Goal: Task Accomplishment & Management: Complete application form

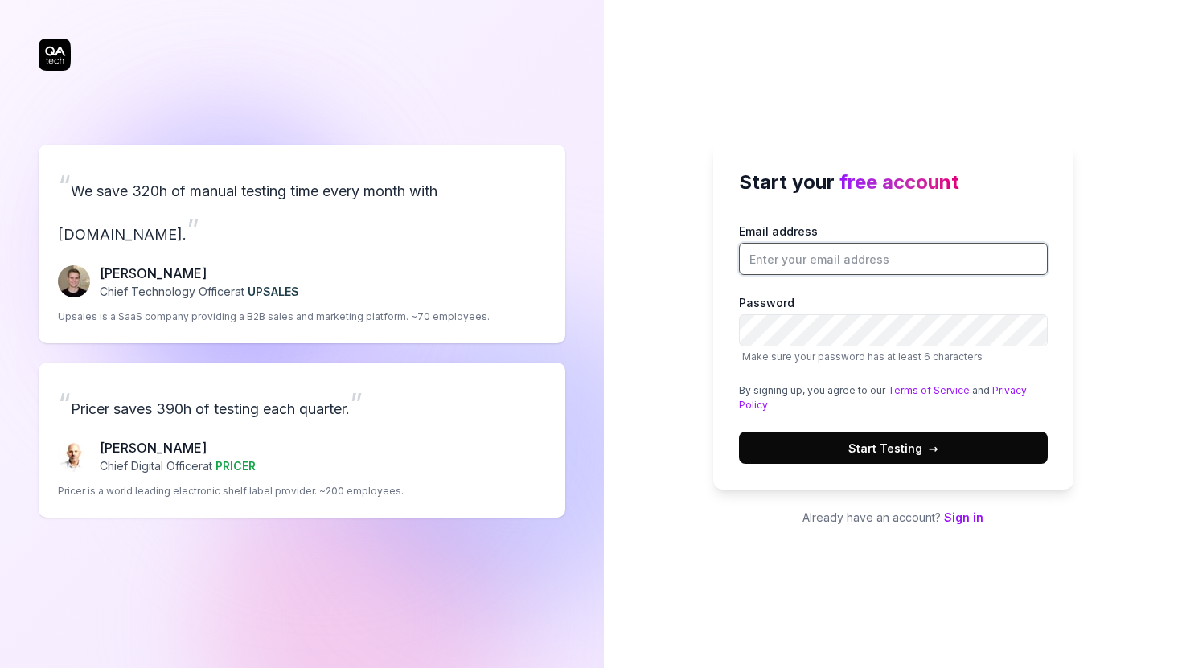
click at [891, 256] on input "Email address" at bounding box center [893, 259] width 309 height 32
type input "[PERSON_NAME][EMAIL_ADDRESS][PERSON_NAME][PERSON_NAME][DOMAIN_NAME]"
click at [902, 453] on span "Start Testing →" at bounding box center [893, 448] width 90 height 17
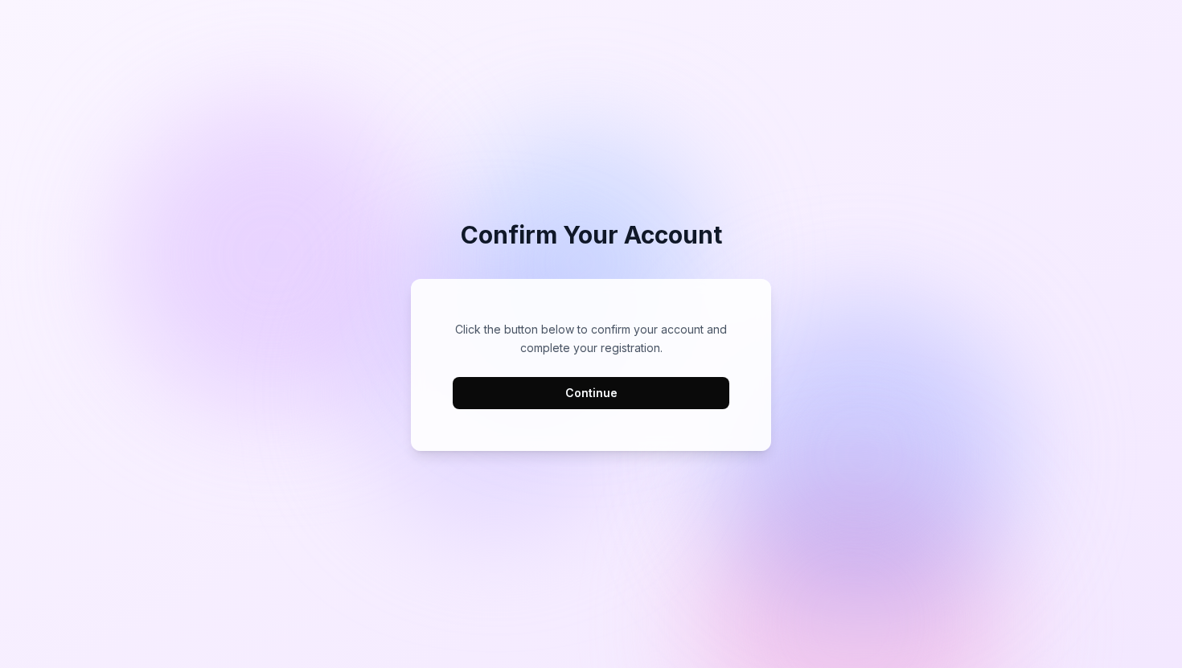
click at [581, 402] on button "Continue" at bounding box center [591, 393] width 277 height 32
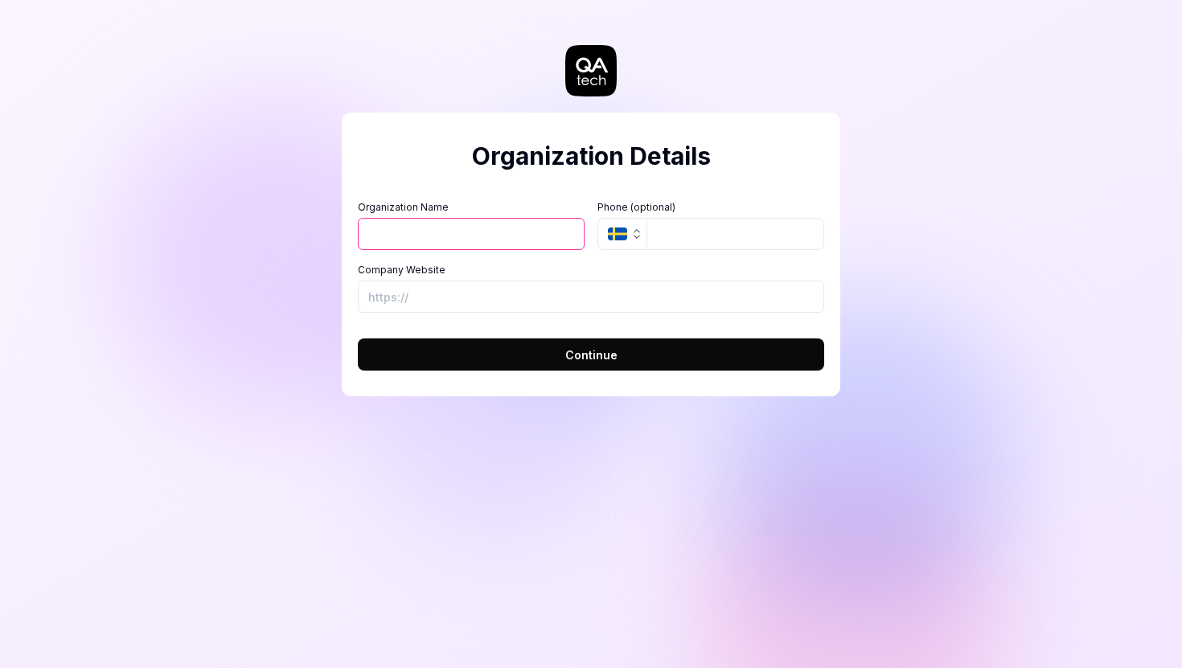
click at [483, 232] on input "Organization Name" at bounding box center [471, 234] width 227 height 32
type input "shatr"
click at [711, 231] on input "tel" at bounding box center [735, 234] width 178 height 32
click at [592, 367] on button "Continue" at bounding box center [591, 354] width 466 height 32
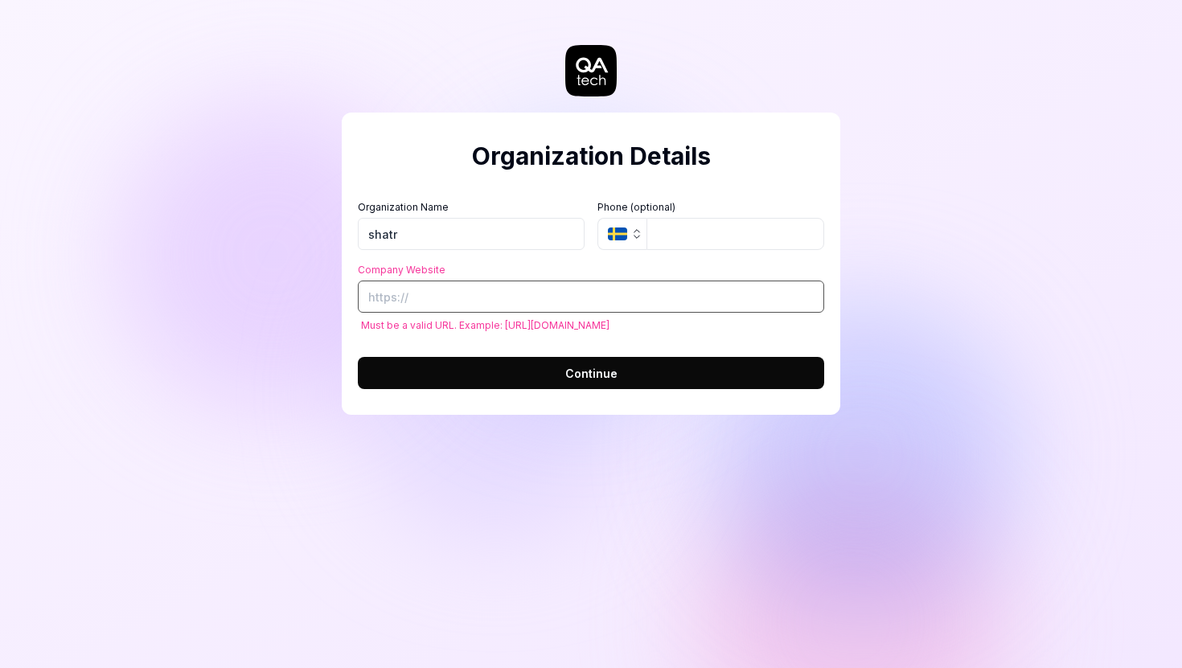
paste input "https://app.qa.tech/auth/sign-up?url=https%3A%2F%2Fapp.shatr.ai%2F"
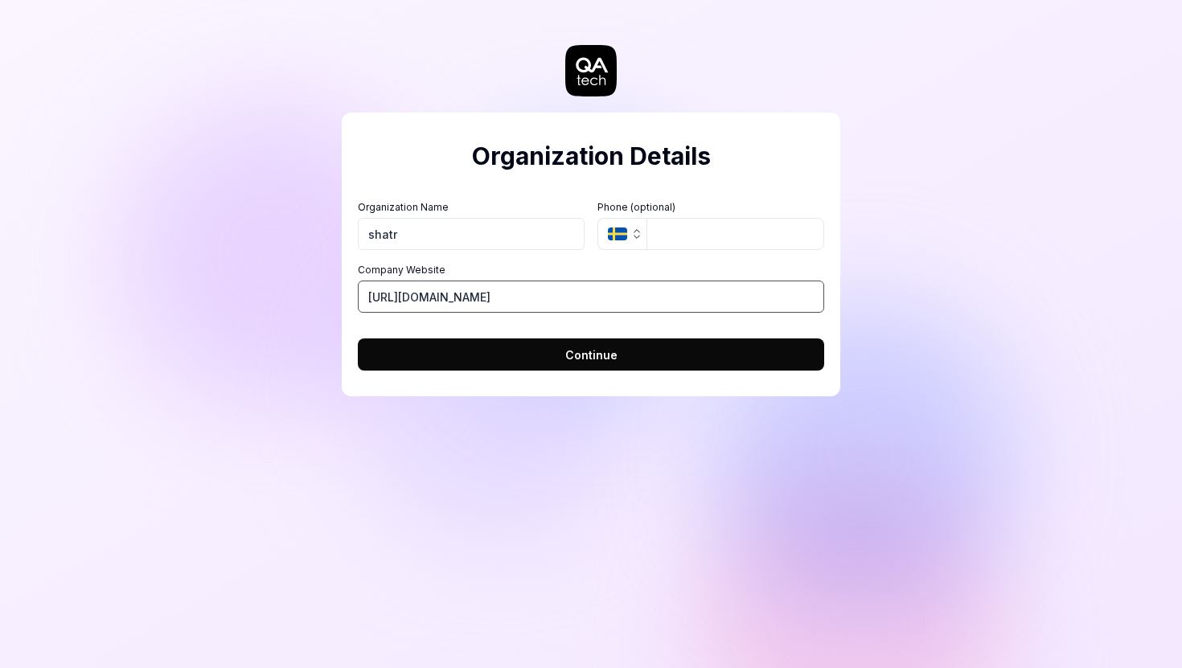
click at [526, 302] on input "https://app.qa.tech/auth/sign-up?url=https%3A%2F%2Fapp.shatr.ai%2F" at bounding box center [591, 297] width 466 height 32
paste input "www.shatr.ai/"
type input "https://www.shatr.ai/"
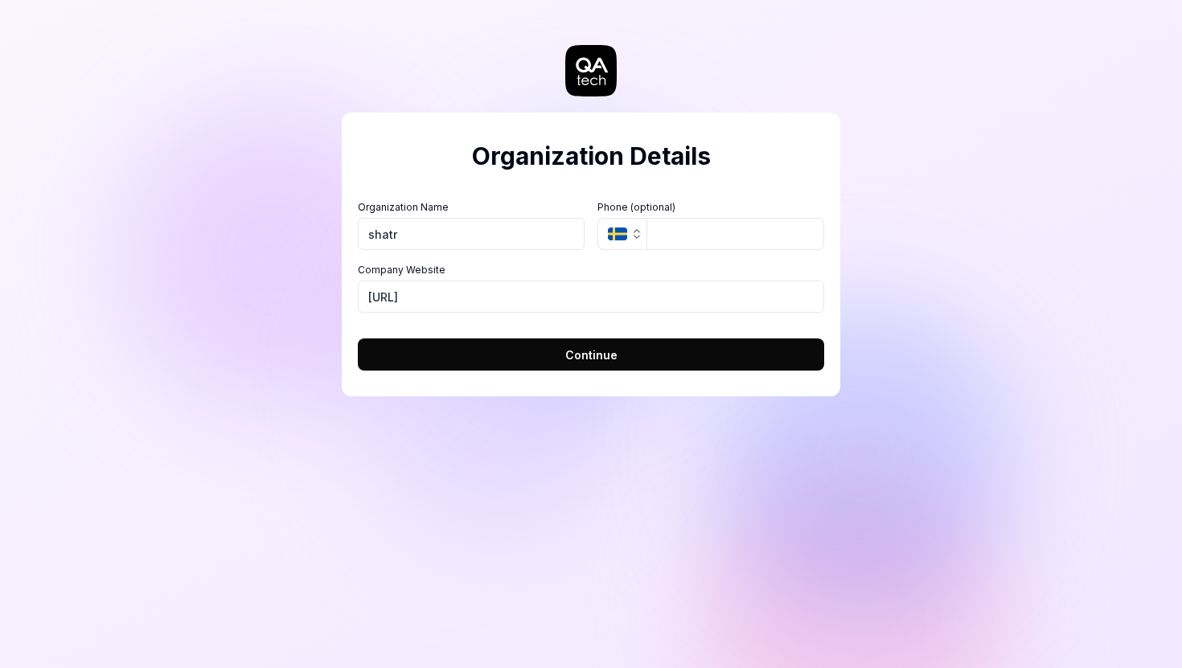
click at [556, 359] on button "Continue" at bounding box center [591, 354] width 466 height 32
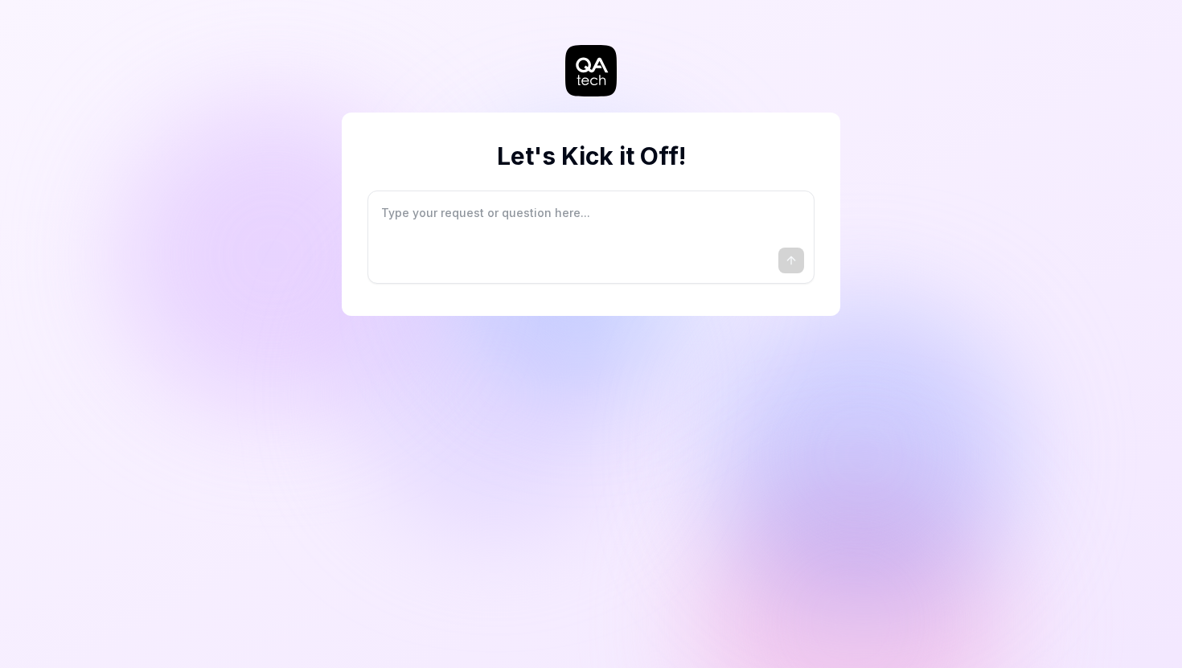
type textarea "*"
type textarea "I"
type textarea "*"
type textarea "I"
type textarea "*"
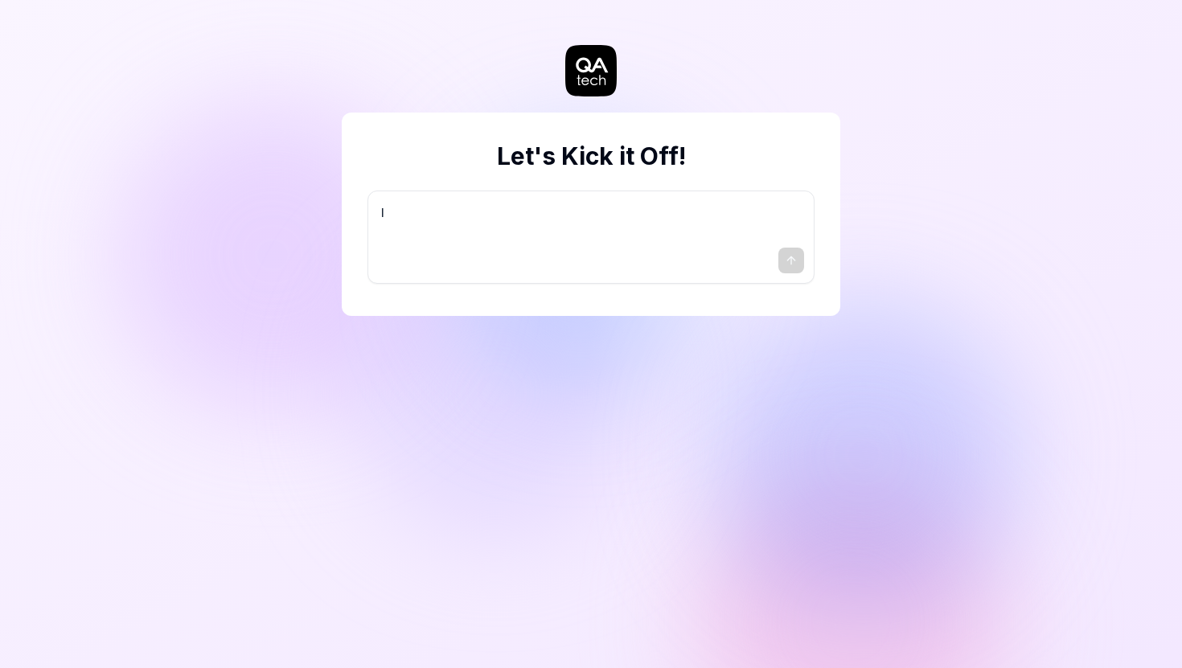
type textarea "I w"
type textarea "*"
type textarea "I wa"
type textarea "*"
type textarea "I wan"
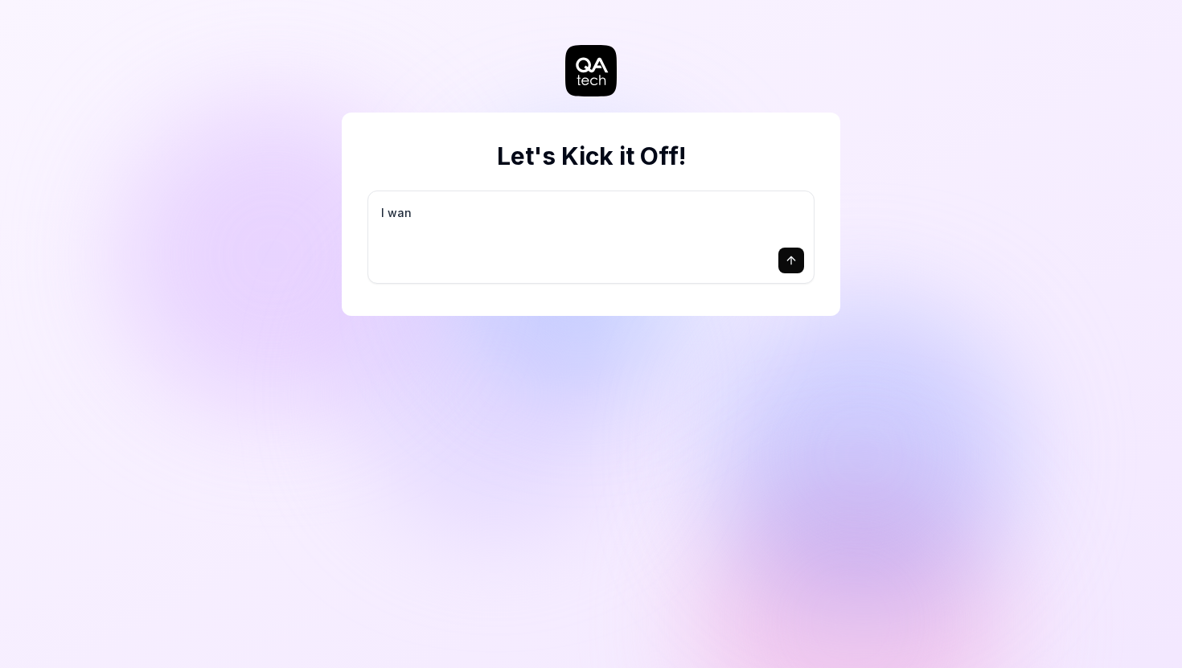
type textarea "*"
type textarea "I want"
type textarea "*"
type textarea "I want"
type textarea "*"
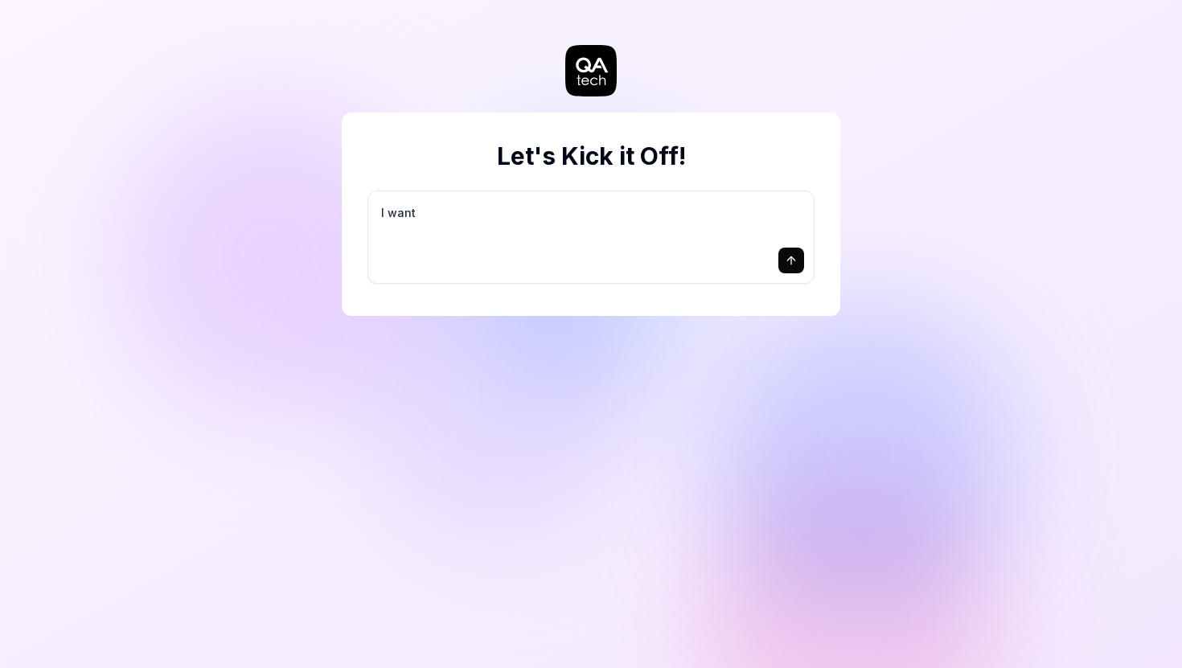
type textarea "I want a"
type textarea "*"
type textarea "I want a"
type textarea "*"
type textarea "I want a g"
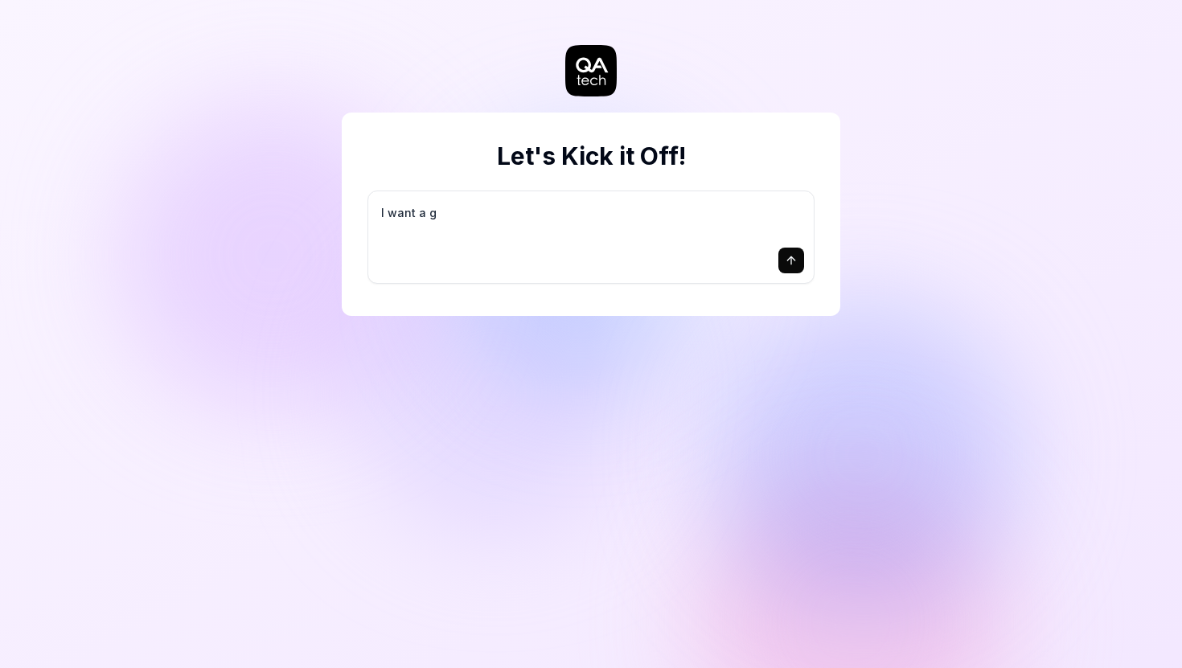
type textarea "*"
type textarea "I want a go"
type textarea "*"
type textarea "I want a goo"
type textarea "*"
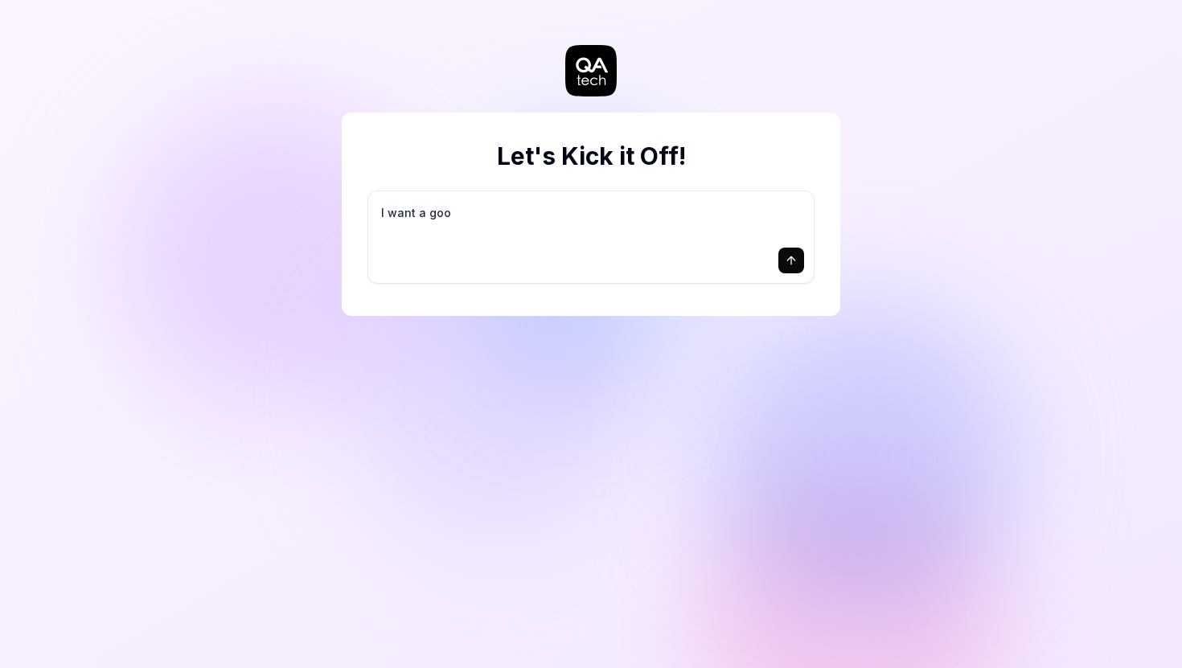
type textarea "I want a good"
type textarea "*"
type textarea "I want a good"
type textarea "*"
type textarea "I want a good t"
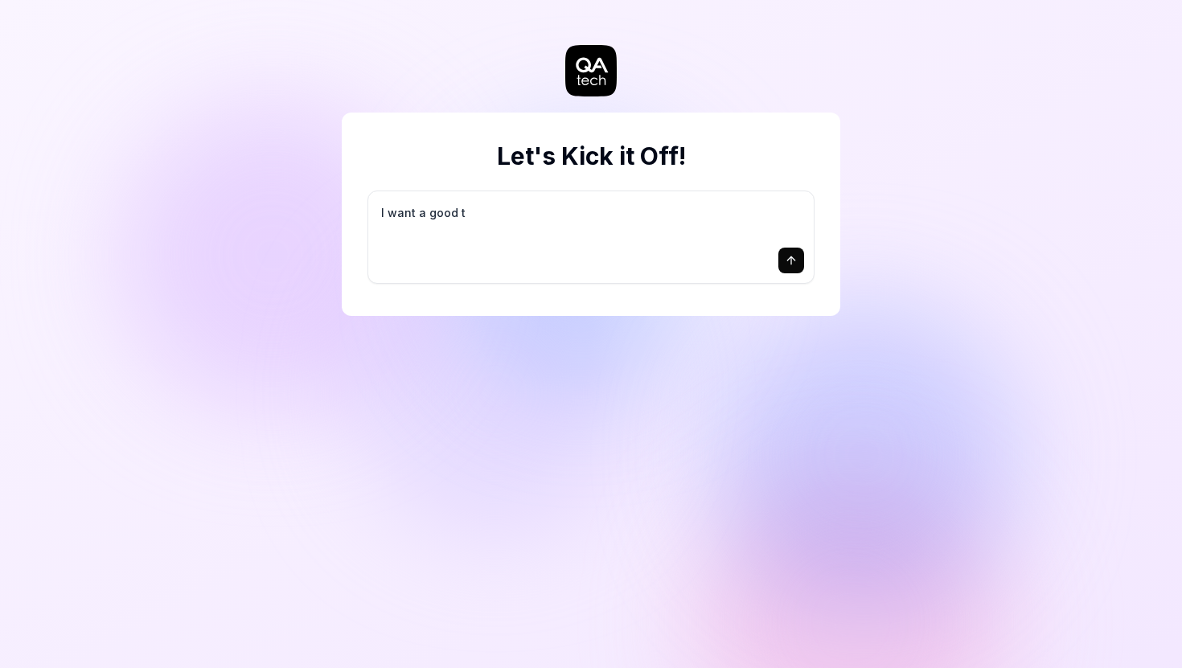
type textarea "*"
type textarea "I want a good te"
type textarea "*"
type textarea "I want a good tes"
type textarea "*"
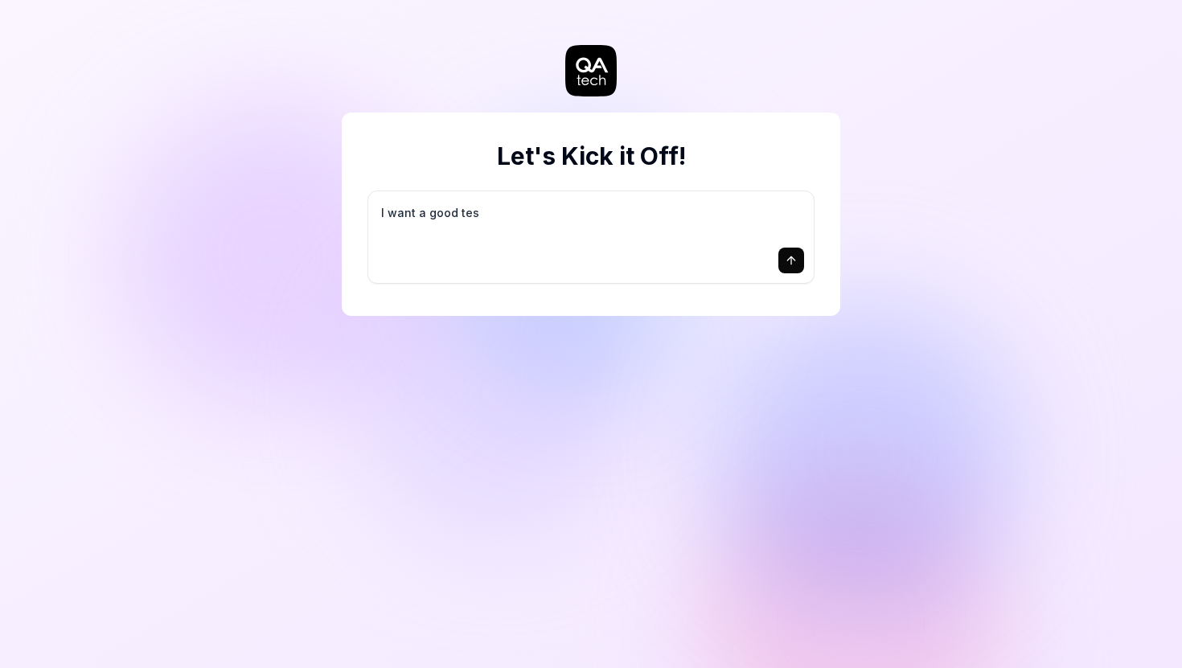
type textarea "I want a good test"
type textarea "*"
type textarea "I want a good test"
type textarea "*"
type textarea "I want a good test s"
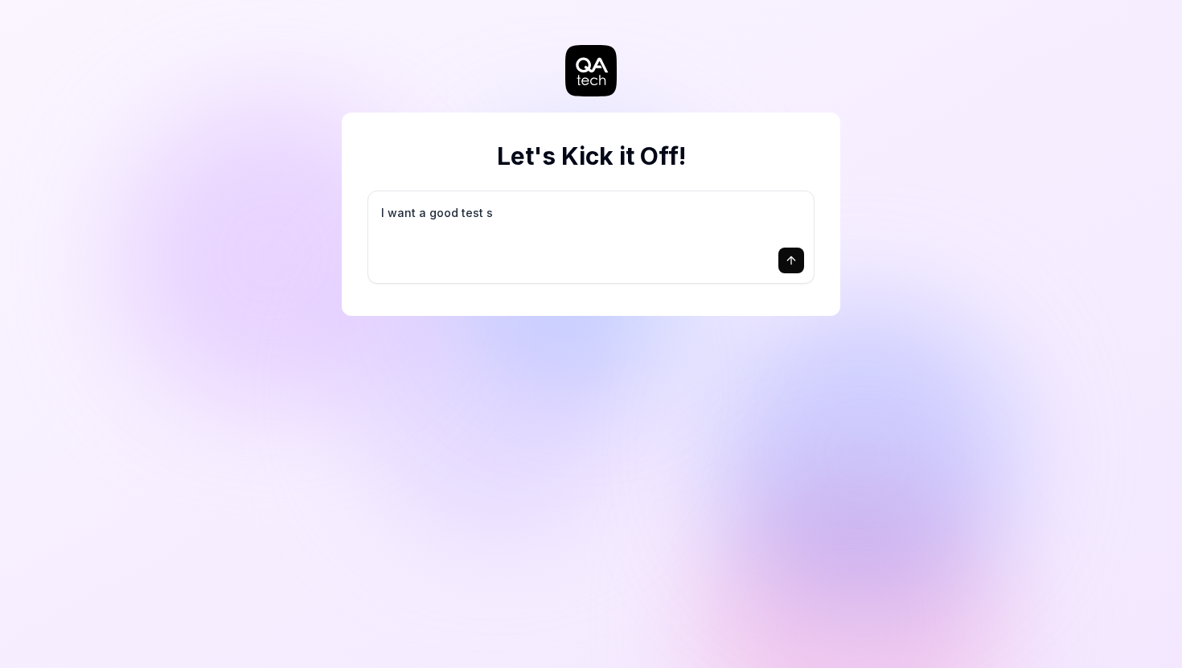
type textarea "*"
type textarea "I want a good test se"
type textarea "*"
type textarea "I want a good test set"
type textarea "*"
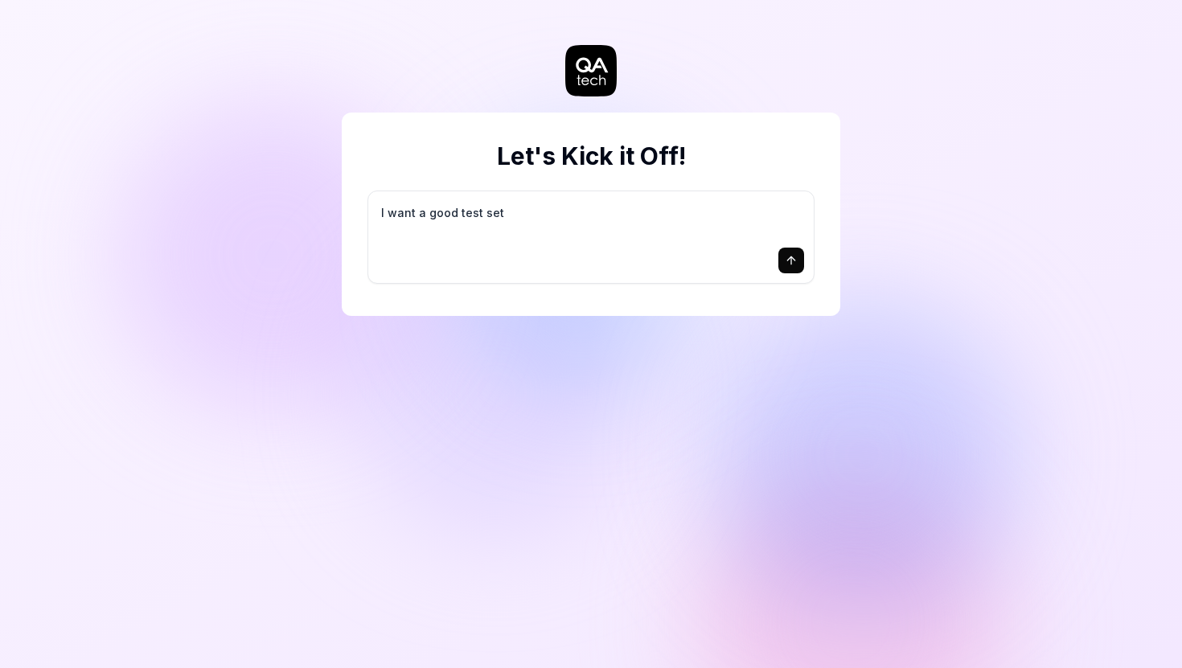
type textarea "I want a good test setu"
type textarea "*"
type textarea "I want a good test setup"
type textarea "*"
type textarea "I want a good test setup"
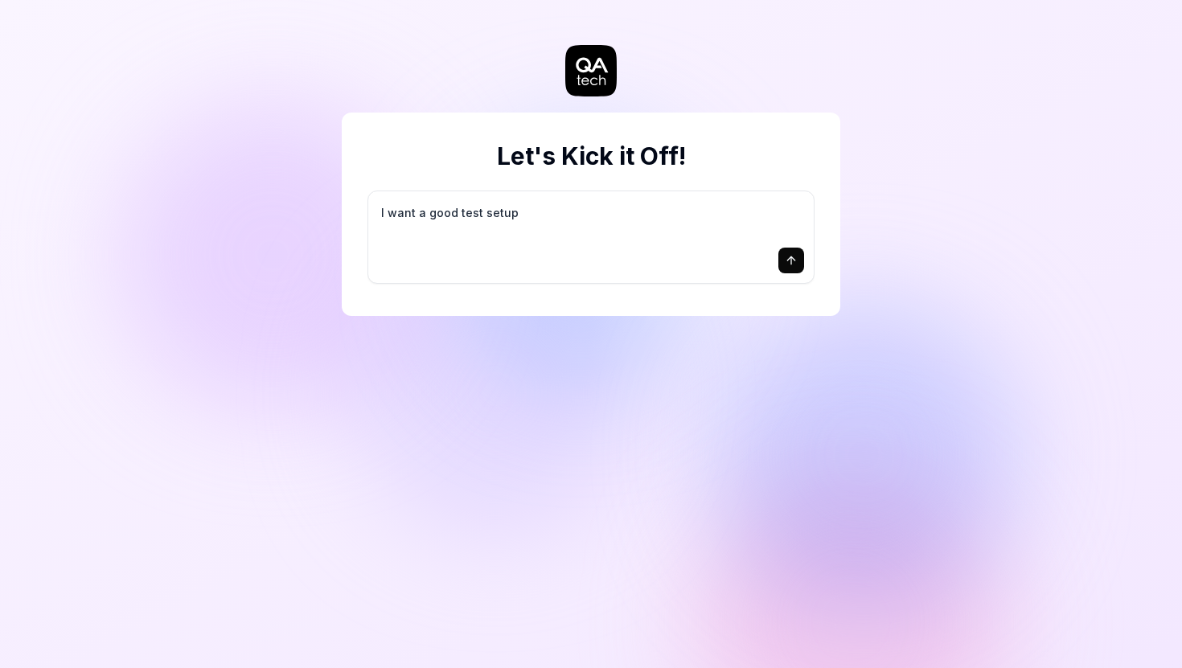
type textarea "*"
type textarea "I want a good test setup f"
type textarea "*"
type textarea "I want a good test setup fo"
type textarea "*"
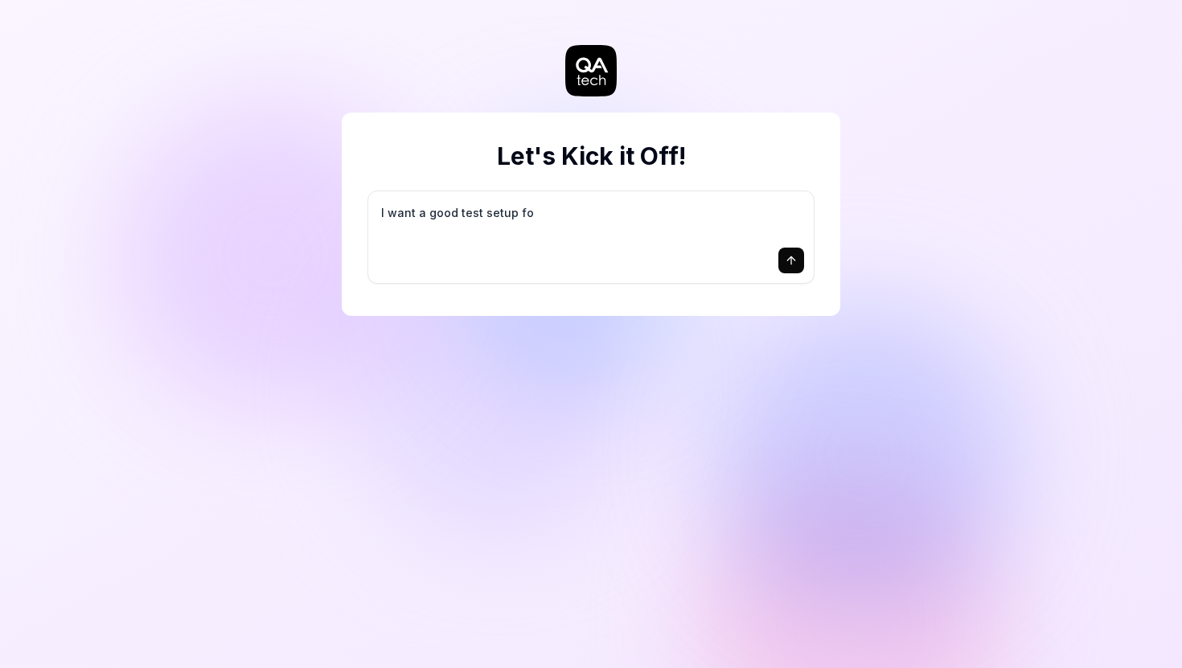
type textarea "I want a good test setup for"
type textarea "*"
type textarea "I want a good test setup for"
type textarea "*"
type textarea "I want a good test setup for m"
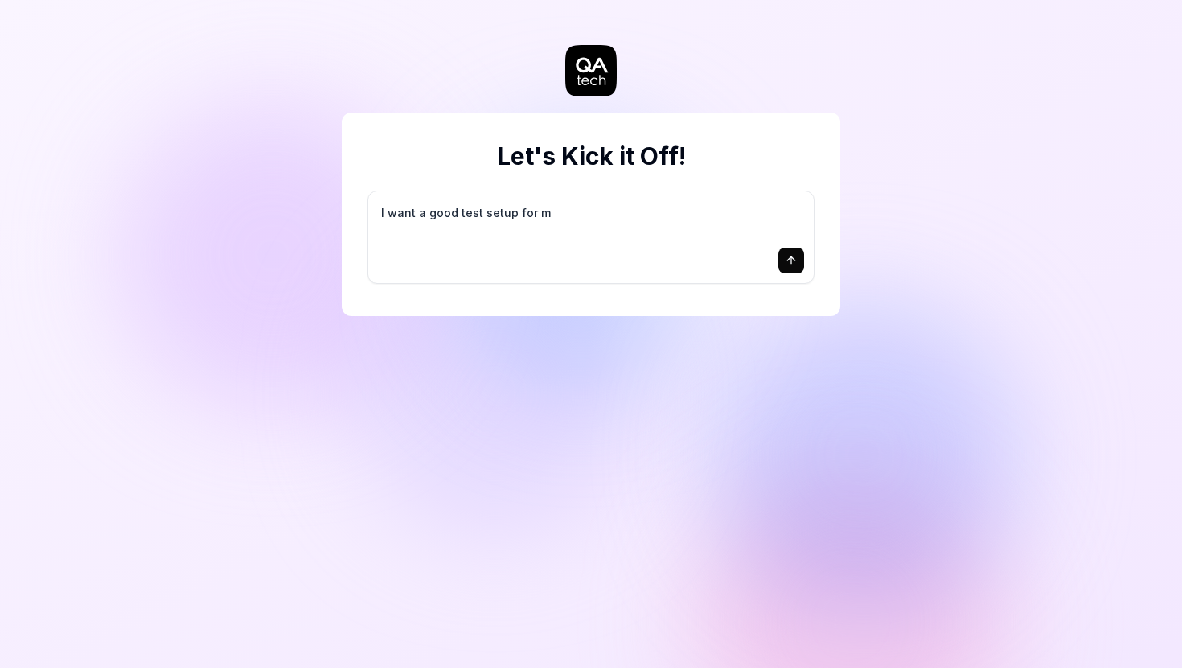
type textarea "*"
type textarea "I want a good test setup for my"
type textarea "*"
type textarea "I want a good test setup for my"
type textarea "*"
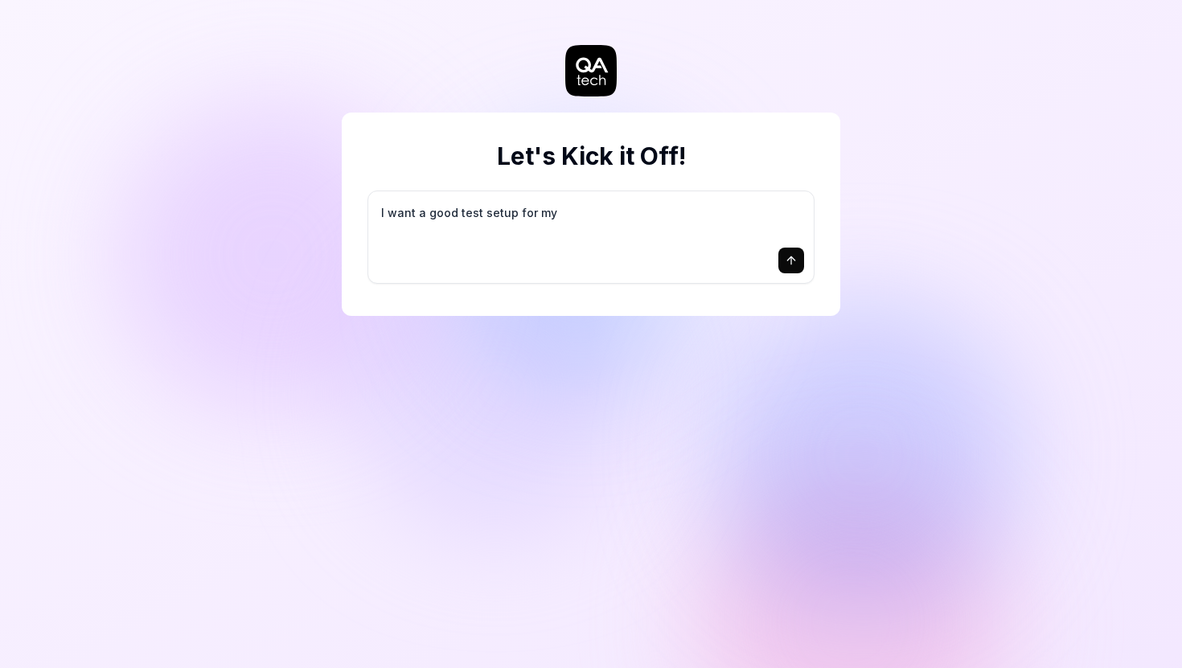
type textarea "I want a good test setup for my s"
type textarea "*"
type textarea "I want a good test setup for my si"
type textarea "*"
type textarea "I want a good test setup for my sit"
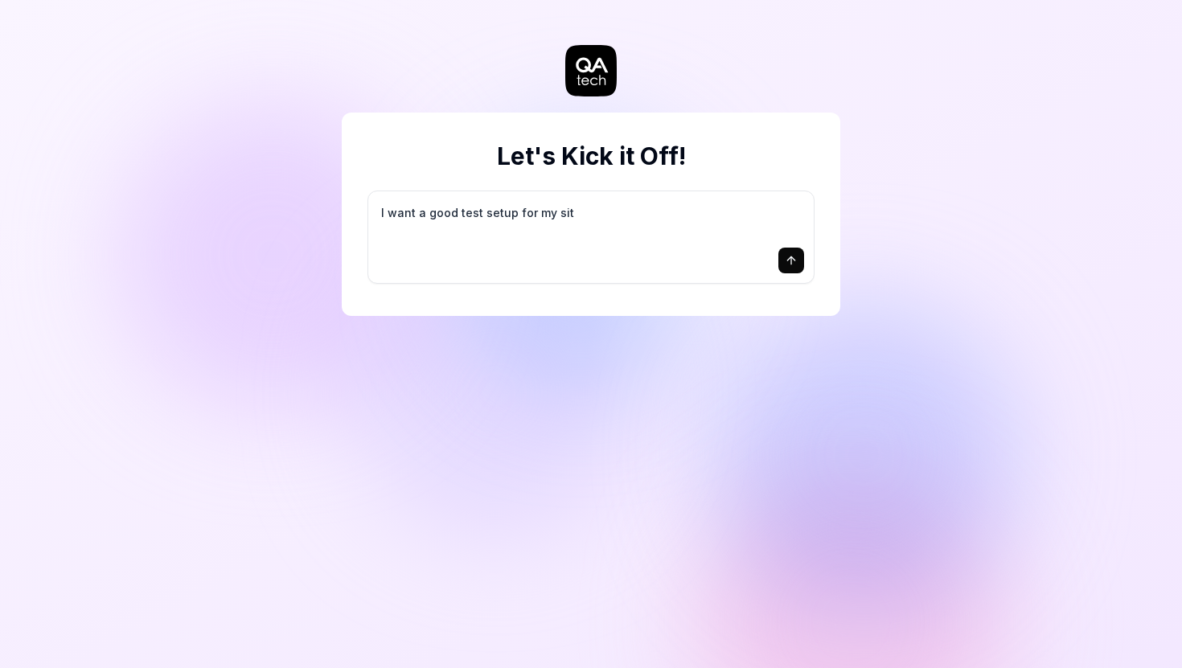
type textarea "*"
type textarea "I want a good test setup for my site"
type textarea "*"
type textarea "I want a good test setup for my site"
type textarea "*"
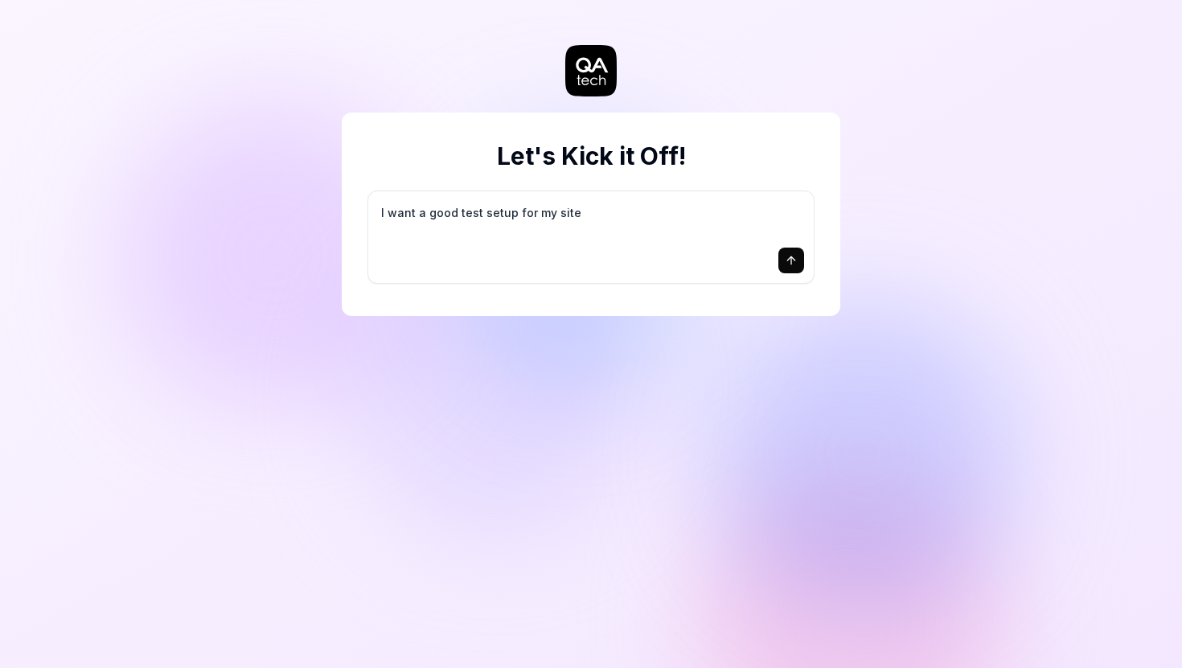
type textarea "I want a good test setup for my site -"
type textarea "*"
type textarea "I want a good test setup for my site -"
type textarea "*"
type textarea "I want a good test setup for my site - h"
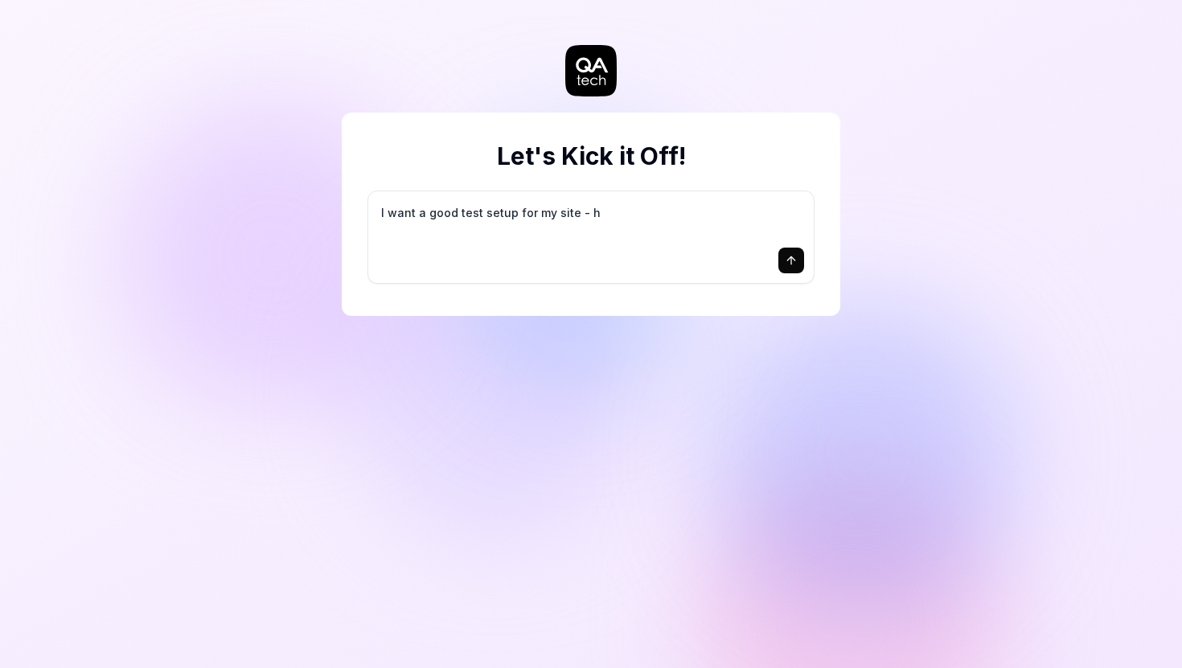
type textarea "*"
type textarea "I want a good test setup for my site - he"
type textarea "*"
type textarea "I want a good test setup for my site - hel"
type textarea "*"
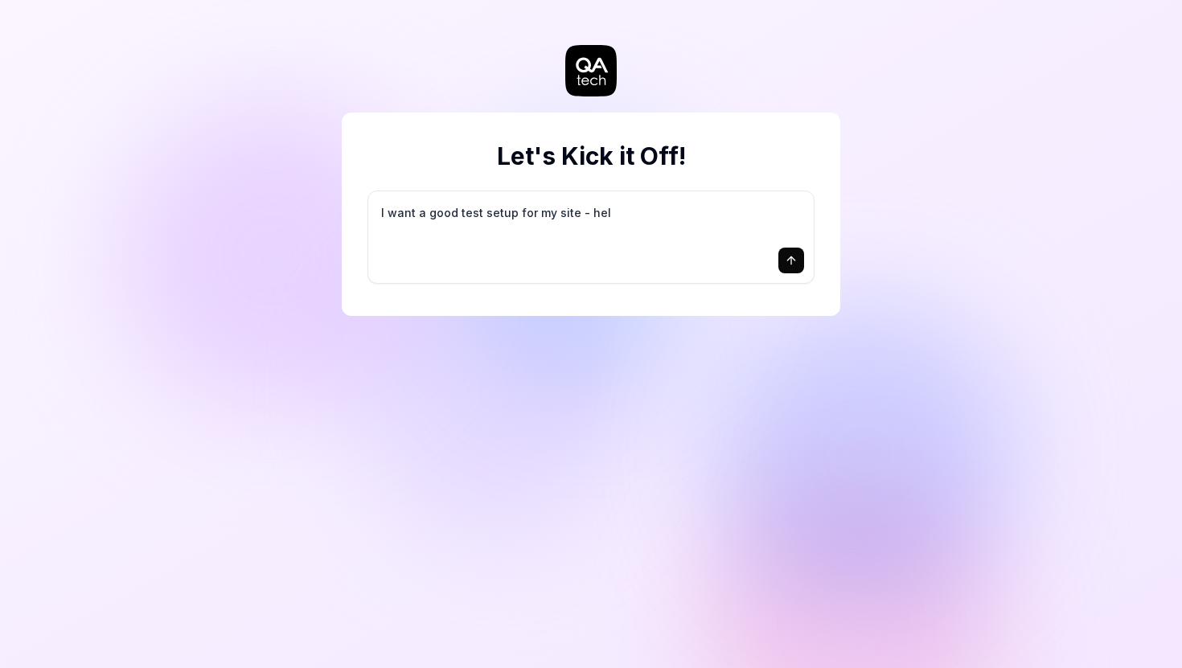
type textarea "I want a good test setup for my site - help"
type textarea "*"
type textarea "I want a good test setup for my site - help"
type textarea "*"
type textarea "I want a good test setup for my site - help m"
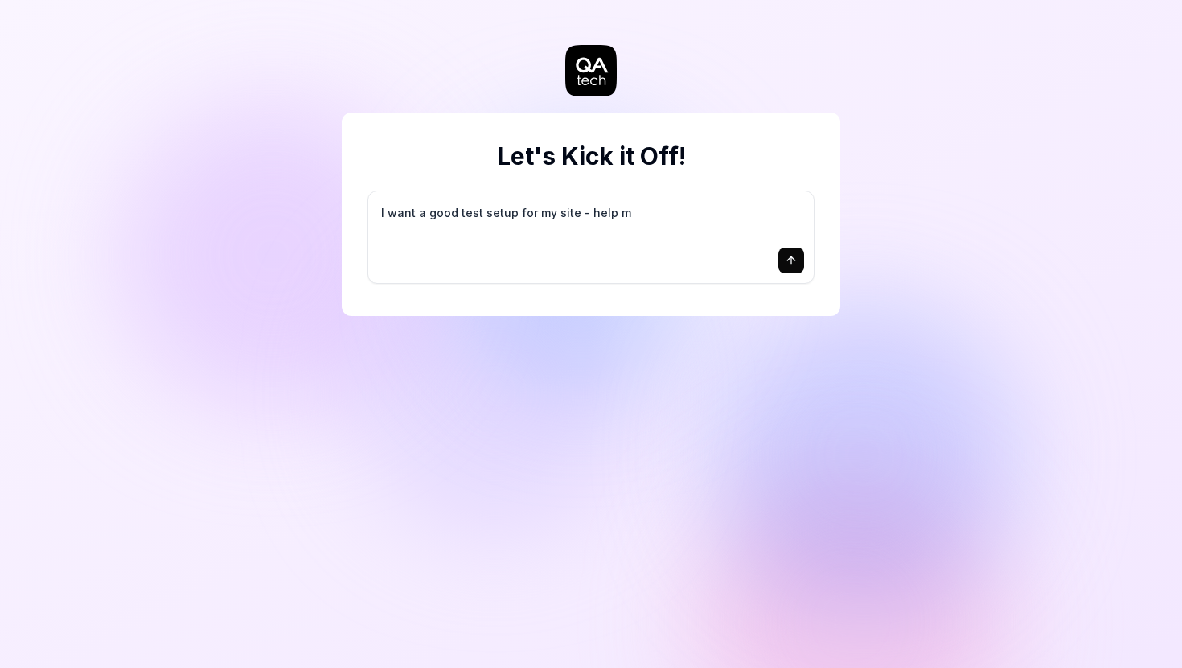
type textarea "*"
type textarea "I want a good test setup for my site - help me"
type textarea "*"
type textarea "I want a good test setup for my site - help me"
type textarea "*"
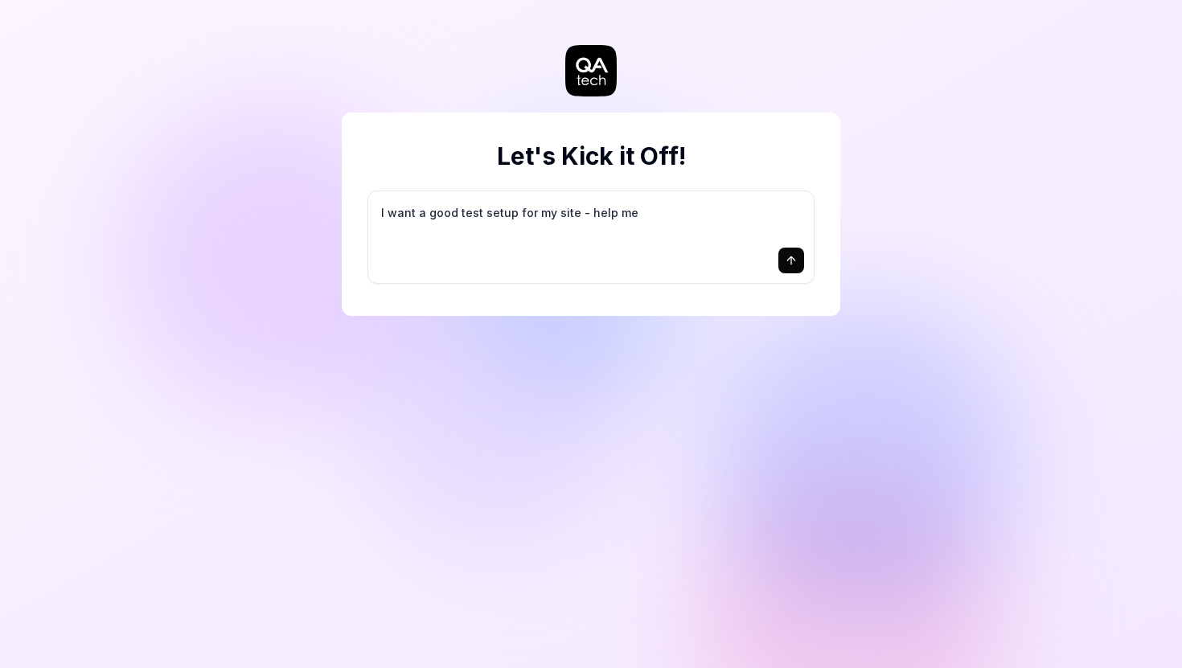
type textarea "I want a good test setup for my site - help me c"
type textarea "*"
type textarea "I want a good test setup for my site - help me cr"
type textarea "*"
type textarea "I want a good test setup for my site - help me cre"
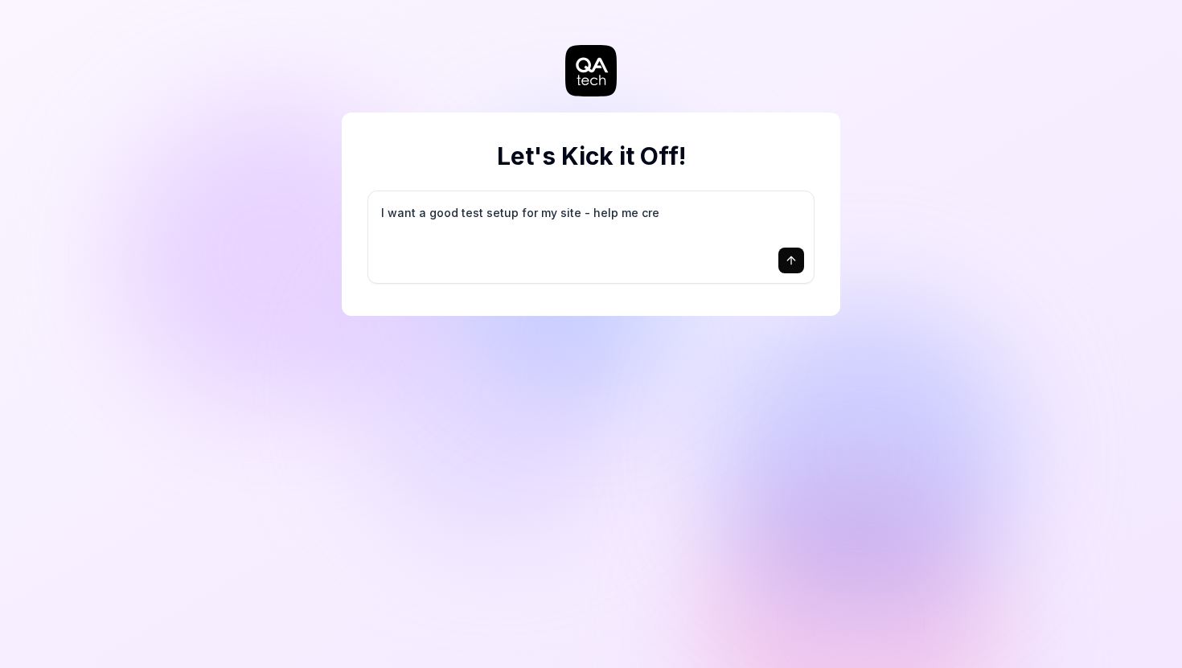
type textarea "*"
type textarea "I want a good test setup for my site - help me crea"
type textarea "*"
type textarea "I want a good test setup for my site - help me creat"
type textarea "*"
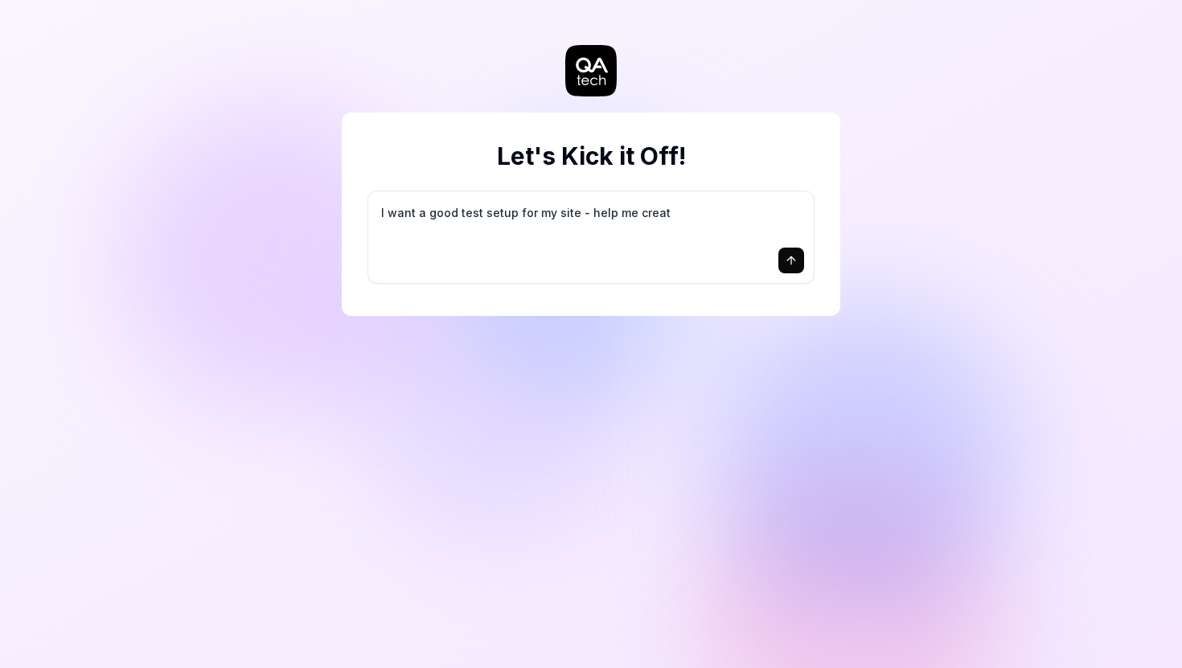
type textarea "I want a good test setup for my site - help me create"
type textarea "*"
type textarea "I want a good test setup for my site - help me create"
type textarea "*"
type textarea "I want a good test setup for my site - help me create t"
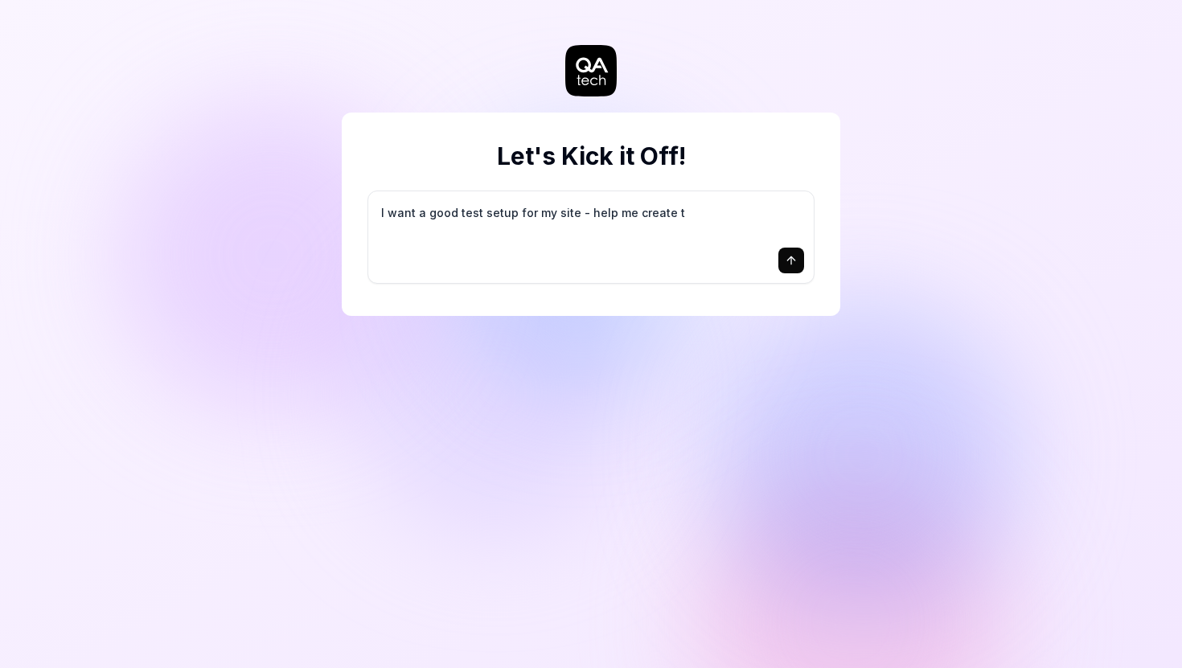
type textarea "*"
type textarea "I want a good test setup for my site - help me create th"
type textarea "*"
type textarea "I want a good test setup for my site - help me create the"
type textarea "*"
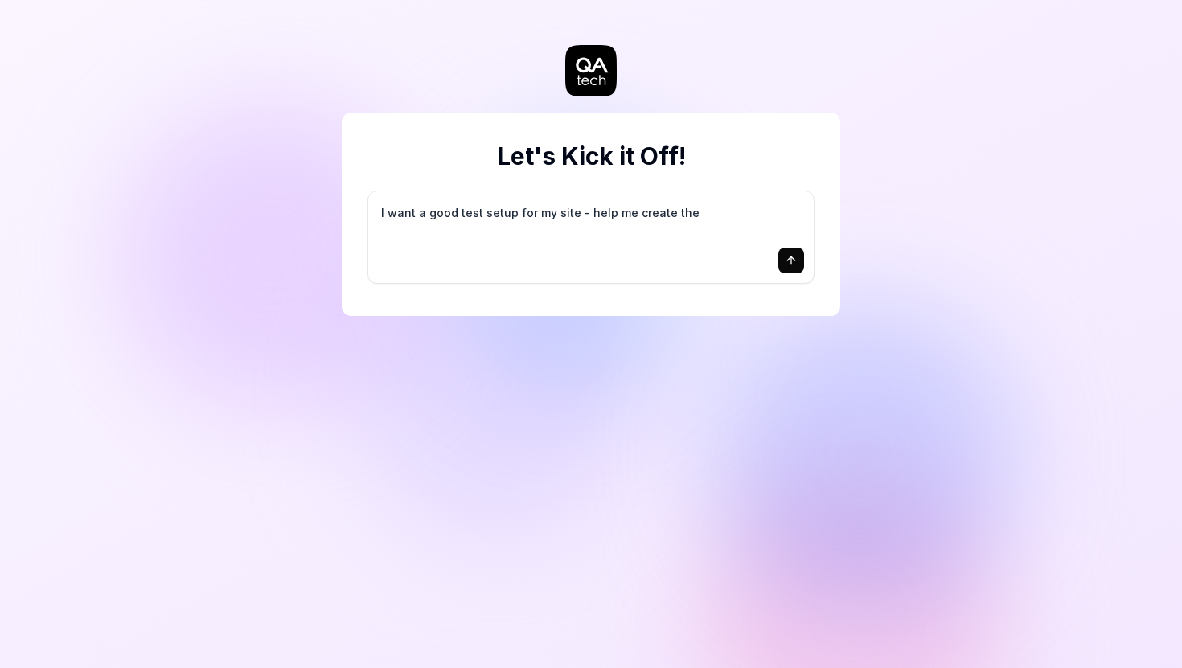
type textarea "I want a good test setup for my site - help me create the"
type textarea "*"
type textarea "I want a good test setup for my site - help me create the f"
type textarea "*"
type textarea "I want a good test setup for my site - help me create the fi"
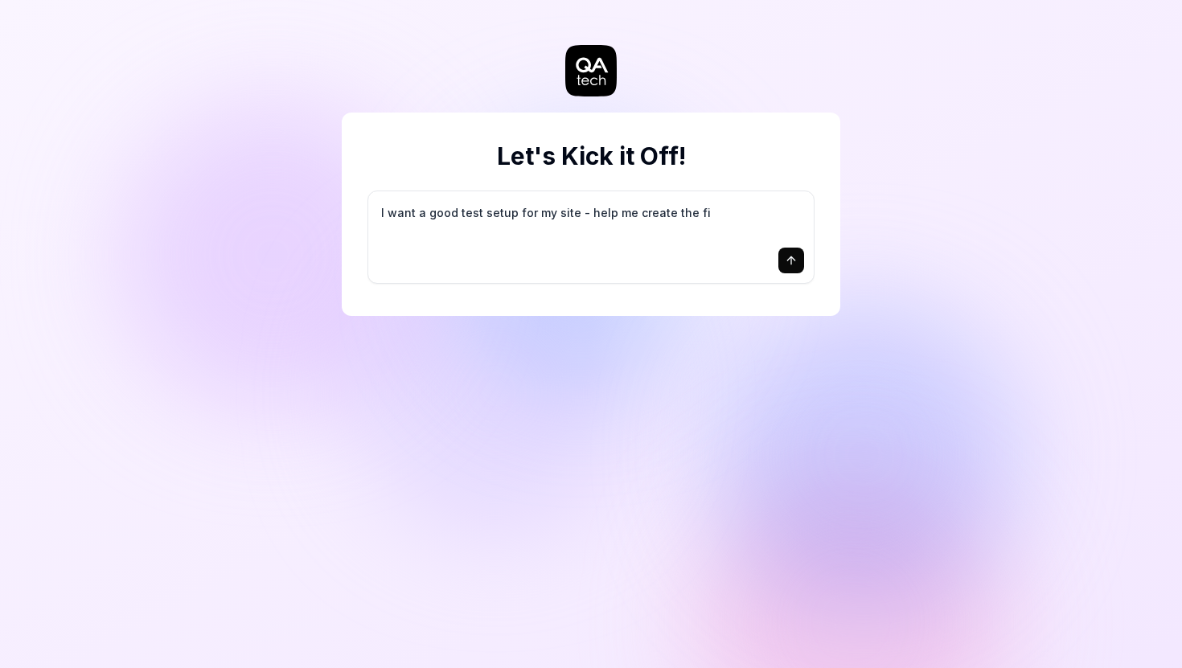
type textarea "*"
type textarea "I want a good test setup for my site - help me create the fir"
type textarea "*"
type textarea "I want a good test setup for my site - help me create the firs"
type textarea "*"
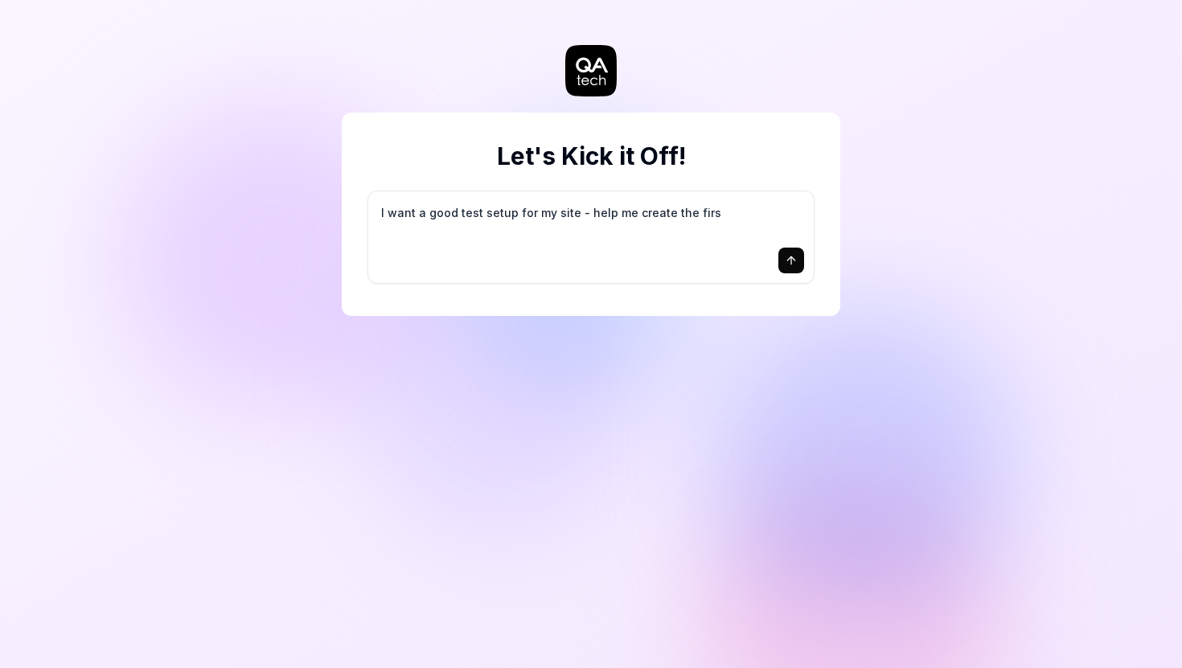
type textarea "I want a good test setup for my site - help me create the first"
type textarea "*"
type textarea "I want a good test setup for my site - help me create the first"
type textarea "*"
type textarea "I want a good test setup for my site - help me create the first 3"
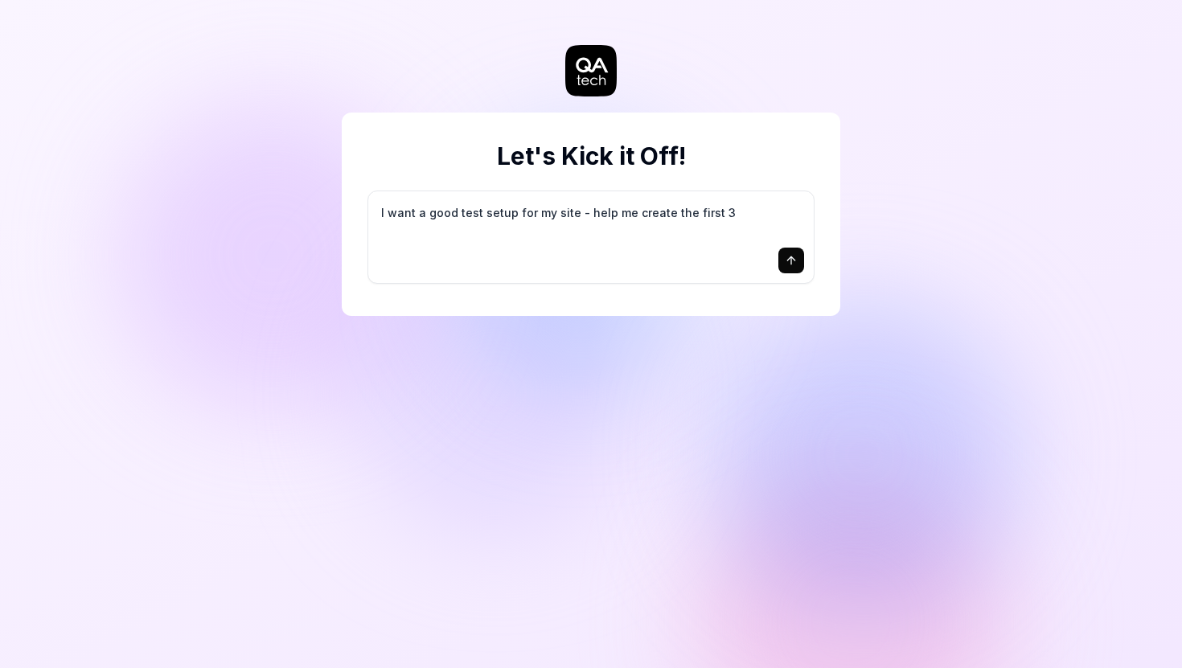
type textarea "*"
type textarea "I want a good test setup for my site - help me create the first 3-"
type textarea "*"
type textarea "I want a good test setup for my site - help me create the first 3-5"
type textarea "*"
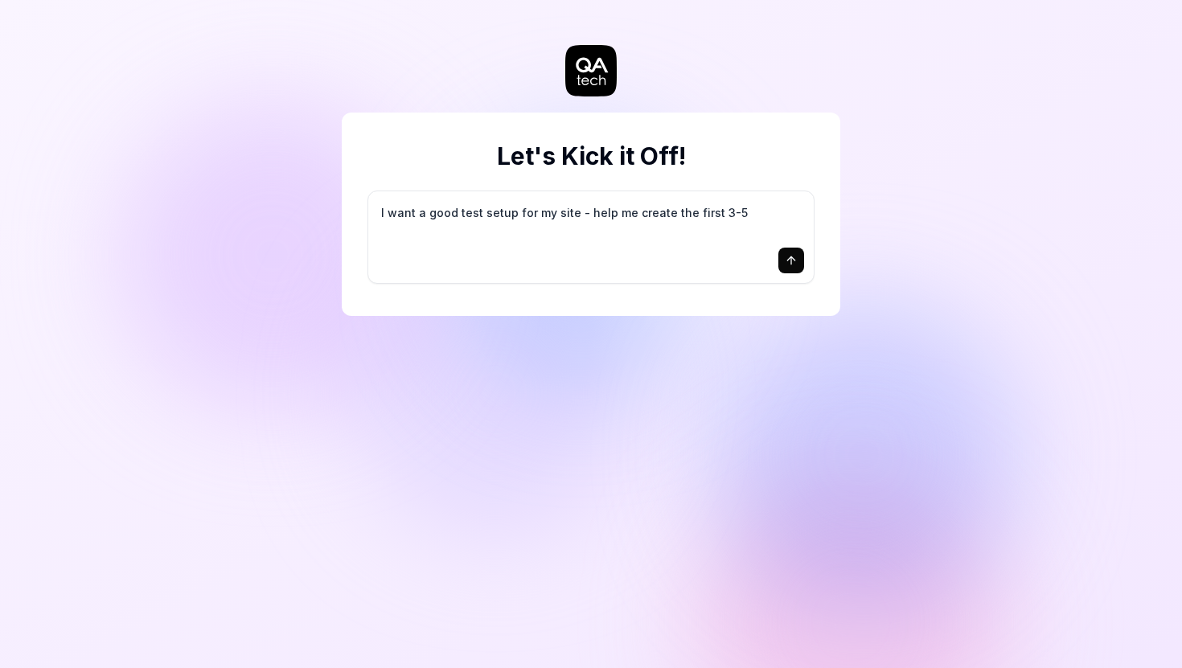
type textarea "I want a good test setup for my site - help me create the first 3-5"
type textarea "*"
type textarea "I want a good test setup for my site - help me create the first 3-5 t"
type textarea "*"
type textarea "I want a good test setup for my site - help me create the first 3-5 te"
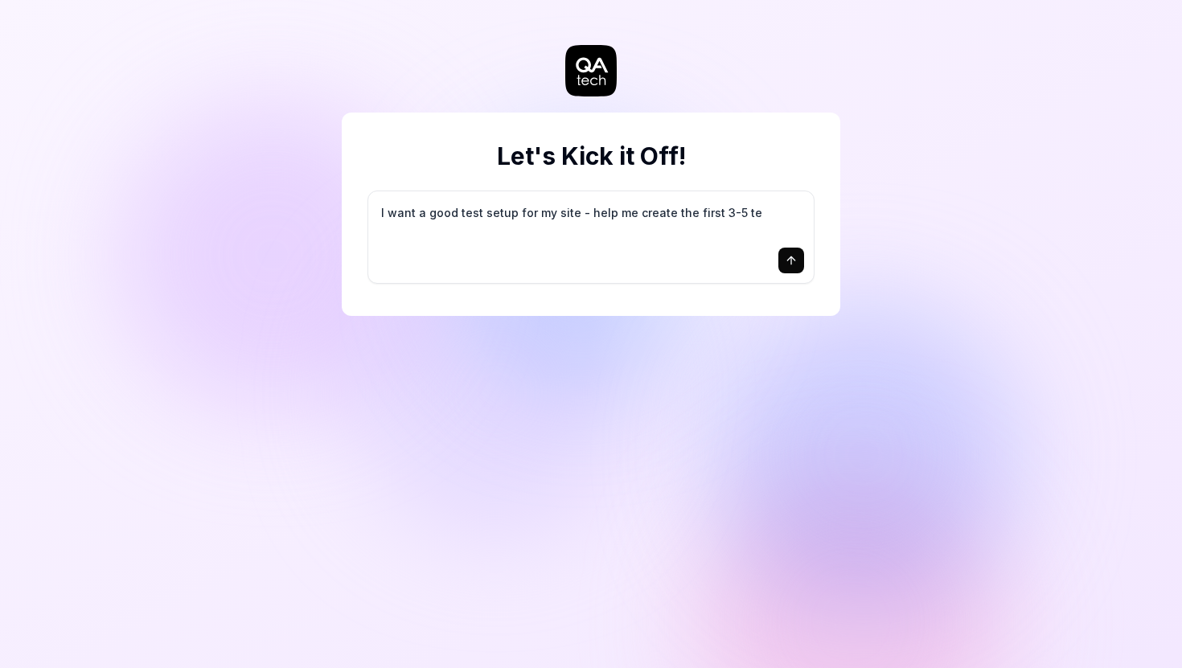
type textarea "*"
type textarea "I want a good test setup for my site - help me create the first 3-5 tes"
type textarea "*"
type textarea "I want a good test setup for my site - help me create the first 3-5 test"
type textarea "*"
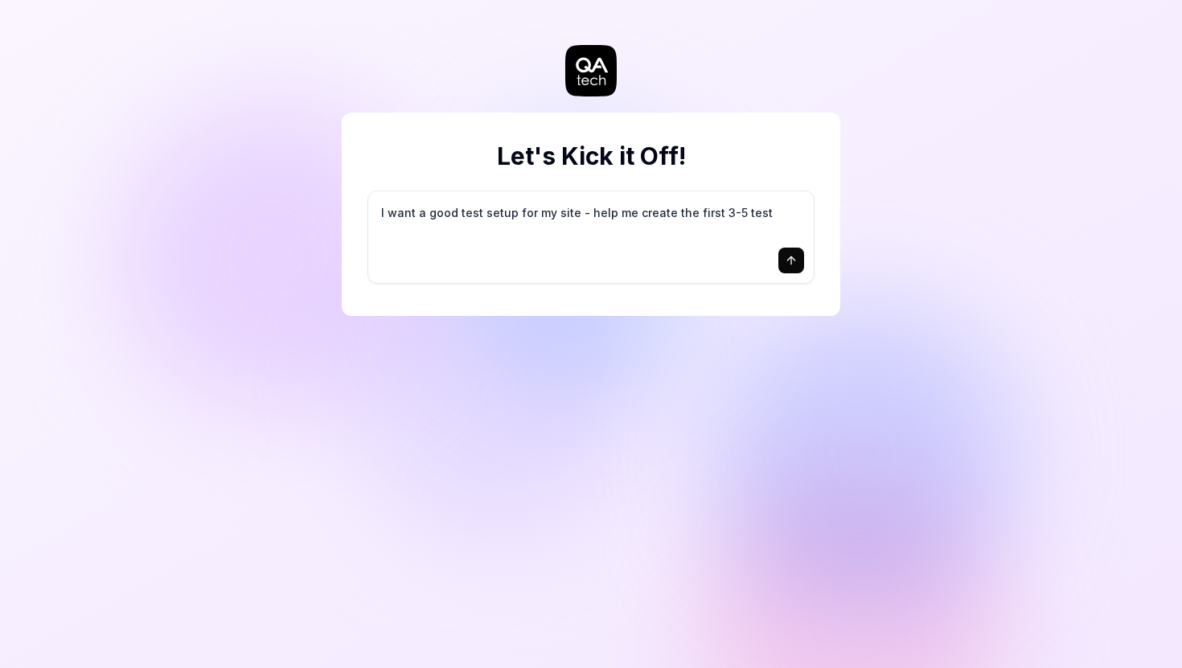
type textarea "I want a good test setup for my site - help me create the first 3-5 test"
type textarea "*"
type textarea "I want a good test setup for my site - help me create the first 3-5 test c"
type textarea "*"
type textarea "I want a good test setup for my site - help me create the first 3-5 test ca"
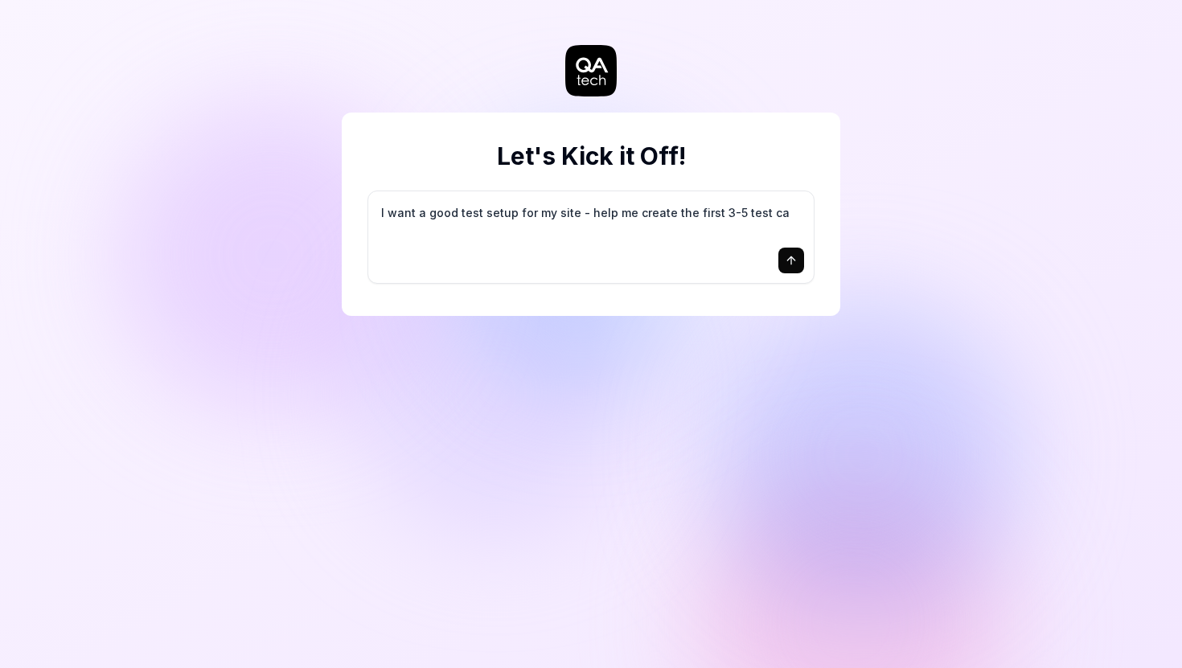
type textarea "*"
type textarea "I want a good test setup for my site - help me create the first 3-5 test cas"
type textarea "*"
type textarea "I want a good test setup for my site - help me create the first 3-5 test case"
type textarea "*"
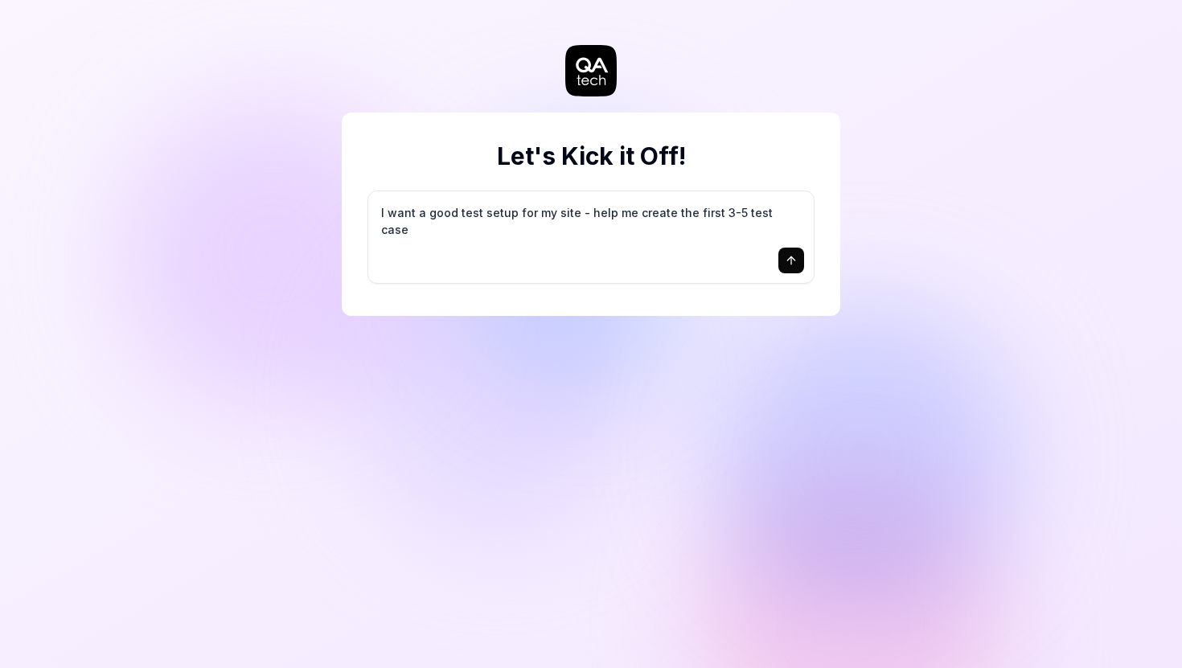
type textarea "I want a good test setup for my site - help me create the first 3-5 test cases"
click at [786, 260] on icon "submit" at bounding box center [791, 260] width 13 height 13
type textarea "*"
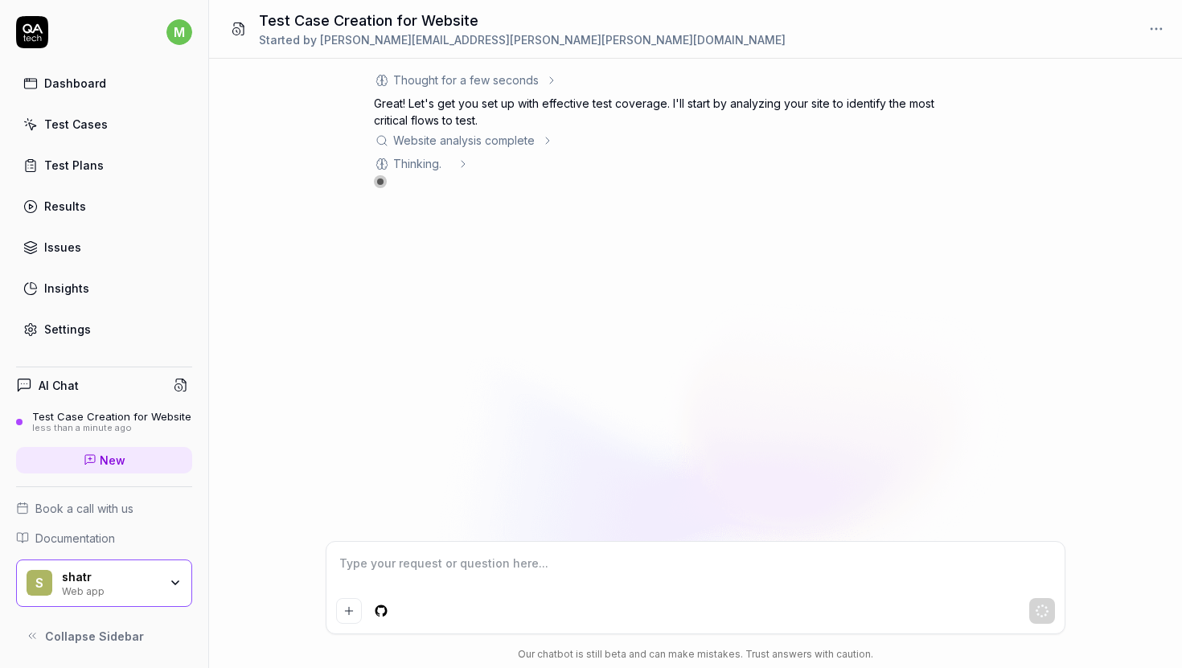
click at [547, 139] on icon at bounding box center [547, 140] width 13 height 13
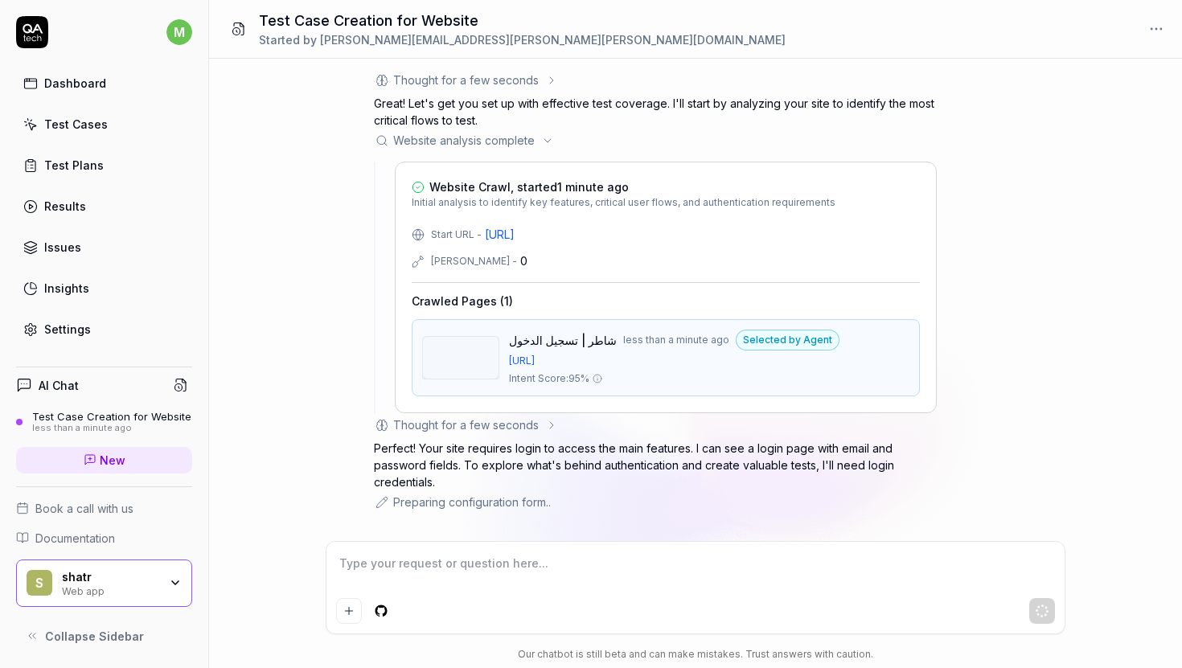
scroll to position [375, 0]
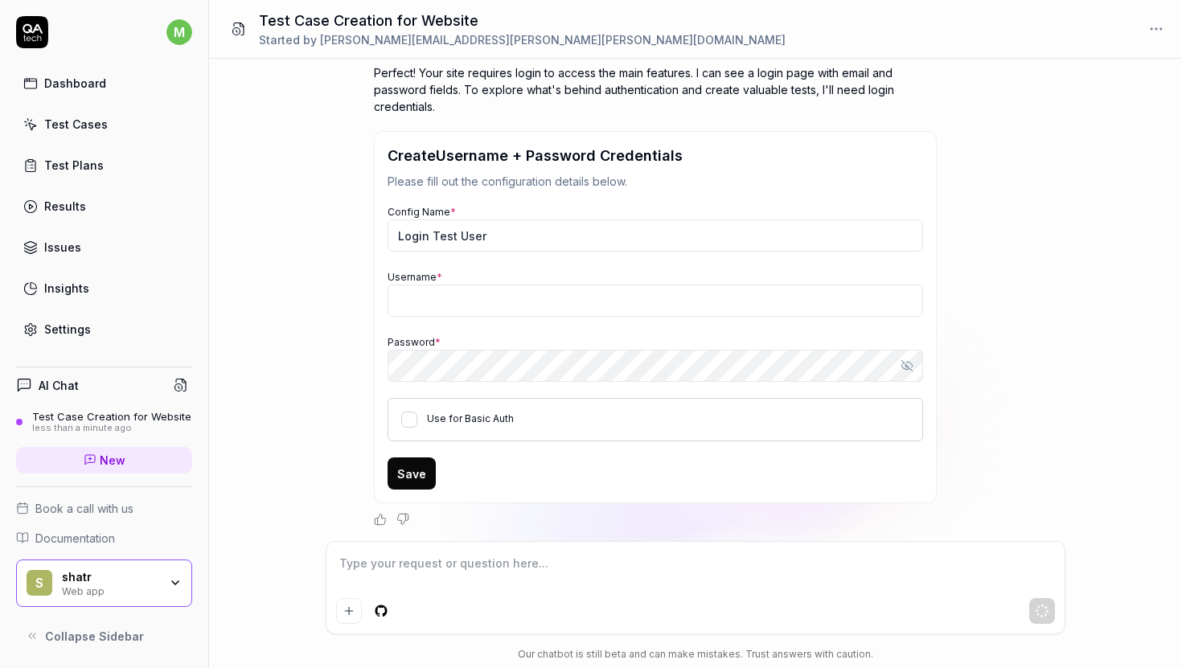
type textarea "*"
type input "[PERSON_NAME][EMAIL_ADDRESS][PERSON_NAME][PERSON_NAME][DOMAIN_NAME]"
click at [910, 365] on icon "button" at bounding box center [906, 365] width 13 height 13
click at [407, 474] on button "Save" at bounding box center [411, 473] width 48 height 32
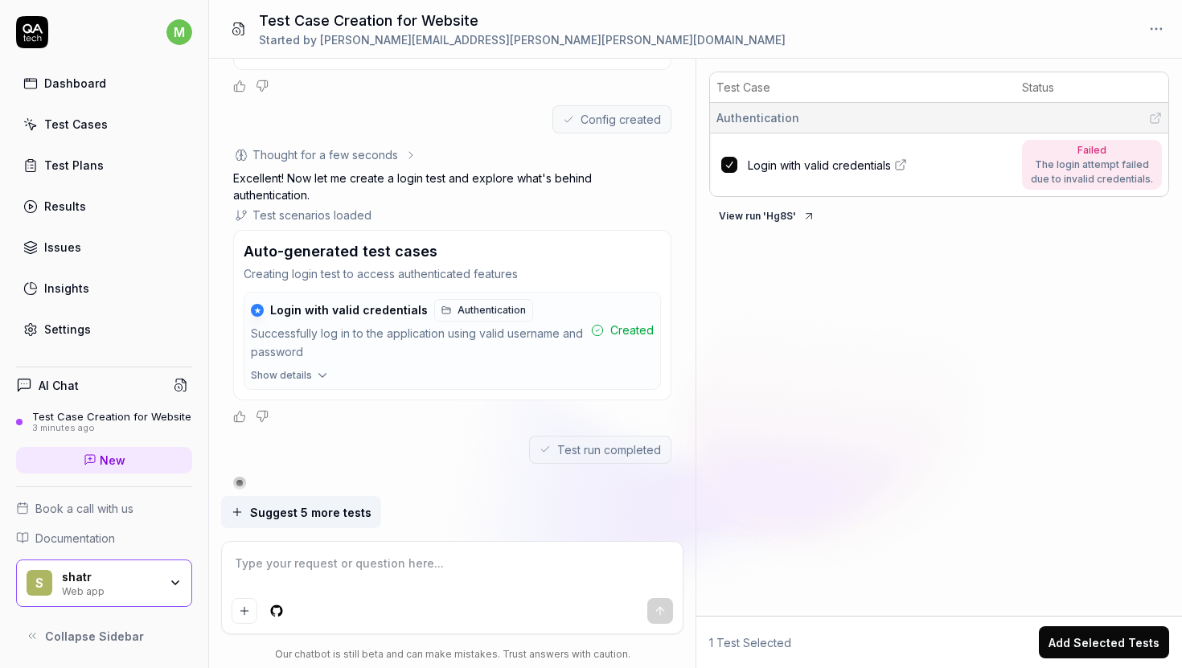
scroll to position [765, 0]
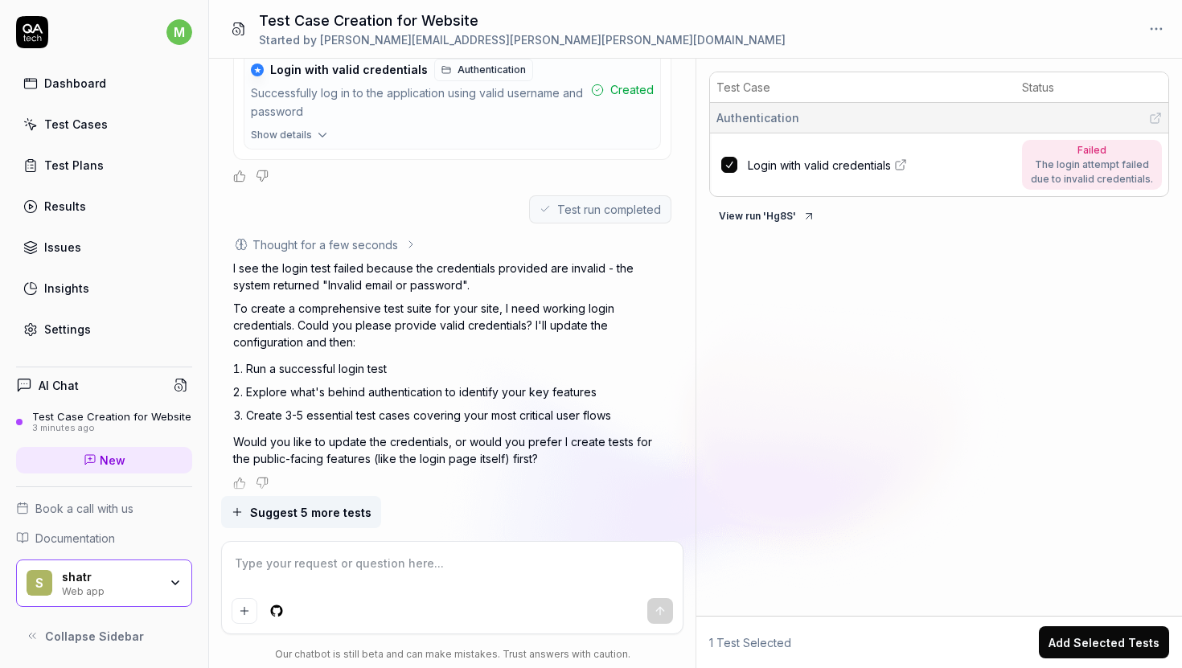
click at [900, 163] on icon at bounding box center [902, 163] width 6 height 6
type textarea "*"
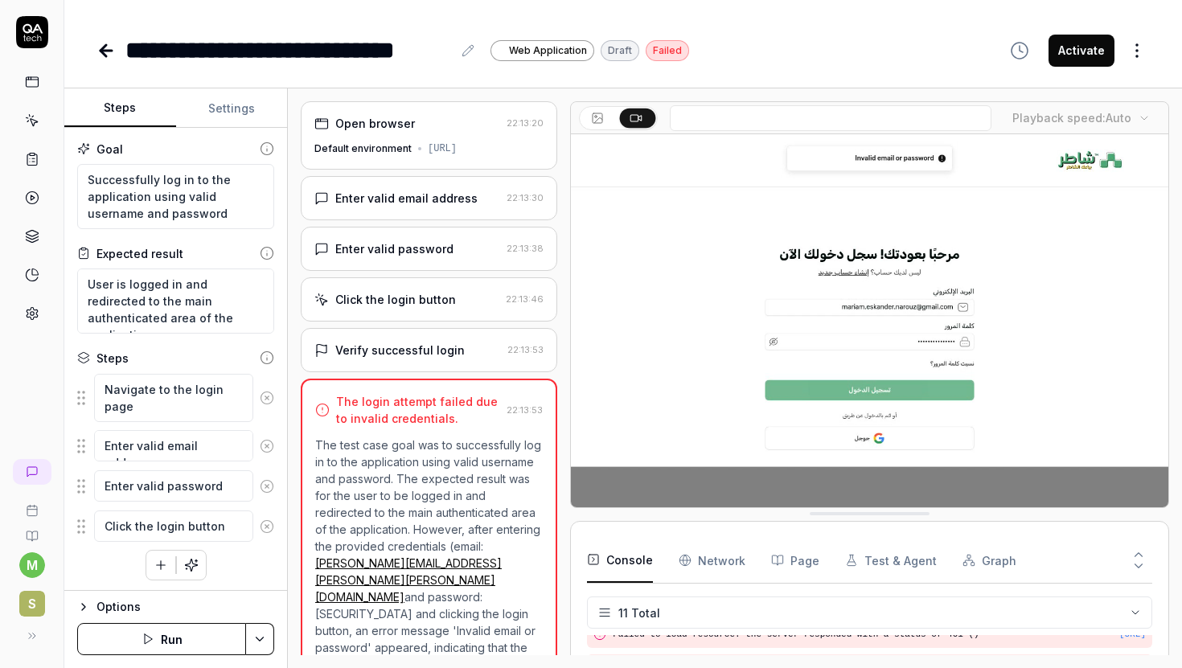
click at [449, 207] on div "Enter valid email address" at bounding box center [406, 198] width 142 height 17
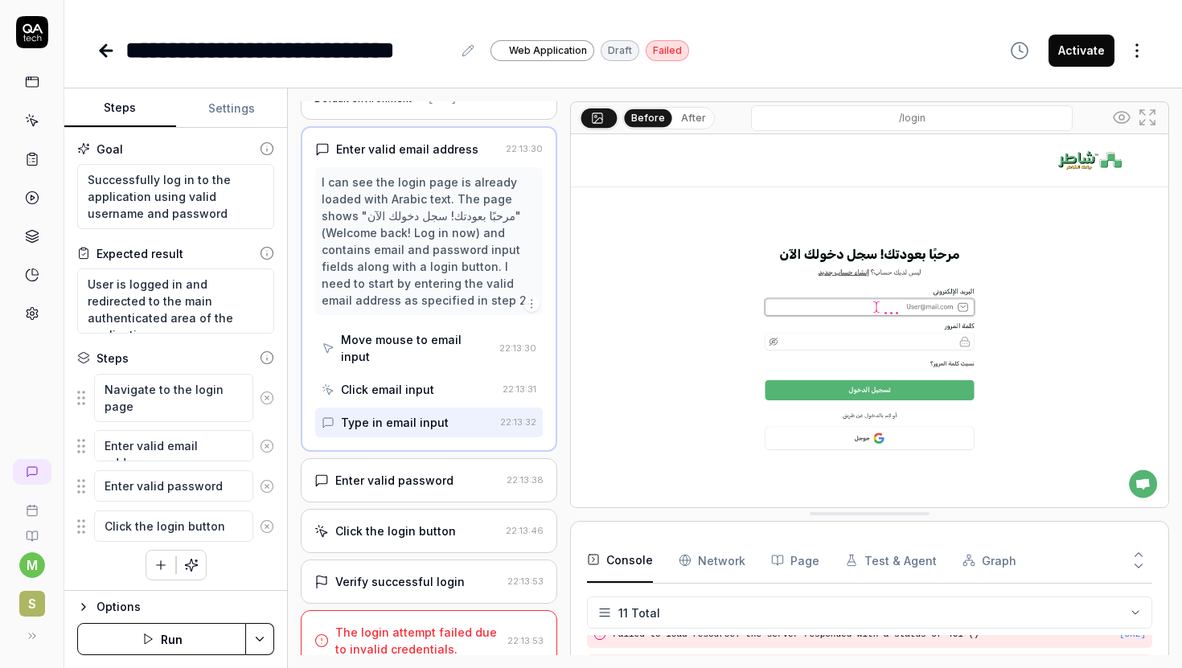
scroll to position [64, 0]
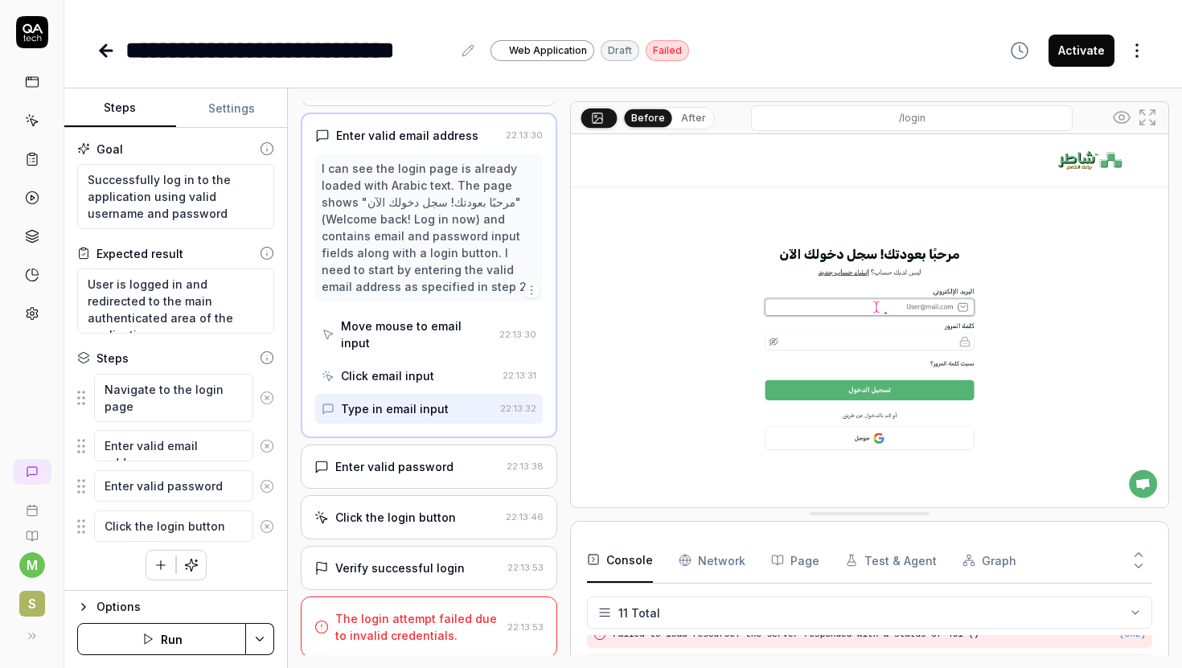
click at [453, 561] on div "Verify successful login" at bounding box center [399, 567] width 129 height 17
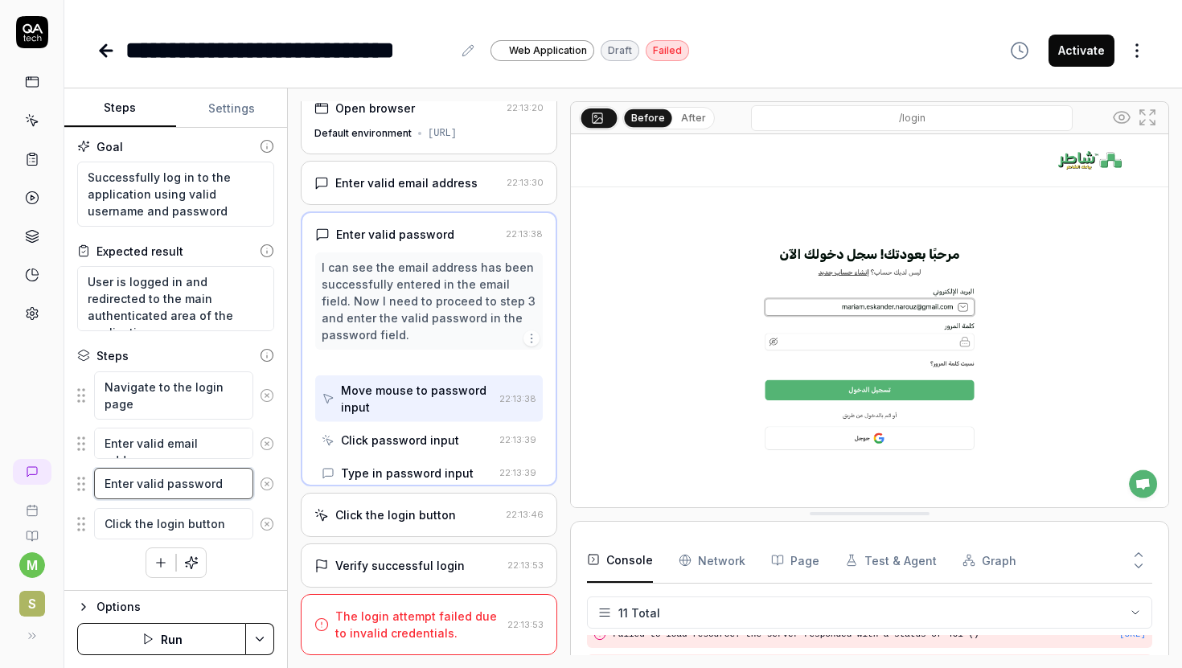
scroll to position [0, 0]
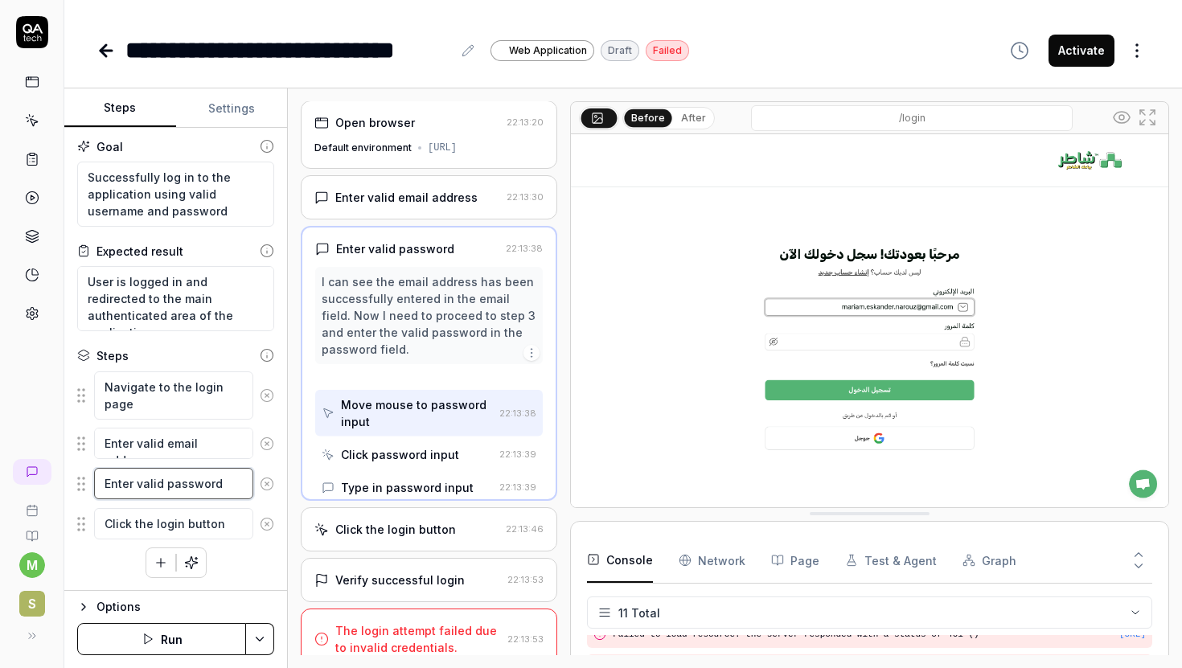
click at [205, 477] on textarea "Enter valid password" at bounding box center [173, 483] width 159 height 31
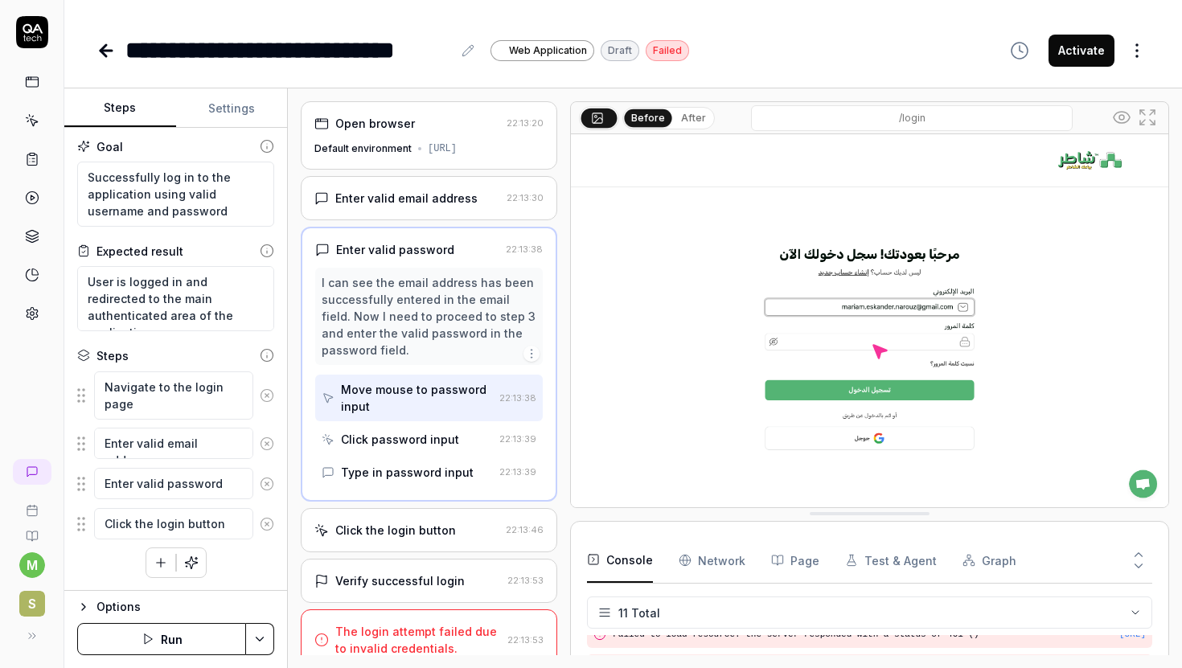
click at [393, 415] on div "Move mouse to password input" at bounding box center [417, 398] width 152 height 34
click at [405, 448] on div "Click password input" at bounding box center [400, 439] width 118 height 17
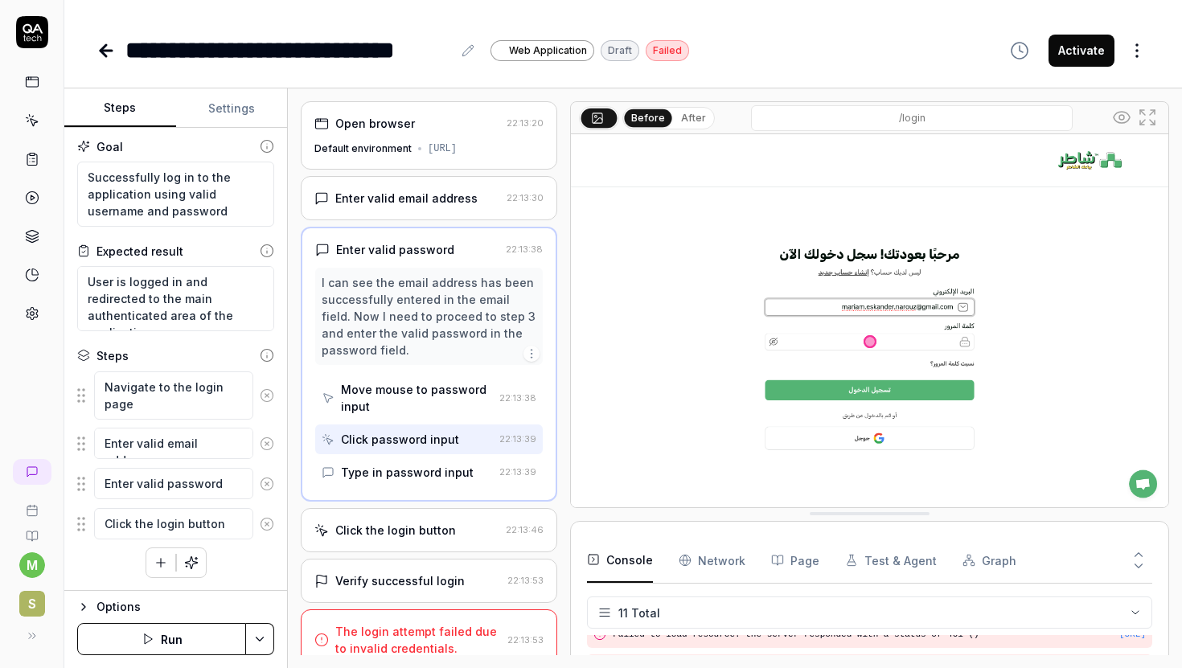
click at [416, 481] on div "Type in password input" at bounding box center [407, 472] width 133 height 17
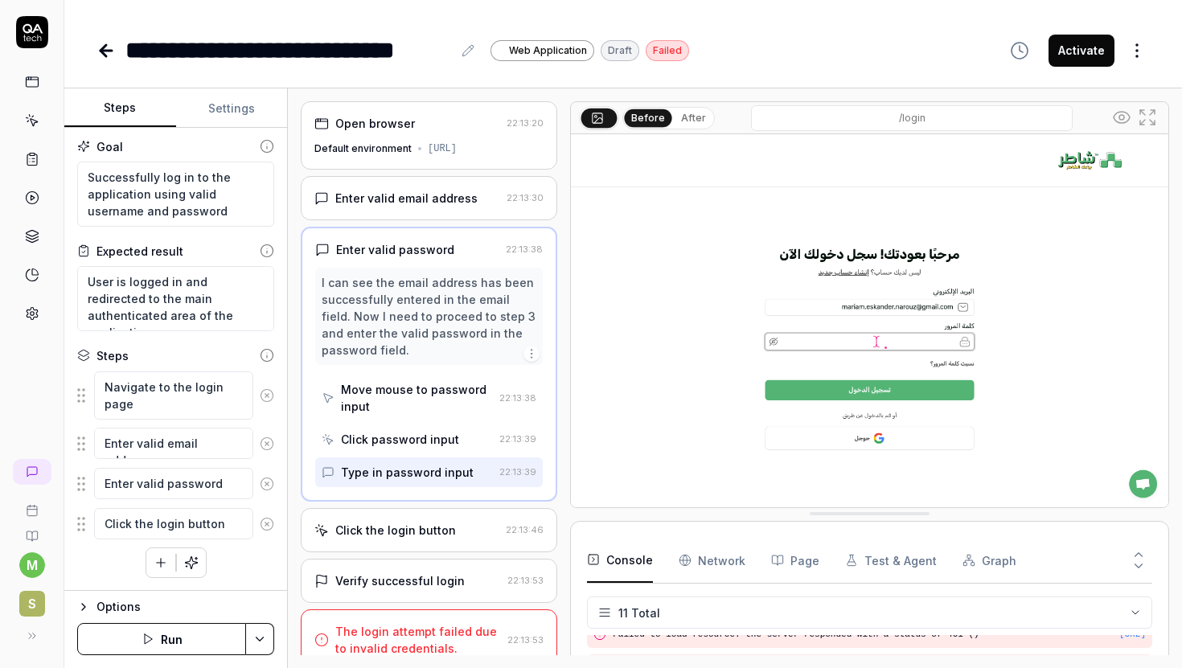
scroll to position [30, 0]
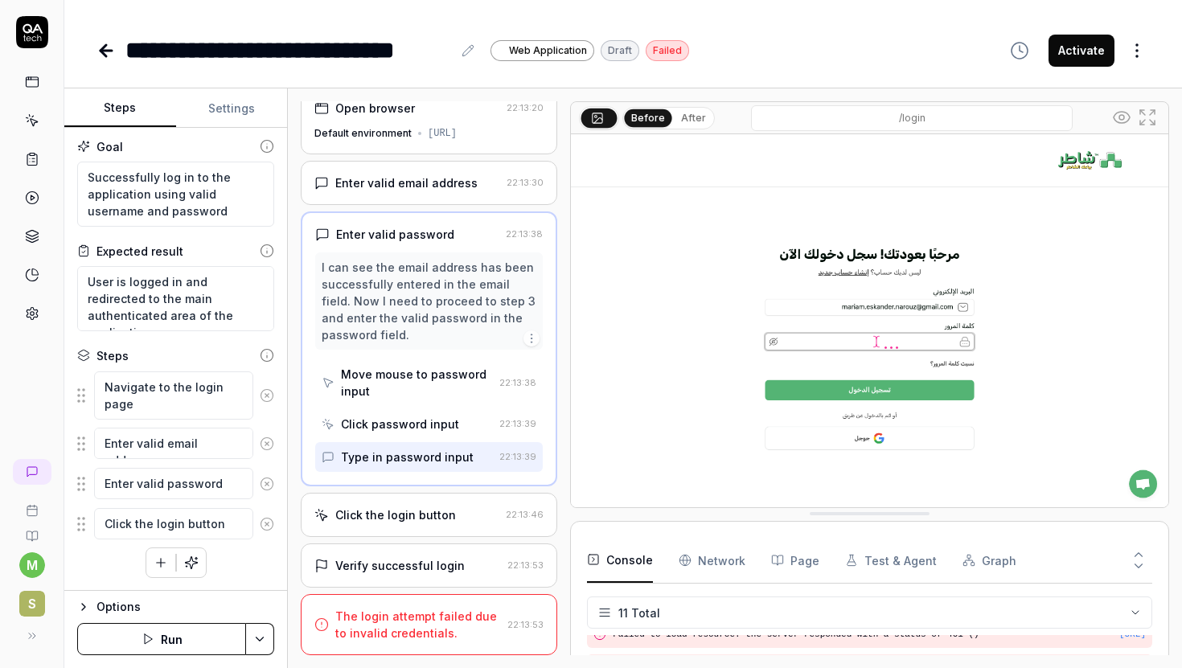
click at [407, 493] on div "Click the login button 22:13:46" at bounding box center [429, 515] width 256 height 44
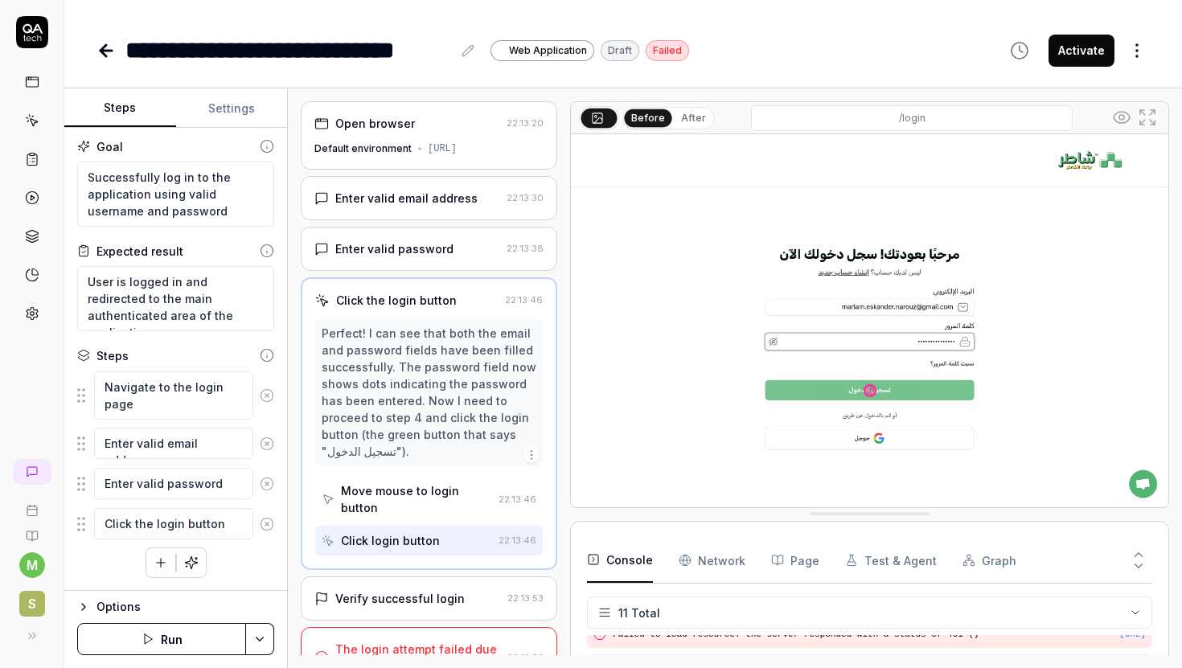
scroll to position [31, 0]
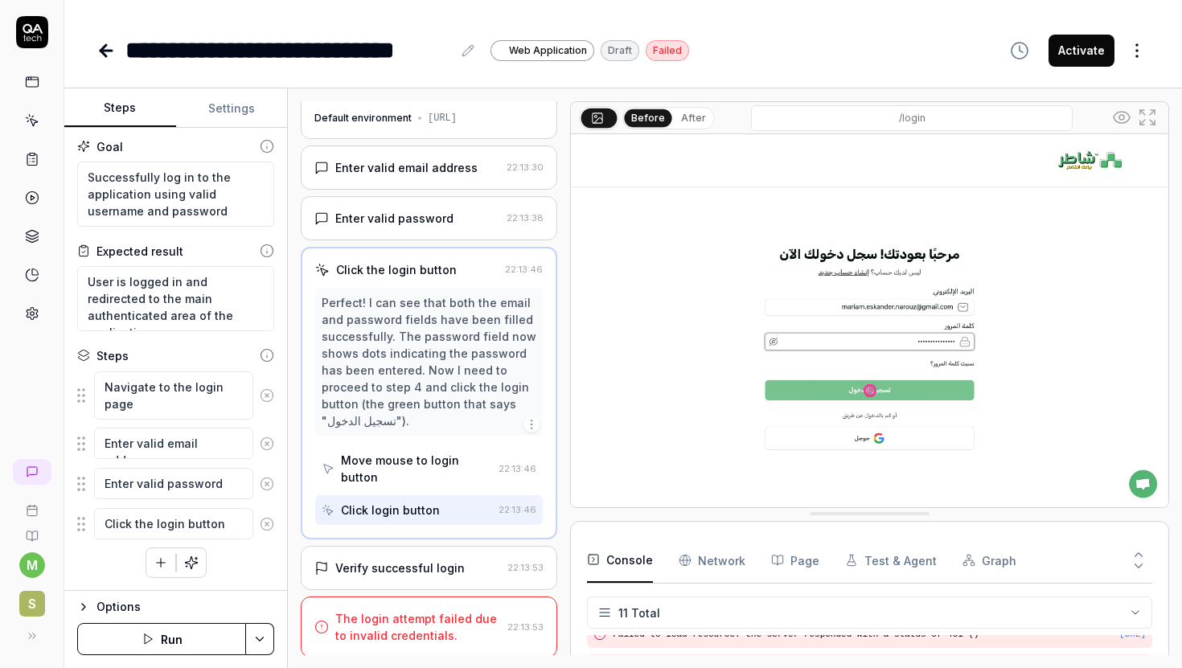
click at [427, 561] on div "Verify successful login" at bounding box center [399, 567] width 129 height 17
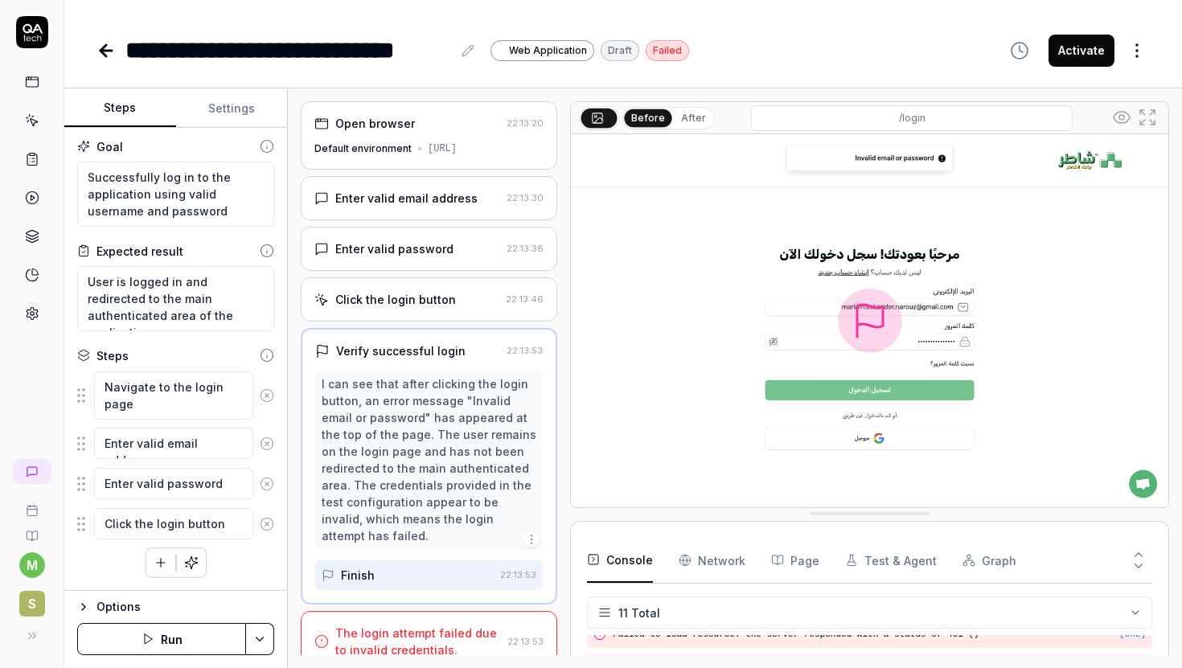
scroll to position [31, 0]
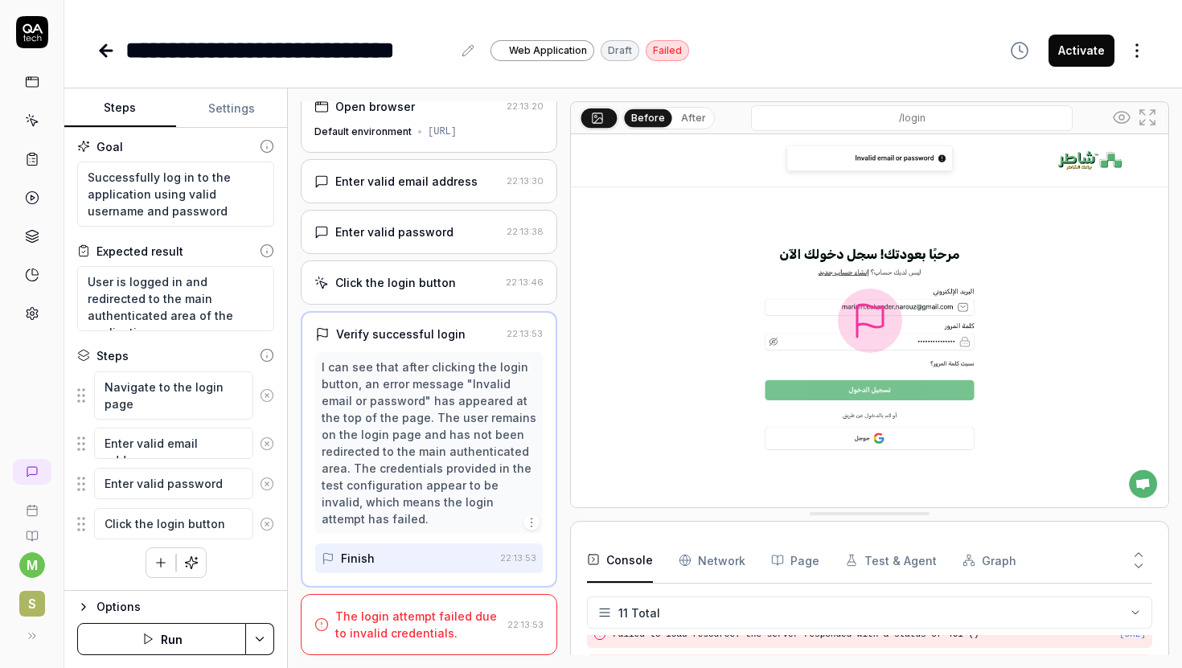
click at [431, 609] on div "The login attempt failed due to invalid credentials." at bounding box center [418, 625] width 166 height 34
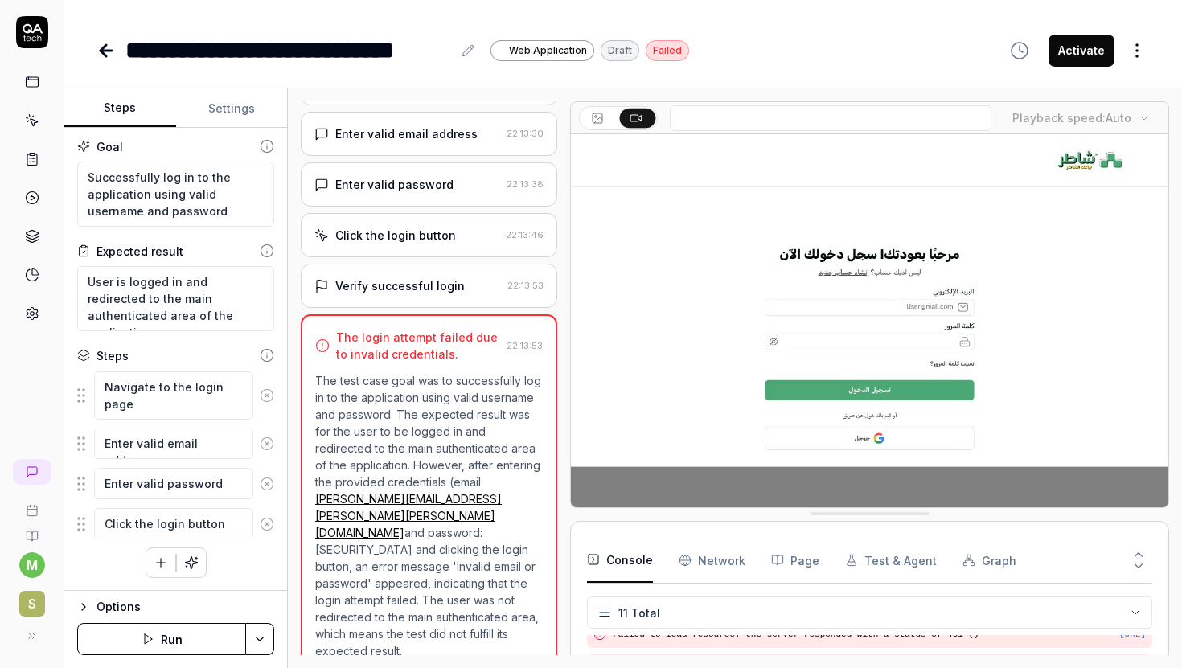
scroll to position [67, 0]
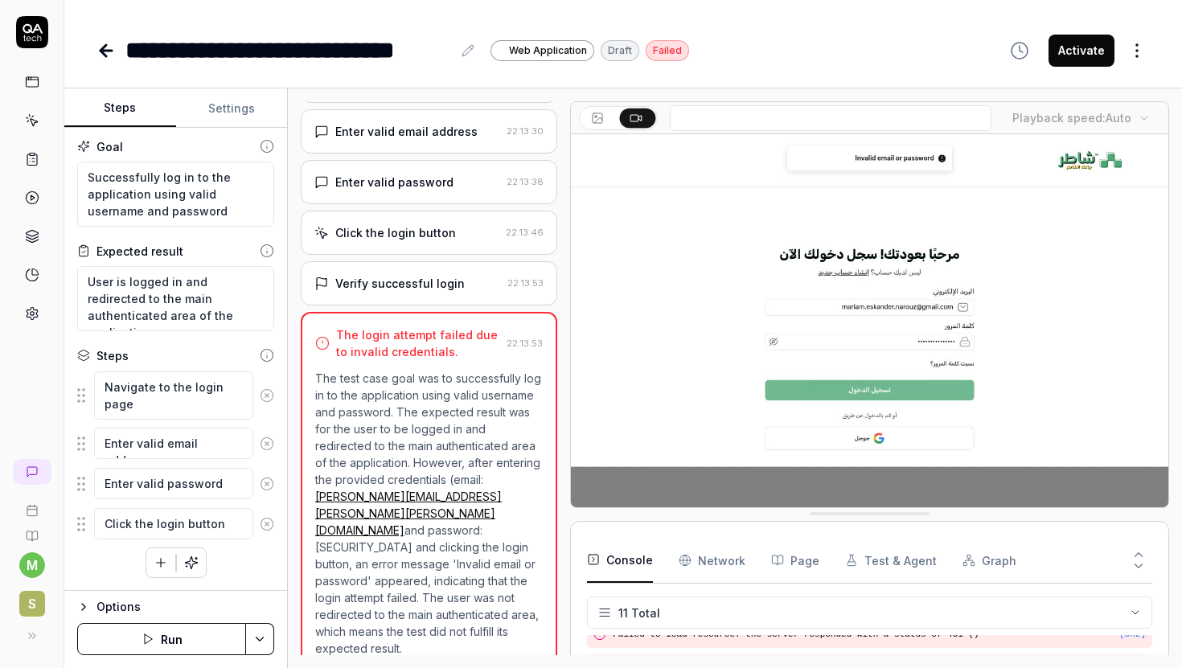
click at [734, 617] on html "**********" at bounding box center [591, 334] width 1182 height 668
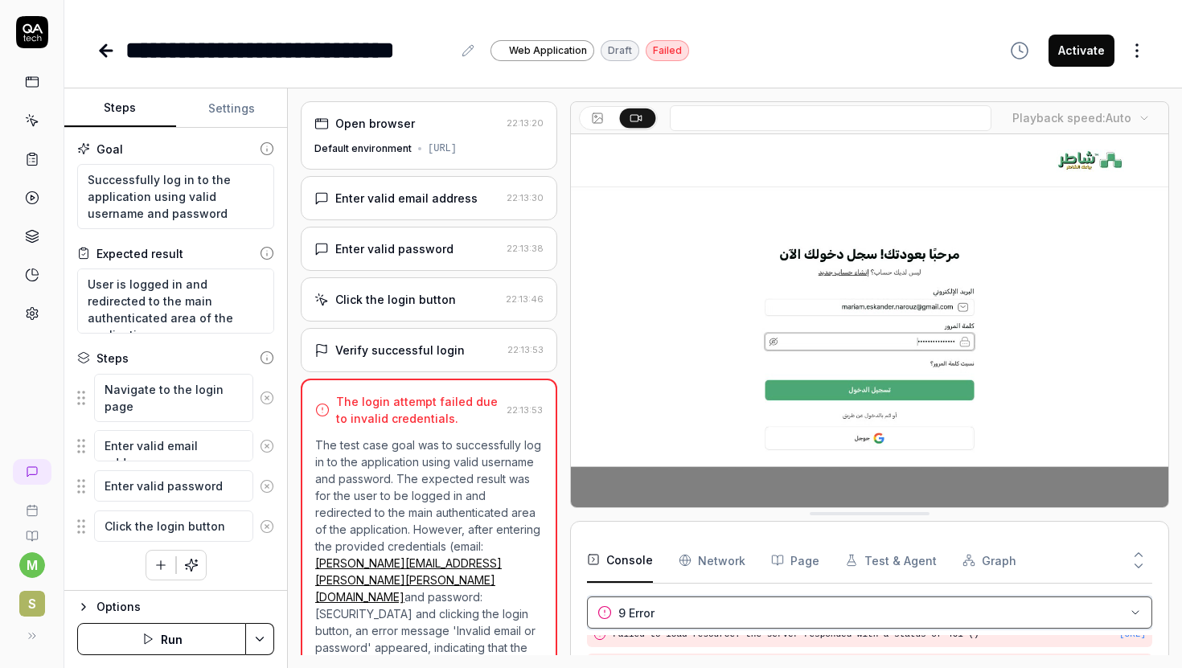
scroll to position [2, 0]
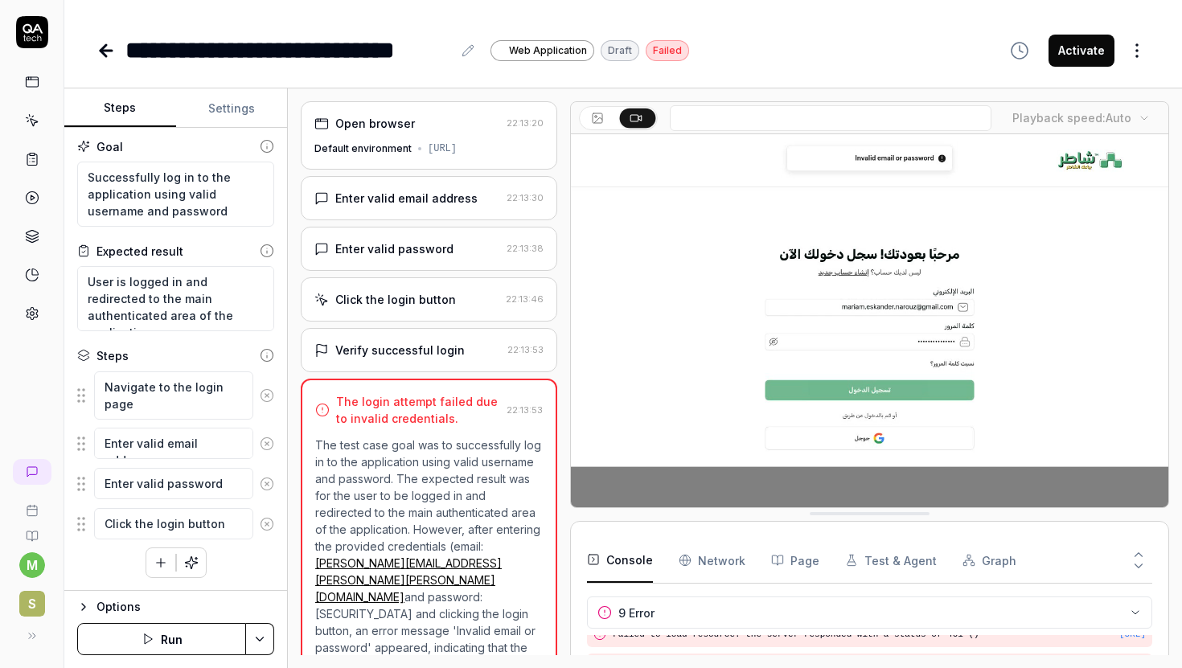
click at [145, 631] on button "Run" at bounding box center [161, 639] width 169 height 32
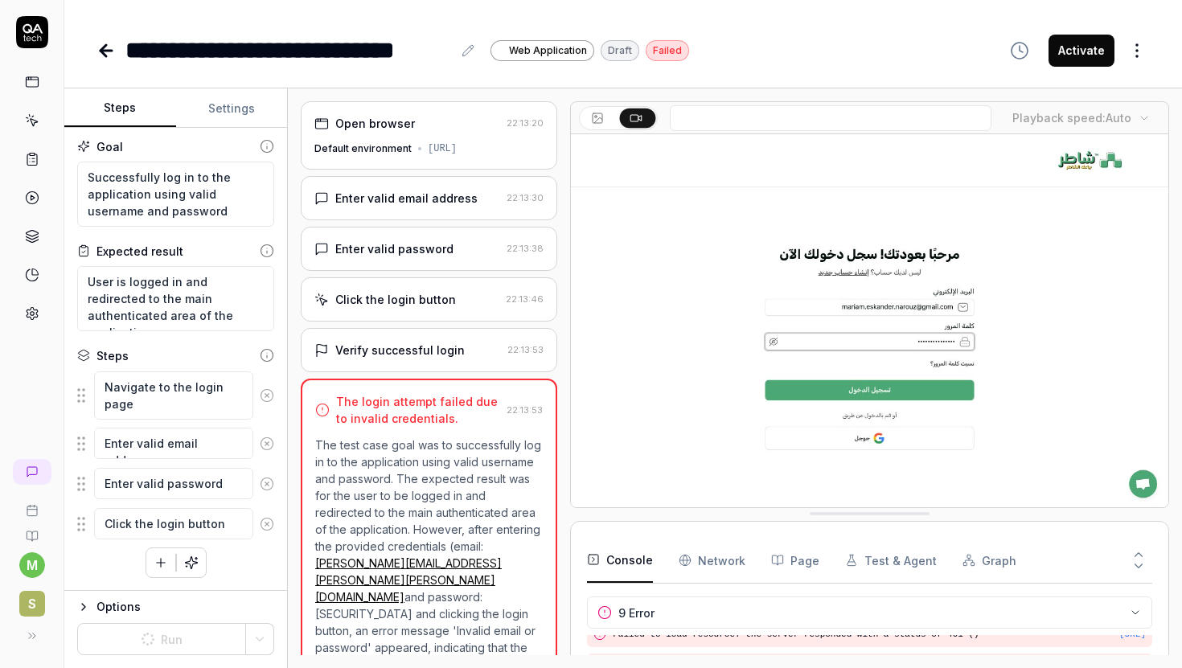
click at [105, 605] on div "Options" at bounding box center [185, 606] width 178 height 19
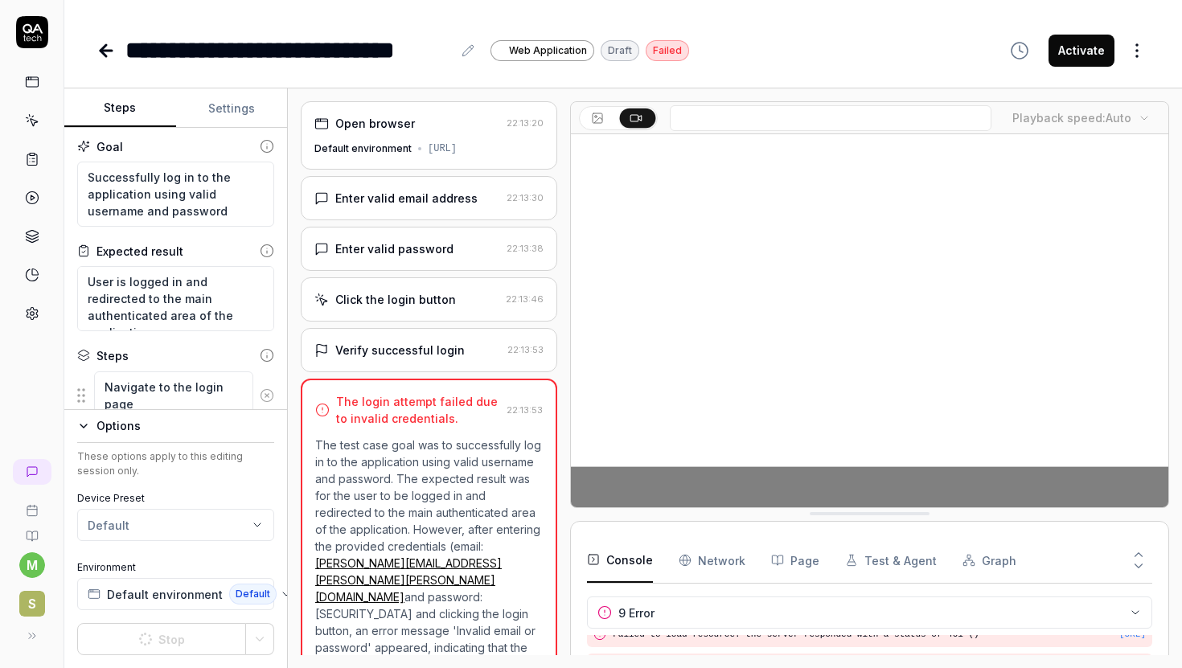
scroll to position [241, 0]
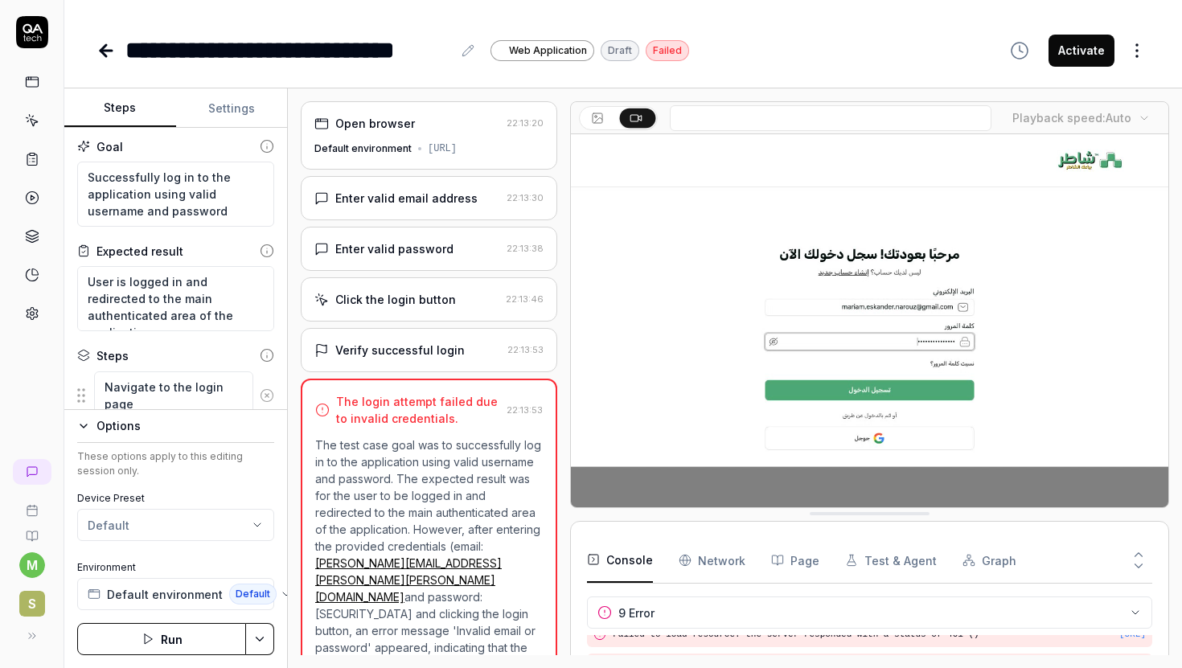
click at [81, 432] on icon "button" at bounding box center [83, 426] width 13 height 13
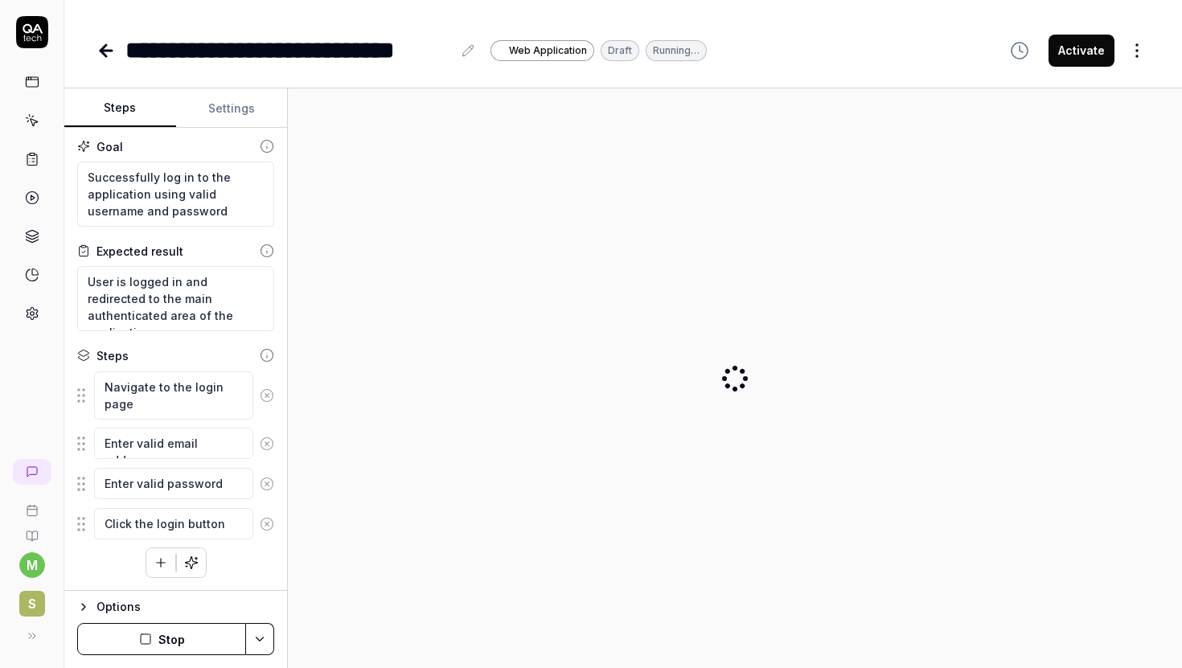
click at [102, 59] on link at bounding box center [107, 51] width 23 height 32
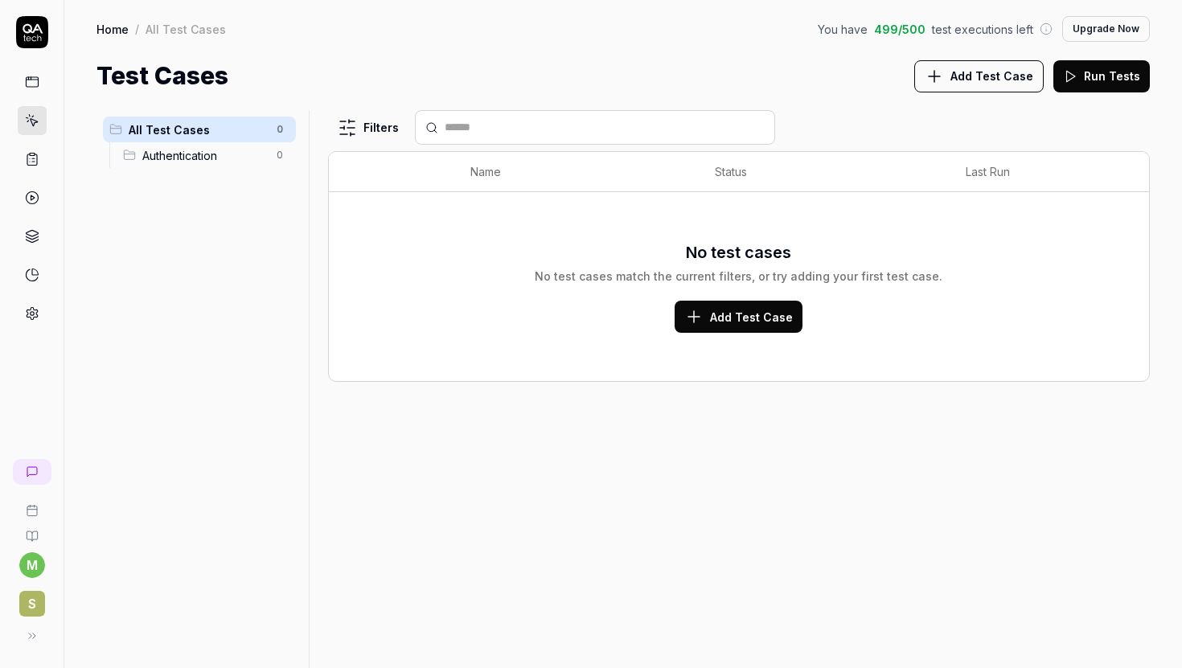
click at [35, 125] on icon at bounding box center [32, 120] width 14 height 14
click at [31, 200] on polygon at bounding box center [33, 197] width 4 height 5
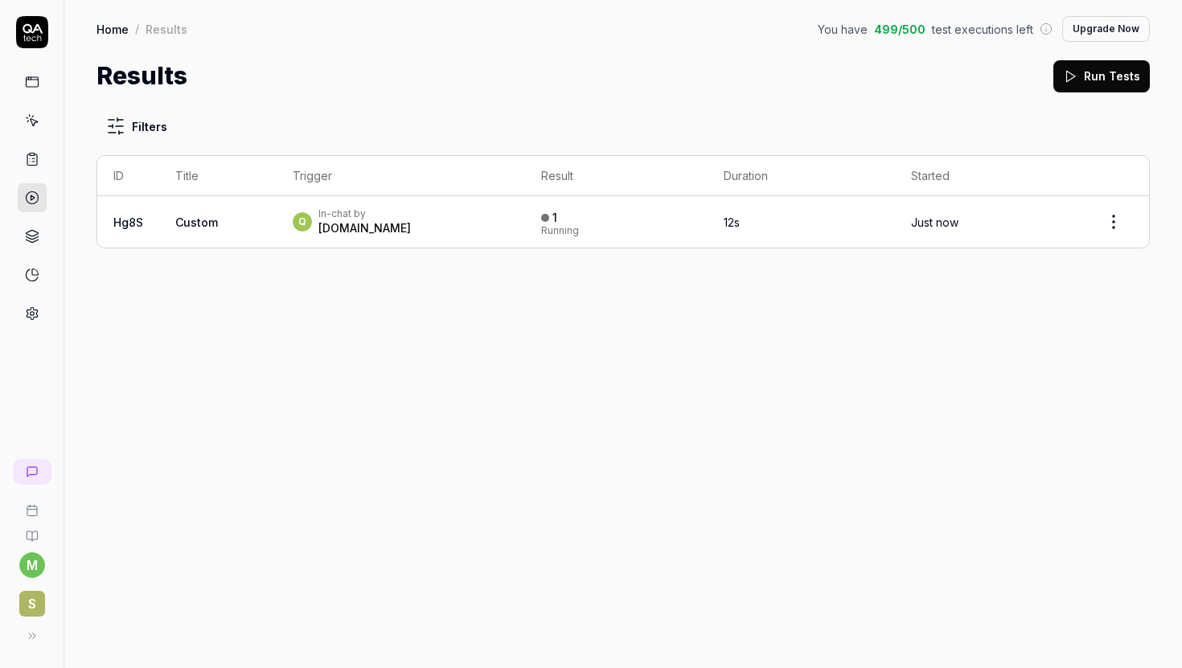
click at [395, 231] on div "Q In-chat by QA.tech" at bounding box center [401, 221] width 217 height 29
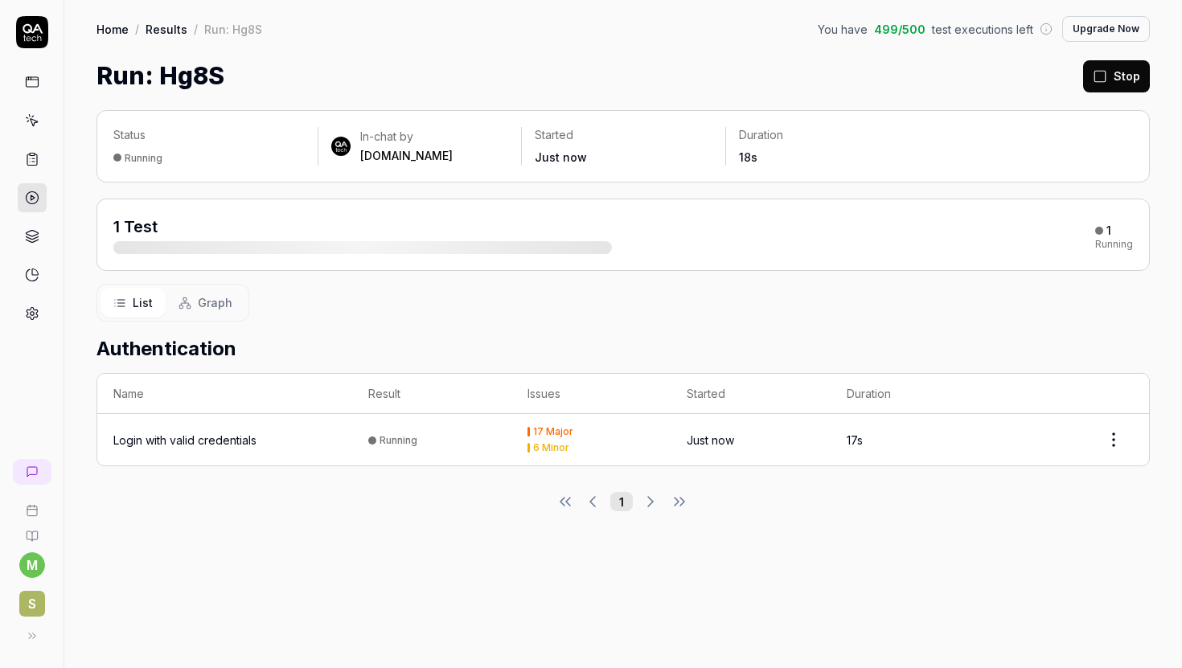
click at [569, 440] on div "17 Major 6 Minor" at bounding box center [590, 440] width 127 height 26
click at [28, 80] on icon at bounding box center [32, 82] width 14 height 14
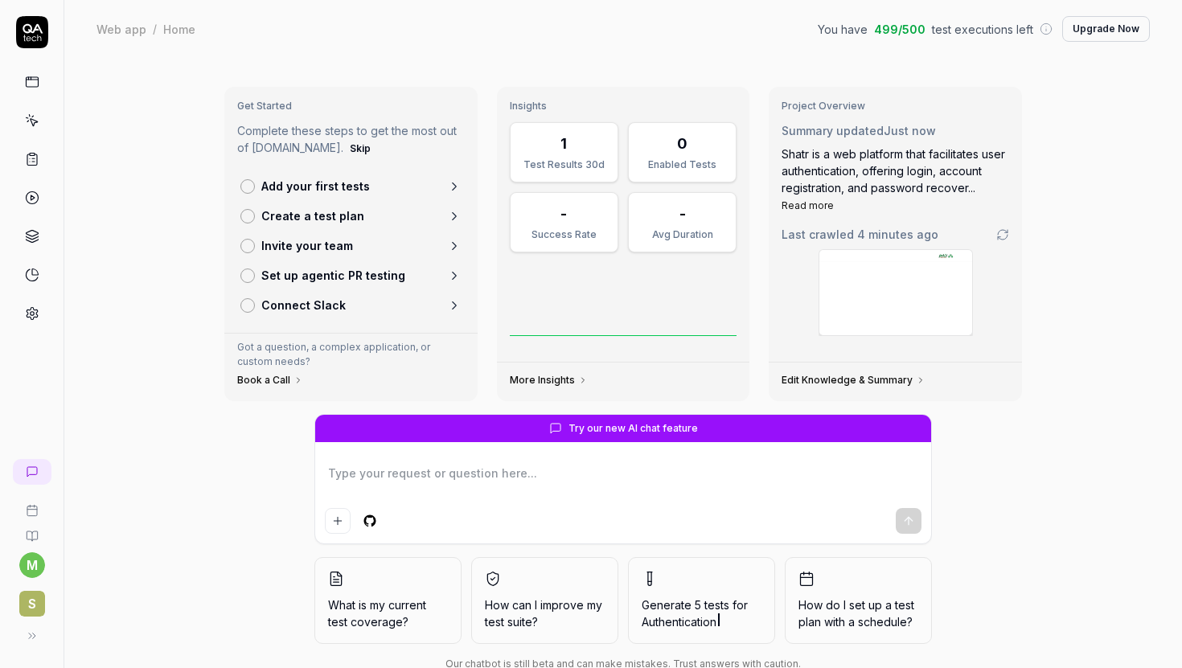
click at [417, 189] on link "Add your first tests" at bounding box center [351, 186] width 234 height 30
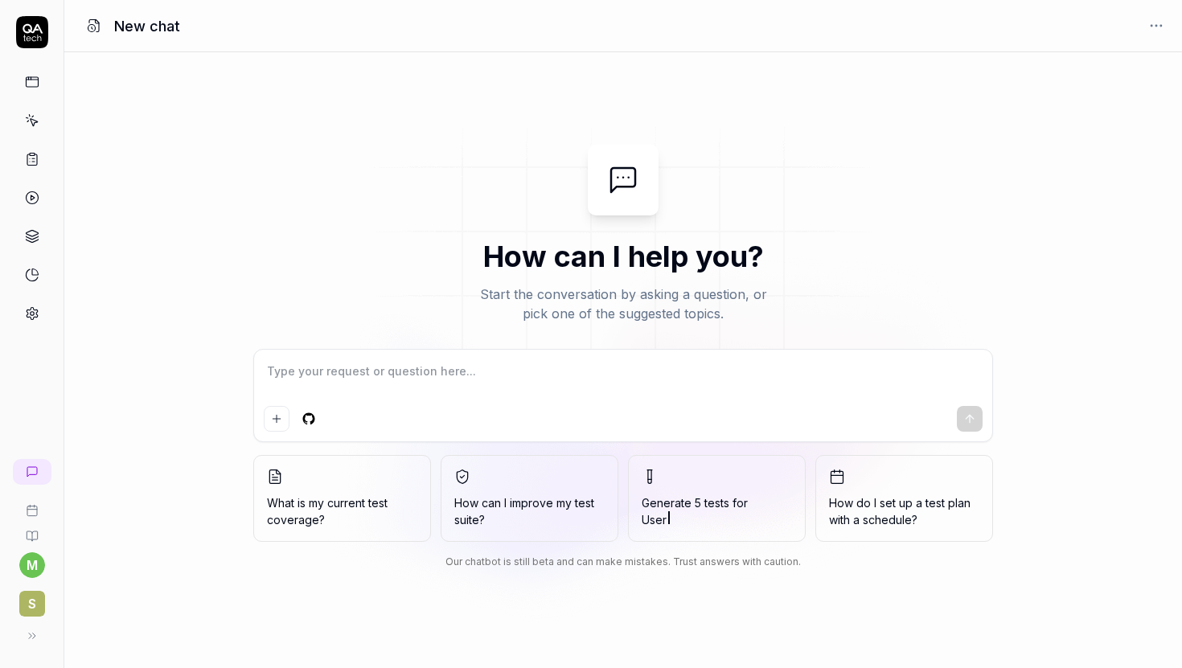
type textarea "*"
type textarea "t"
type textarea "*"
type textarea "te"
type textarea "*"
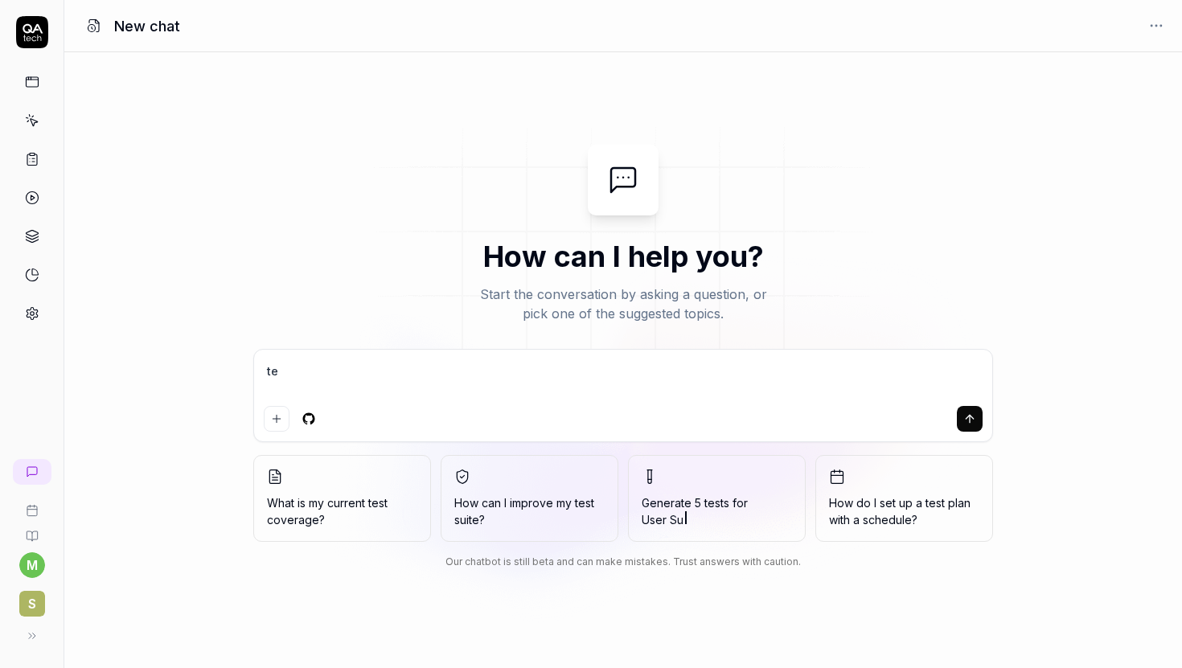
type textarea "tes"
type textarea "*"
type textarea "test"
type textarea "*"
type textarea "test"
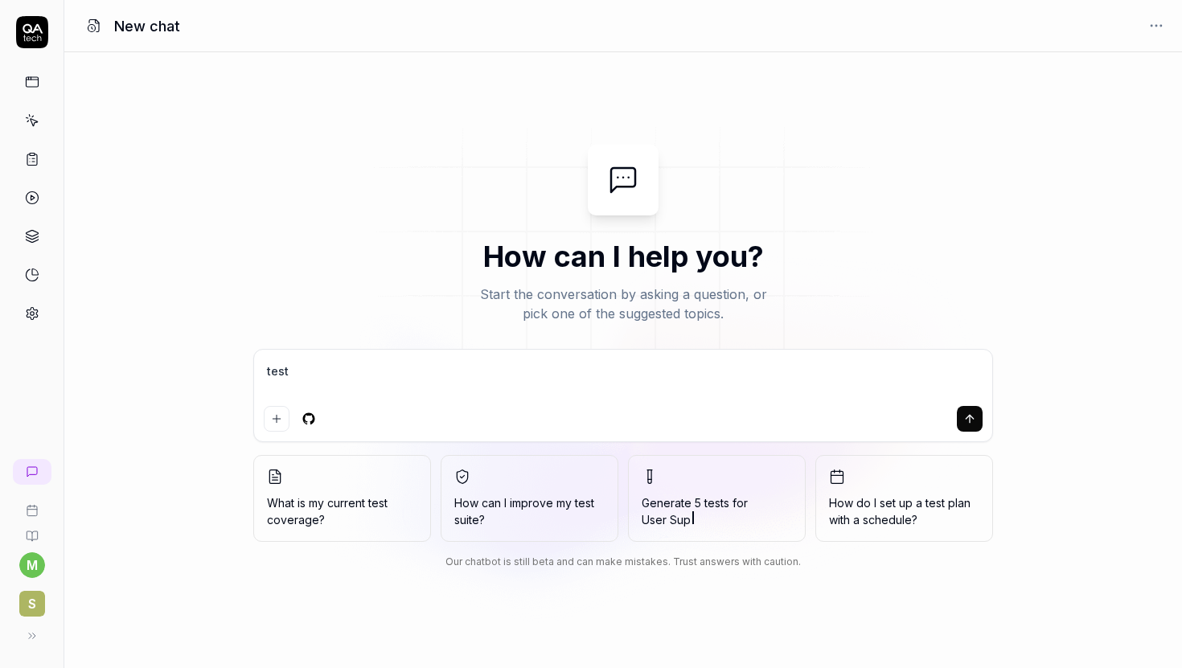
type textarea "*"
type textarea "test s"
type textarea "*"
type textarea "test si"
type textarea "*"
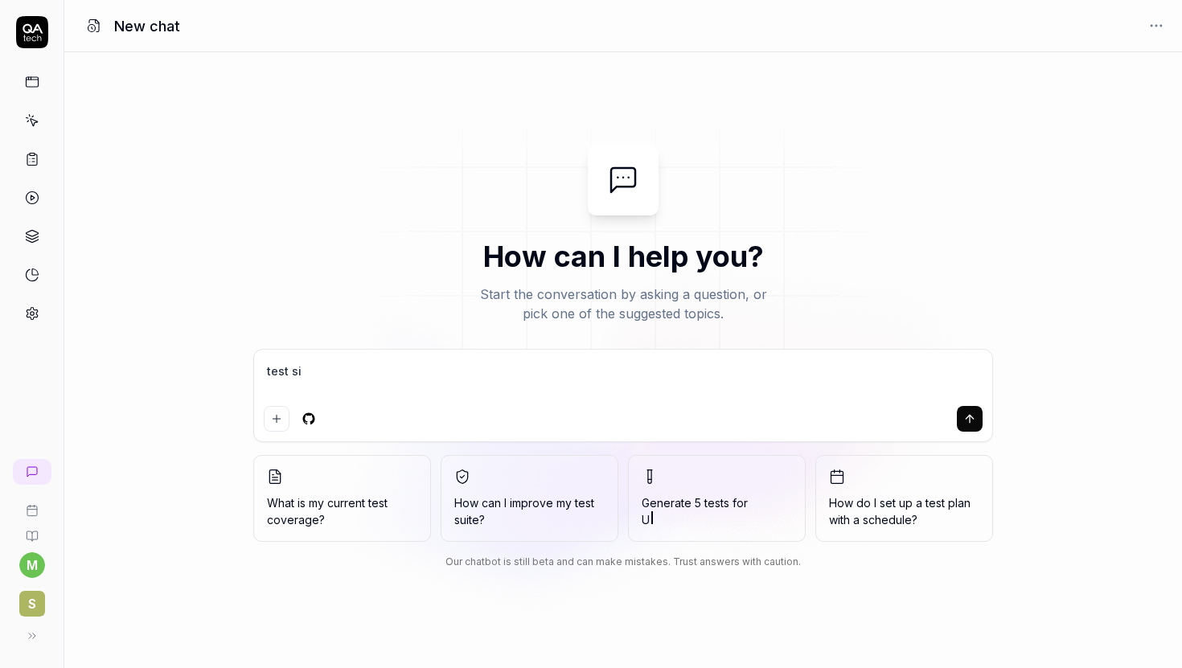
type textarea "test sig"
type textarea "*"
type textarea "test sign"
type textarea "*"
type textarea "test sign"
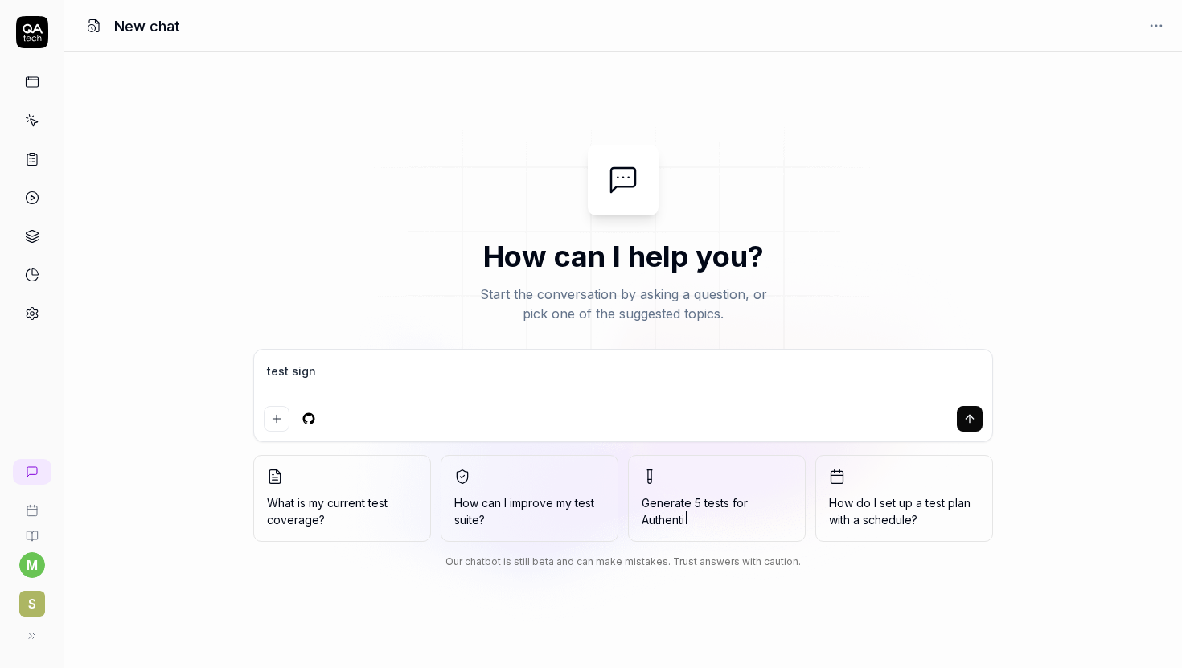
type textarea "*"
type textarea "test sign u"
type textarea "*"
type textarea "test sign up"
type textarea "*"
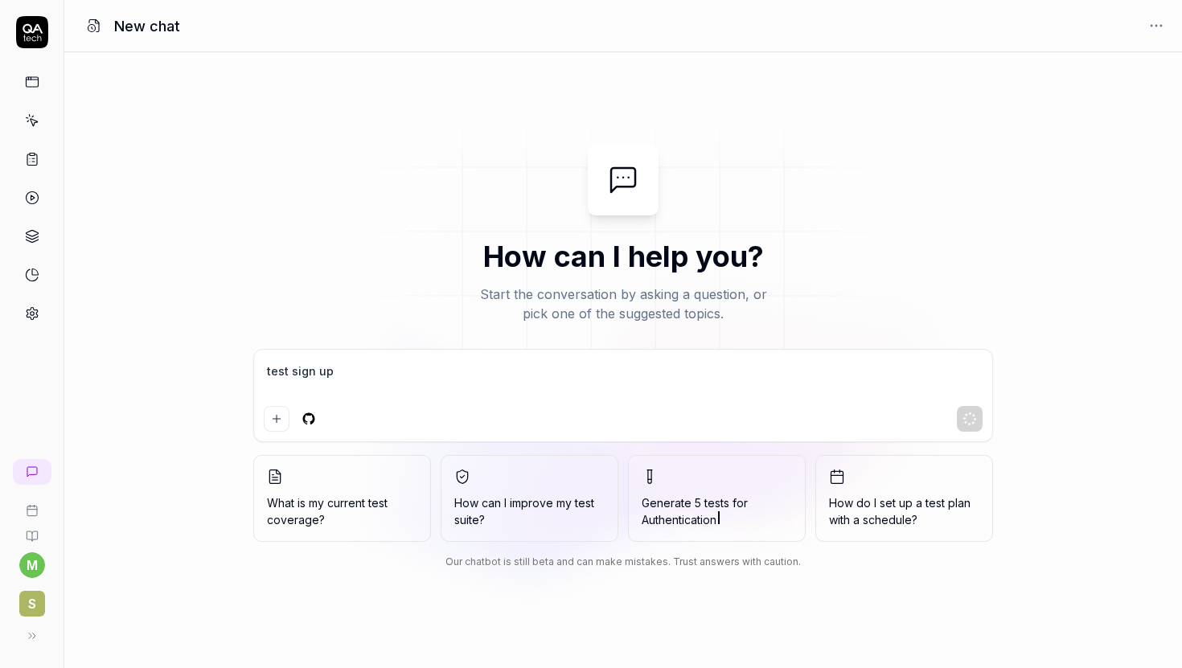
type textarea "test sign up"
type textarea "*"
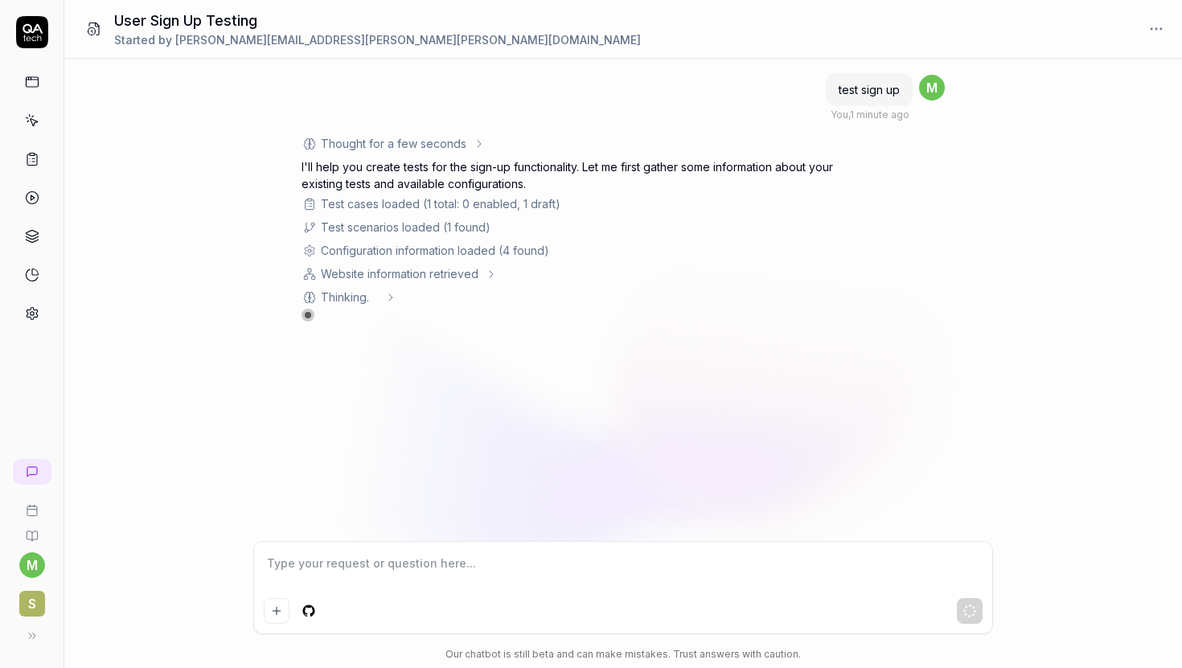
click at [500, 199] on div "Test cases loaded (1 total: 0 enabled, 1 draft)" at bounding box center [441, 203] width 240 height 17
click at [565, 200] on div "Test cases loaded (1 total: 0 enabled, 1 draft)" at bounding box center [582, 203] width 563 height 17
click at [424, 227] on div "Test scenarios loaded (1 found)" at bounding box center [406, 227] width 170 height 17
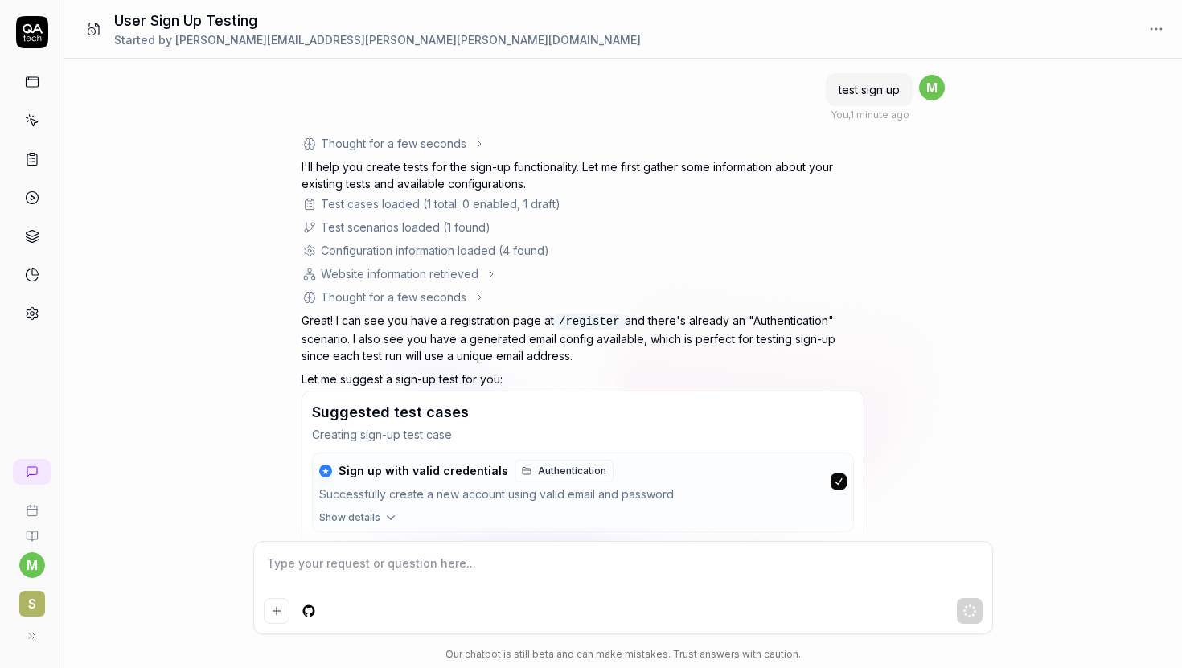
scroll to position [74, 0]
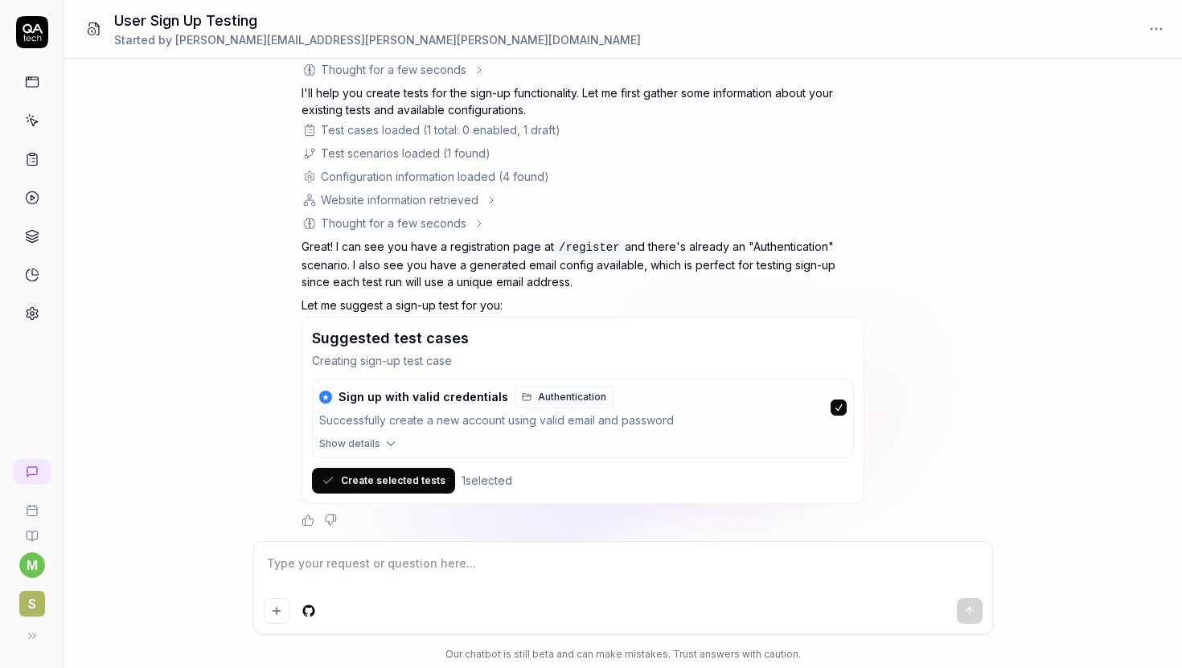
click at [428, 479] on button "Create selected tests" at bounding box center [383, 481] width 143 height 26
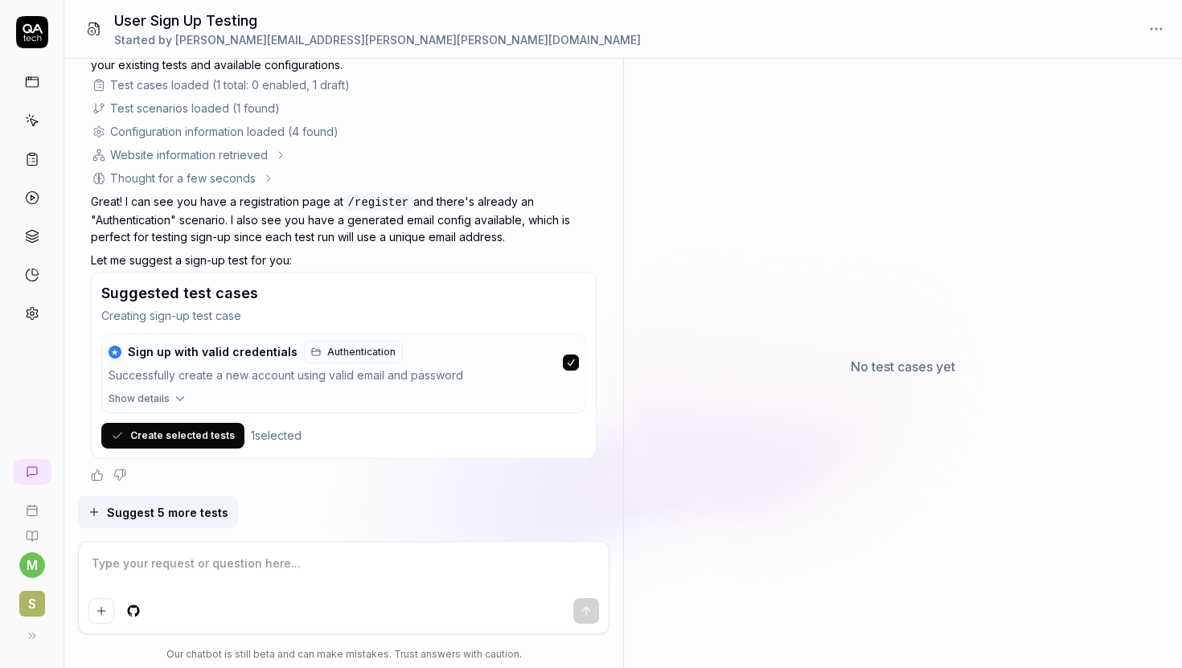
click at [160, 392] on span "Show details" at bounding box center [139, 398] width 61 height 14
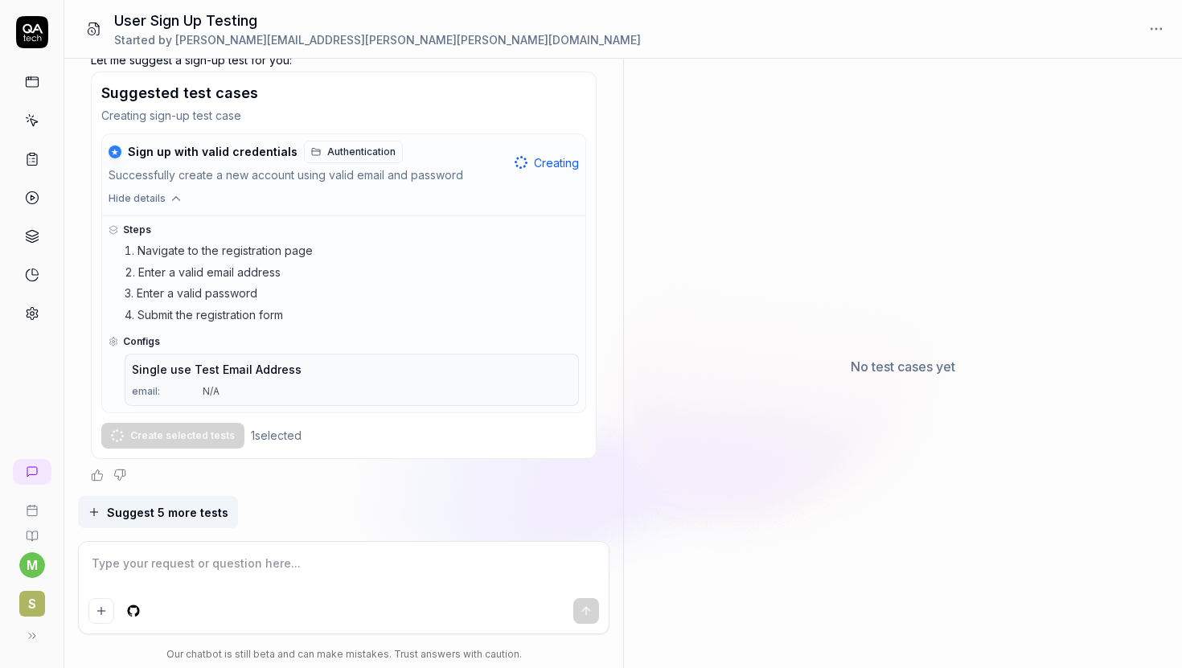
scroll to position [319, 0]
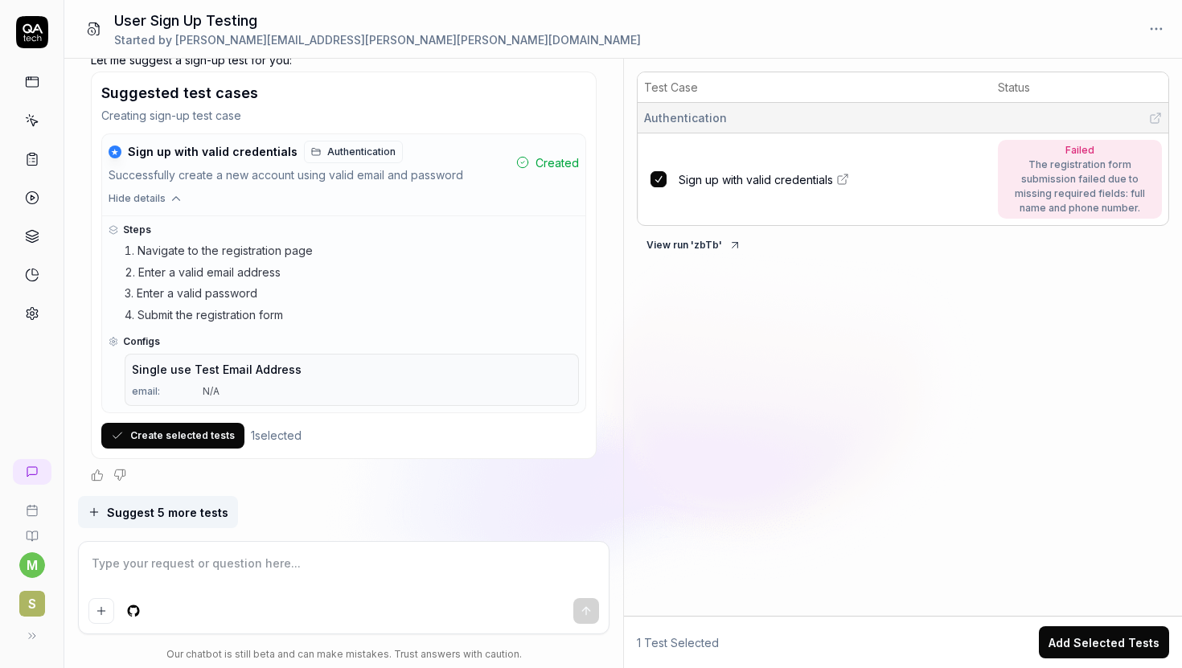
click at [826, 211] on td "Sign up with valid credentials" at bounding box center [833, 179] width 317 height 92
click at [787, 175] on span "Sign up with valid credentials" at bounding box center [755, 179] width 154 height 17
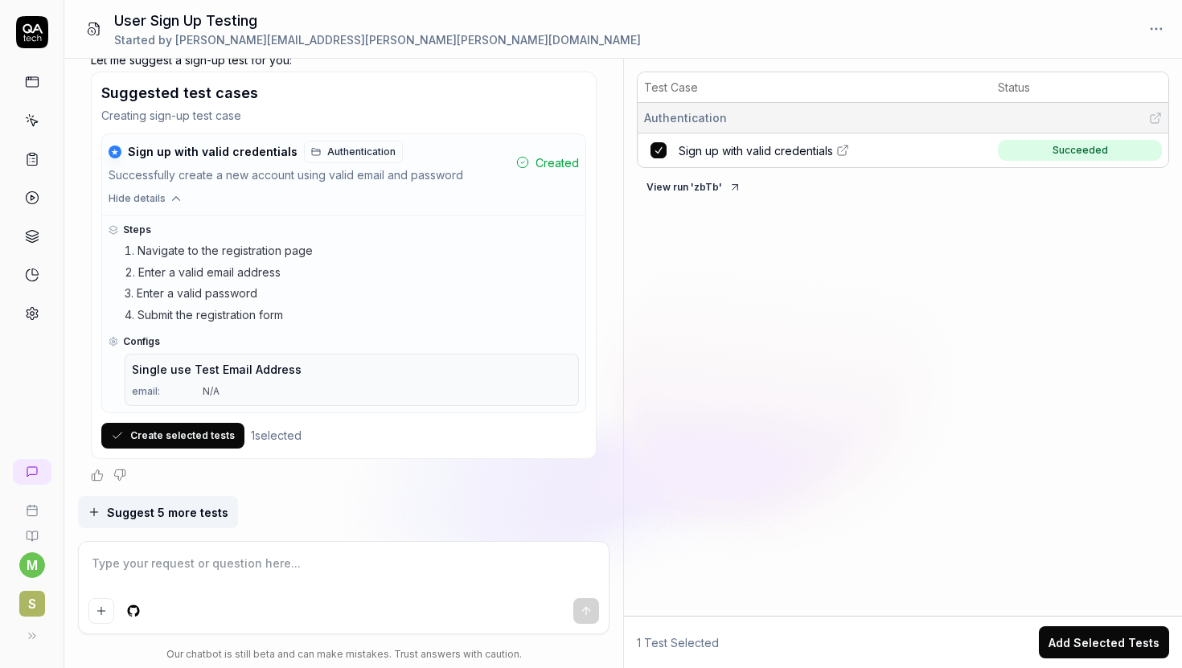
type textarea "*"
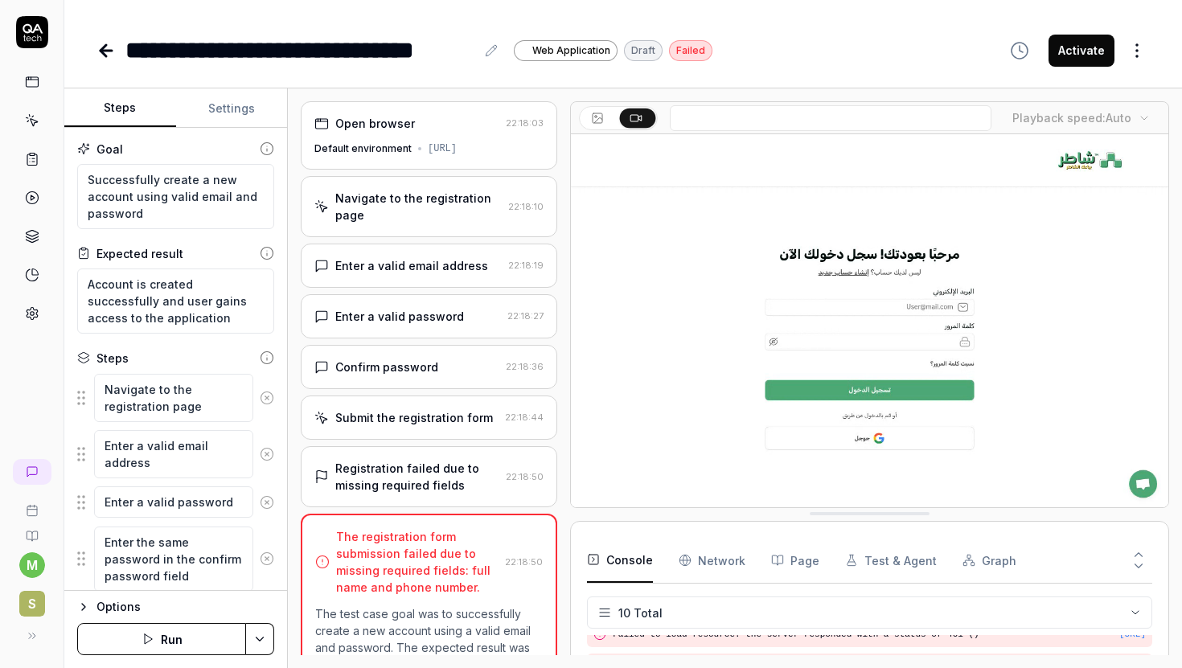
click at [445, 221] on div "Navigate to the registration page" at bounding box center [418, 207] width 166 height 34
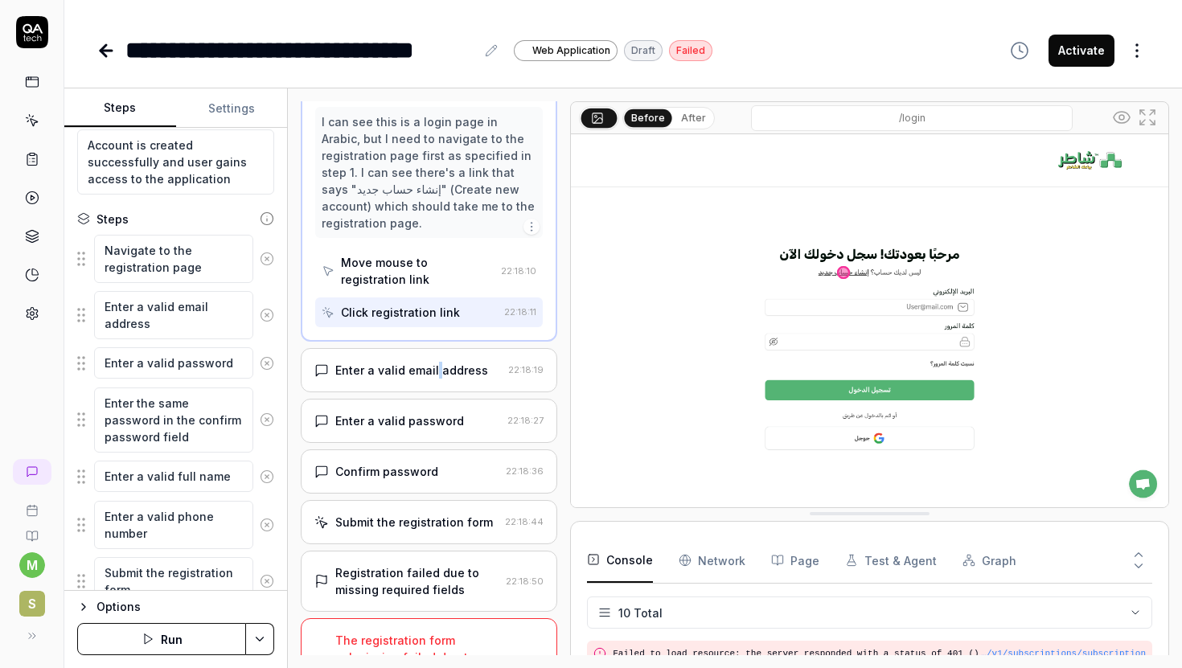
scroll to position [204, 0]
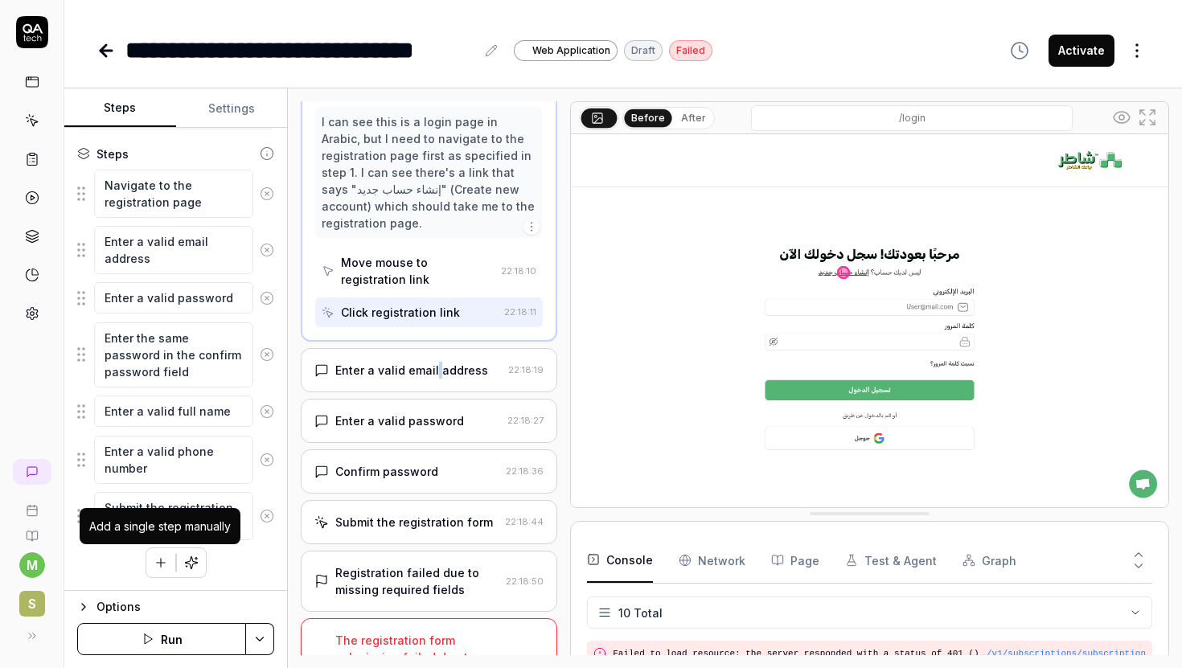
click at [158, 555] on icon "button" at bounding box center [161, 562] width 14 height 14
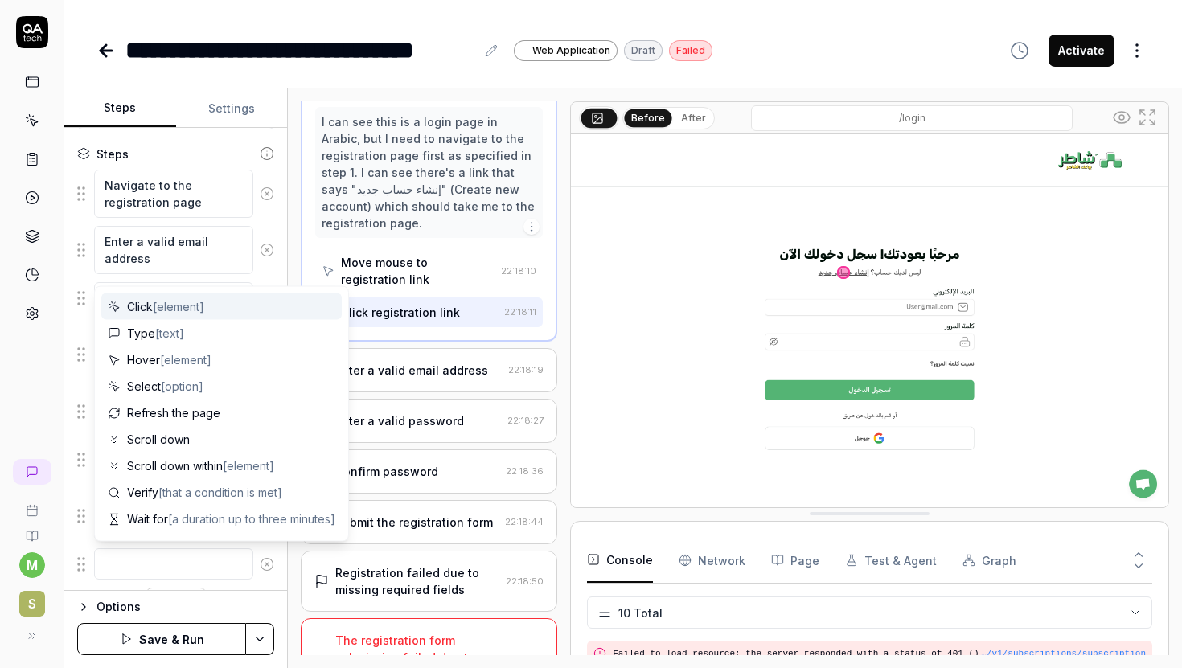
scroll to position [287, 0]
click at [157, 338] on span "[text]" at bounding box center [169, 333] width 29 height 14
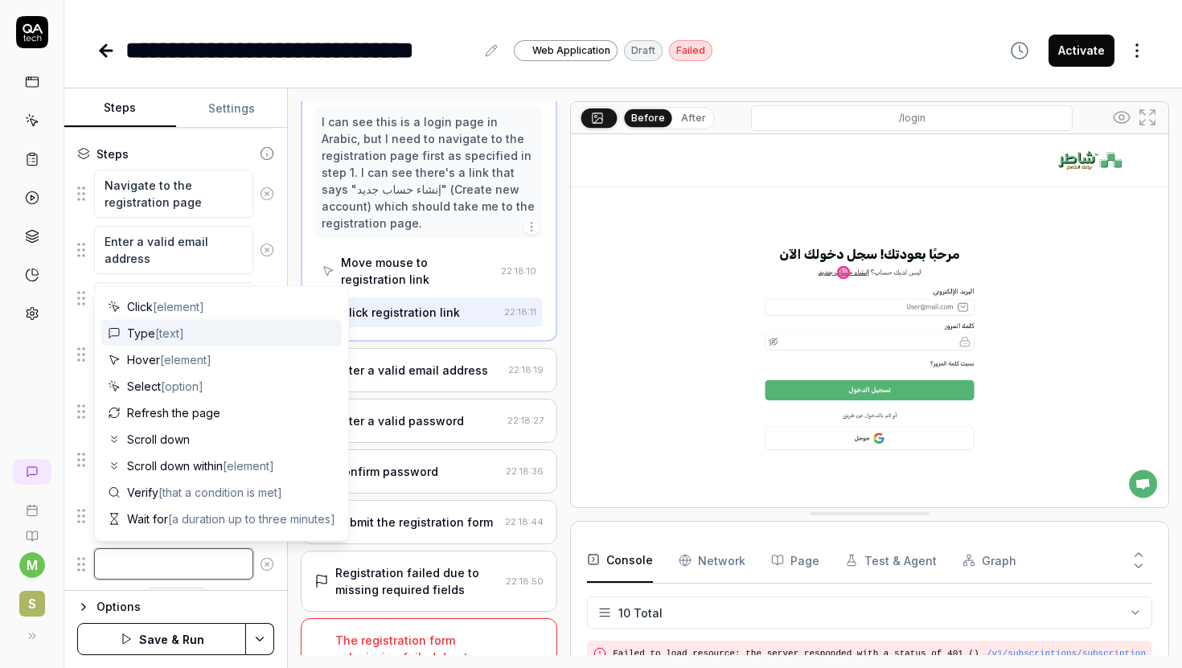
type textarea "*"
type textarea "Type"
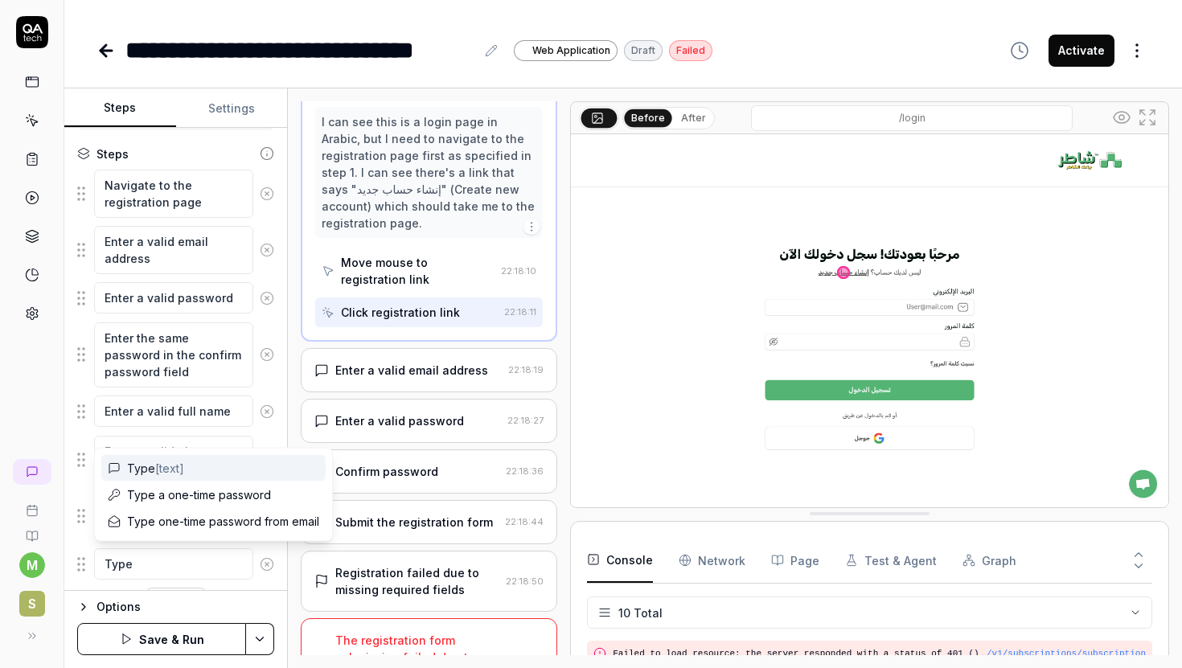
click at [155, 469] on span "Type [text]" at bounding box center [155, 468] width 57 height 17
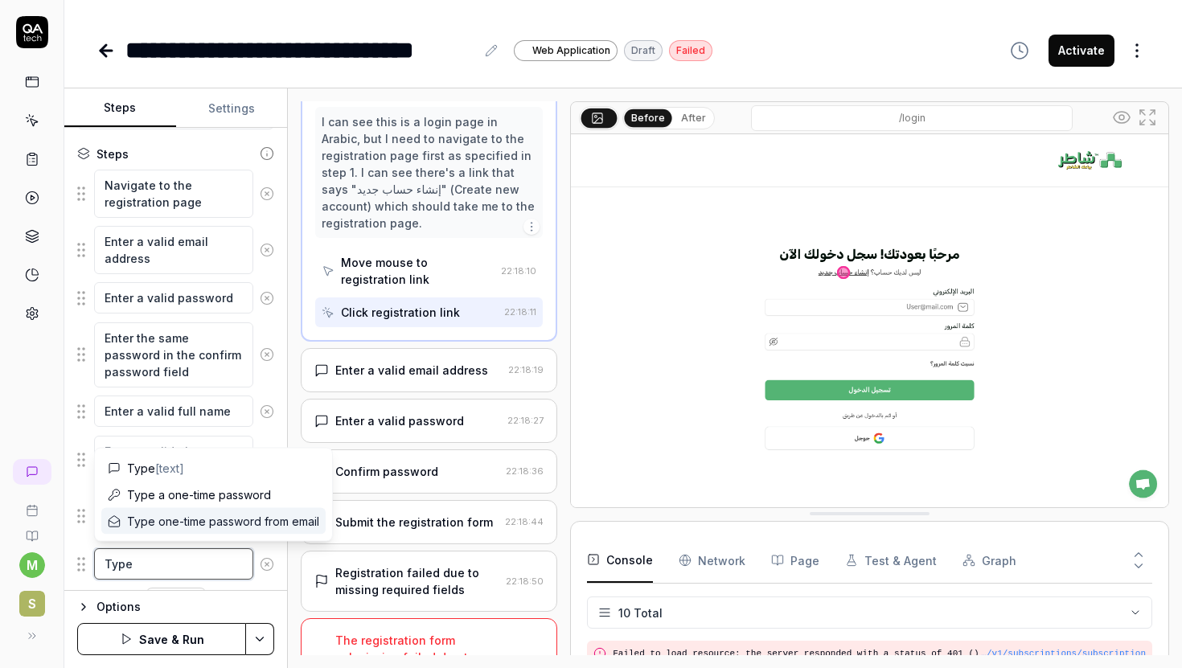
click at [124, 555] on textarea "Type" at bounding box center [173, 563] width 159 height 31
type textarea "*"
type textarea "N"
type textarea "*"
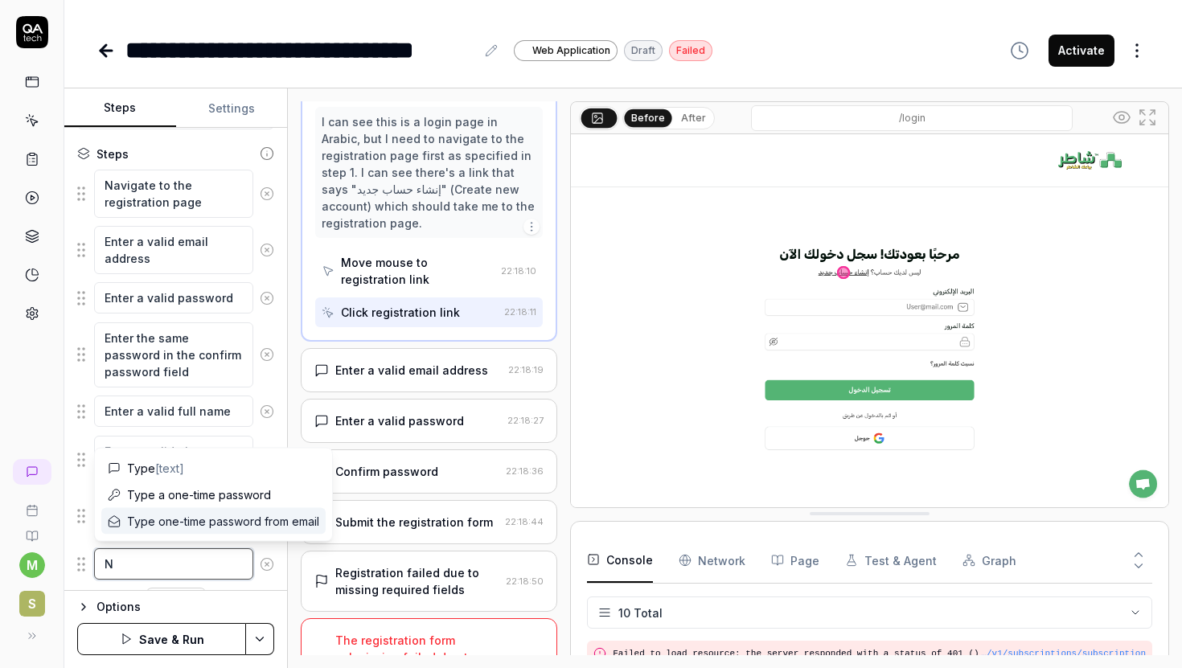
type textarea "Na"
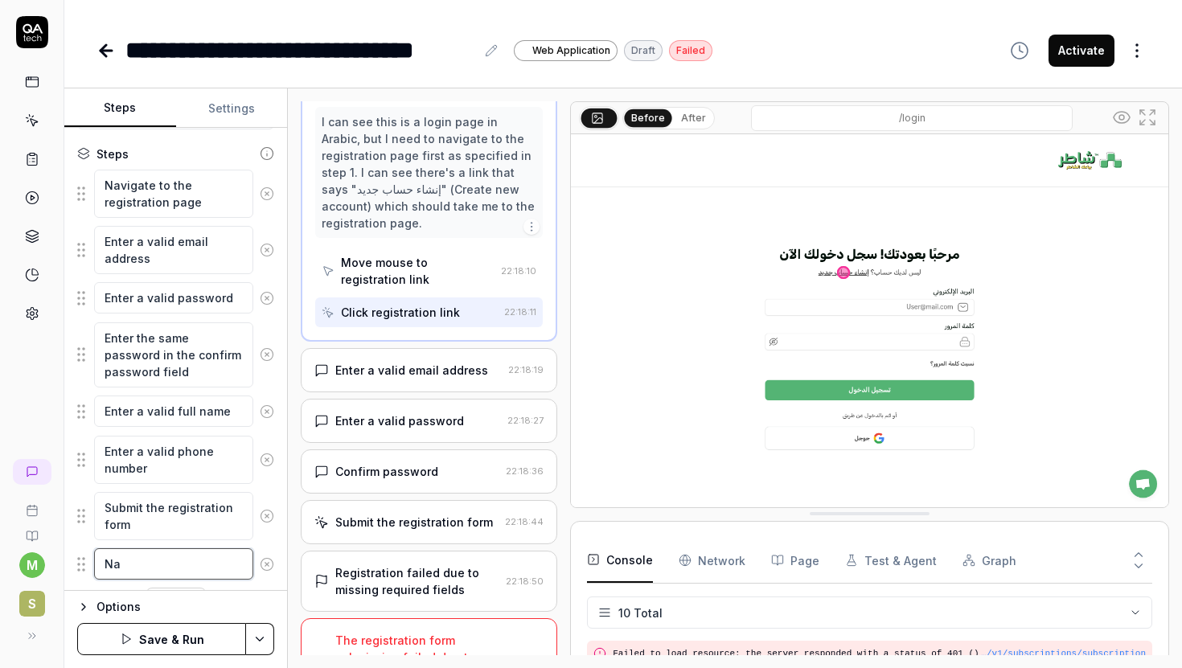
type textarea "*"
type textarea "Nam"
type textarea "*"
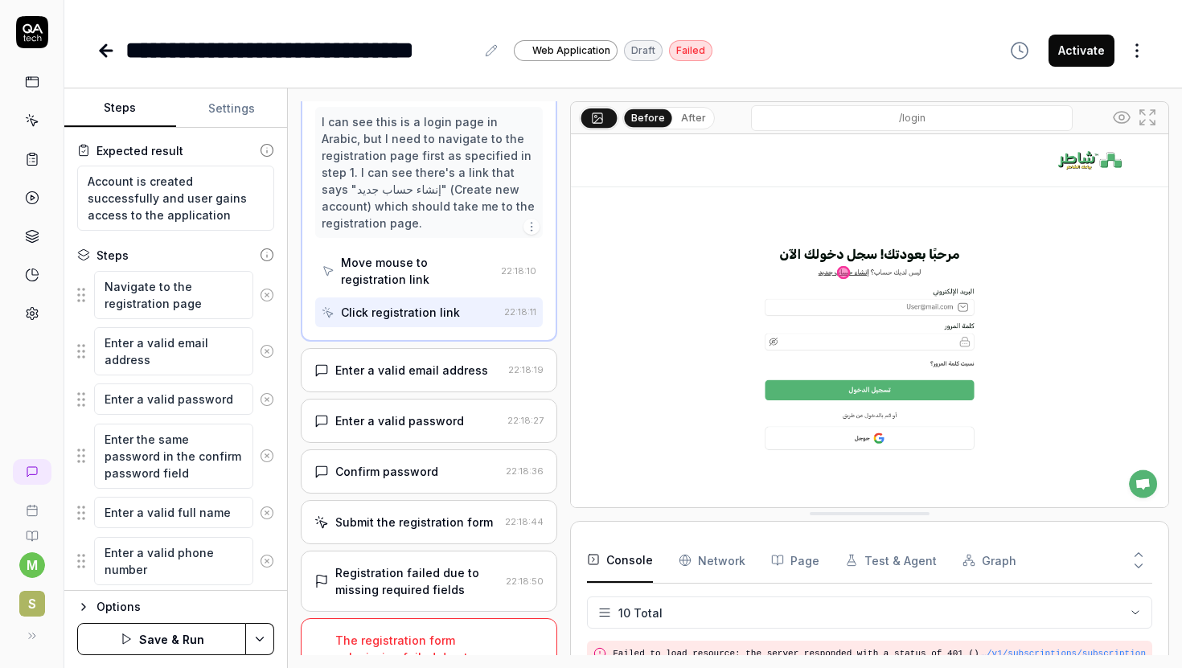
scroll to position [244, 0]
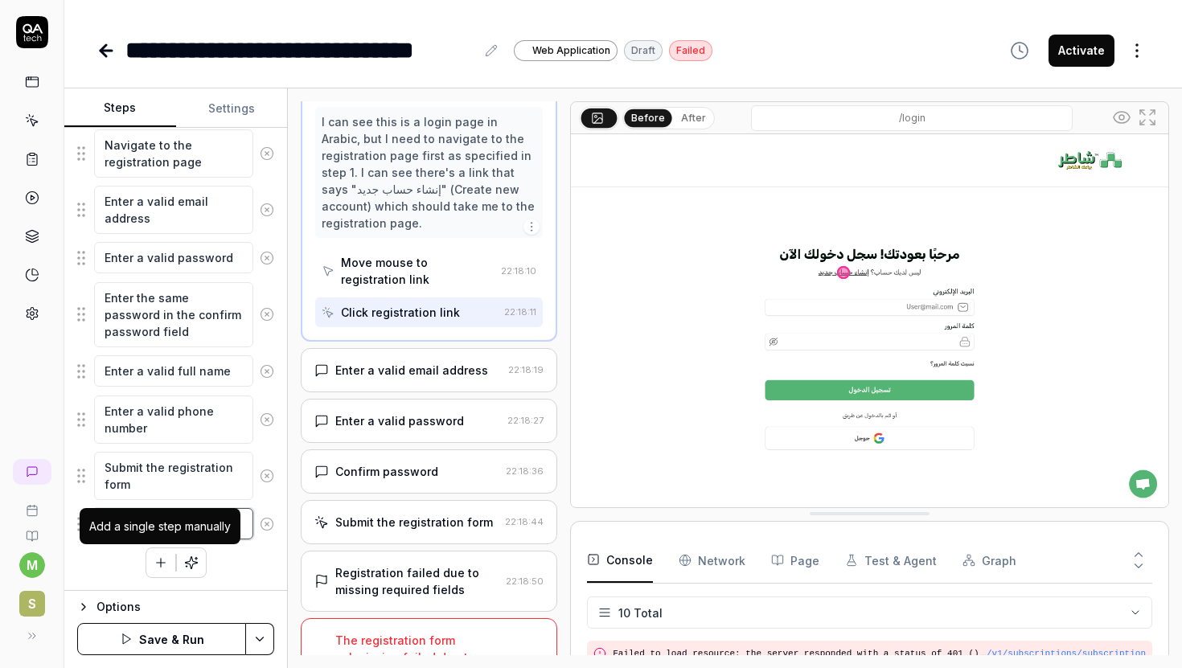
type textarea "Name"
click at [161, 562] on icon "button" at bounding box center [161, 562] width 0 height 9
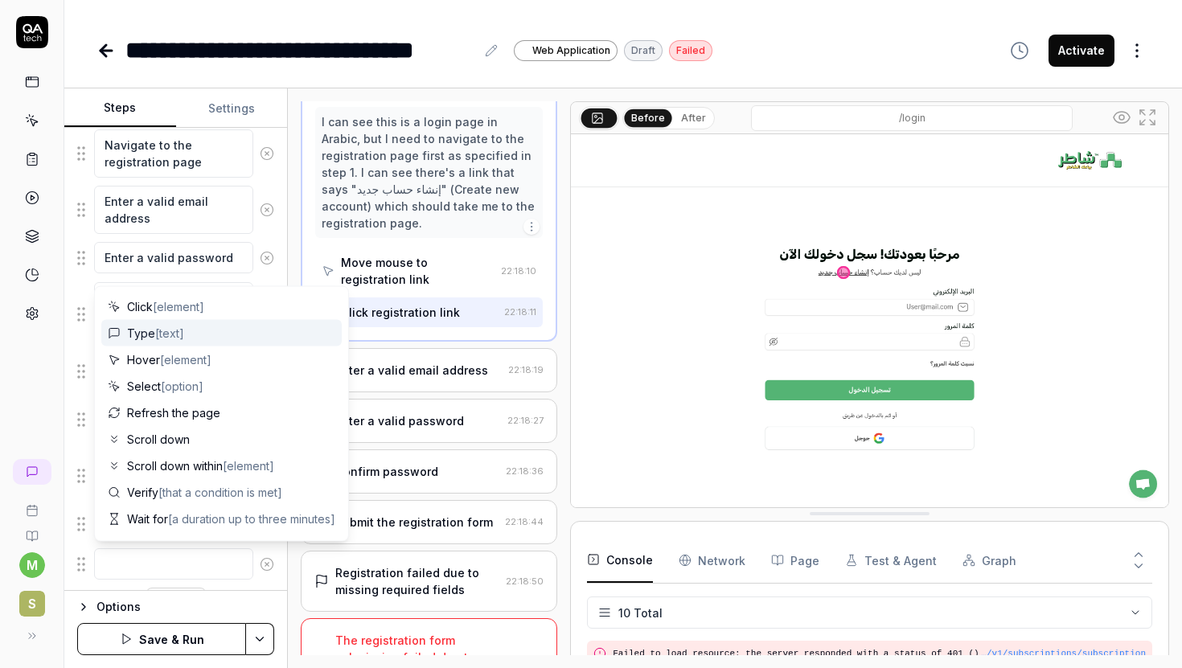
click at [166, 329] on span "[text]" at bounding box center [169, 333] width 29 height 14
type textarea "*"
type textarea "Type"
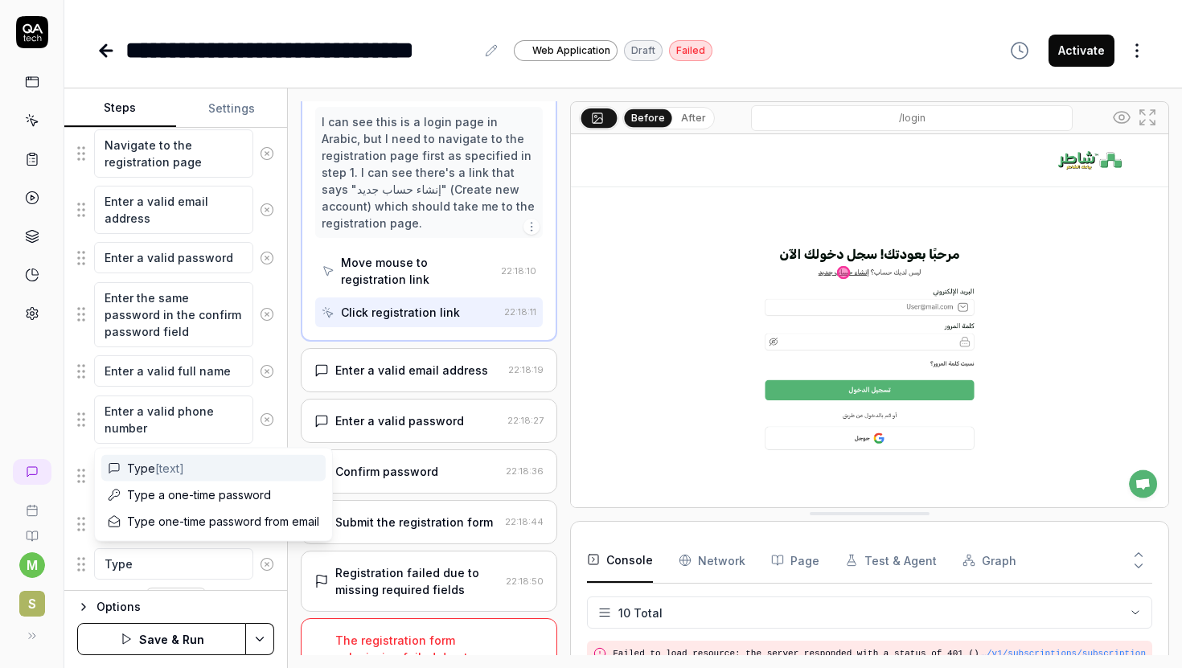
click at [160, 464] on span "[text]" at bounding box center [169, 468] width 29 height 14
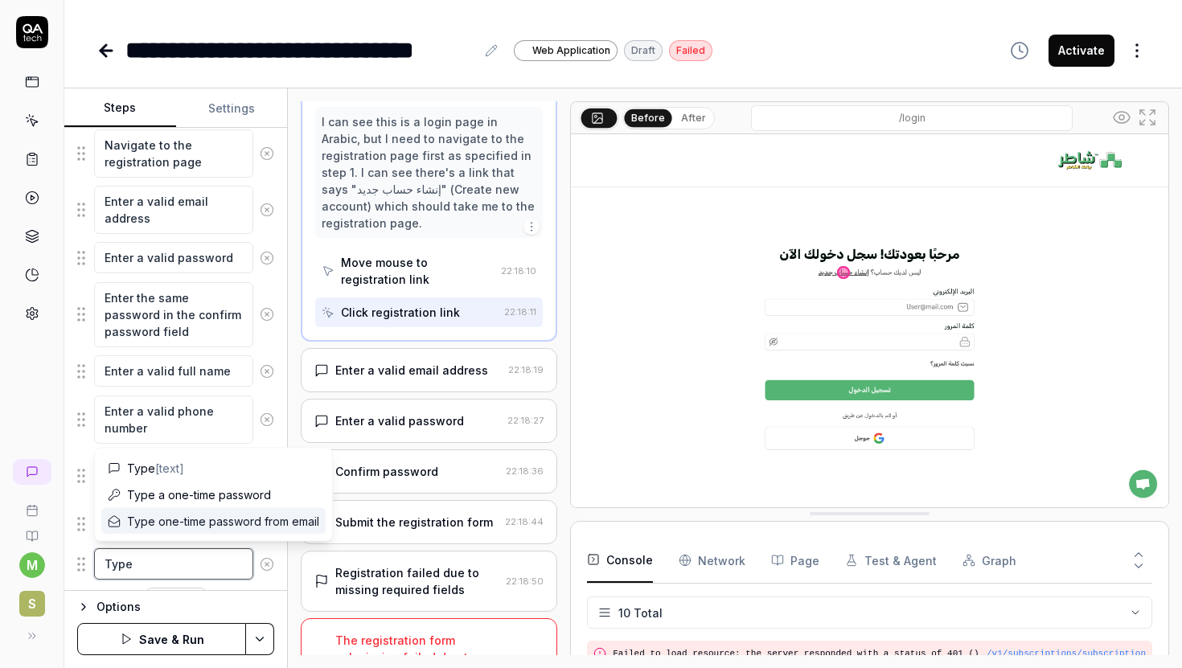
click at [123, 561] on textarea "Type" at bounding box center [173, 563] width 159 height 31
type textarea "*"
type textarea "P"
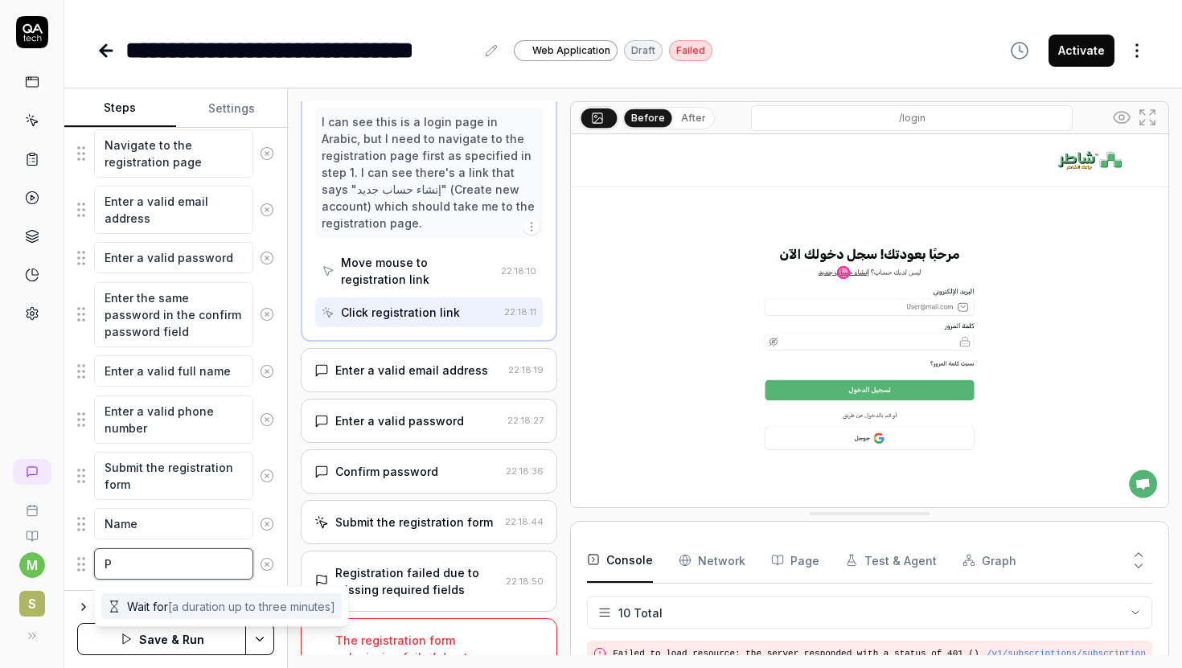
type textarea "*"
type textarea "Ph"
type textarea "*"
type textarea "Pho"
type textarea "*"
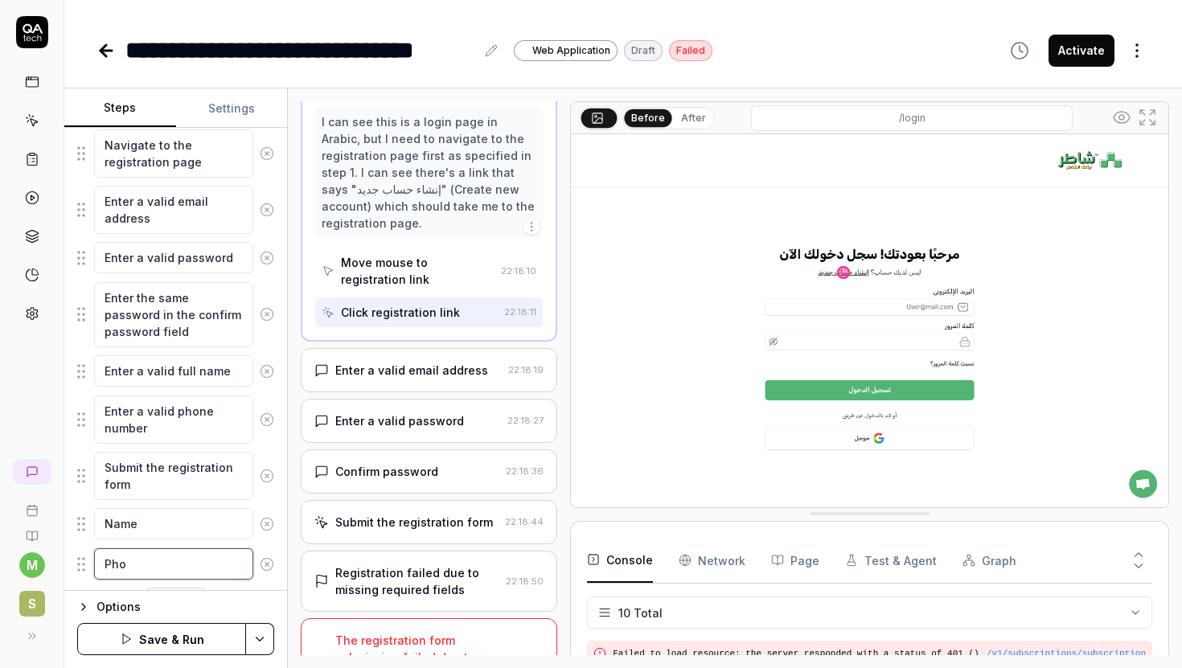
type textarea "Phon"
type textarea "*"
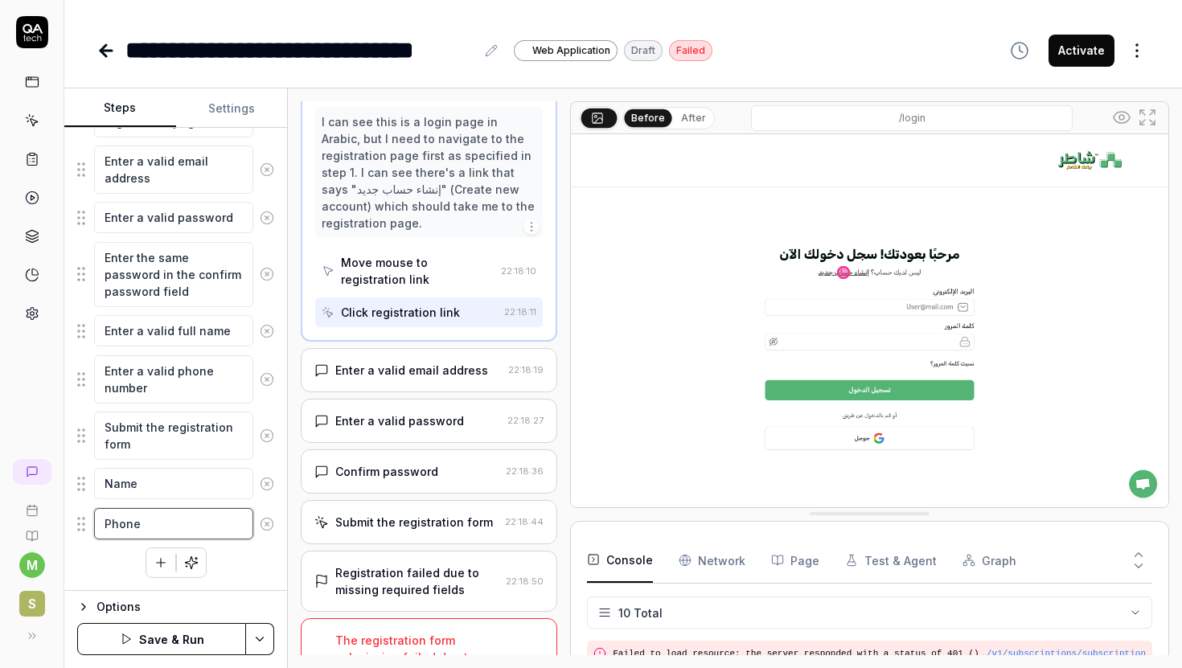
type textarea "Phone"
click at [234, 566] on div "Navigate to the registration page Enter a valid email address Enter a valid pas…" at bounding box center [175, 333] width 197 height 490
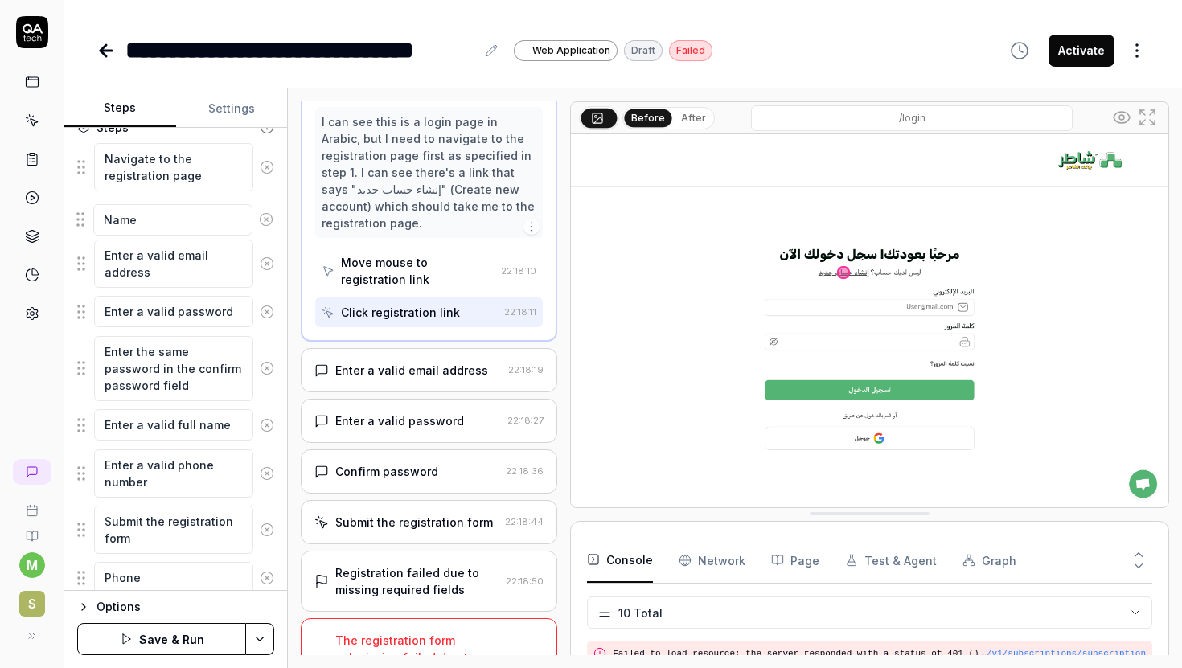
scroll to position [222, 0]
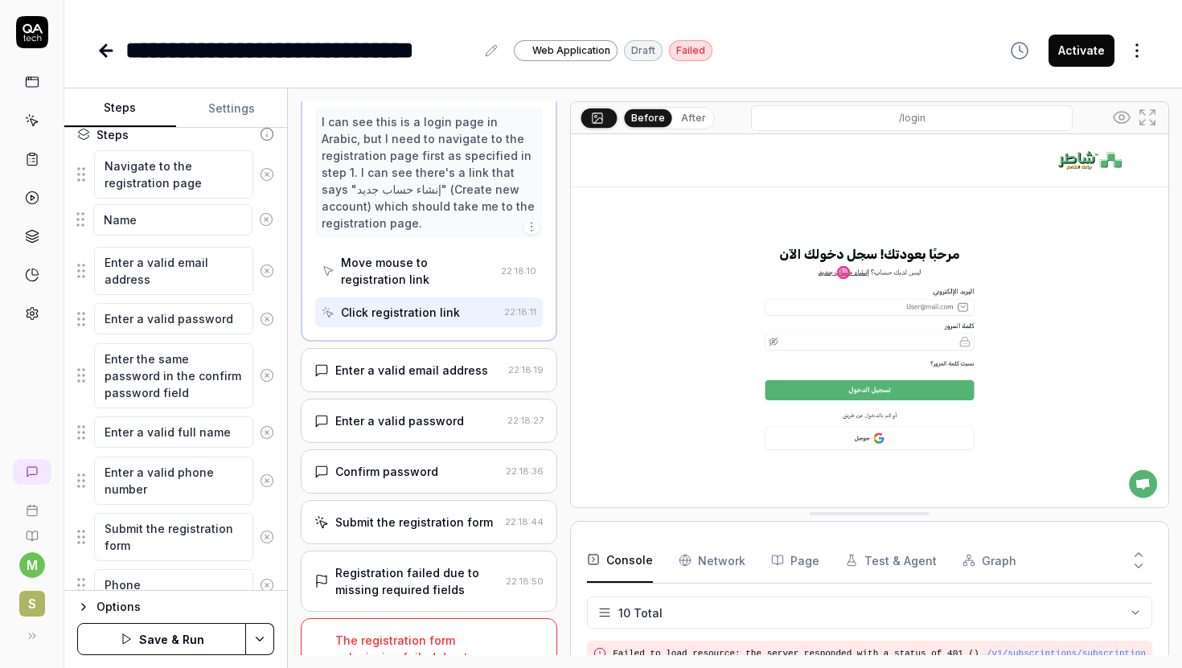
drag, startPoint x: 83, startPoint y: 535, endPoint x: 84, endPoint y: 217, distance: 318.3
click at [84, 217] on fieldset "Navigate to the registration page Enter a valid email address Enter a valid pas…" at bounding box center [175, 376] width 197 height 453
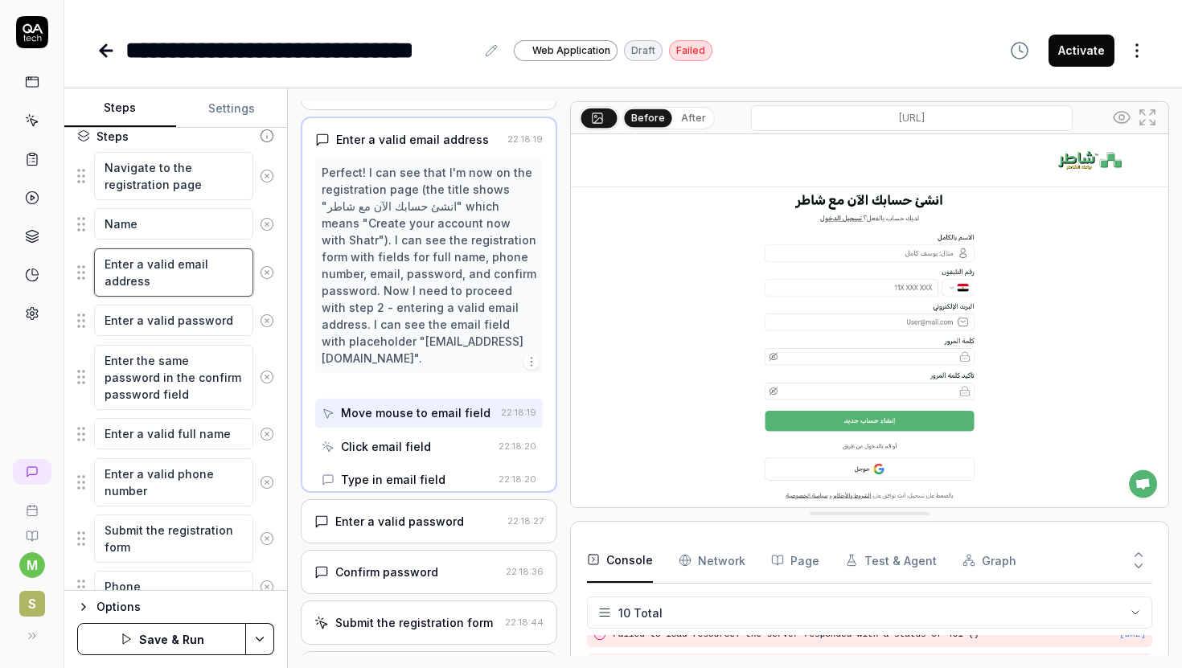
click at [138, 274] on textarea "Enter a valid email address" at bounding box center [173, 272] width 159 height 48
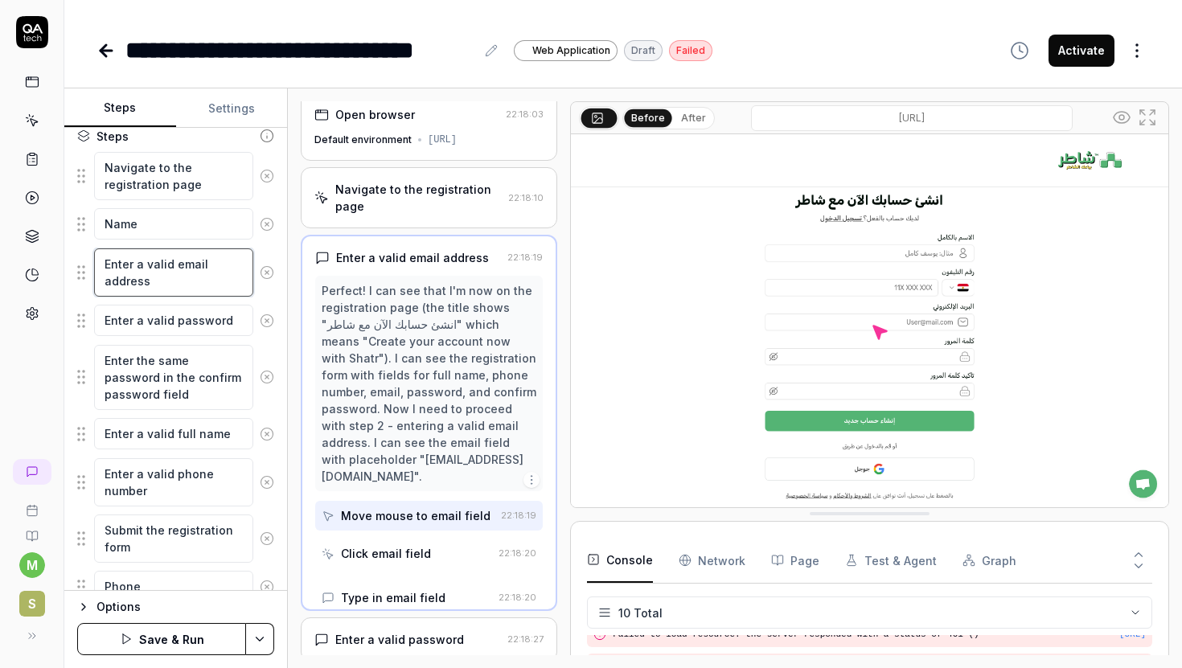
scroll to position [0, 0]
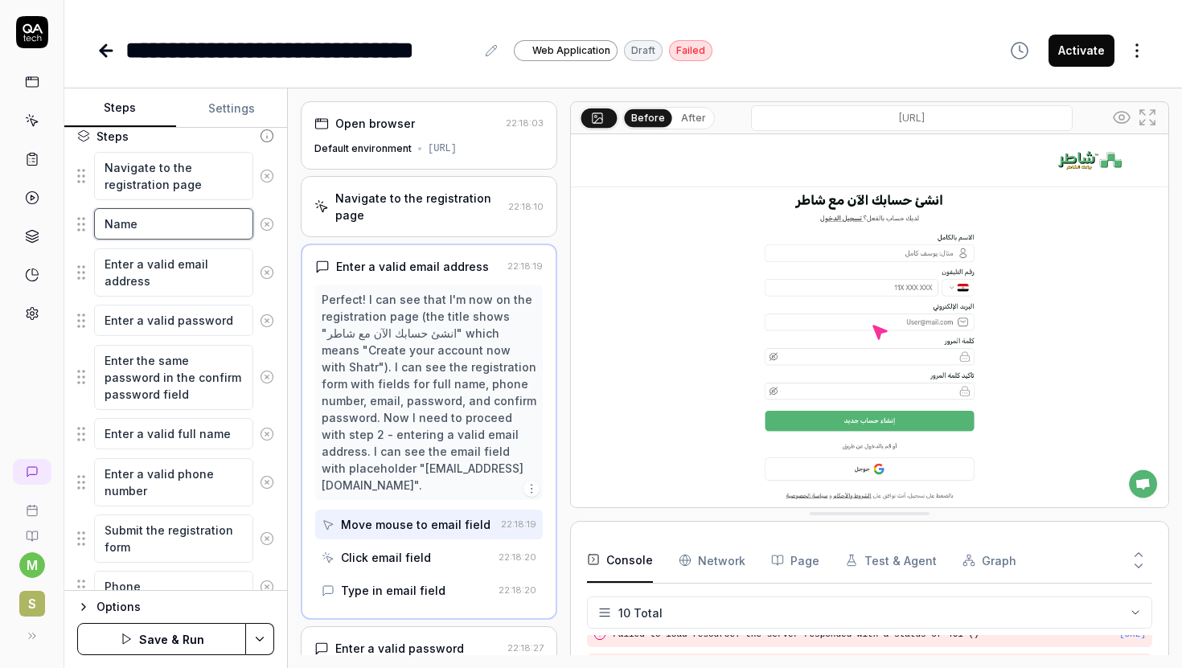
click at [155, 226] on textarea "Name" at bounding box center [173, 223] width 159 height 31
click at [113, 225] on textarea "Name" at bounding box center [173, 223] width 159 height 31
click at [80, 227] on fieldset "Navigate to the registration page Name Enter a valid email address Enter a vali…" at bounding box center [175, 377] width 197 height 453
click at [99, 223] on textarea "Name" at bounding box center [173, 223] width 159 height 31
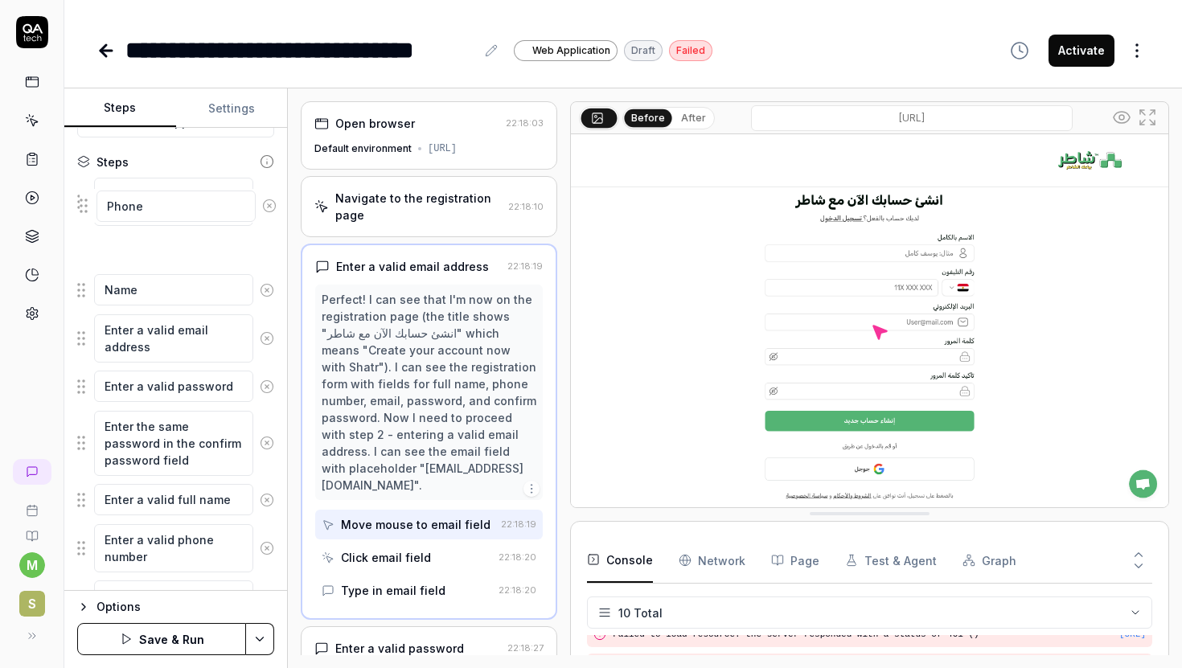
scroll to position [186, 0]
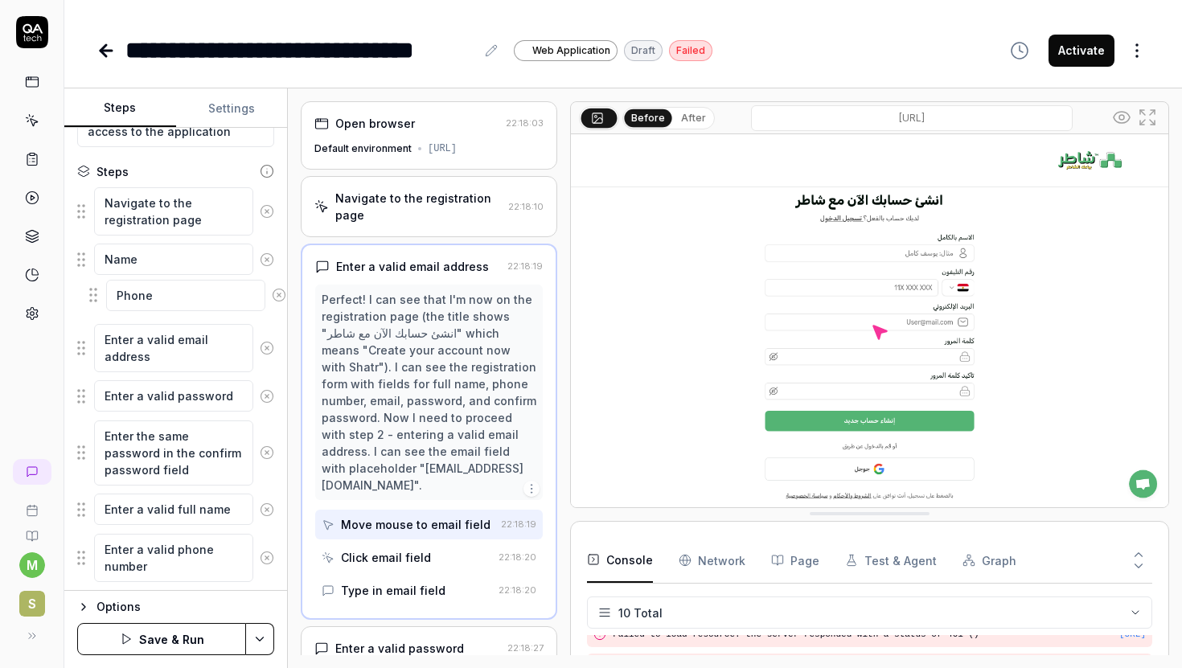
drag, startPoint x: 84, startPoint y: 524, endPoint x: 96, endPoint y: 296, distance: 228.6
click at [96, 296] on fieldset "Navigate to the registration page Name Enter a valid email address Enter a vali…" at bounding box center [175, 412] width 197 height 453
click at [87, 301] on fieldset "Navigate to the registration page Name Phone Enter a valid email address Enter …" at bounding box center [175, 412] width 197 height 453
click at [109, 260] on textarea "Name" at bounding box center [173, 259] width 159 height 31
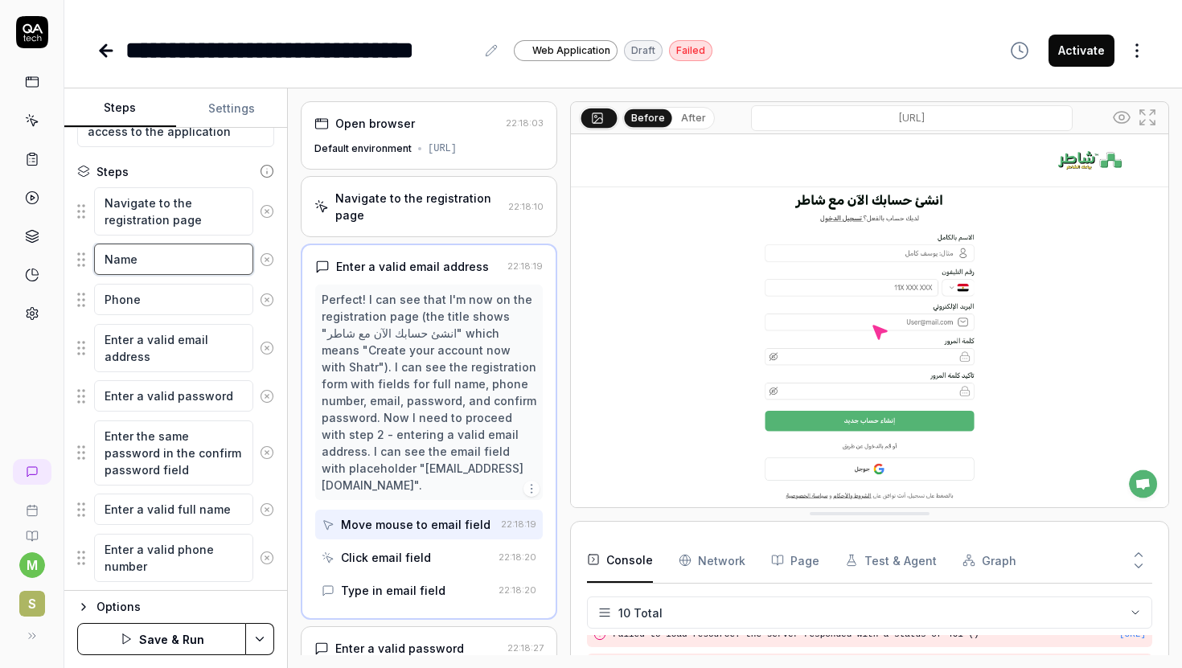
type textarea "*"
type textarea "E"
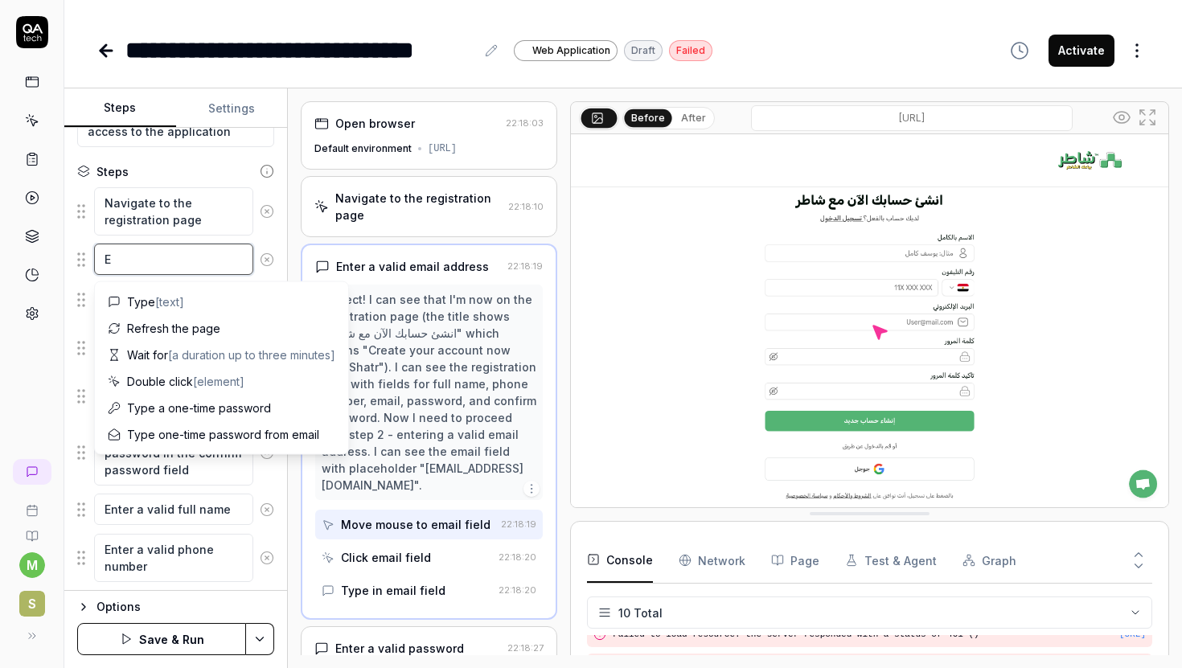
type textarea "*"
type textarea "En"
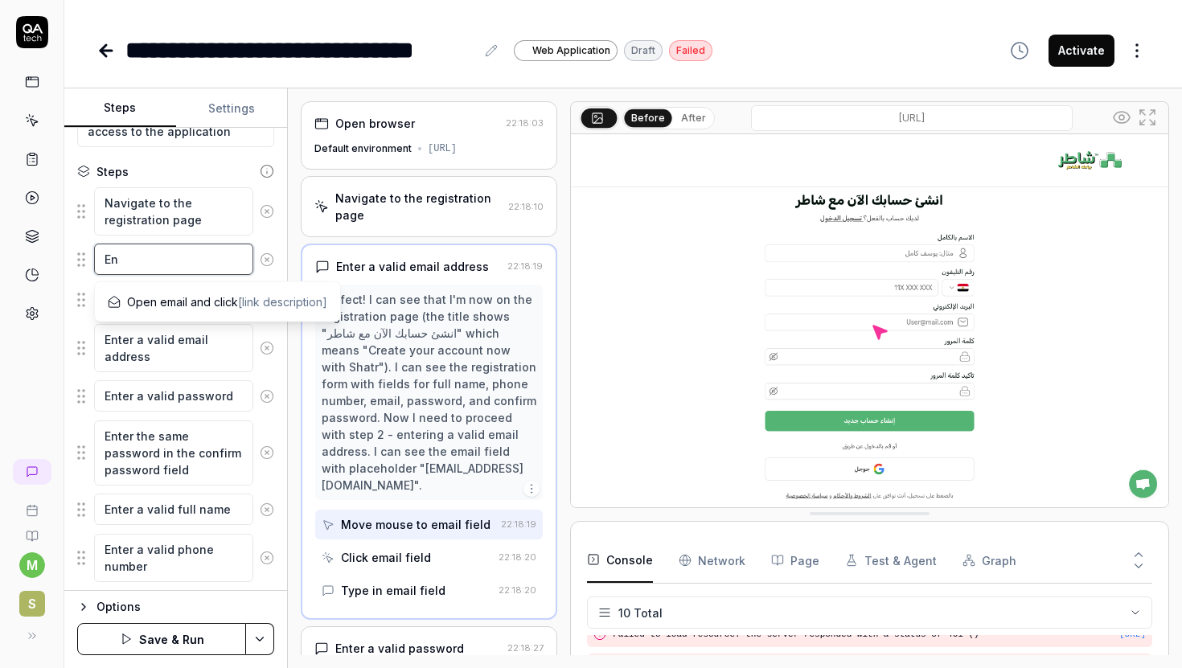
type textarea "*"
type textarea "Ent"
type textarea "*"
type textarea "Ente"
type textarea "*"
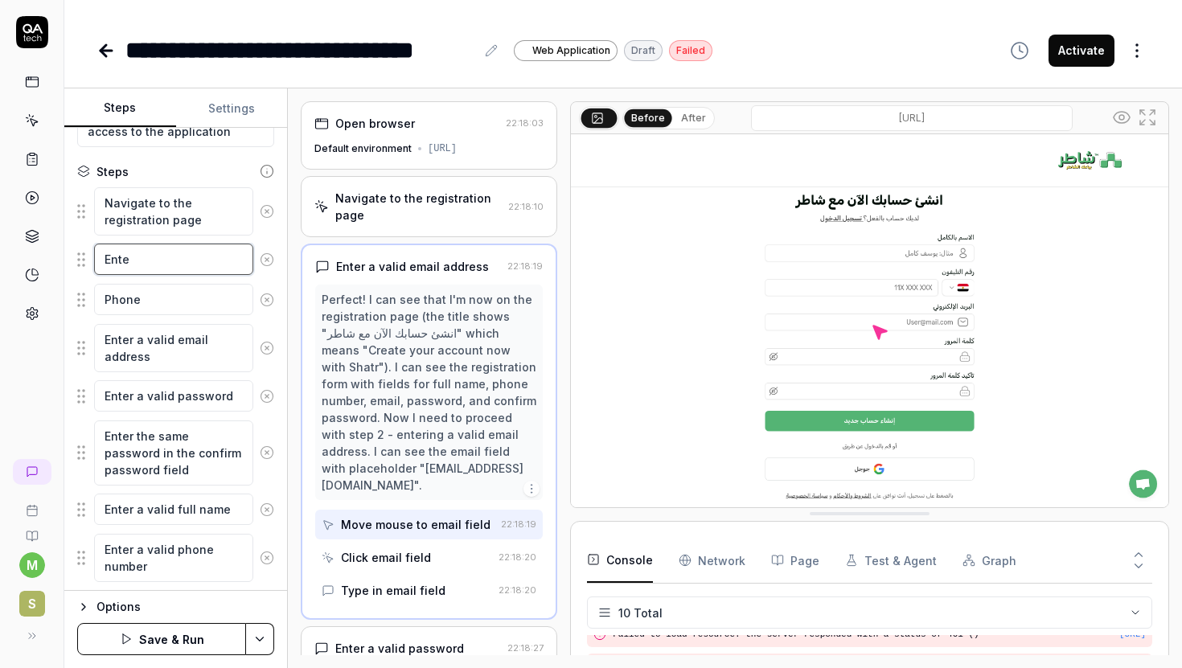
type textarea "Enter"
type textarea "*"
type textarea "Enter"
type textarea "*"
type textarea "Enter V"
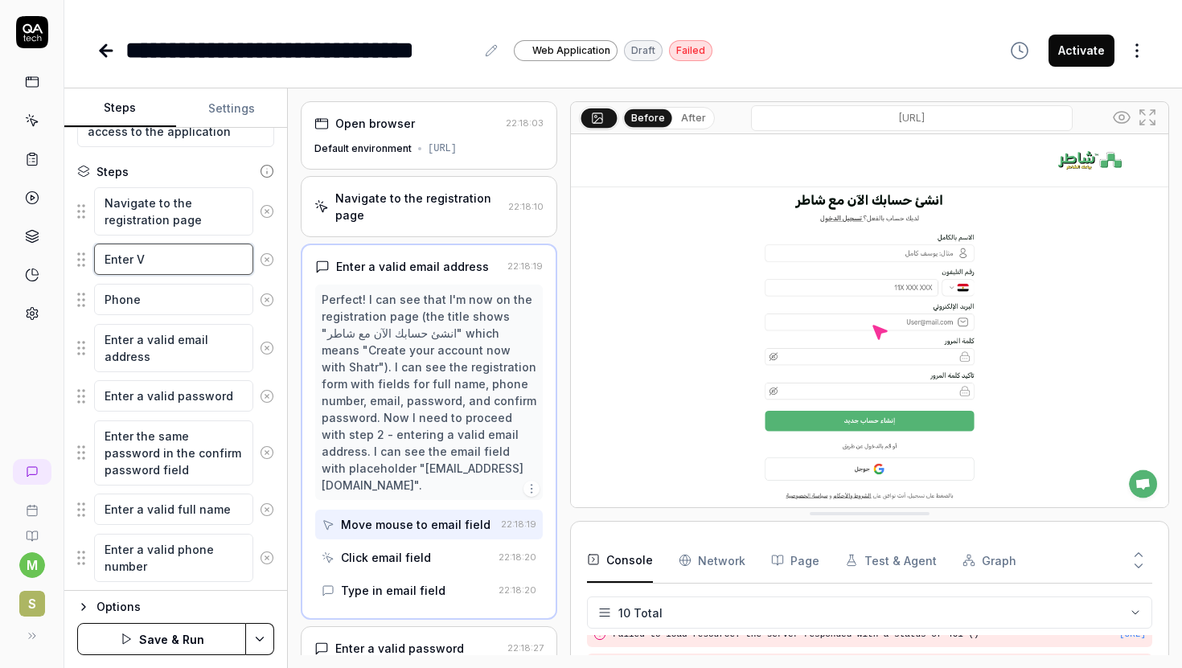
type textarea "*"
type textarea "Enter"
type textarea "*"
type textarea "Enter F"
type textarea "*"
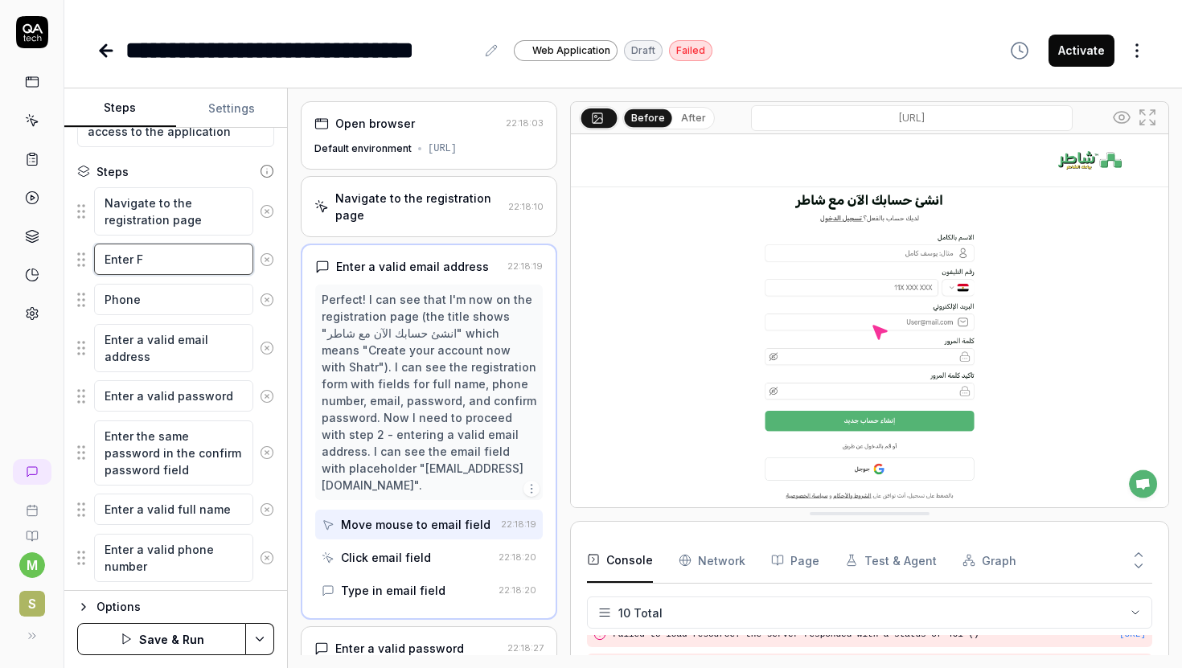
type textarea "Enter Fi"
type textarea "*"
type textarea "Enter Fir"
type textarea "*"
type textarea "Enter Firs"
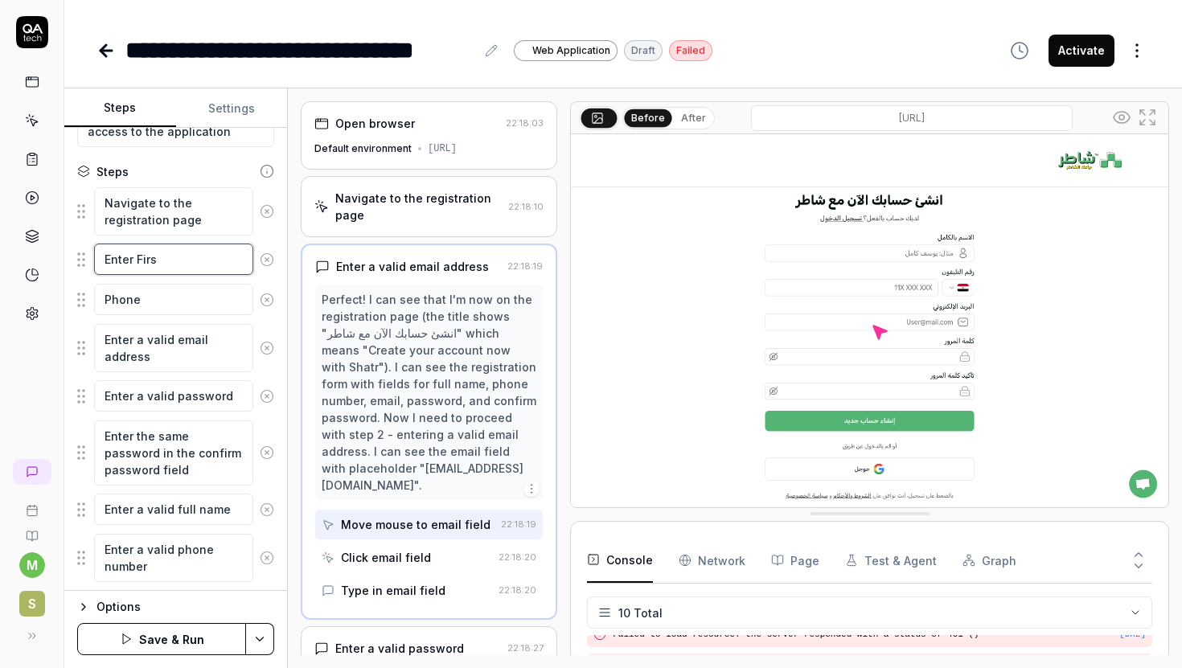
type textarea "*"
type textarea "Enter First"
type textarea "*"
type textarea "Enter First"
type textarea "*"
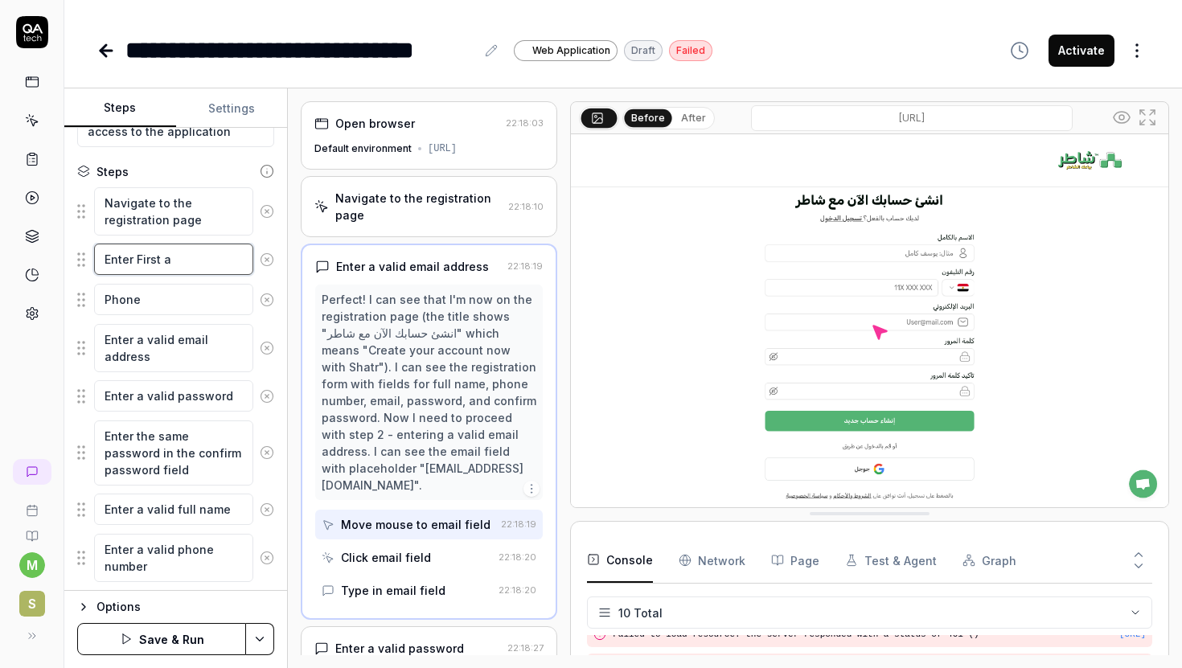
type textarea "Enter First an"
type textarea "*"
type textarea "Enter First and"
type textarea "*"
type textarea "Enter First and"
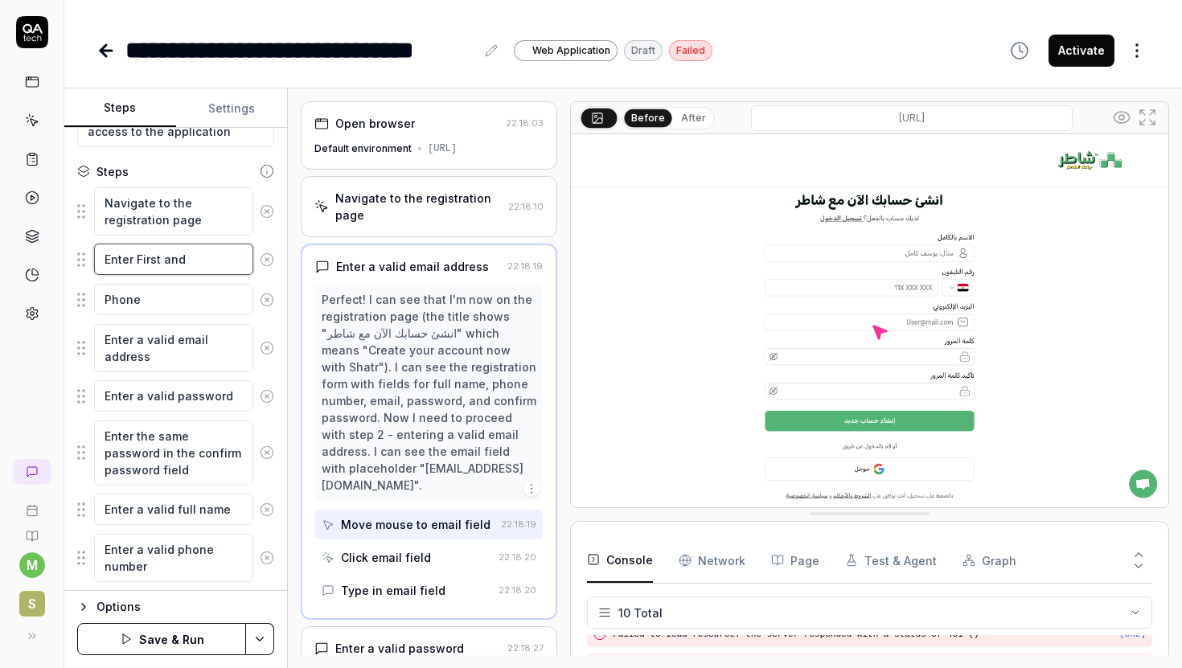
type textarea "*"
type textarea "Enter First and L"
type textarea "*"
type textarea "Enter First and La"
type textarea "*"
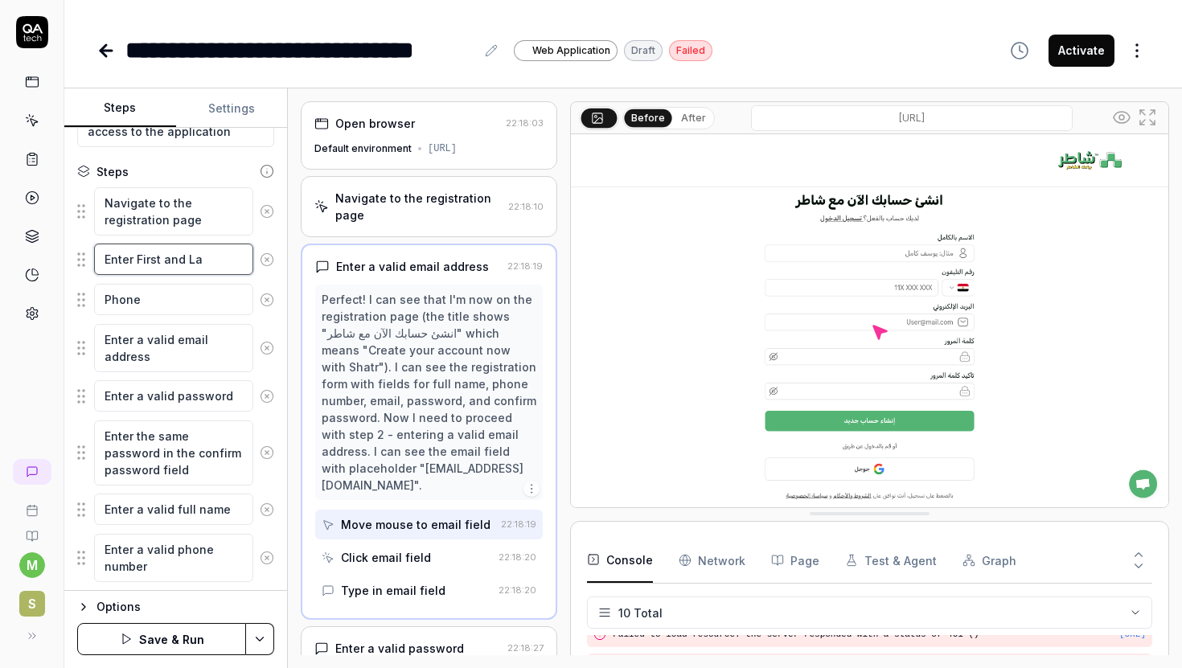
type textarea "Enter First and Las"
type textarea "*"
type textarea "Enter First and Last"
type textarea "*"
type textarea "Enter First and Last"
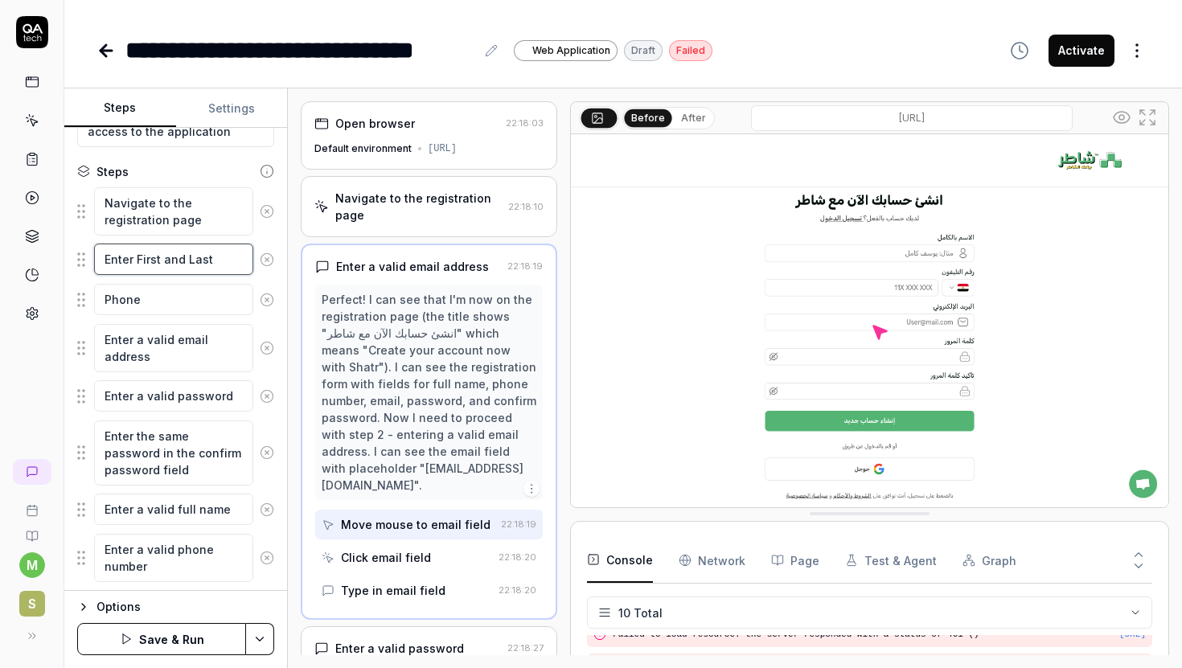
type textarea "*"
type textarea "Enter First and Last N"
type textarea "*"
type textarea "Enter First and Last Na"
type textarea "*"
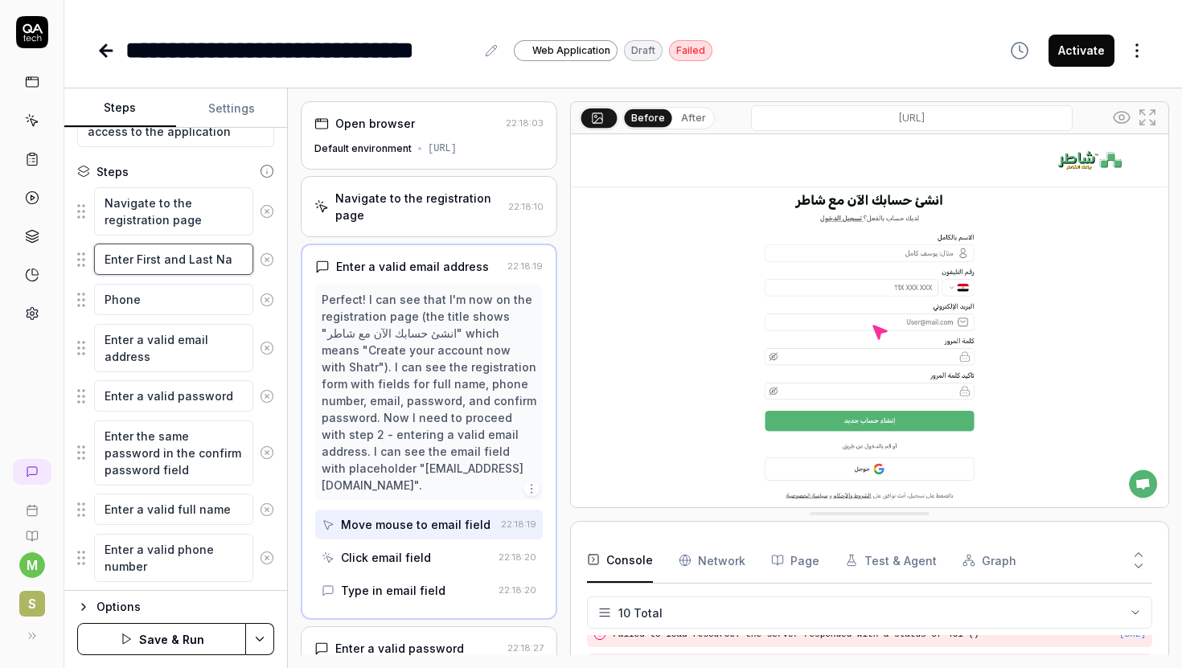
type textarea "Enter First and Last Nam"
type textarea "*"
type textarea "Enter First and Last Name"
click at [120, 292] on textarea "Phone" at bounding box center [173, 299] width 159 height 31
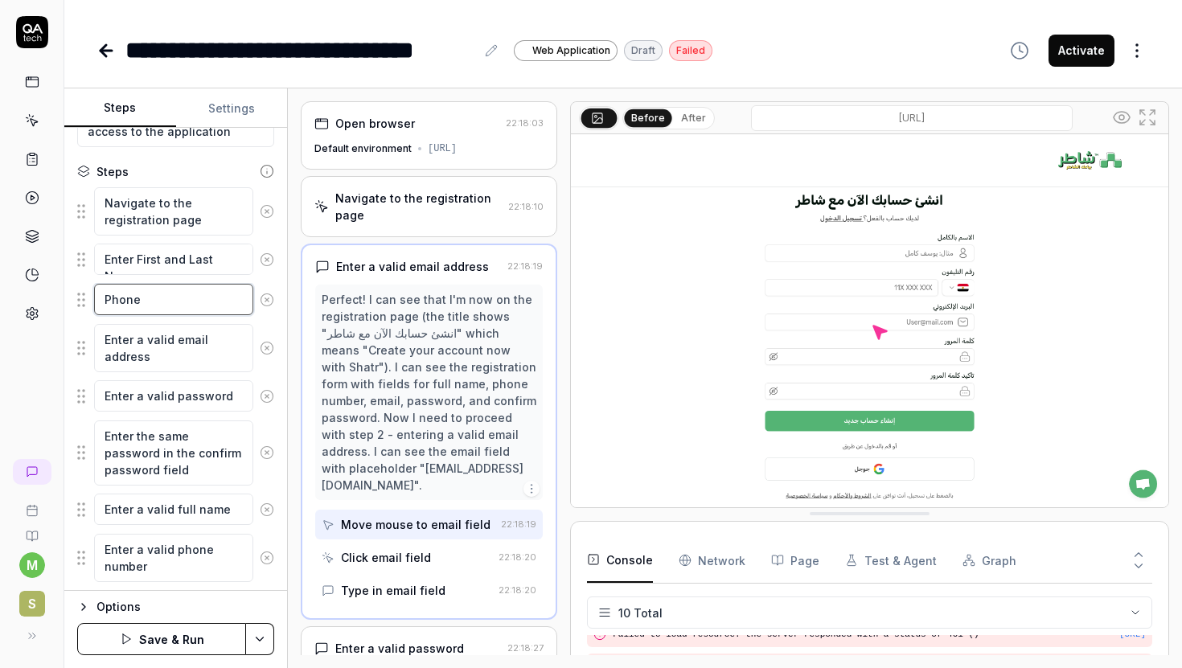
type textarea "*"
type textarea "E"
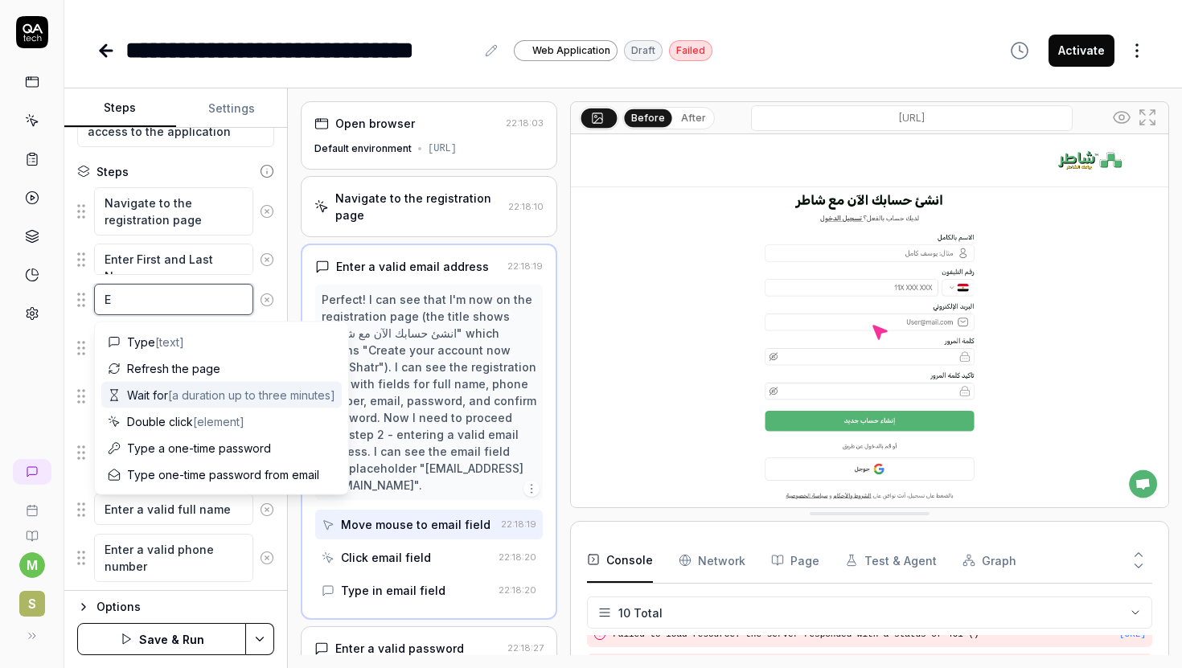
type textarea "*"
type textarea "En"
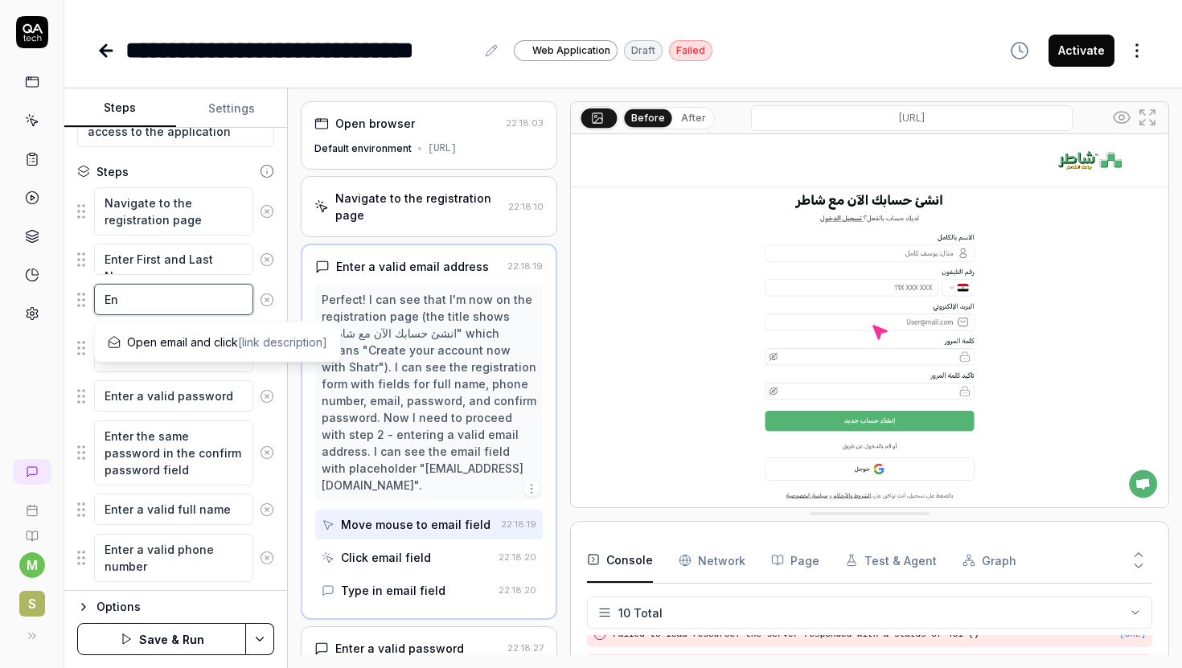
type textarea "*"
type textarea "Ent"
type textarea "*"
type textarea "Ente"
type textarea "*"
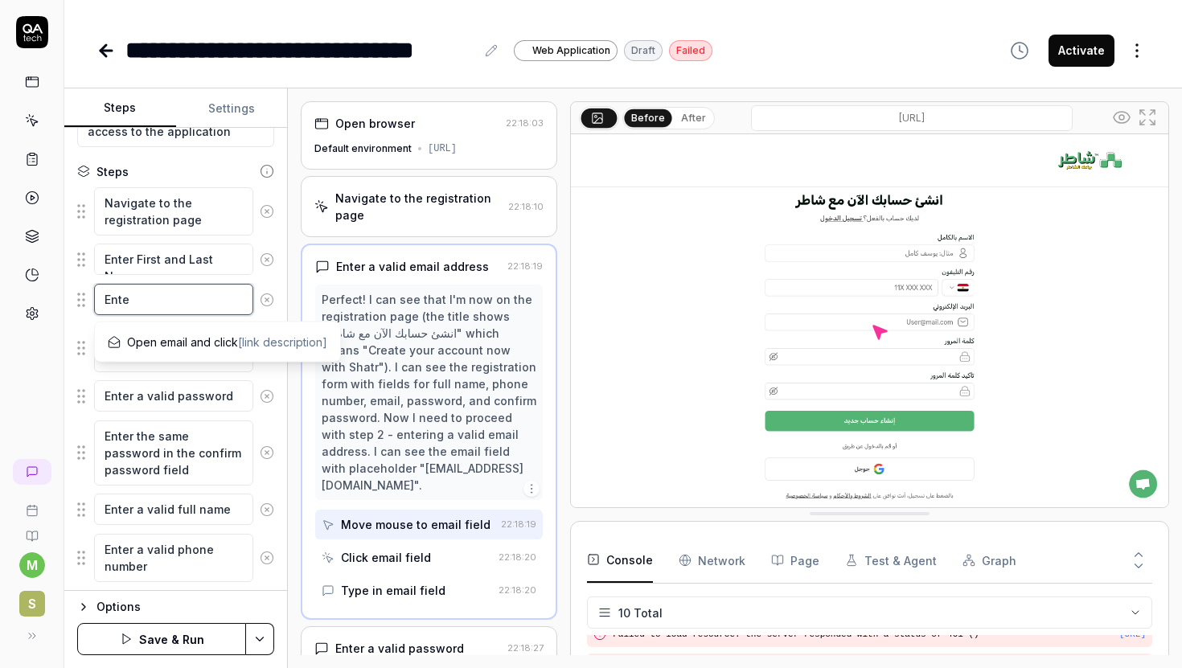
type textarea "Enter"
type textarea "*"
type textarea "Enter"
type textarea "*"
type textarea "Enter p"
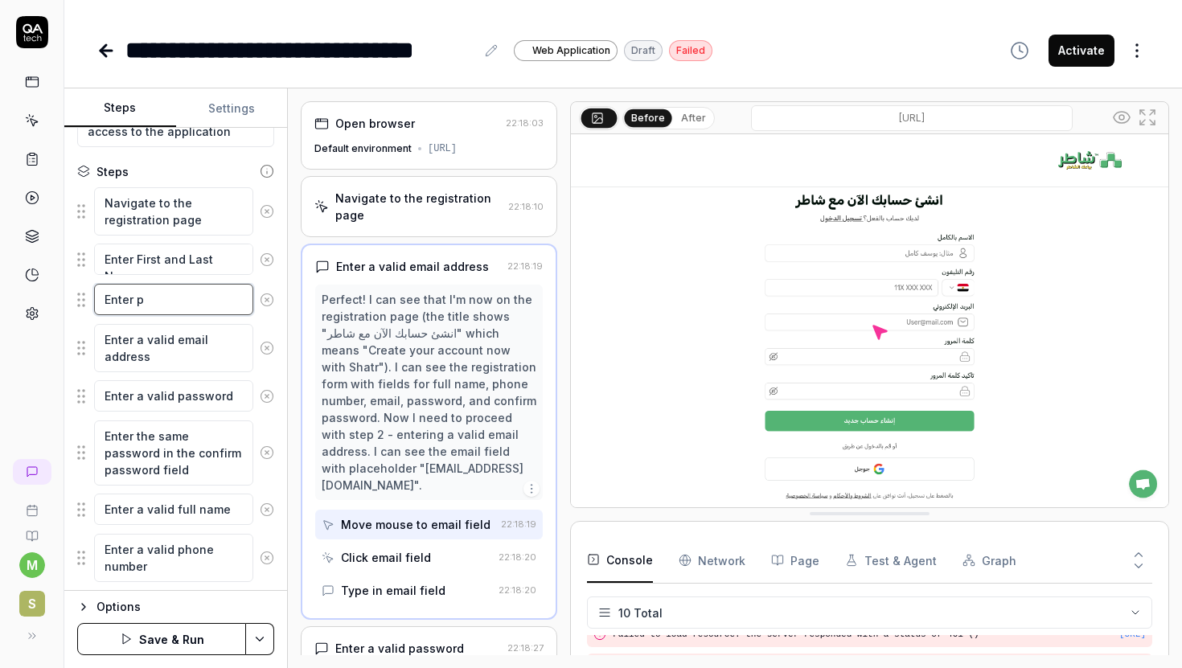
type textarea "*"
type textarea "Enter"
type textarea "*"
type textarea "Enter v"
type textarea "*"
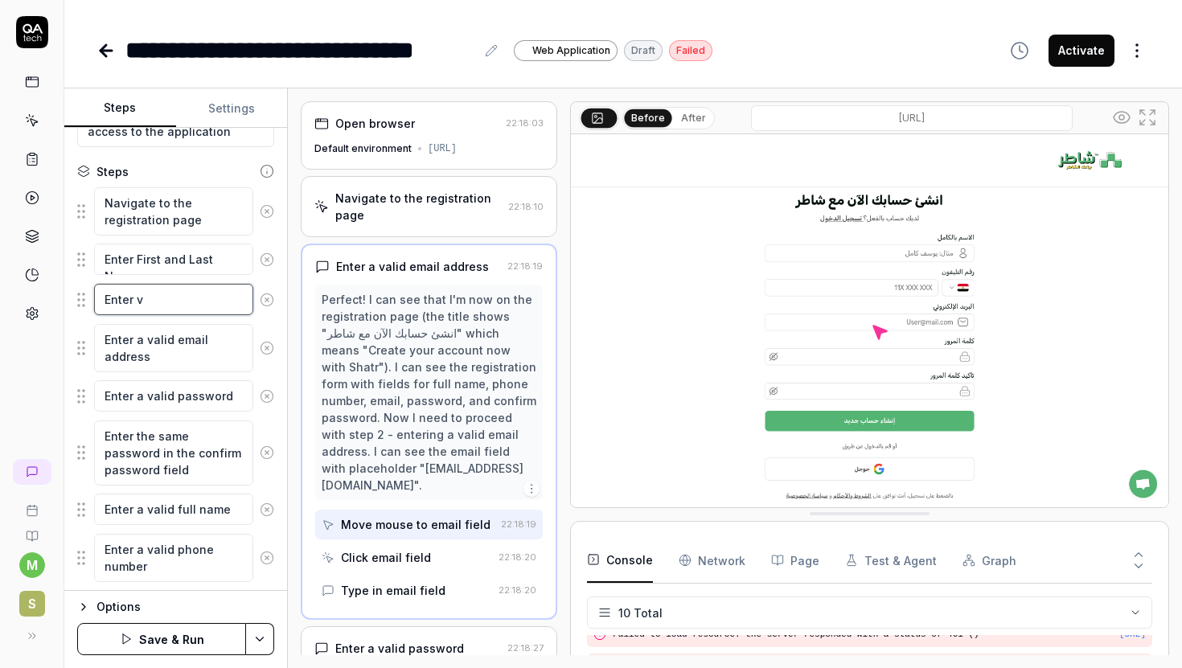
type textarea "Enter va"
type textarea "*"
type textarea "Enter val"
type textarea "*"
type textarea "Enter vali"
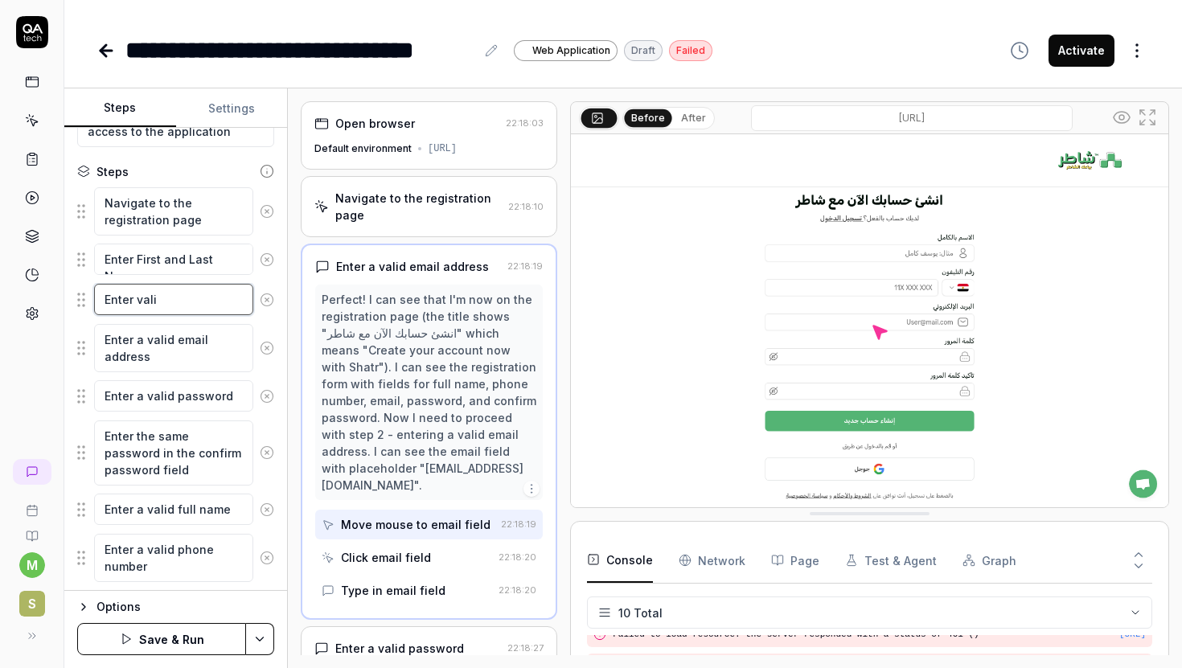
type textarea "*"
type textarea "Enter valid"
type textarea "*"
type textarea "Enter valida"
type textarea "*"
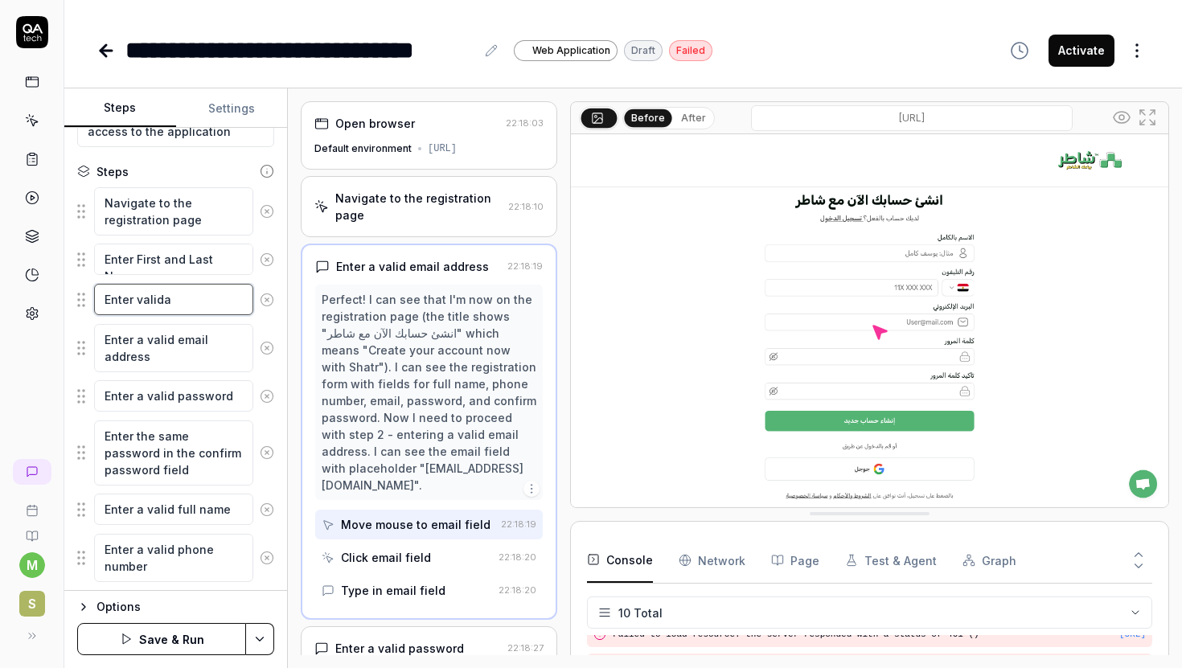
type textarea "Enter valida"
type textarea "*"
type textarea "Enter valida e"
type textarea "*"
type textarea "Enter valida eg"
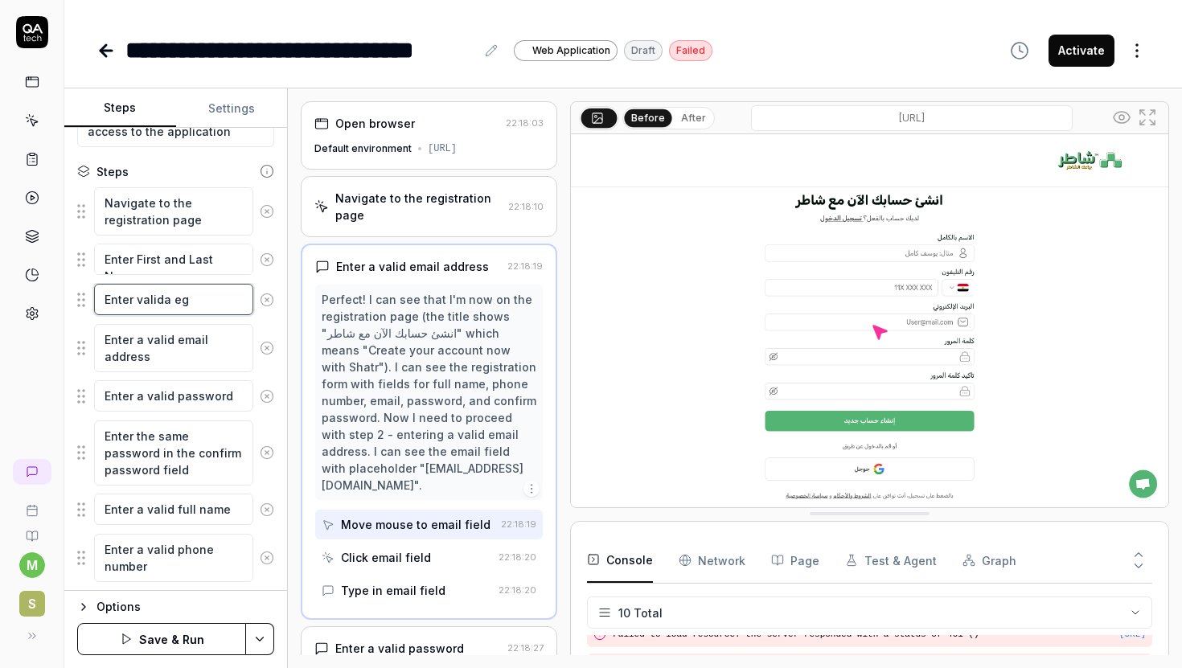
type textarea "*"
type textarea "Enter valida egy"
type textarea "*"
type textarea "Enter valida egyp"
type textarea "*"
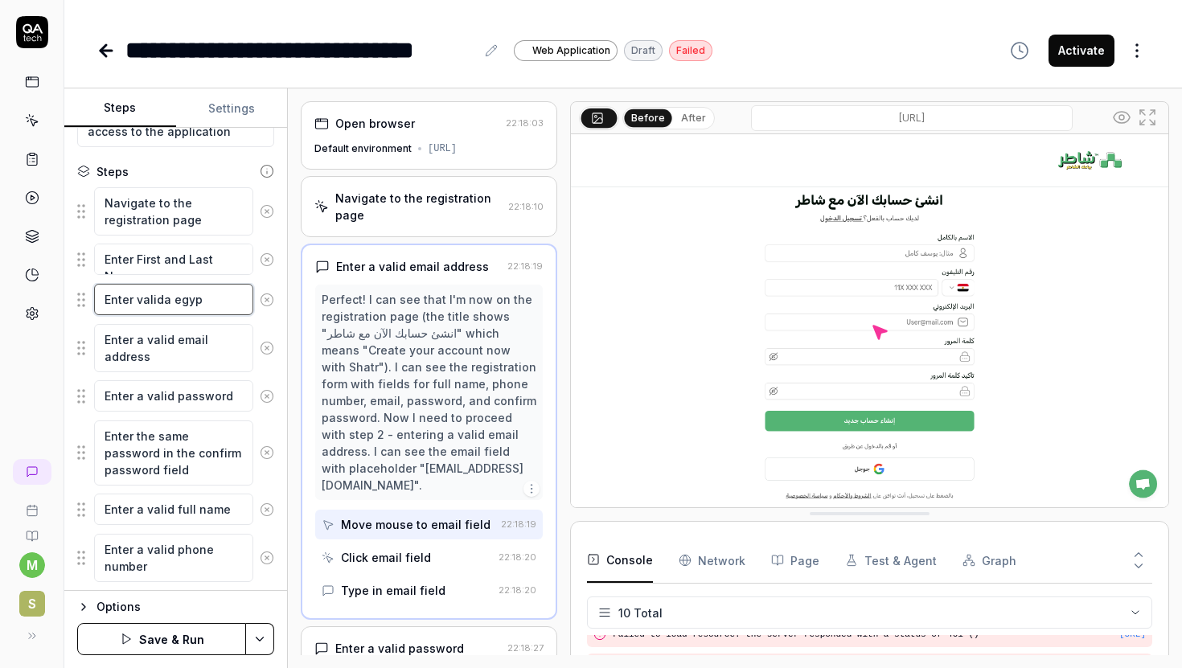
type textarea "Enter valida [GEOGRAPHIC_DATA]"
type textarea "*"
type textarea "Enter valida egypti"
type textarea "*"
type textarea "Enter valida egyptia"
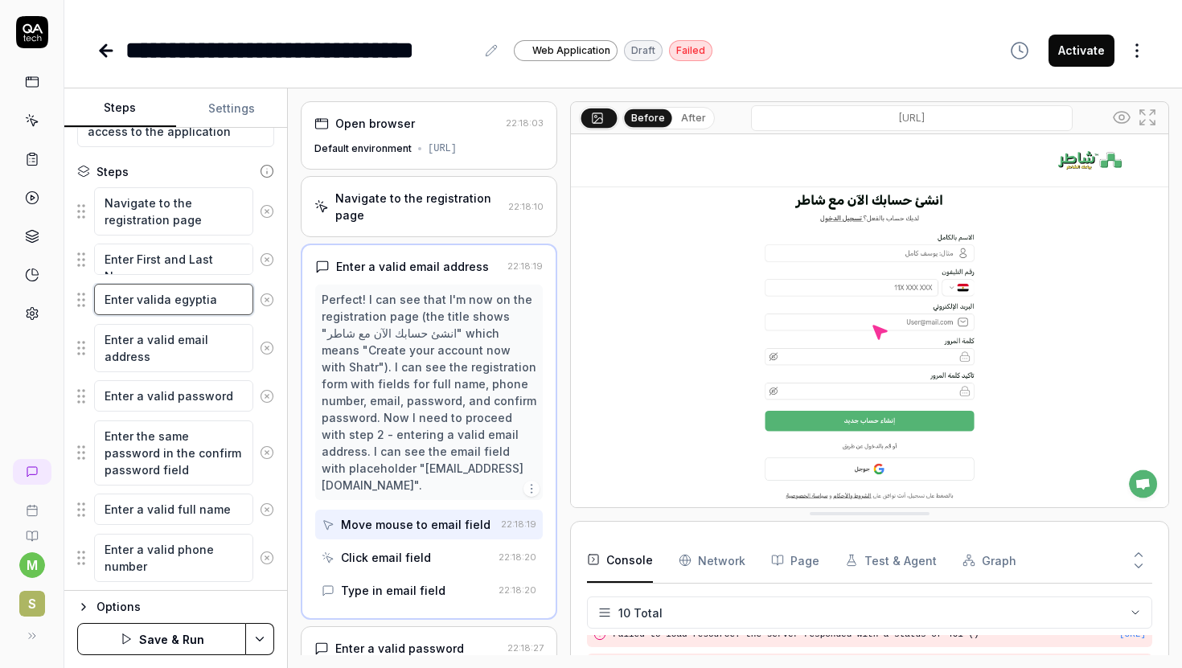
type textarea "*"
type textarea "Enter valida egyptian"
type textarea "*"
type textarea "Enter valida egyptian"
type textarea "*"
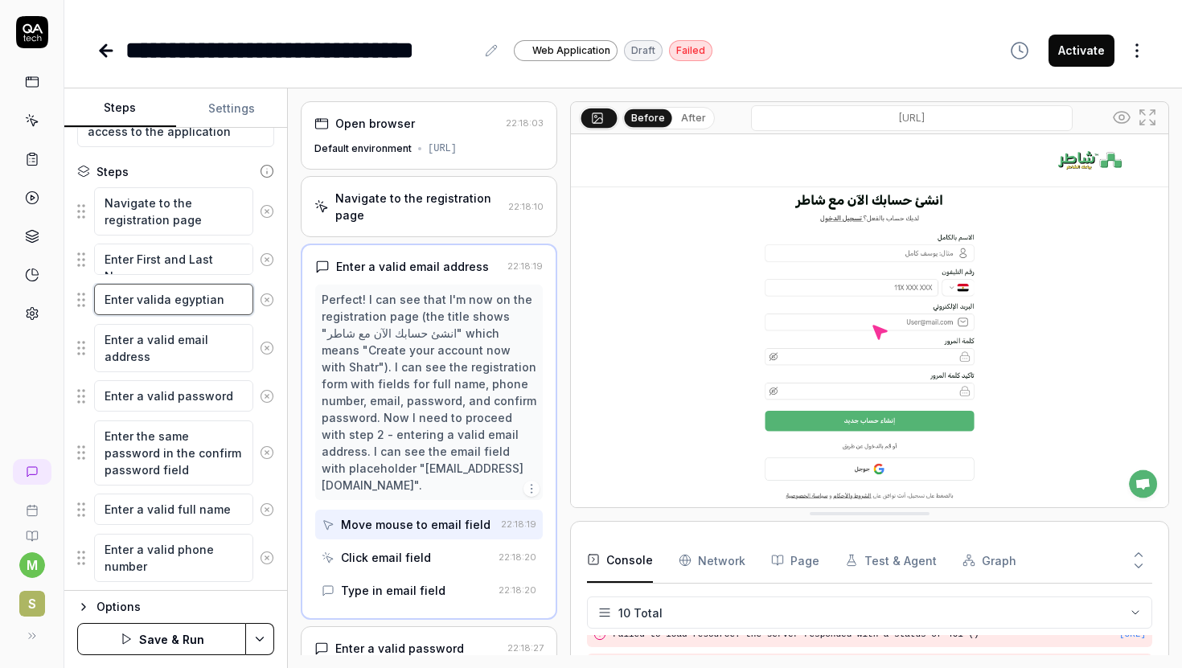
type textarea "Enter valida egyptian p"
type textarea "*"
type textarea "Enter valida egyptian ph"
type textarea "*"
type textarea "Enter valida egyptian pho"
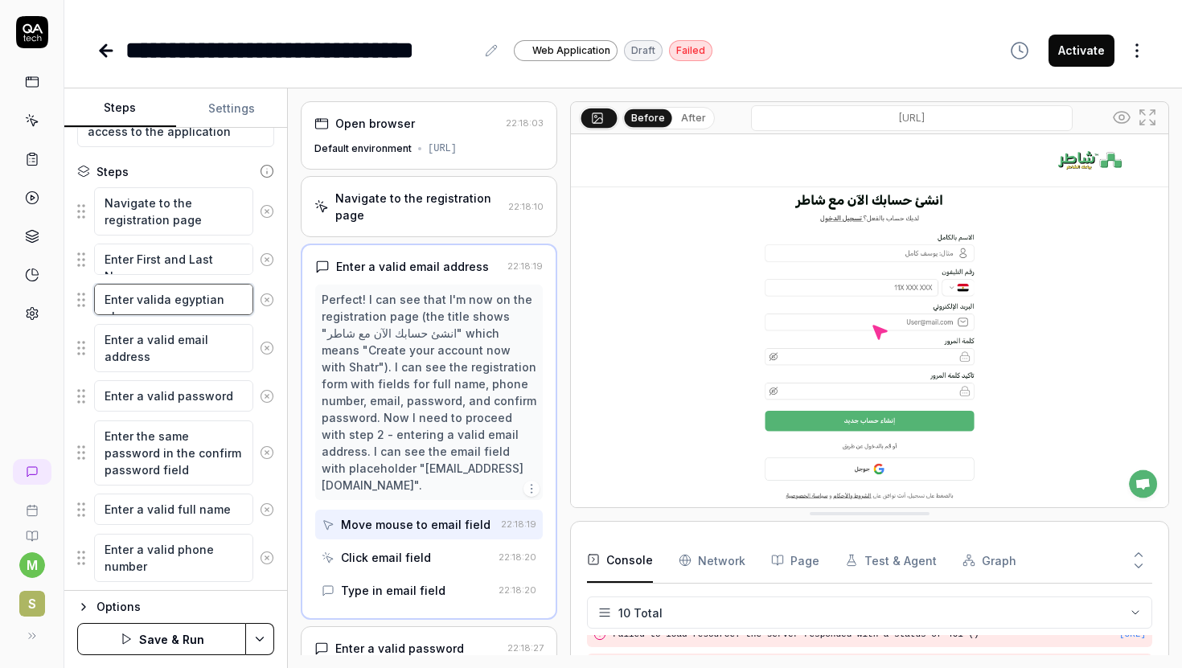
type textarea "*"
type textarea "Enter valida egyptian phon"
type textarea "*"
type textarea "Enter valida egyptian phone"
type textarea "*"
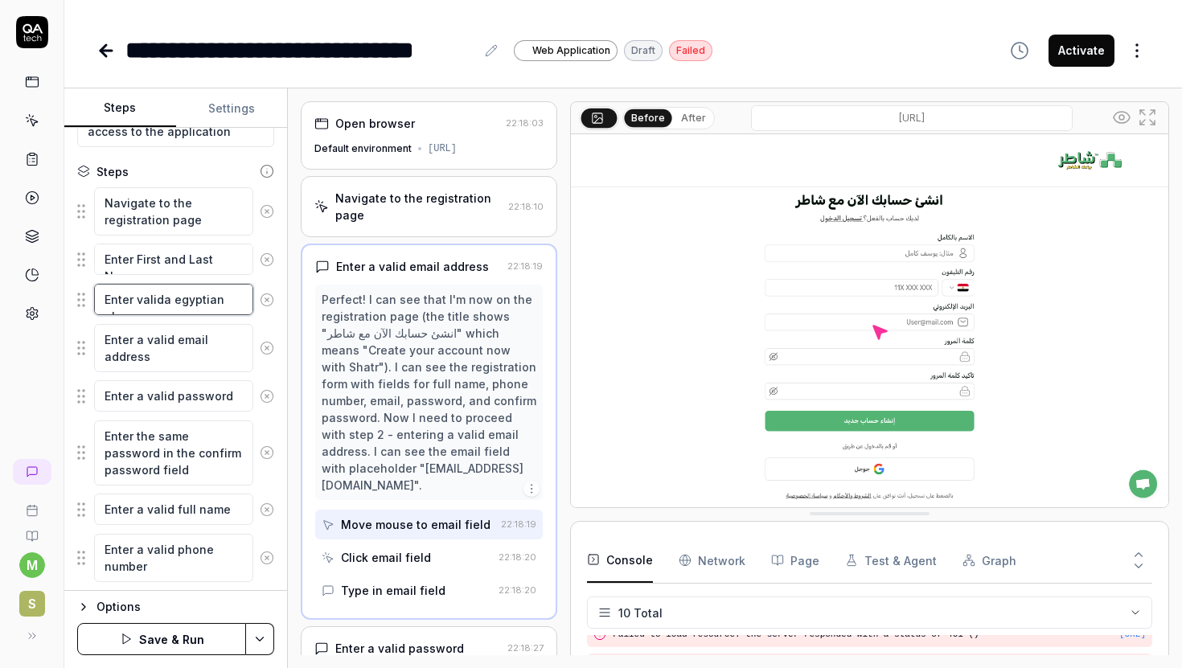
type textarea "Enter valida egyptian phone"
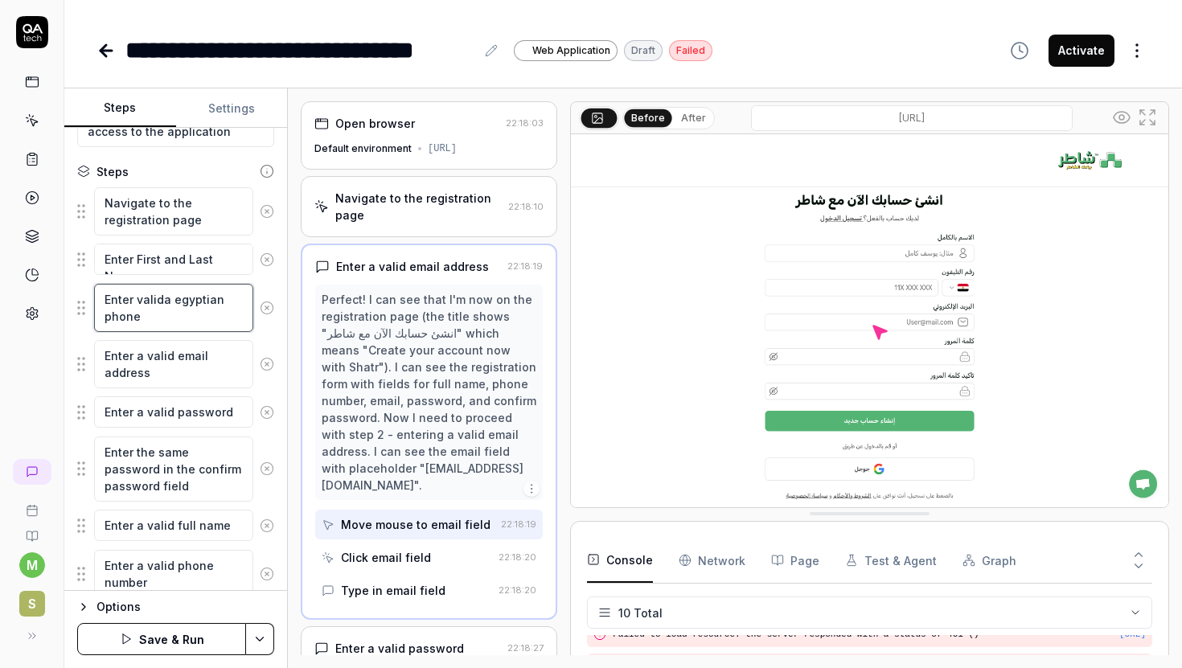
type textarea "*"
type textarea "Enter valida egyptian phone n"
type textarea "*"
type textarea "Enter valida egyptian phone nu"
type textarea "*"
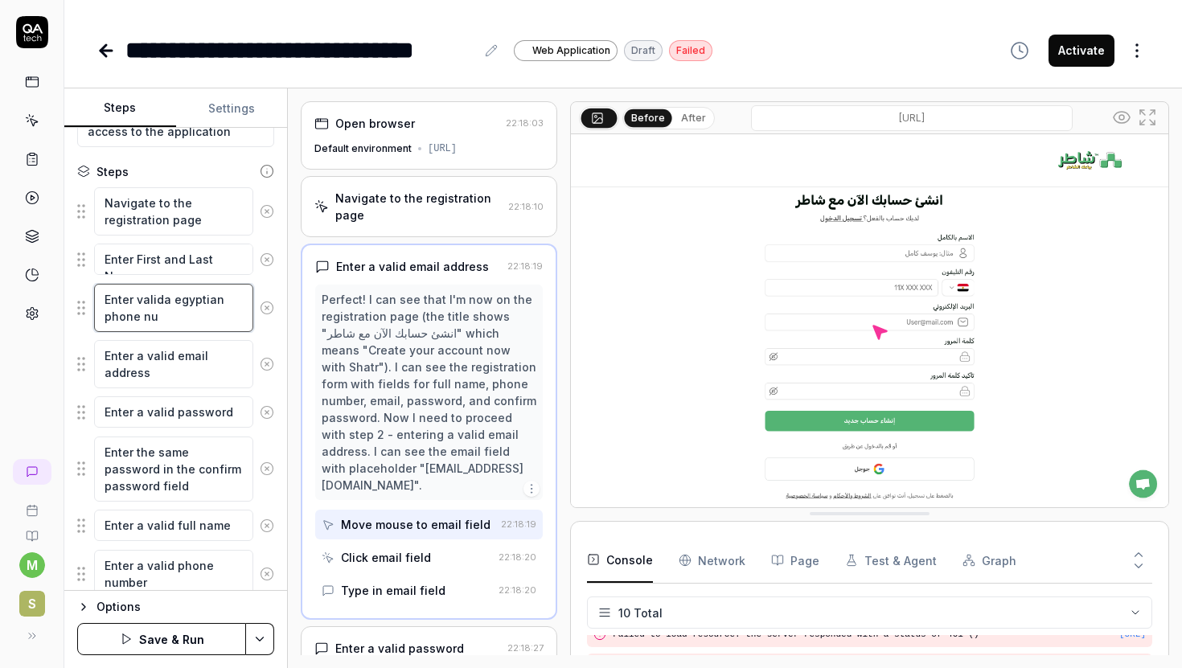
type textarea "Enter valida egyptian phone num"
type textarea "*"
type textarea "Enter valida egyptian phone numb"
type textarea "*"
type textarea "Enter valida egyptian phone numbe"
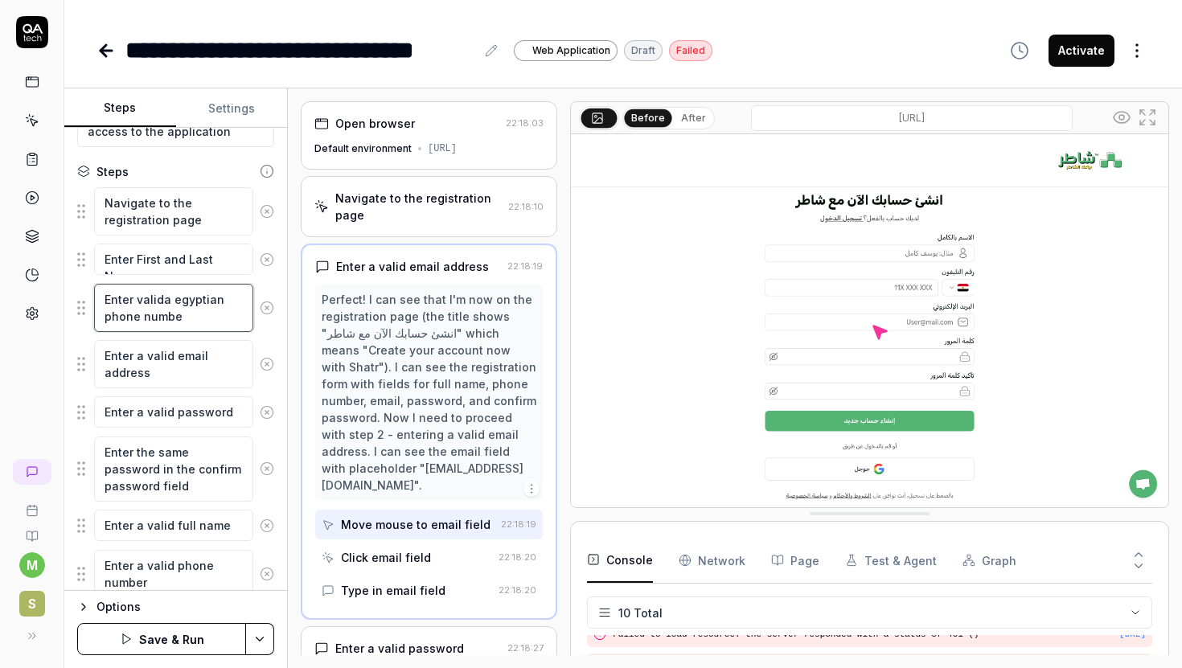
type textarea "*"
type textarea "Enter valida egyptian phone number"
click at [193, 292] on textarea "Enter valida egyptian phone number" at bounding box center [173, 308] width 159 height 48
click at [193, 293] on textarea "Enter valida egyptian phone number" at bounding box center [173, 308] width 159 height 48
type textarea "*"
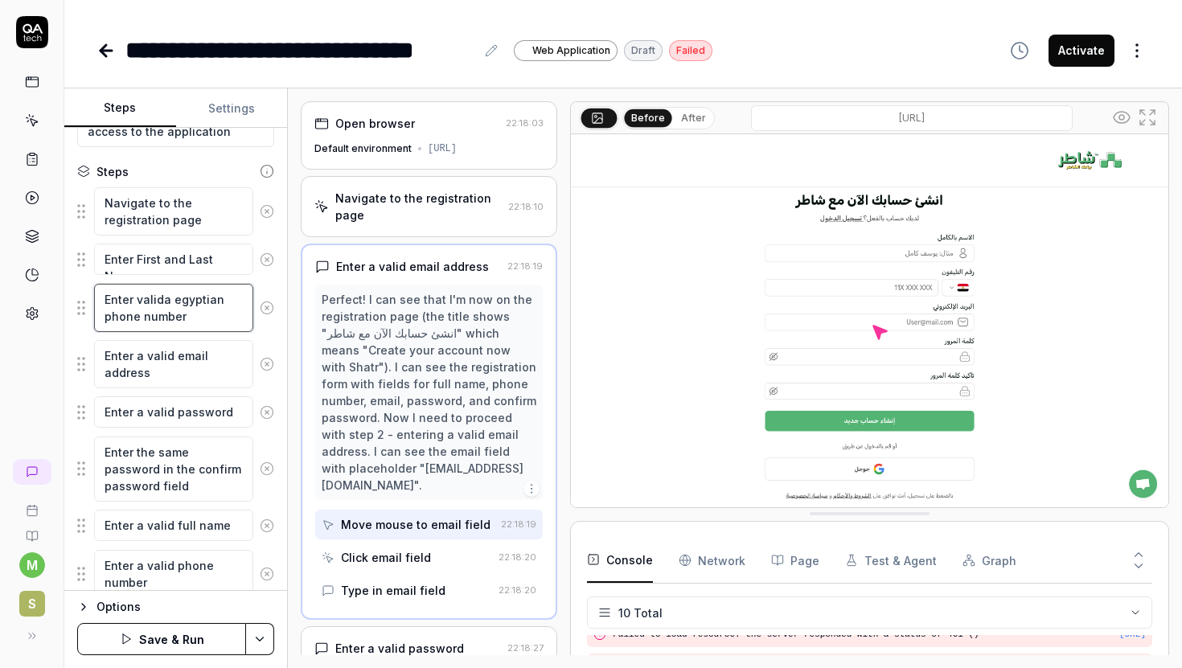
type textarea "Enter valida phone number"
type textarea "*"
type textarea "Enter valid phone number"
type textarea "*"
type textarea "Enter vali phone number"
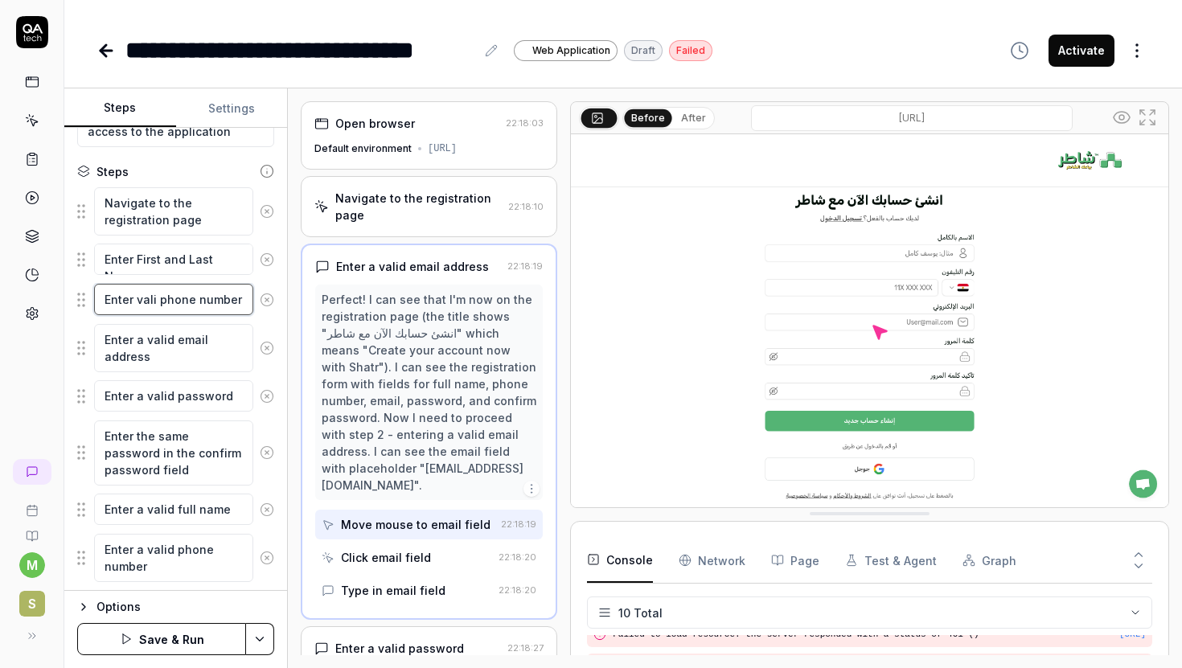
type textarea "*"
type textarea "Enter valid phone number"
type textarea "*"
type textarea "Enter valid phone number"
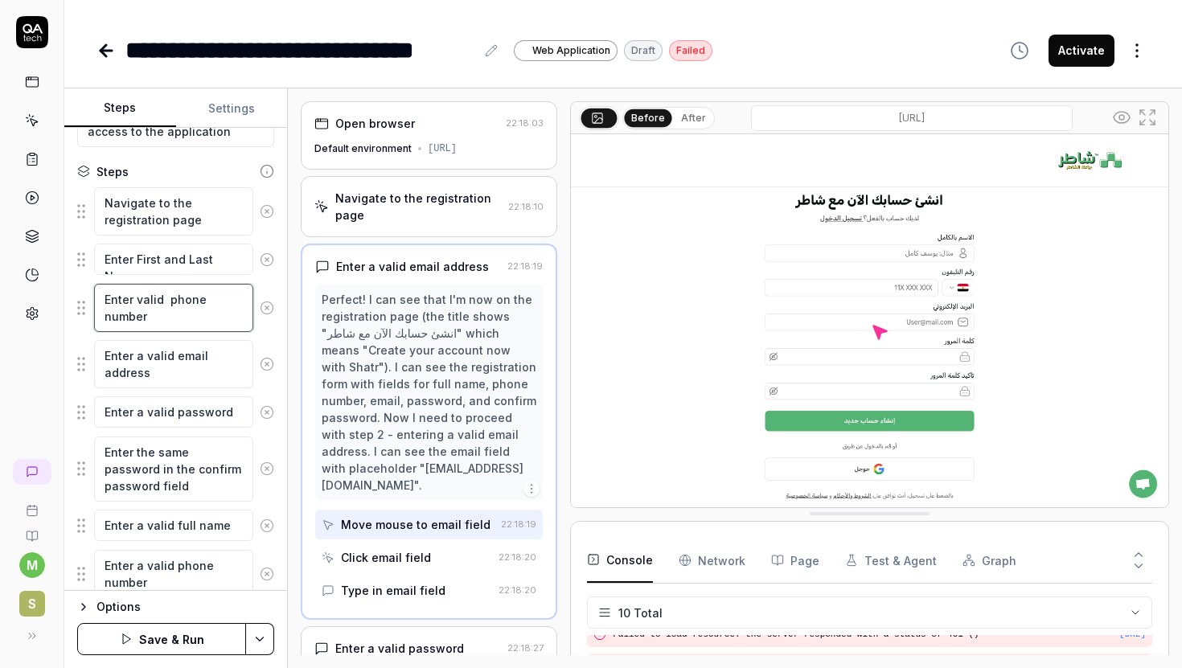
type textarea "*"
type textarea "Enter valid E phone number"
type textarea "*"
type textarea "Enter valid Eg phone number"
type textarea "*"
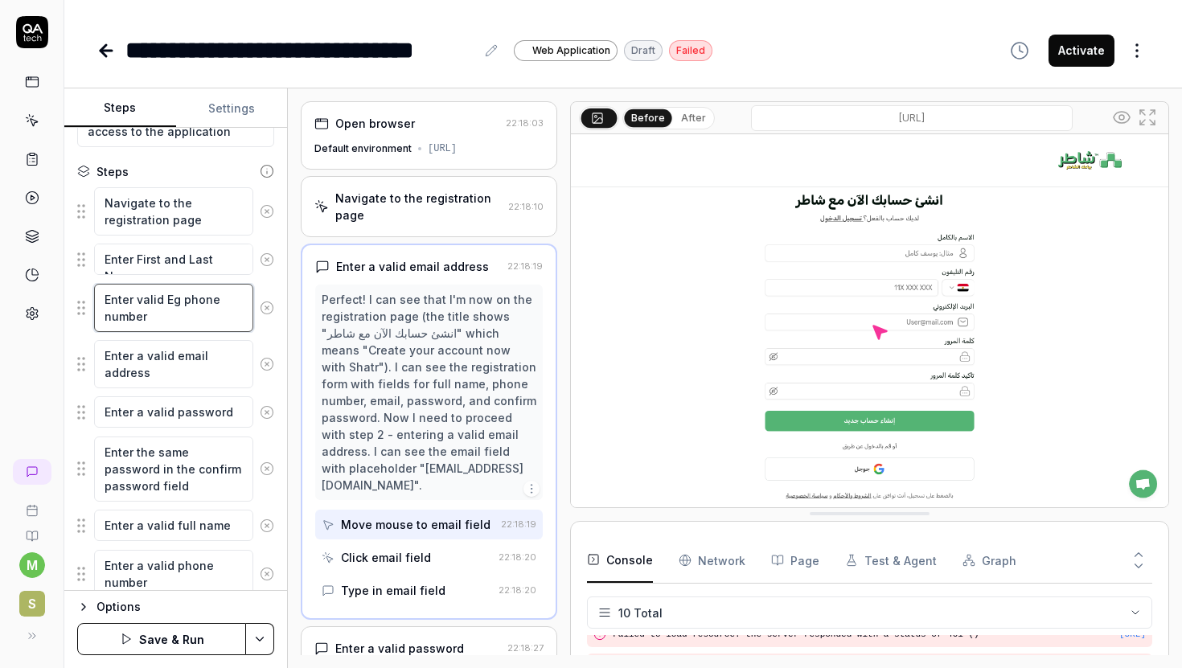
type textarea "Enter valid Egy phone number"
type textarea "*"
type textarea "Enter valid Egy phone number"
type textarea "*"
type textarea "Enter valid Egy phone number"
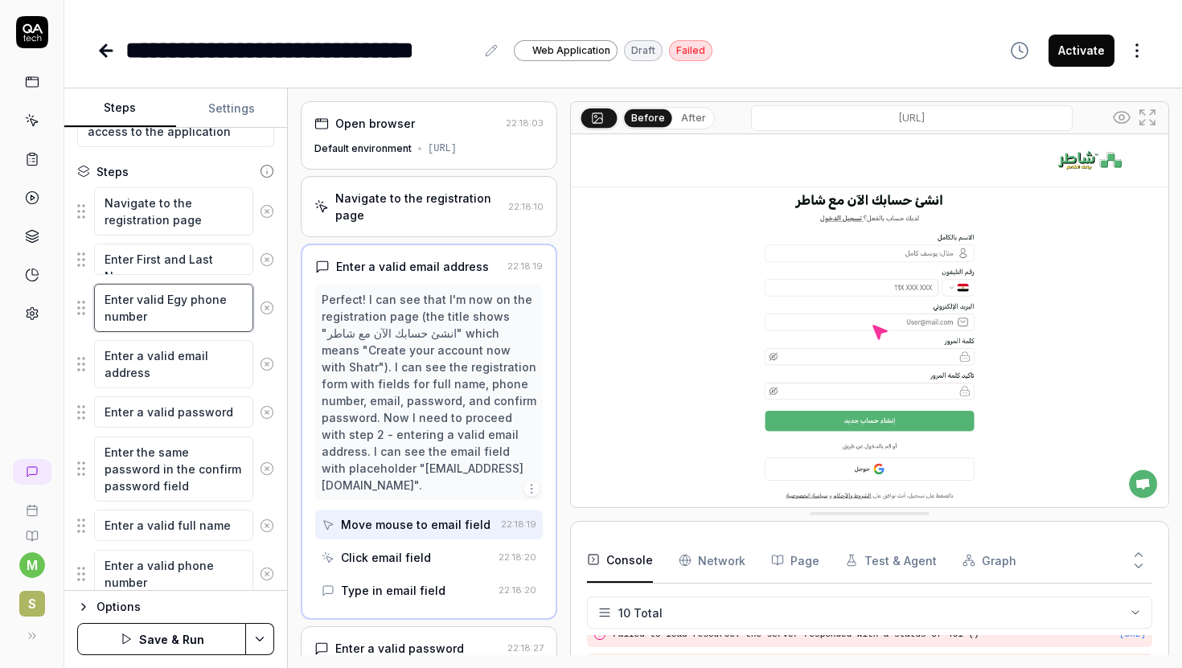
type textarea "*"
type textarea "Enter valid Eg phone number"
type textarea "*"
type textarea "Enter valid Eg phone number"
type textarea "*"
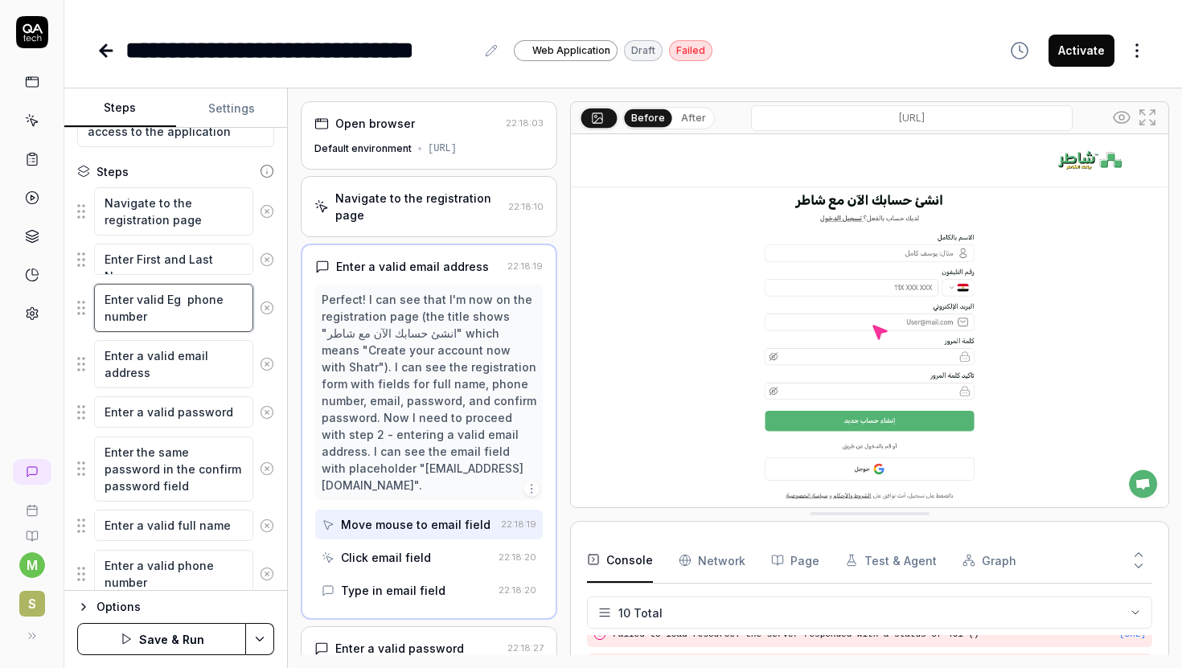
type textarea "Enter valid Eg m phone number"
type textarea "*"
type textarea "Enter valid Eg mo phone number"
type textarea "*"
type textarea "Enter valid Eg mob phone number"
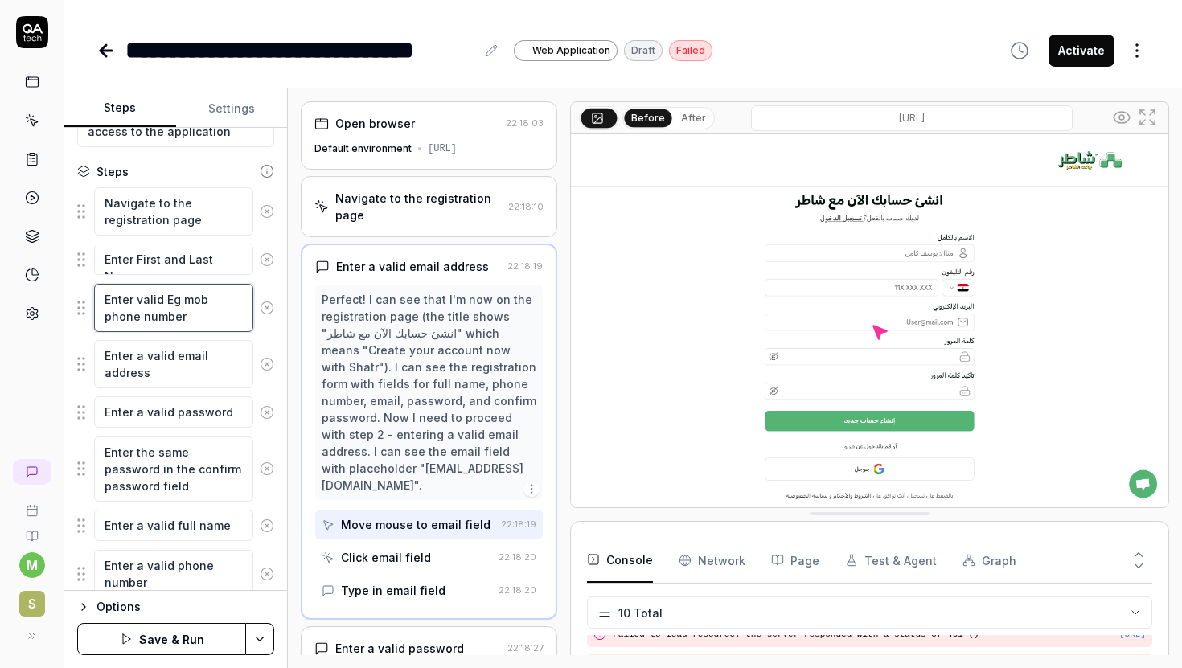
type textarea "*"
type textarea "Enter valid Eg mobi phone number"
type textarea "*"
type textarea "Enter valid Eg mobil phone number"
type textarea "*"
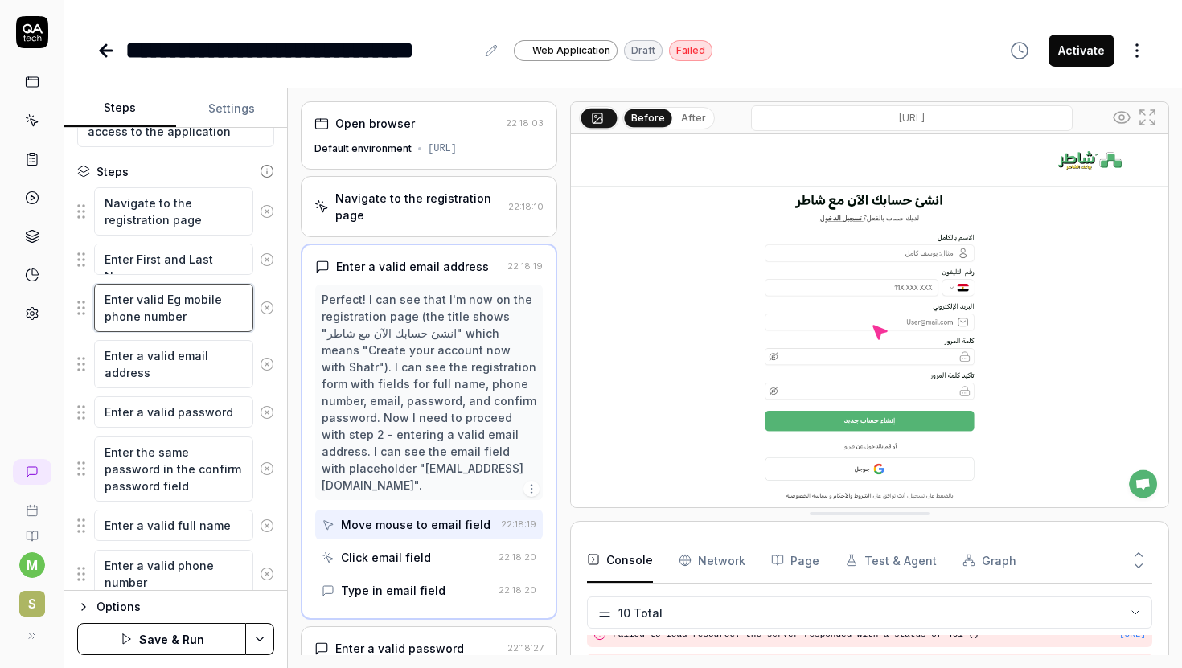
type textarea "Enter valid Eg mobile phone number"
click at [166, 631] on button "Save & Run" at bounding box center [161, 639] width 169 height 32
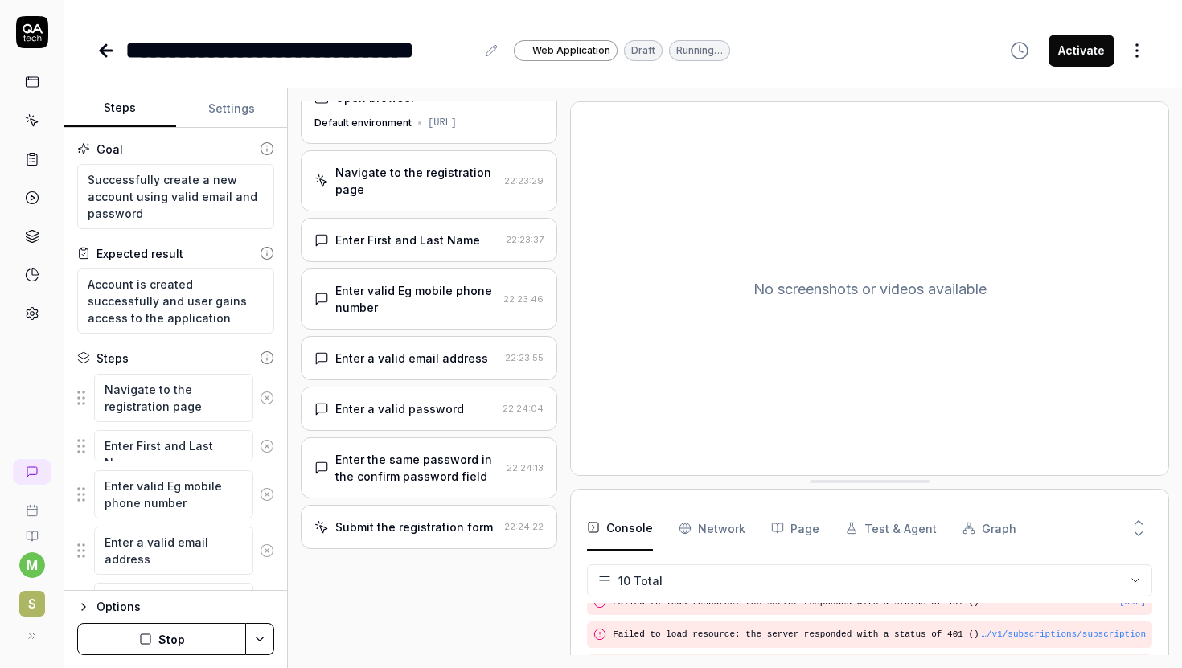
scroll to position [37, 0]
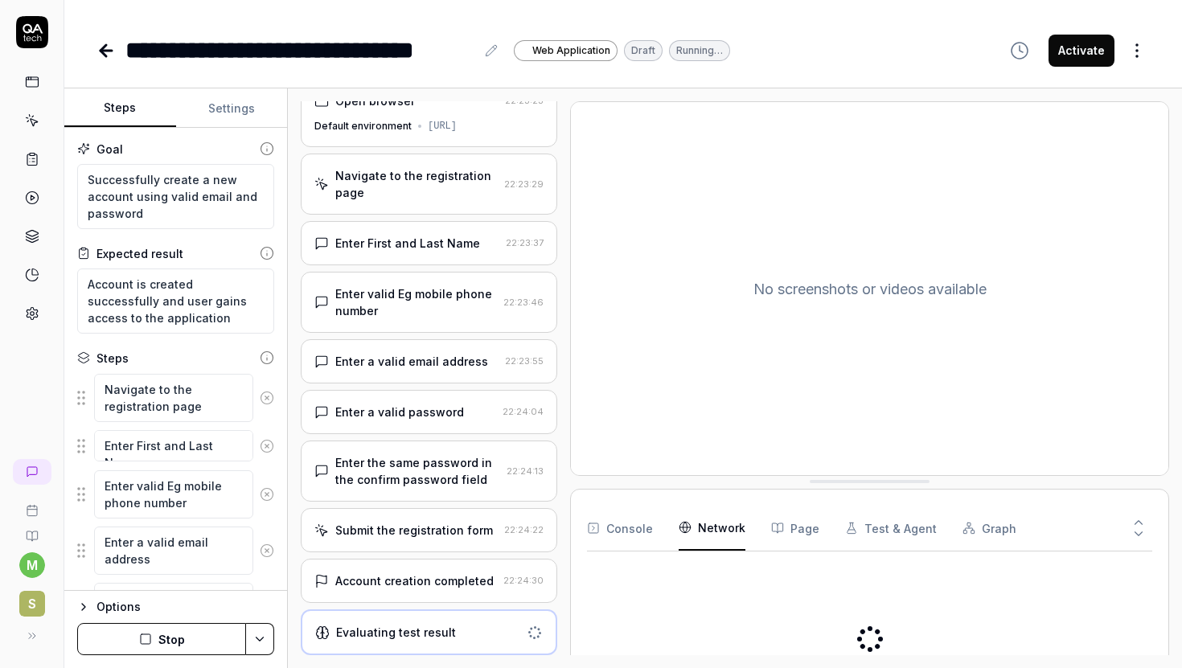
click at [699, 529] on Requests "Network" at bounding box center [711, 528] width 67 height 45
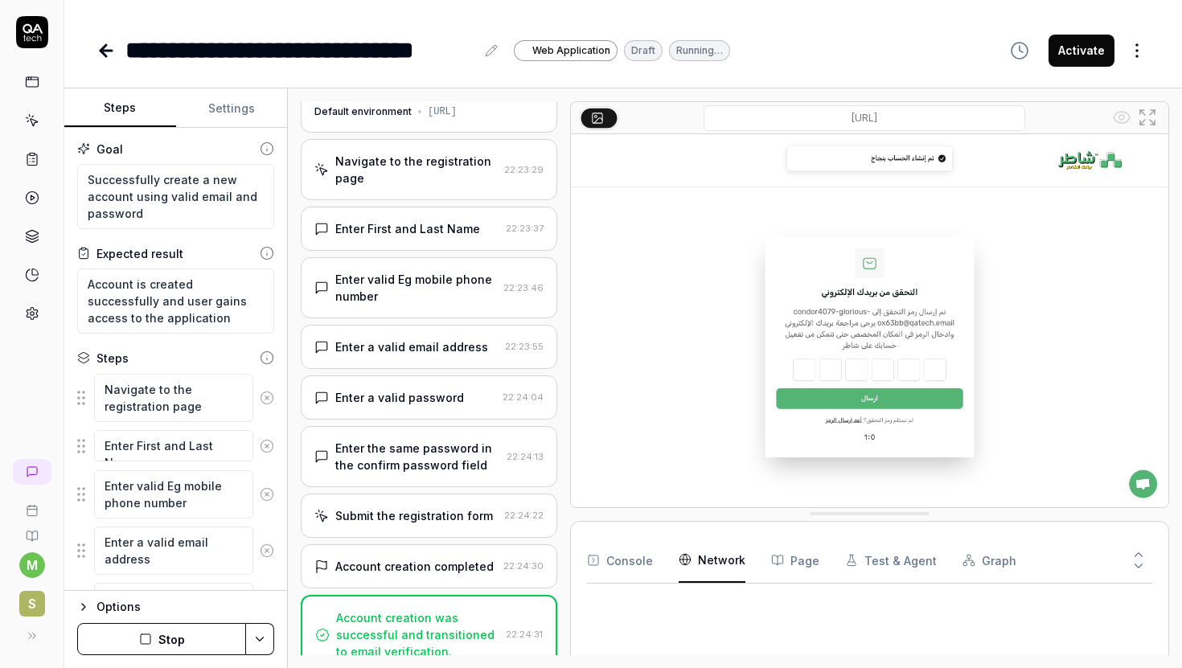
type textarea "*"
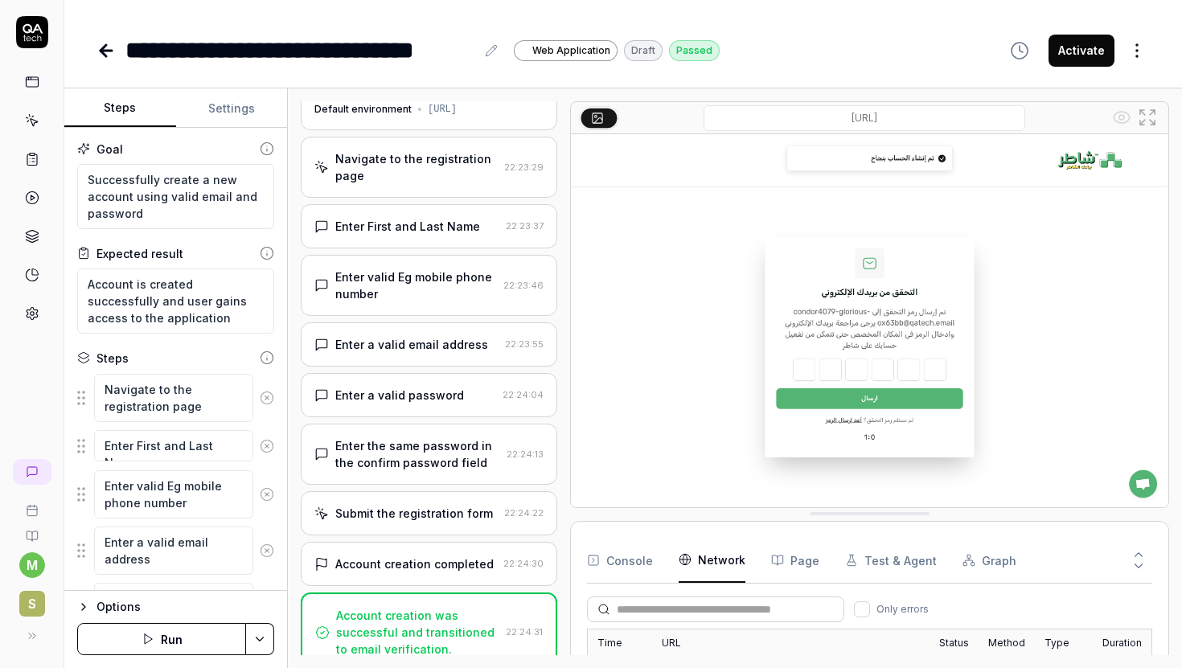
scroll to position [204, 0]
click at [794, 555] on button "Page" at bounding box center [795, 560] width 48 height 45
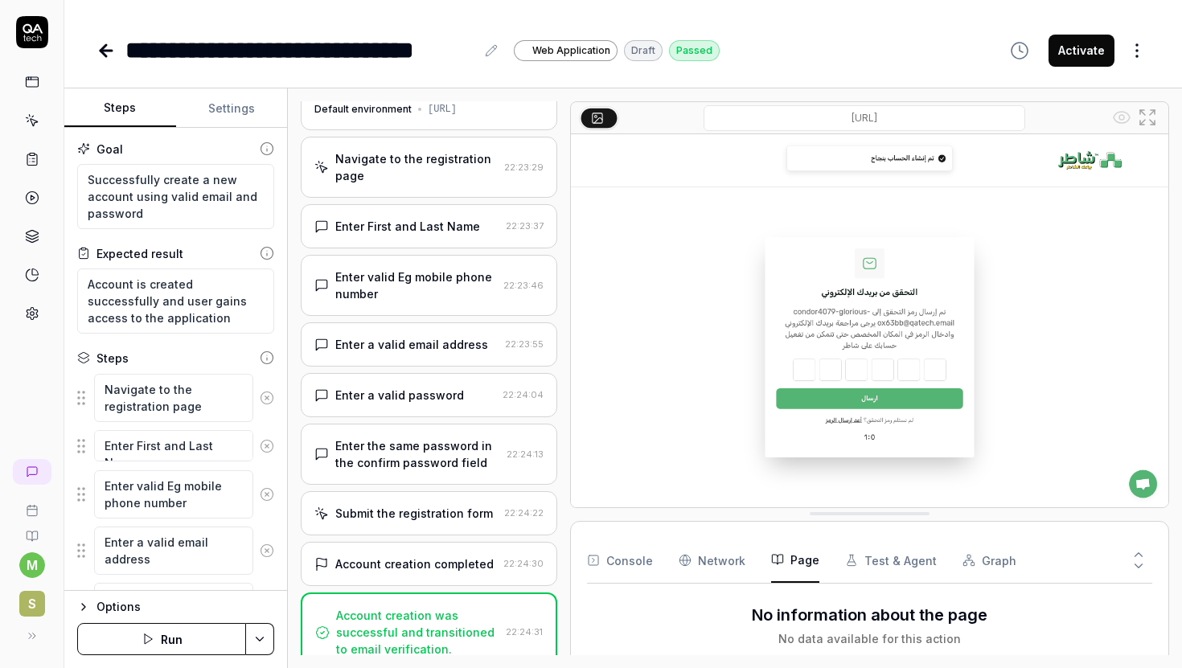
click at [888, 562] on button "Test & Agent" at bounding box center [891, 560] width 92 height 45
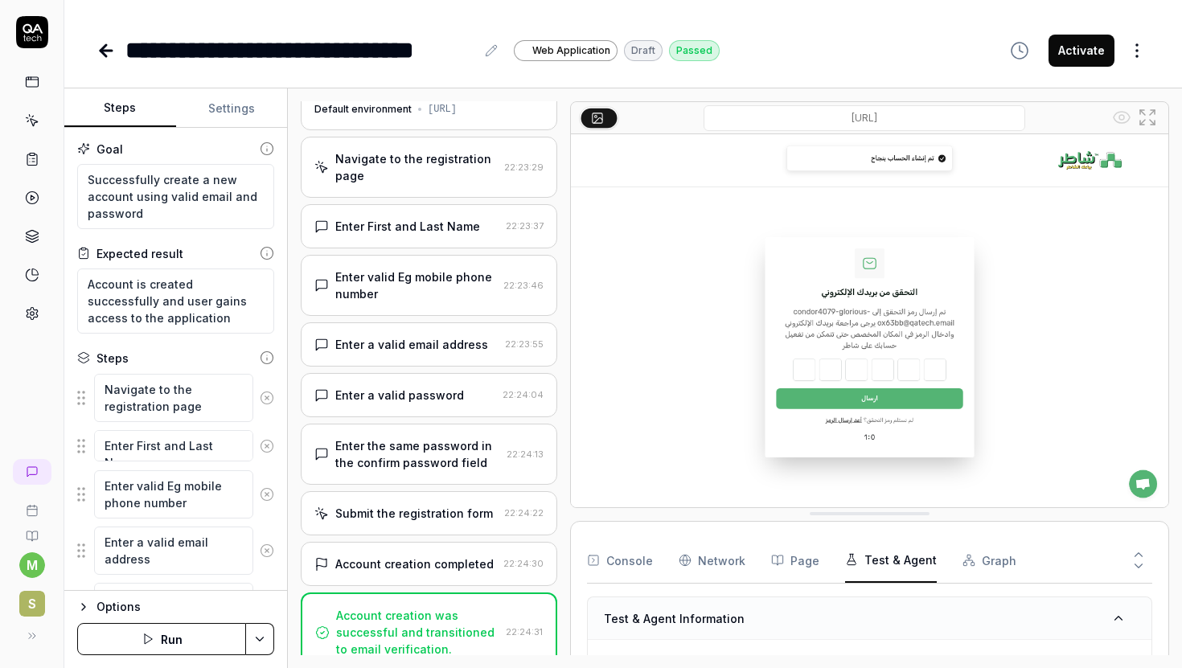
click at [829, 611] on div "Test & Agent Information" at bounding box center [869, 618] width 563 height 43
click at [1121, 618] on icon at bounding box center [1118, 619] width 7 height 4
click at [1121, 618] on icon at bounding box center [1118, 618] width 14 height 14
click at [981, 554] on button "Graph" at bounding box center [989, 560] width 54 height 45
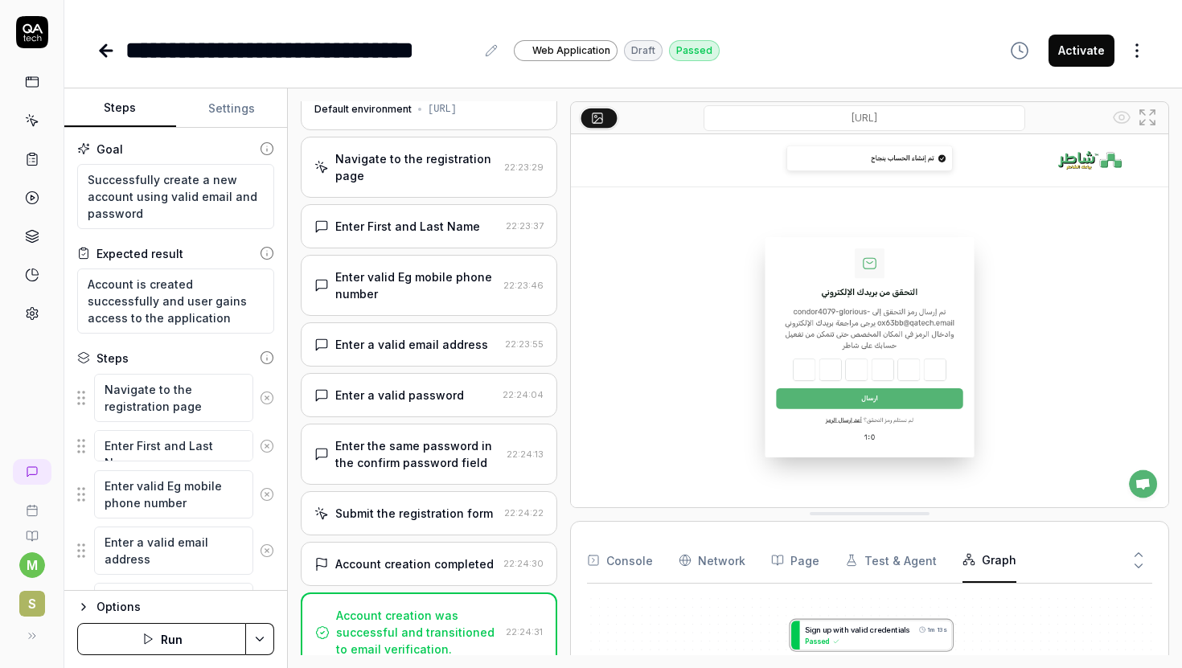
click at [881, 565] on button "Test & Agent" at bounding box center [891, 560] width 92 height 45
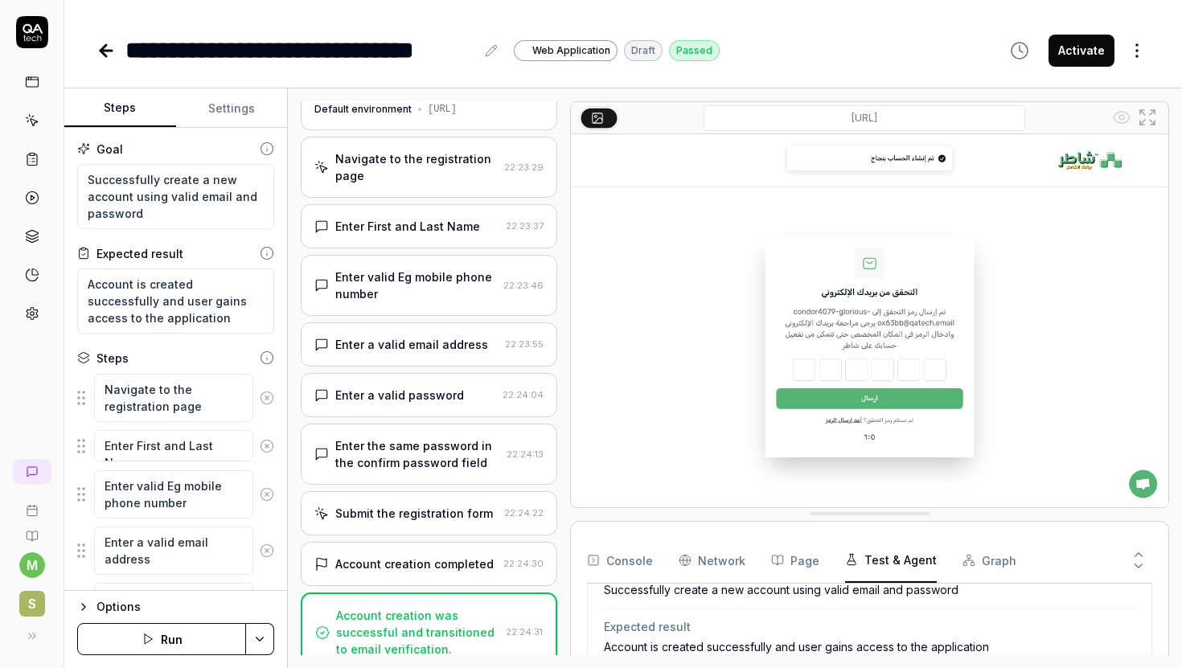
scroll to position [211, 0]
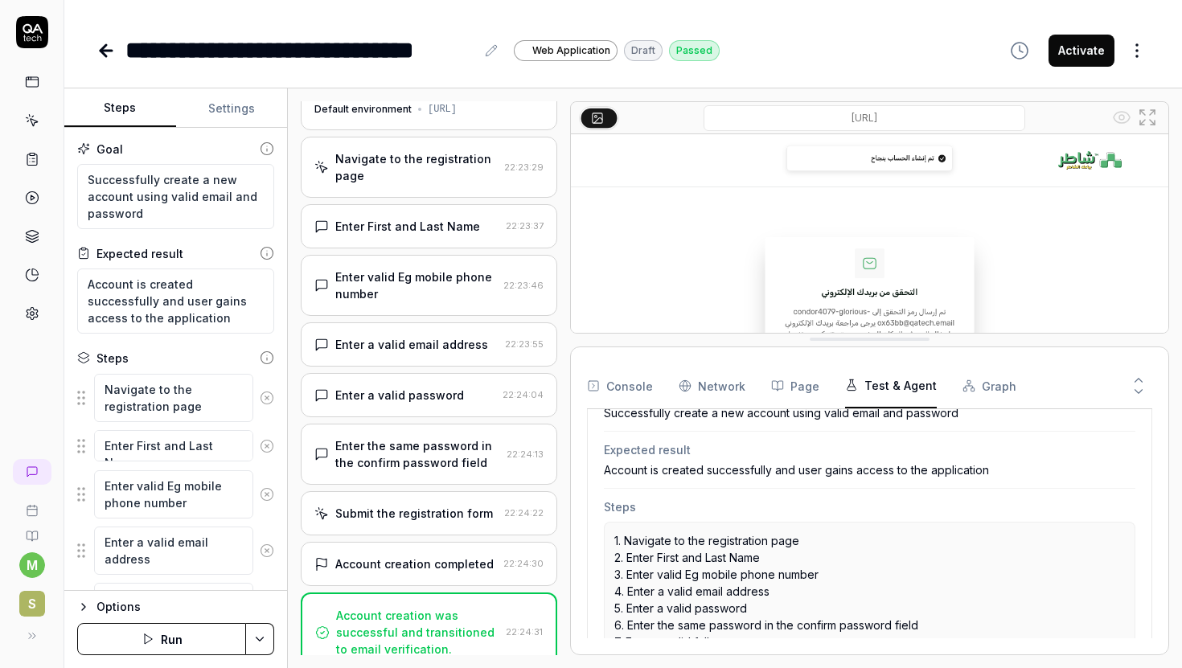
drag, startPoint x: 838, startPoint y: 515, endPoint x: 826, endPoint y: 338, distance: 178.1
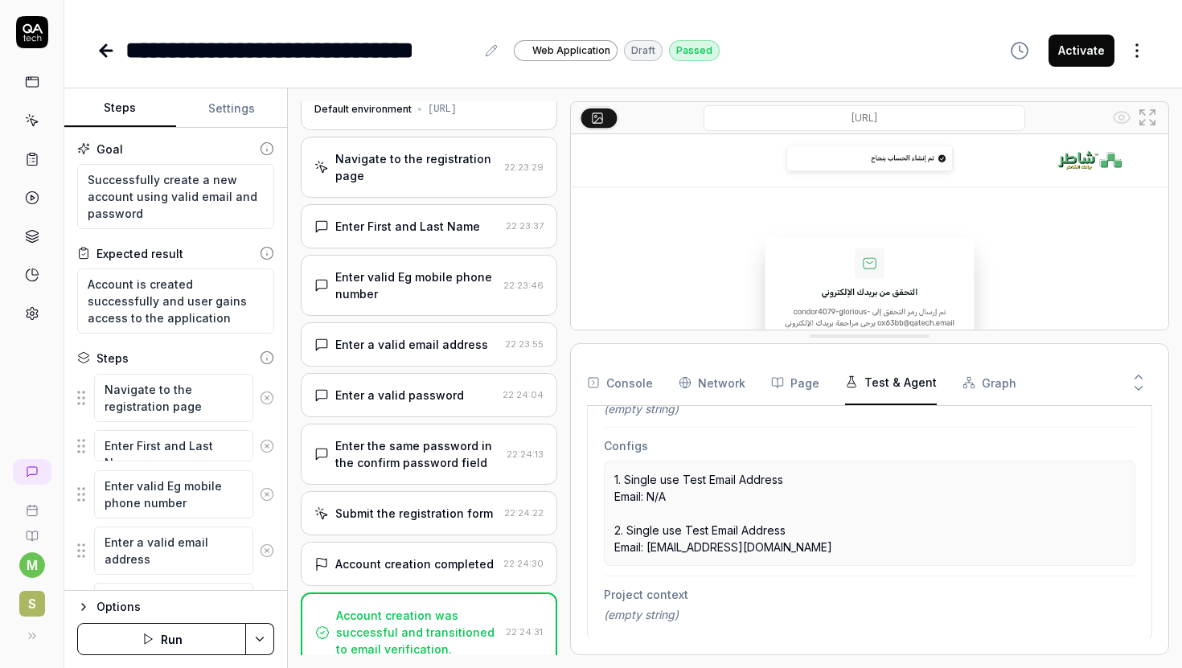
scroll to position [0, 0]
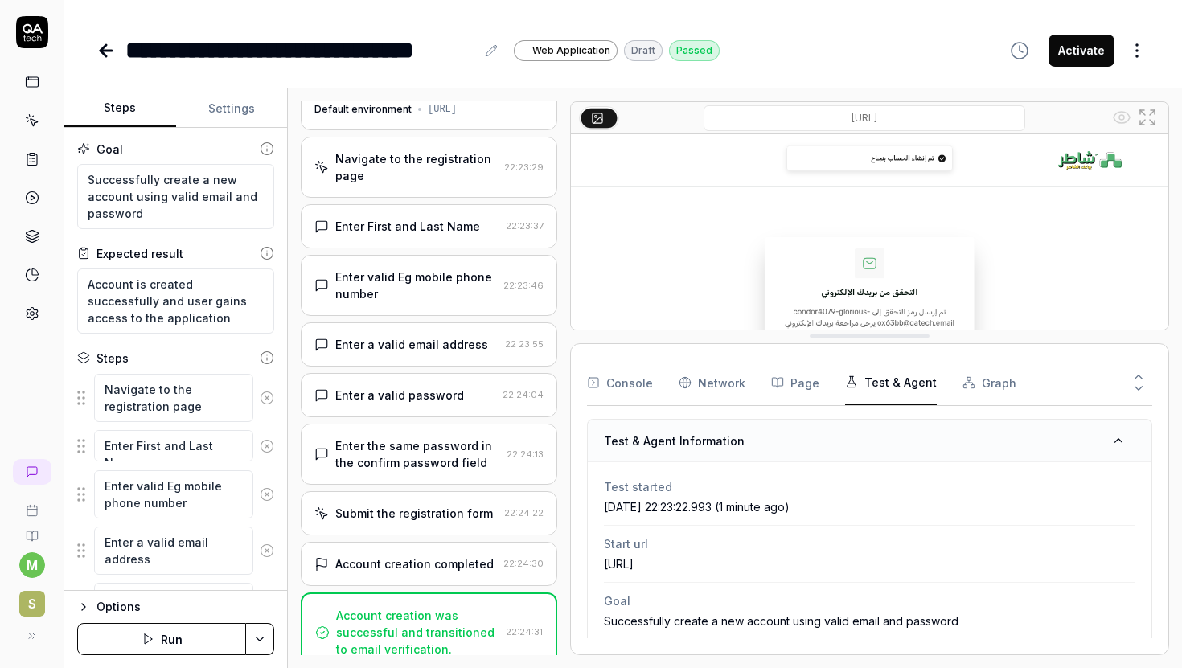
click at [797, 379] on button "Page" at bounding box center [795, 382] width 48 height 45
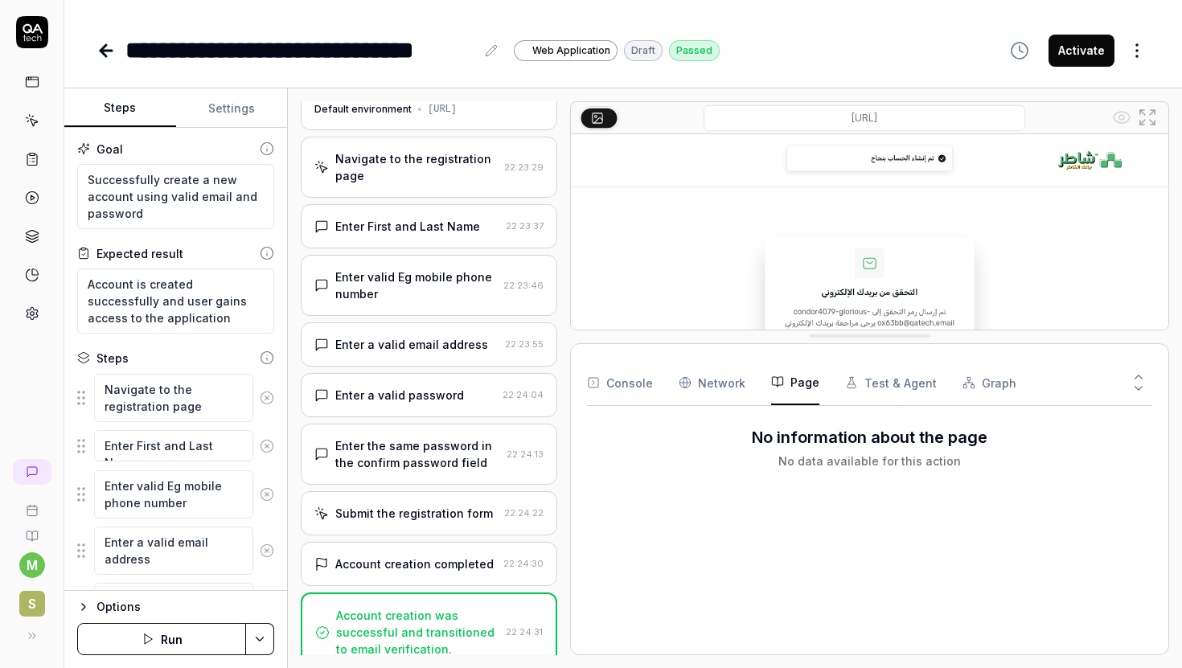
click at [720, 378] on Requests "Network" at bounding box center [711, 382] width 67 height 45
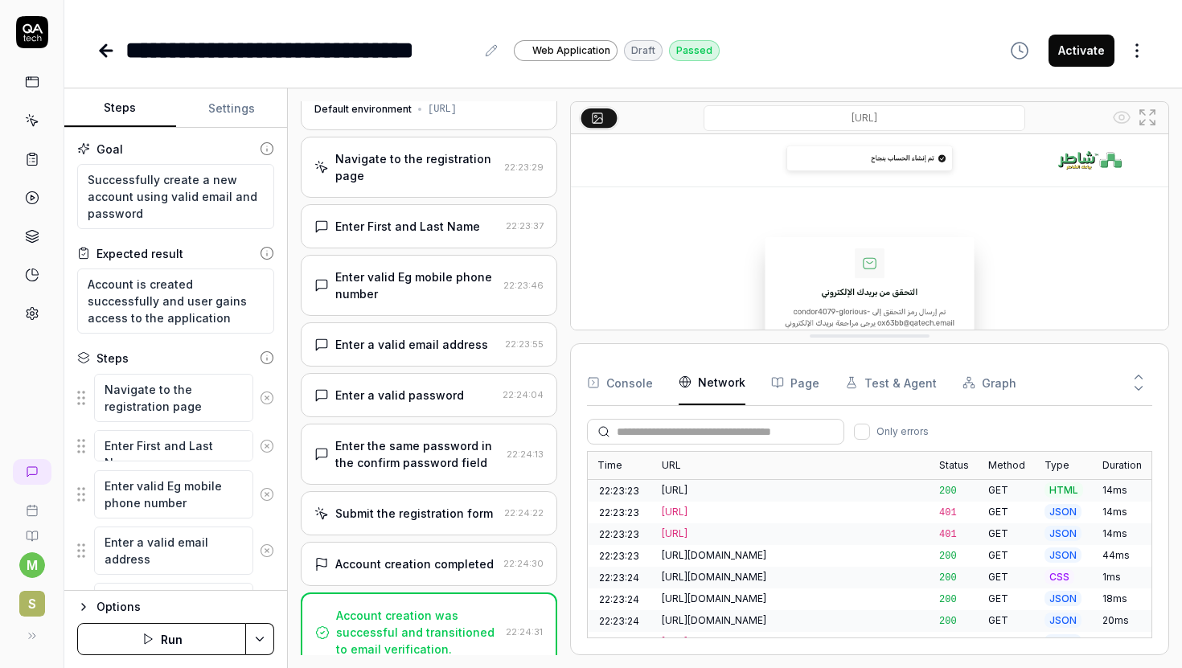
scroll to position [133, 0]
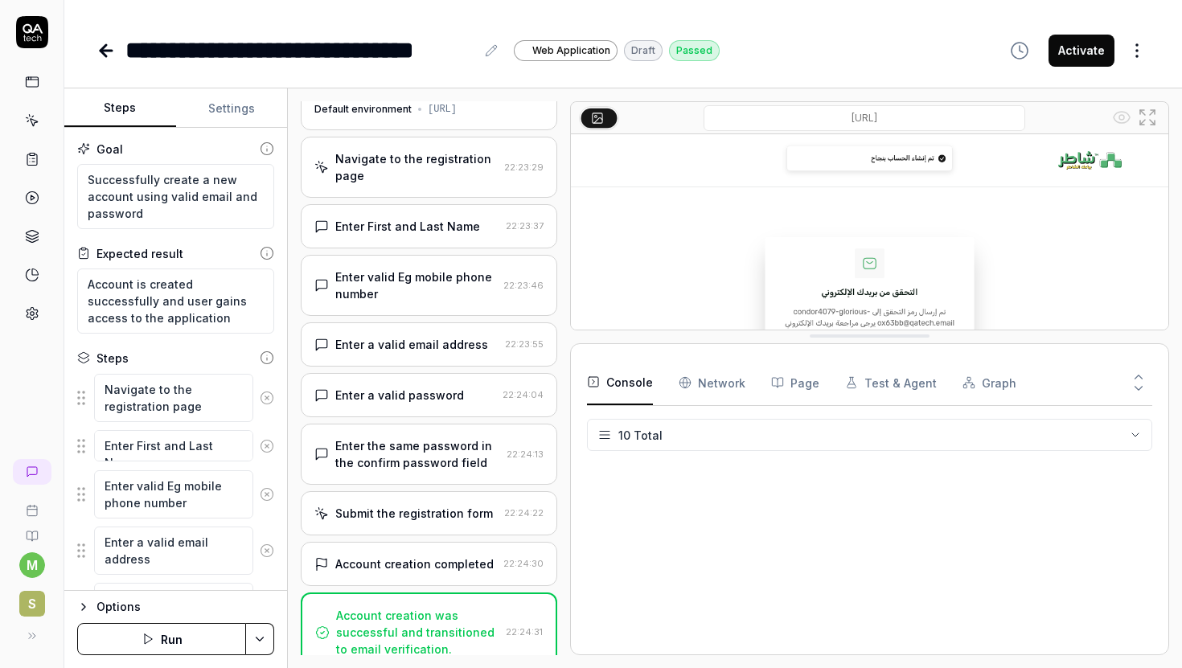
click at [624, 371] on button "Console" at bounding box center [620, 382] width 66 height 45
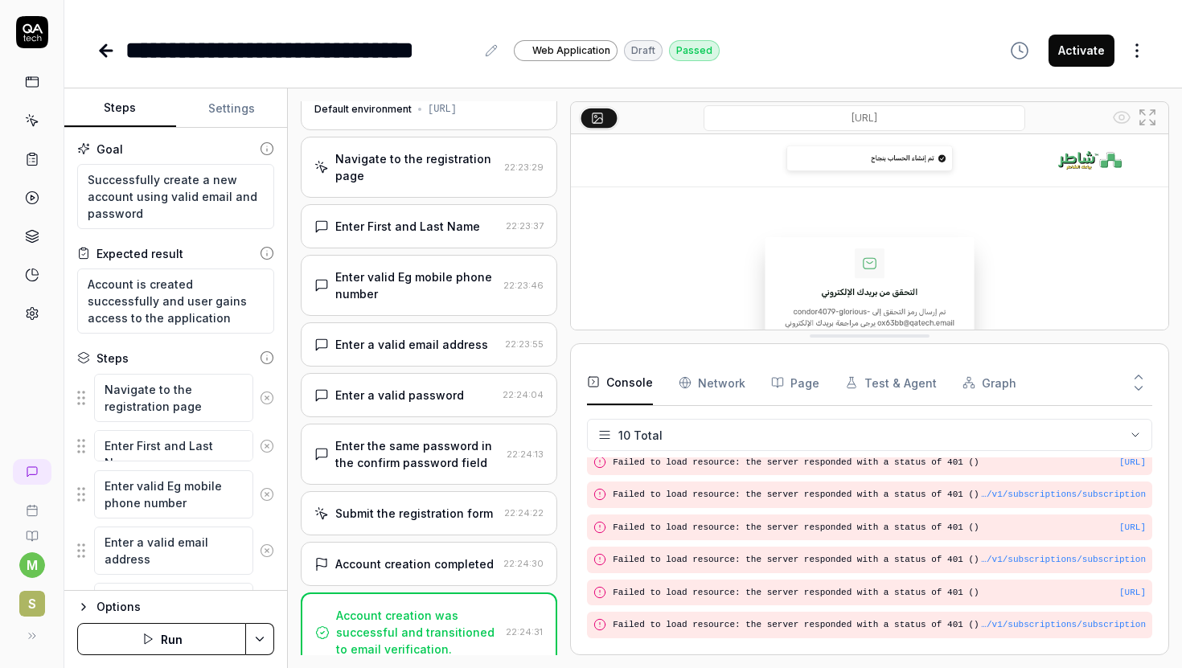
scroll to position [203, 0]
click at [715, 383] on Requests "Network" at bounding box center [711, 382] width 67 height 45
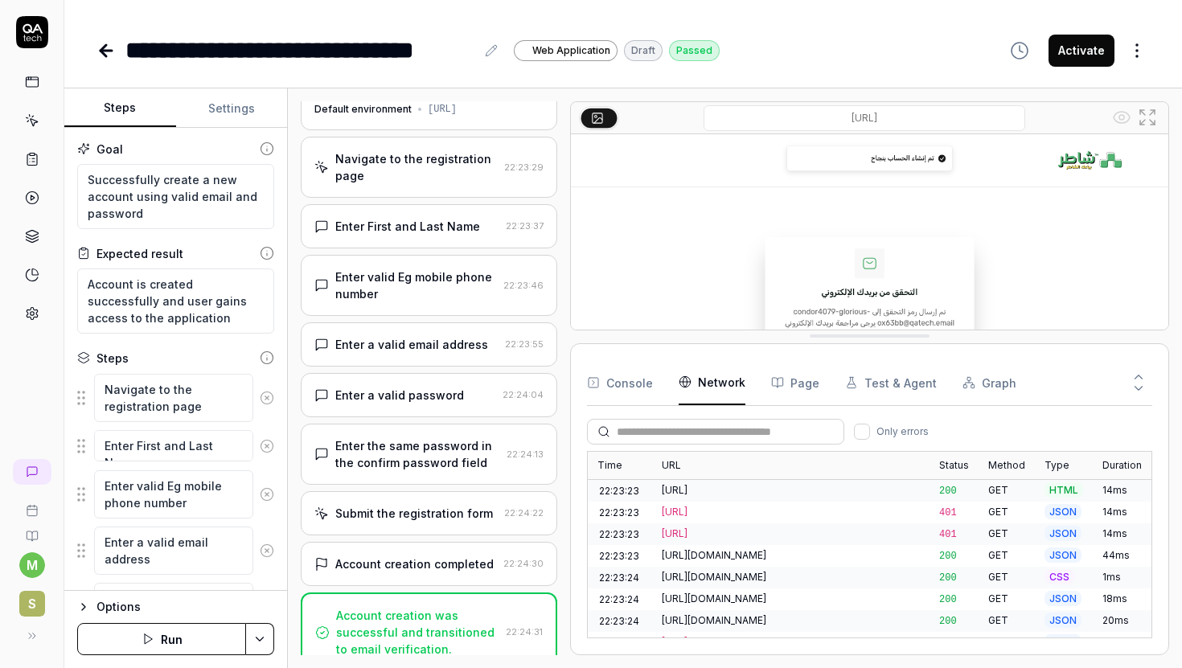
scroll to position [133, 0]
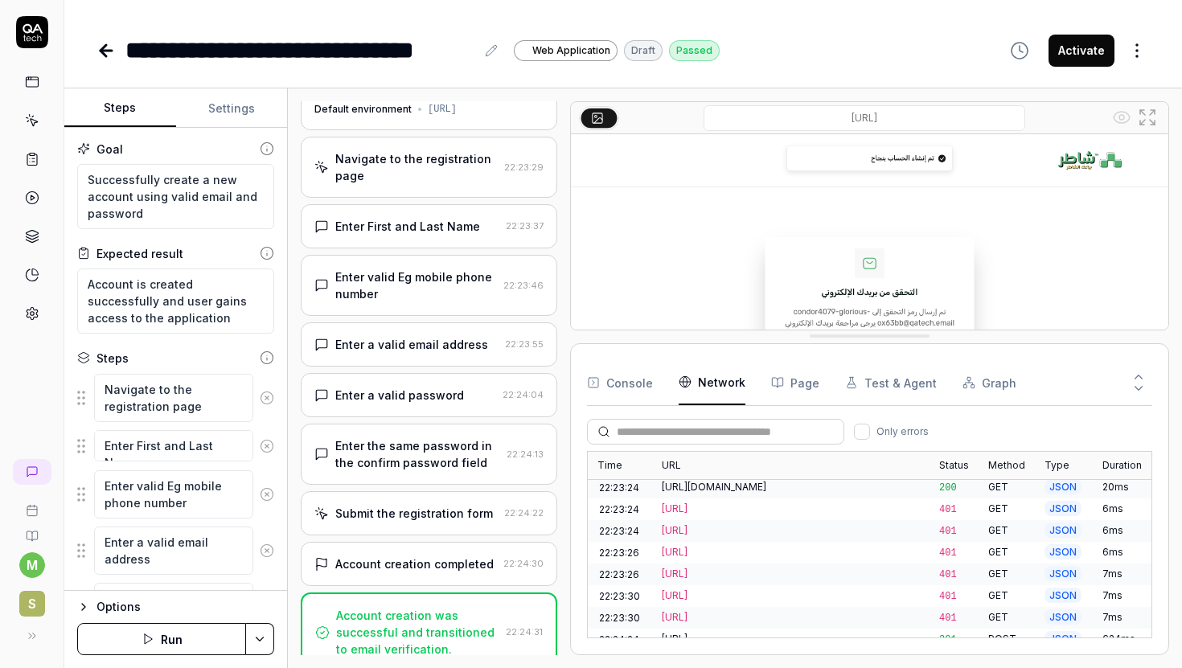
click at [797, 383] on button "Page" at bounding box center [795, 382] width 48 height 45
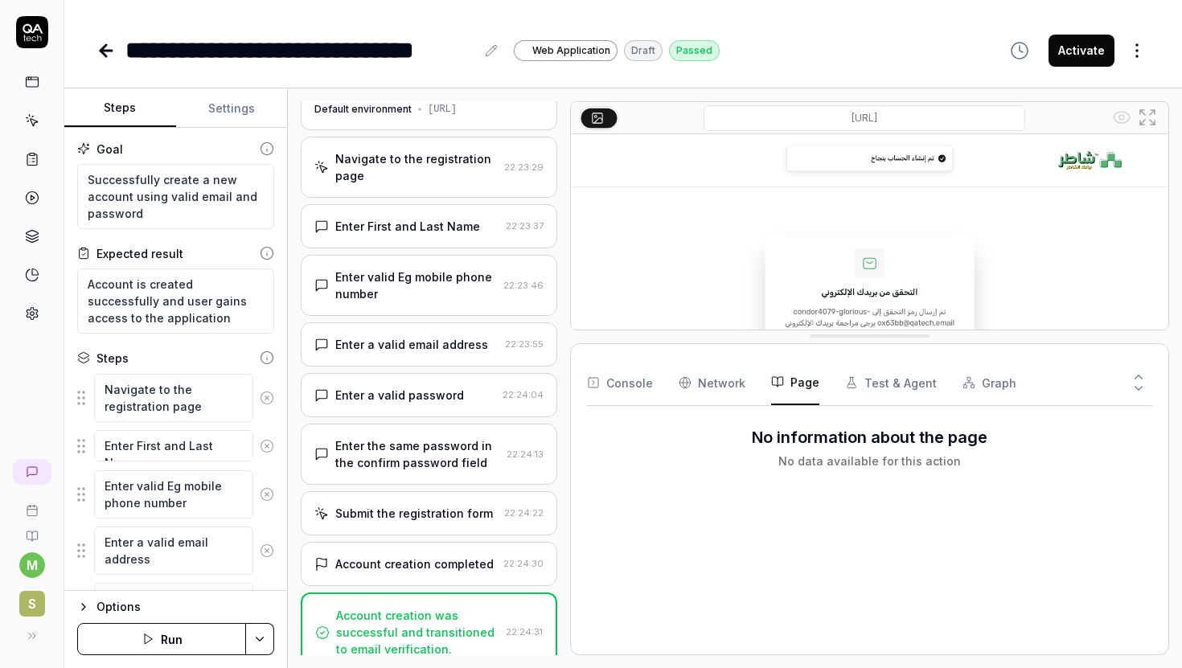
click at [893, 388] on button "Test & Agent" at bounding box center [891, 382] width 92 height 45
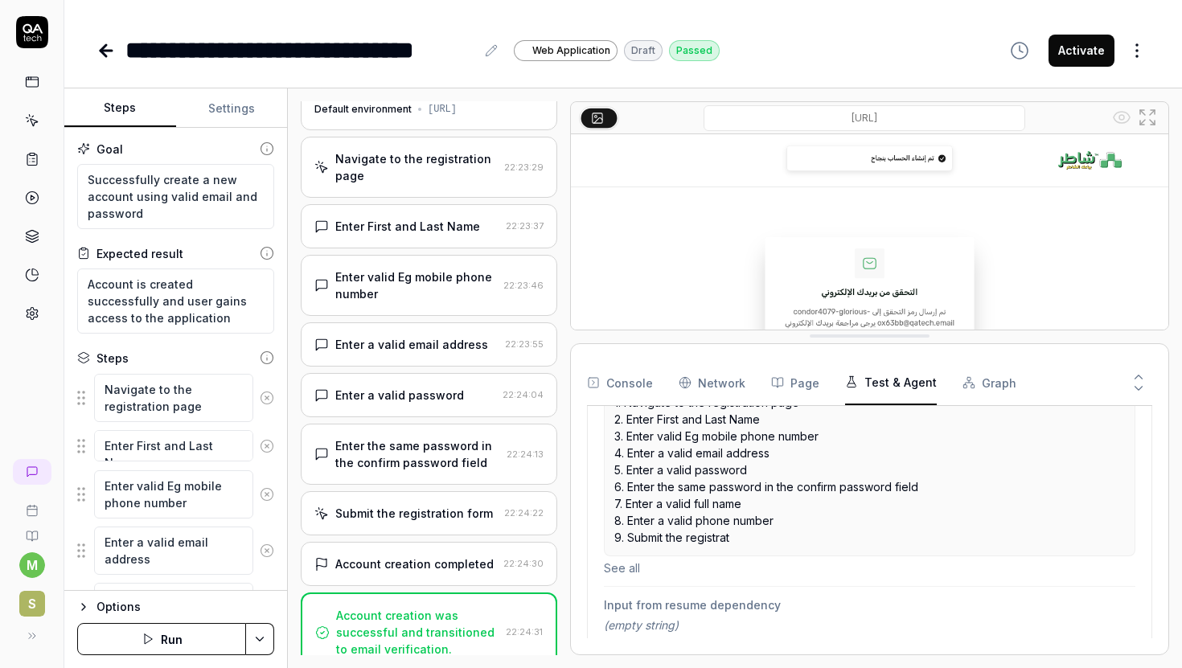
scroll to position [0, 0]
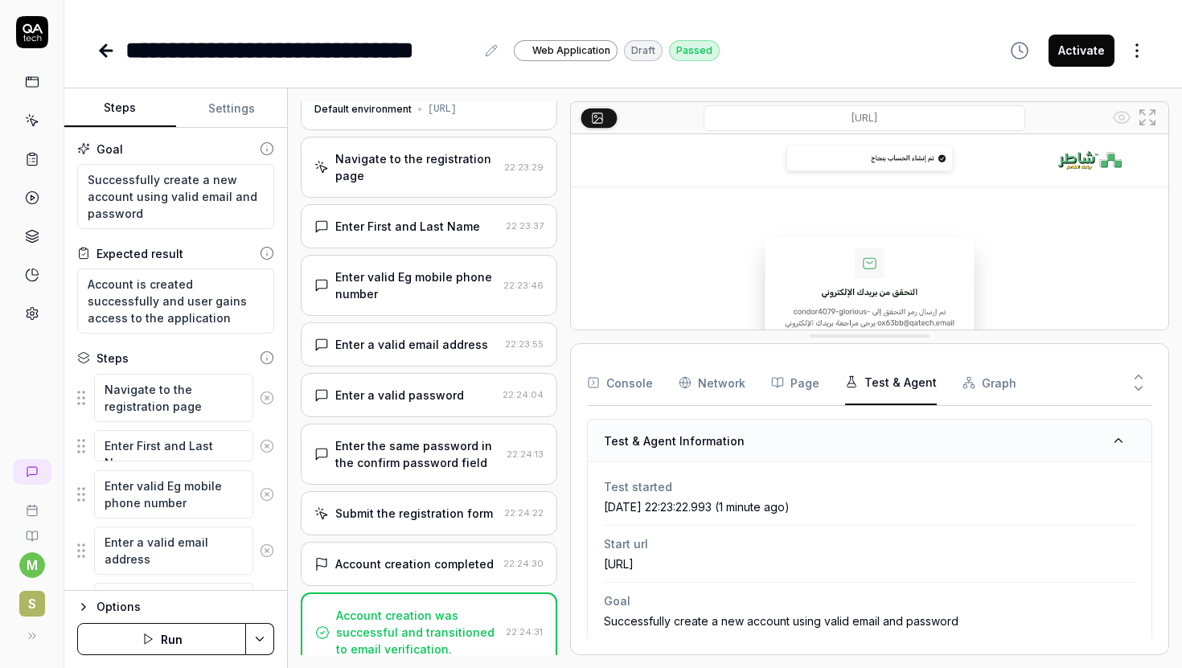
click at [764, 391] on div "Console Network Page Test & Agent Graph" at bounding box center [869, 383] width 565 height 46
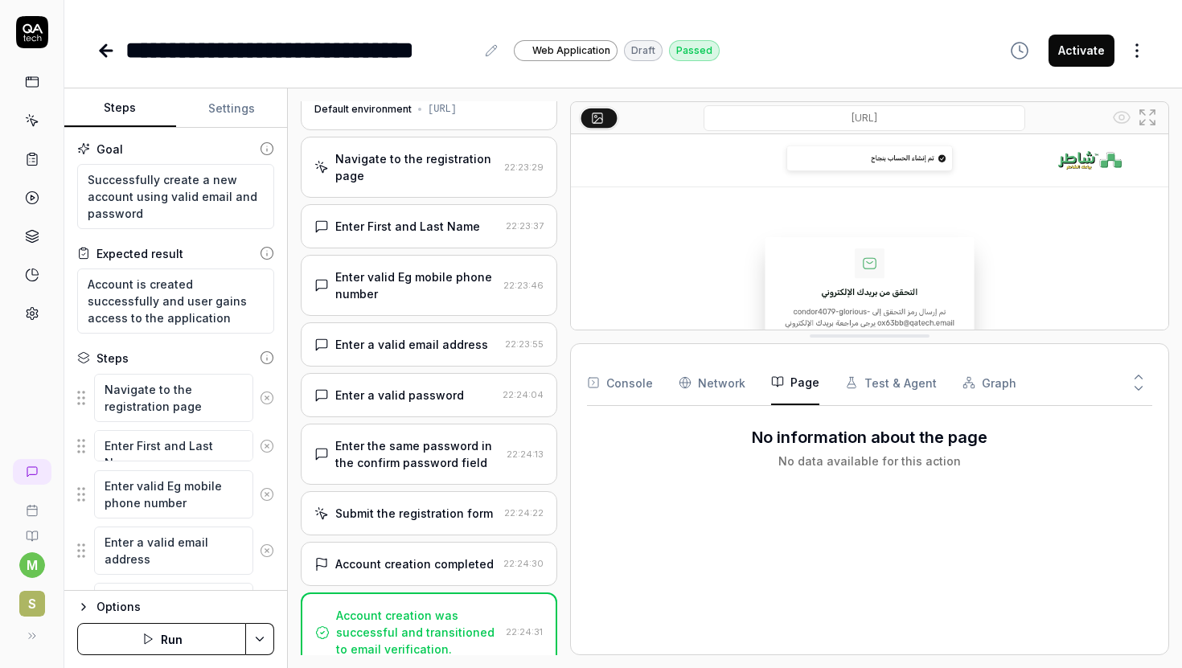
click at [780, 389] on button "Page" at bounding box center [795, 382] width 48 height 45
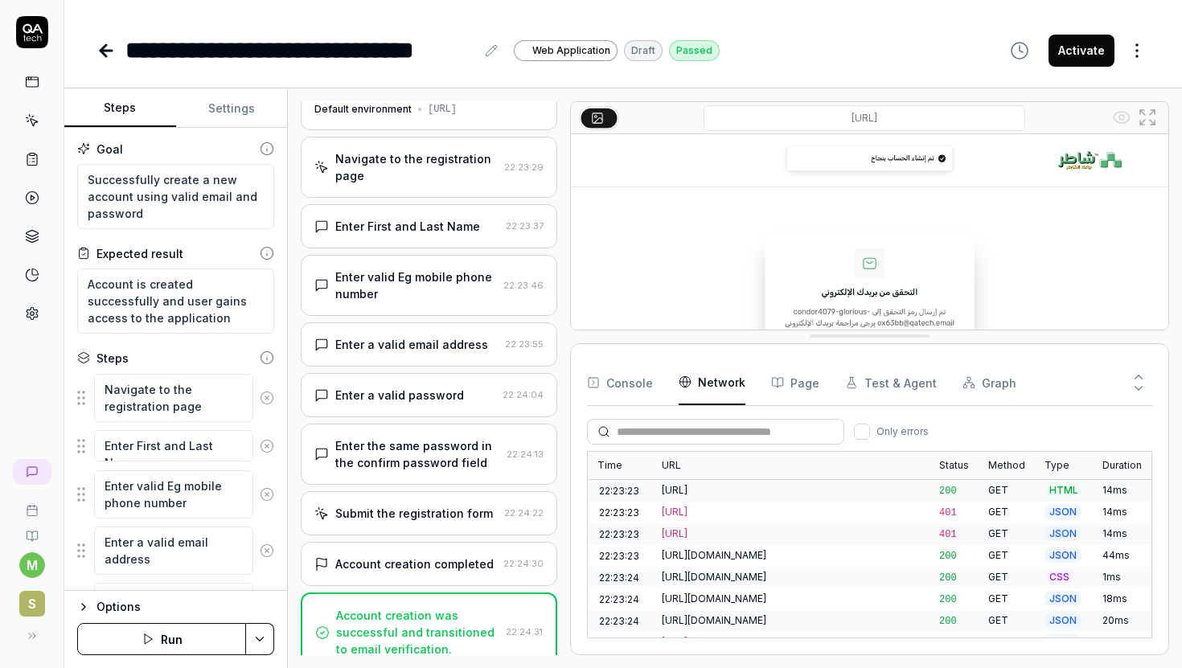
click at [706, 387] on Requests "Network" at bounding box center [711, 382] width 67 height 45
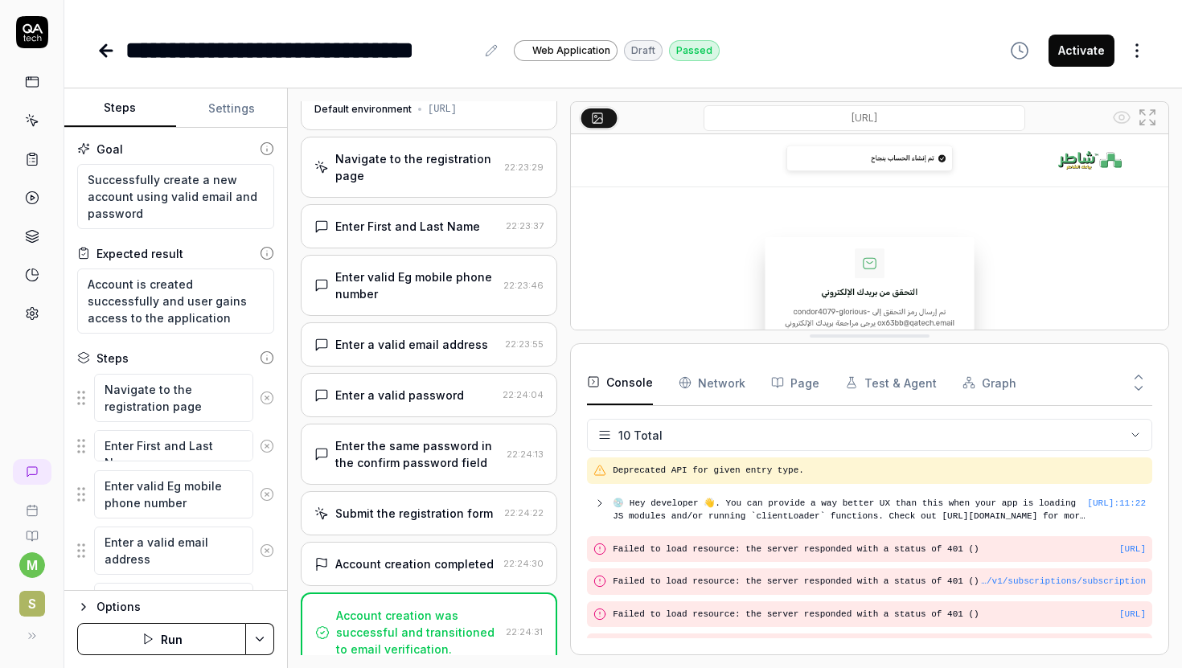
click at [644, 376] on button "Console" at bounding box center [620, 382] width 66 height 45
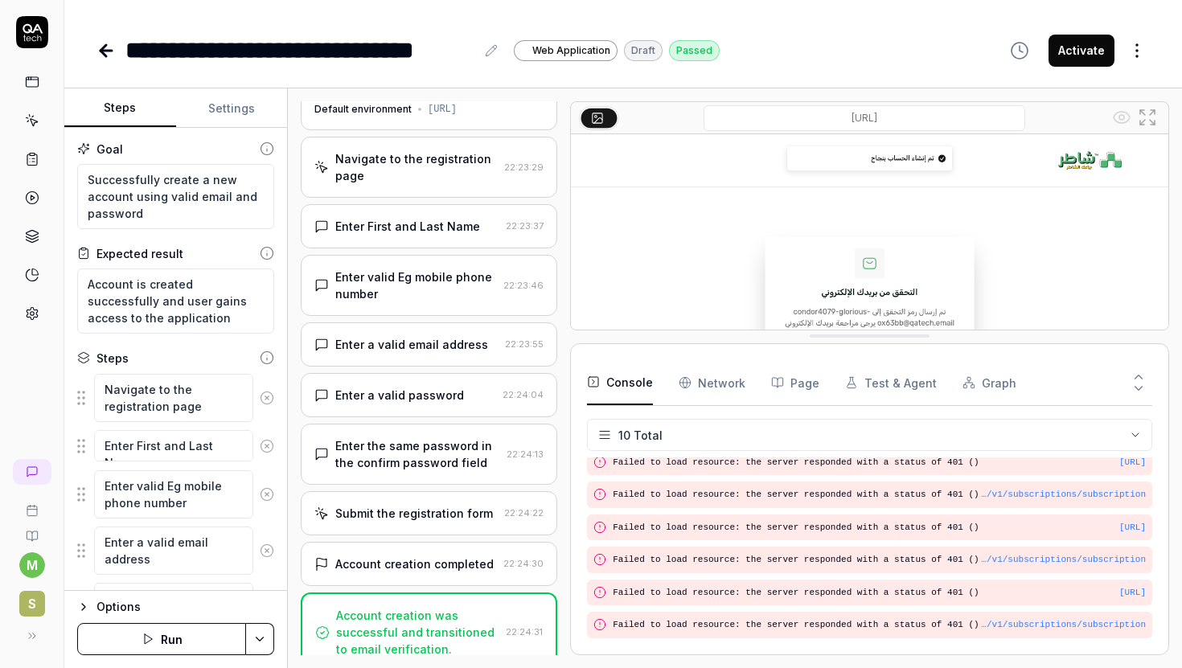
click at [968, 389] on button "Graph" at bounding box center [989, 382] width 54 height 45
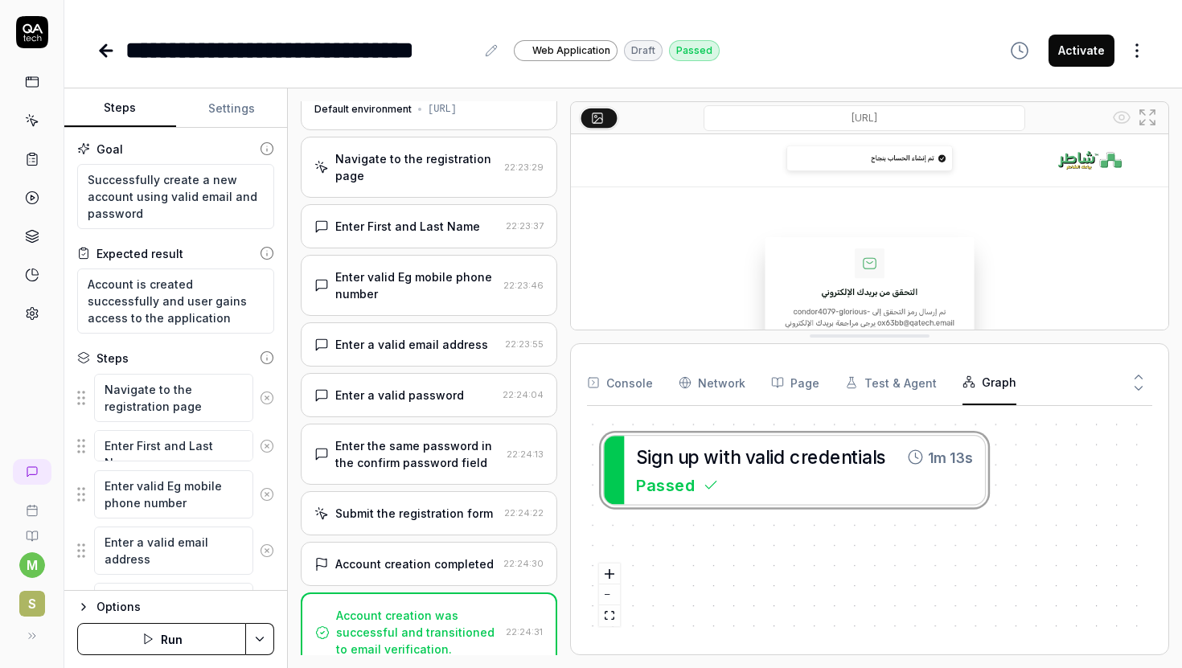
click at [882, 386] on button "Test & Agent" at bounding box center [891, 382] width 92 height 45
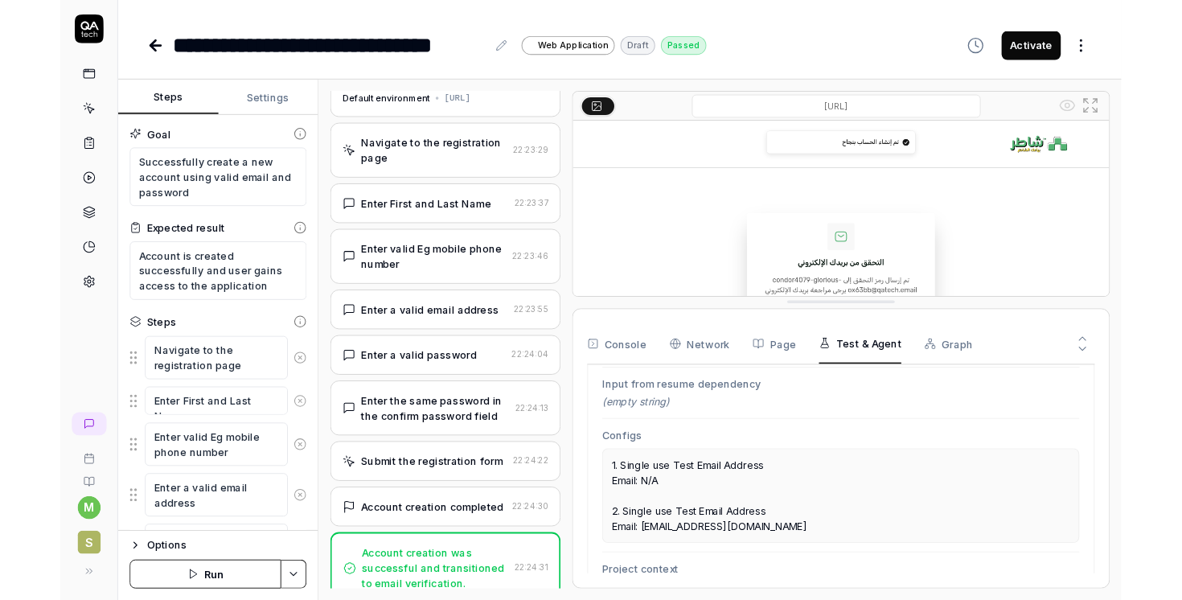
scroll to position [563, 0]
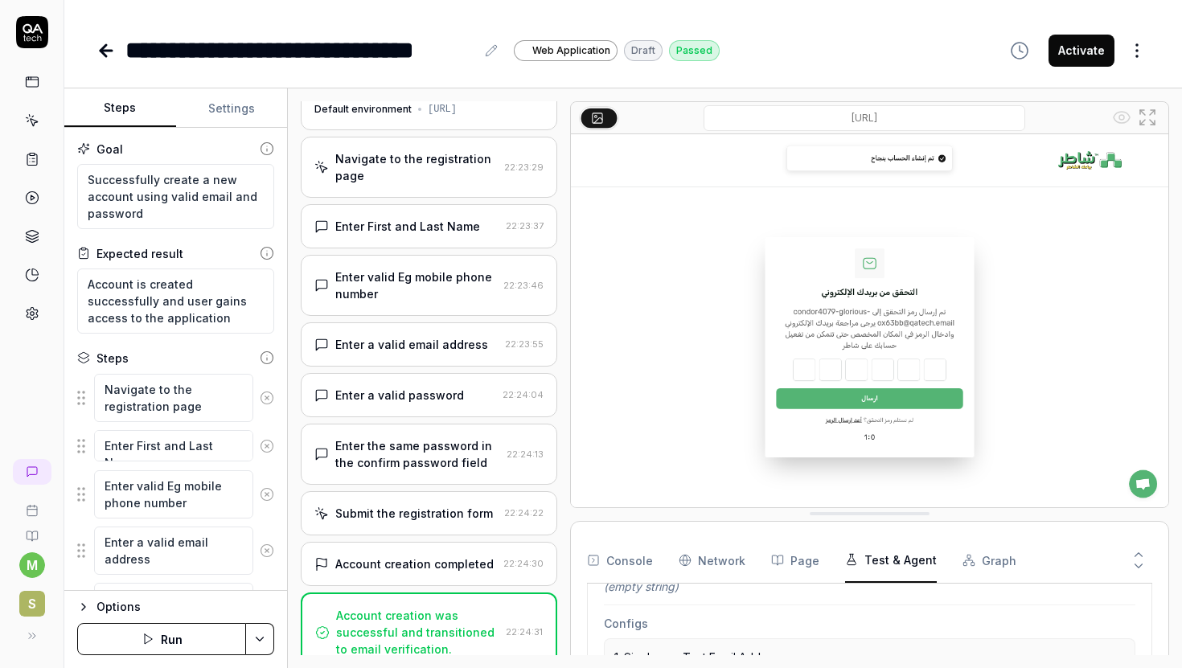
drag, startPoint x: 867, startPoint y: 339, endPoint x: 890, endPoint y: 667, distance: 328.8
click at [100, 51] on icon at bounding box center [105, 51] width 11 height 0
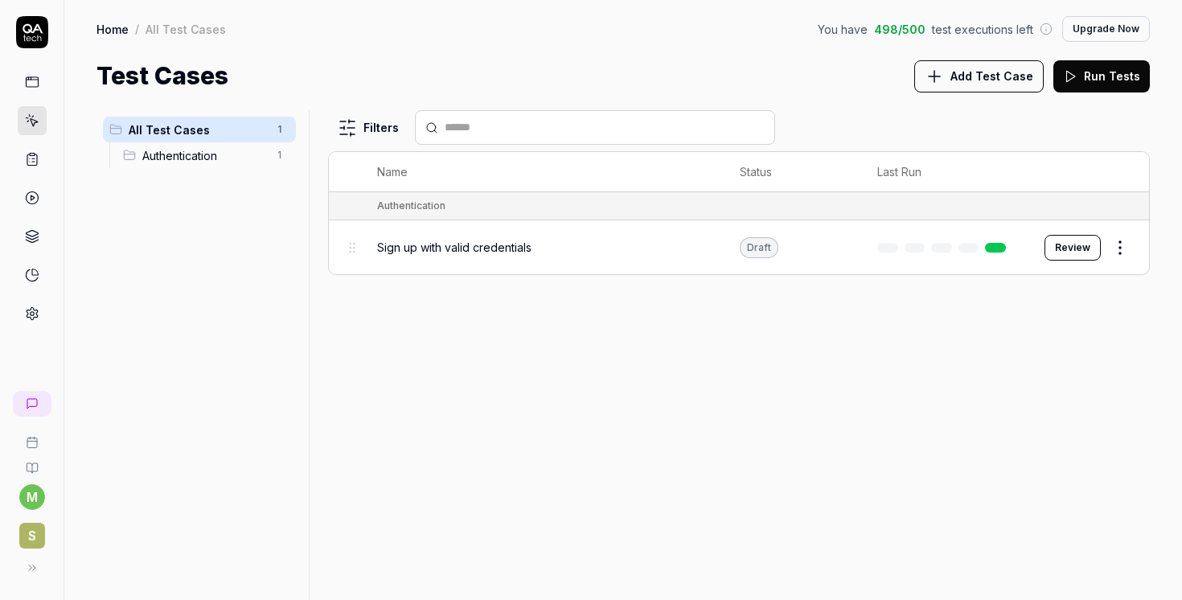
click at [506, 244] on span "Sign up with valid credentials" at bounding box center [454, 247] width 154 height 17
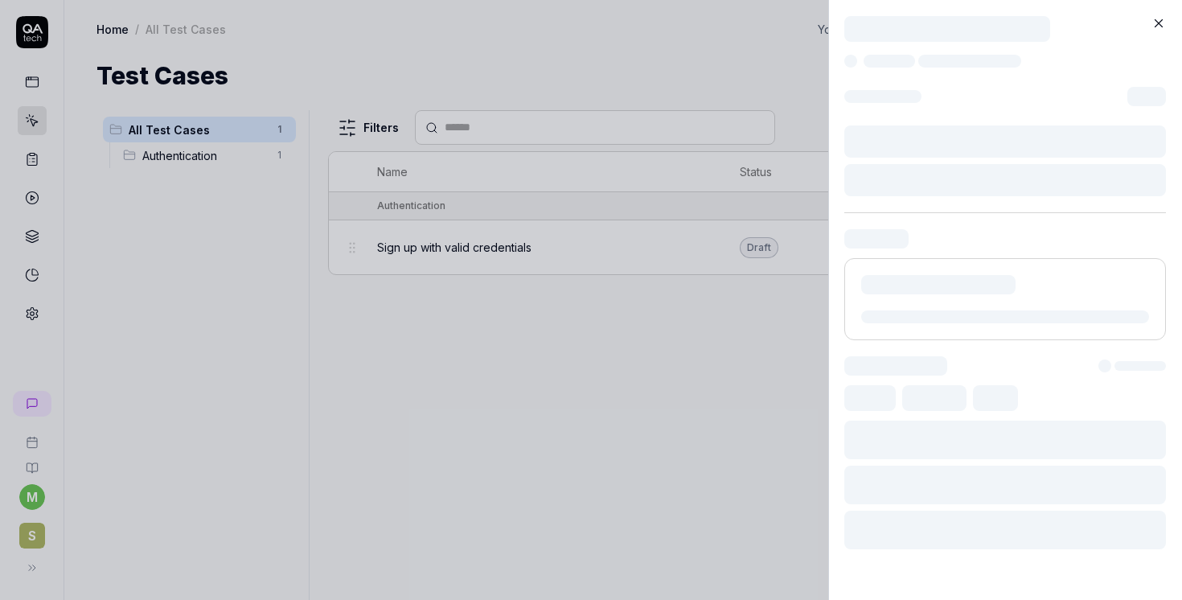
click at [1067, 243] on div at bounding box center [1005, 284] width 322 height 111
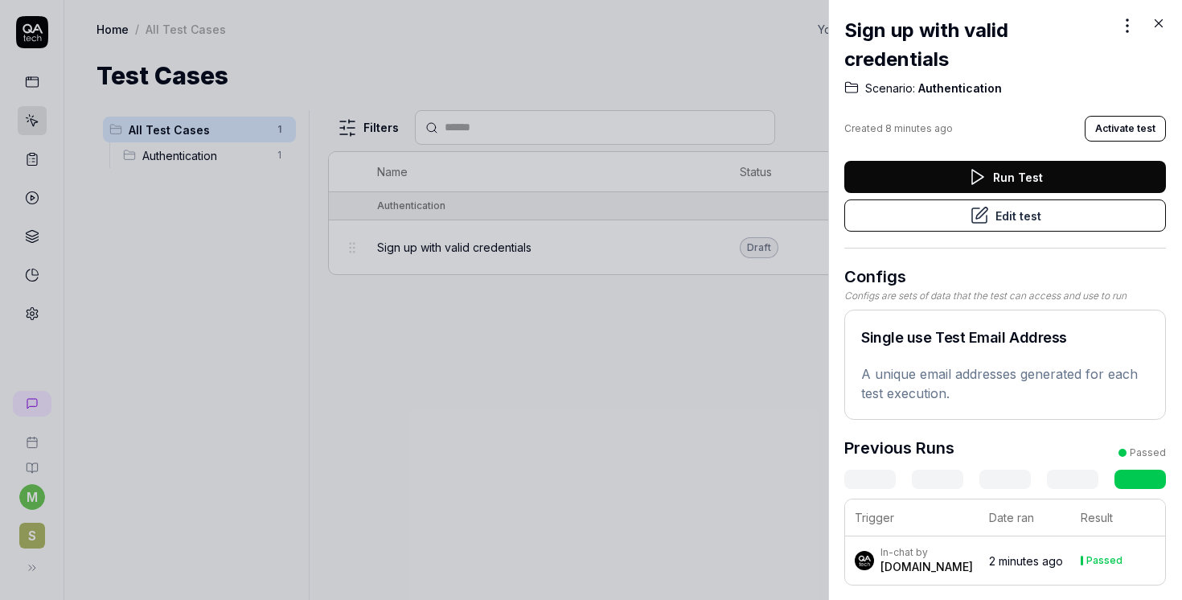
click at [1047, 186] on button "Run Test" at bounding box center [1005, 177] width 322 height 32
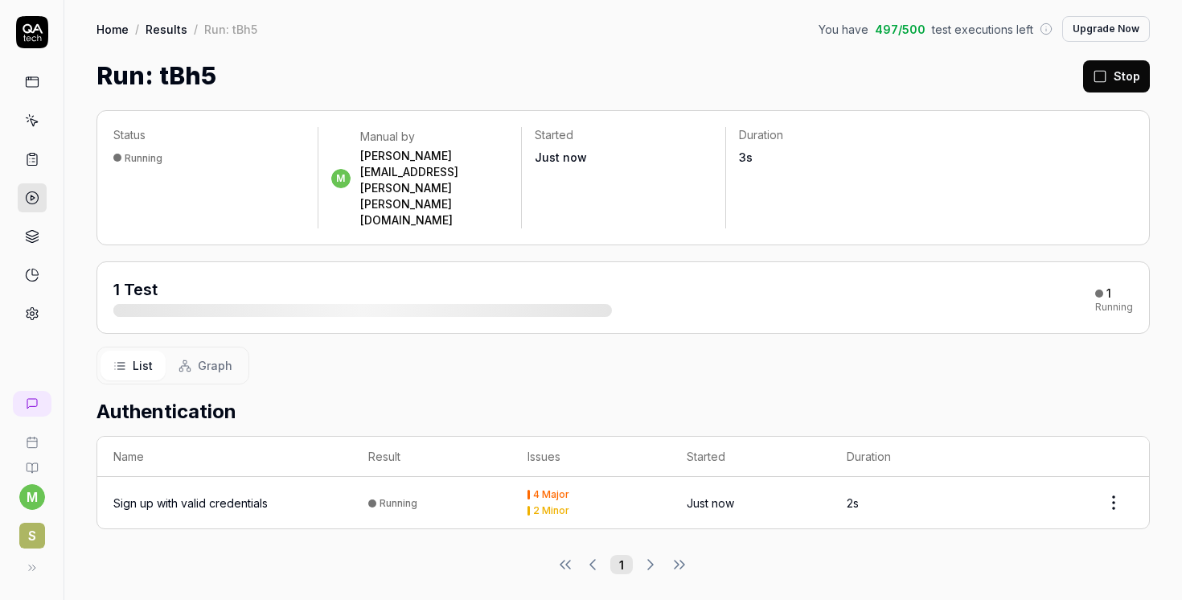
click at [1009, 486] on div at bounding box center [1069, 502] width 127 height 32
click at [228, 494] on div "Sign up with valid credentials" at bounding box center [190, 502] width 154 height 17
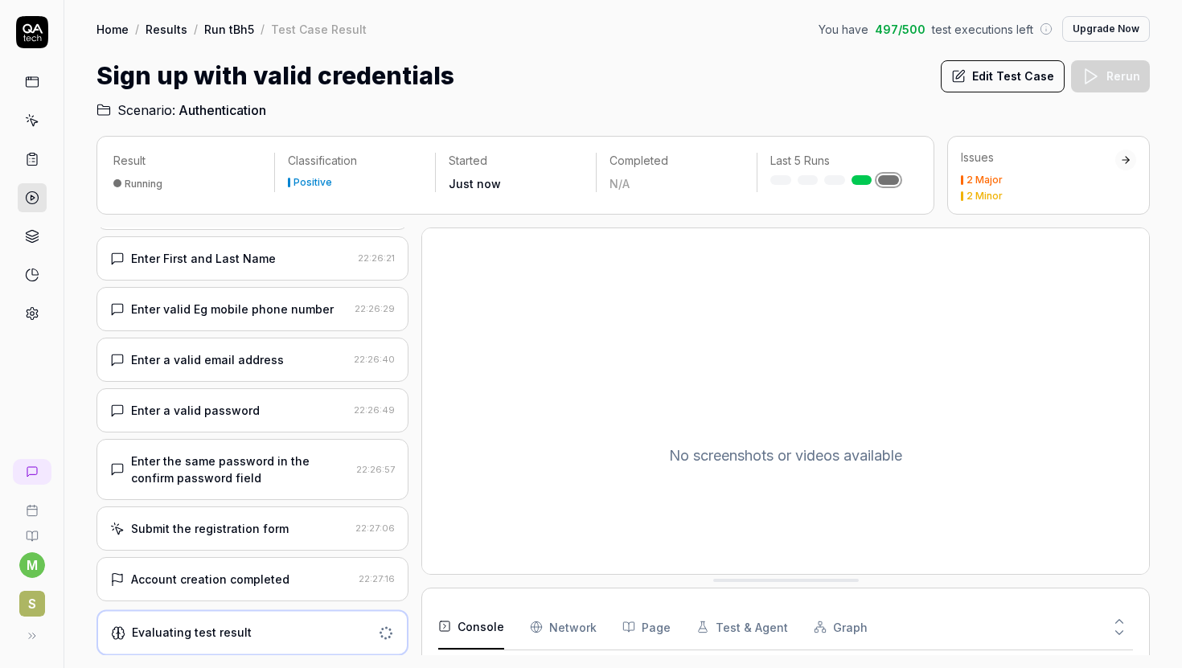
scroll to position [115, 0]
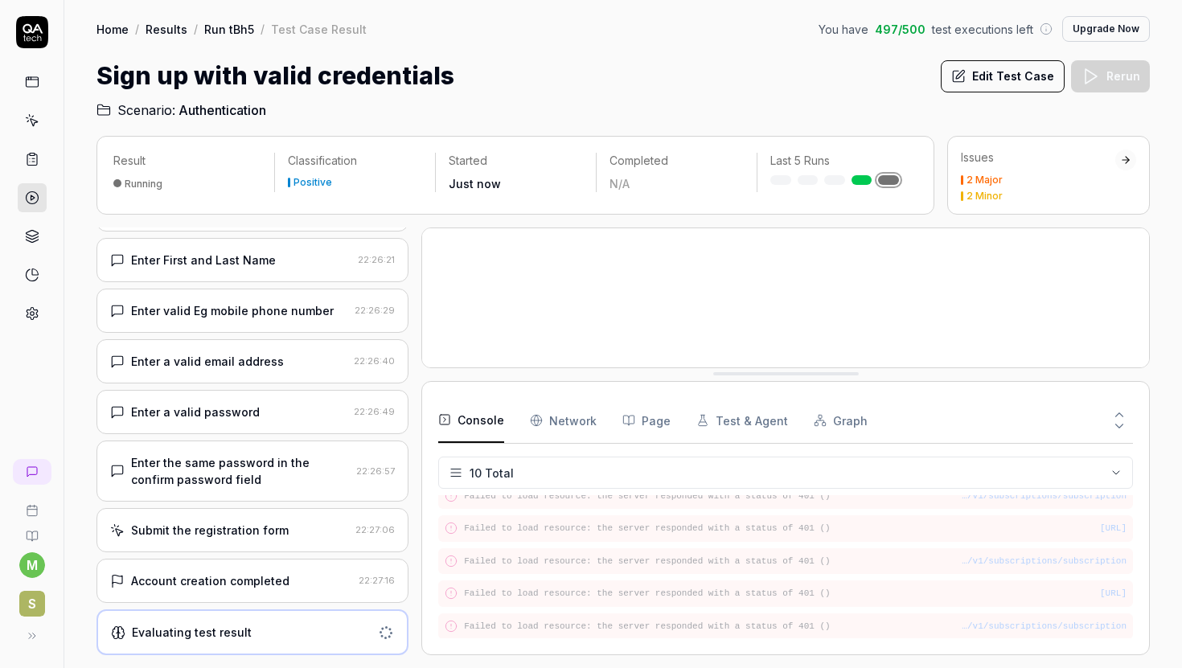
drag, startPoint x: 813, startPoint y: 580, endPoint x: 817, endPoint y: 338, distance: 242.8
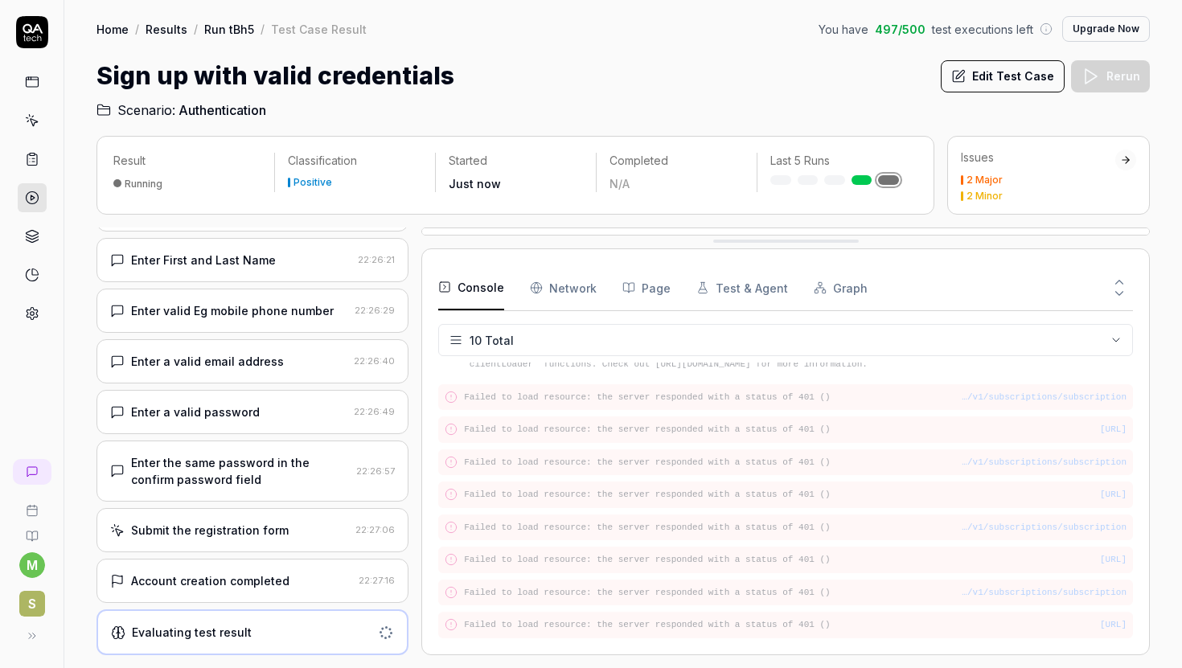
scroll to position [55, 0]
drag, startPoint x: 817, startPoint y: 338, endPoint x: 819, endPoint y: 239, distance: 98.9
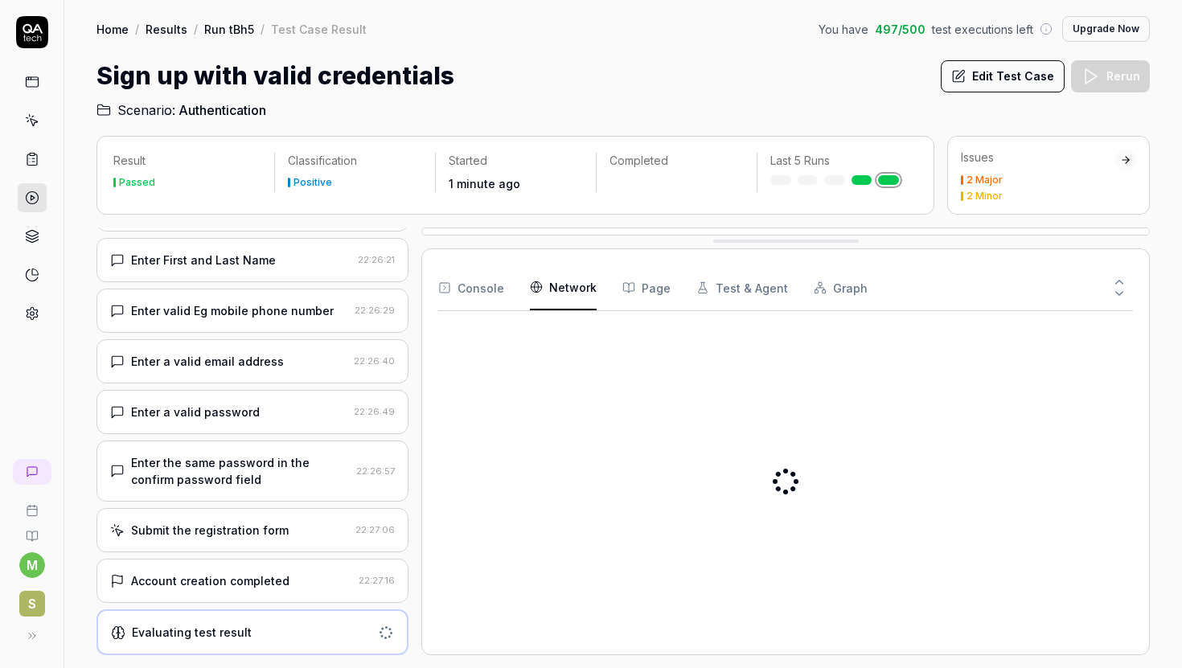
click at [560, 285] on Requests "Network" at bounding box center [563, 287] width 67 height 45
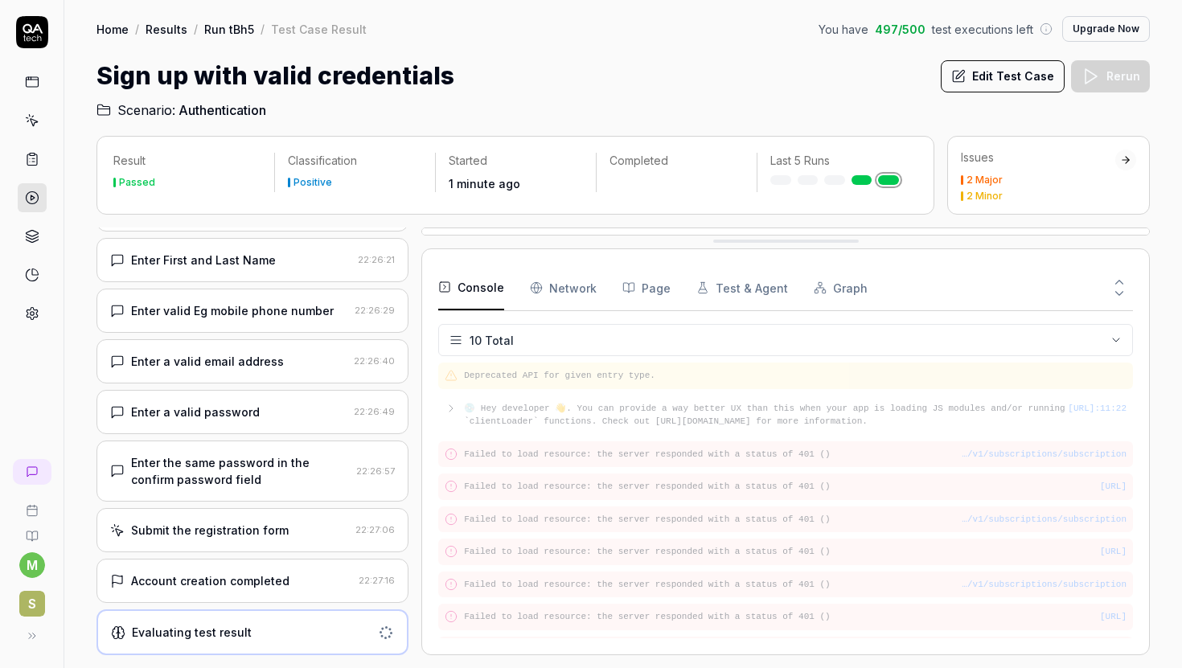
click at [475, 289] on button "Console" at bounding box center [471, 287] width 66 height 45
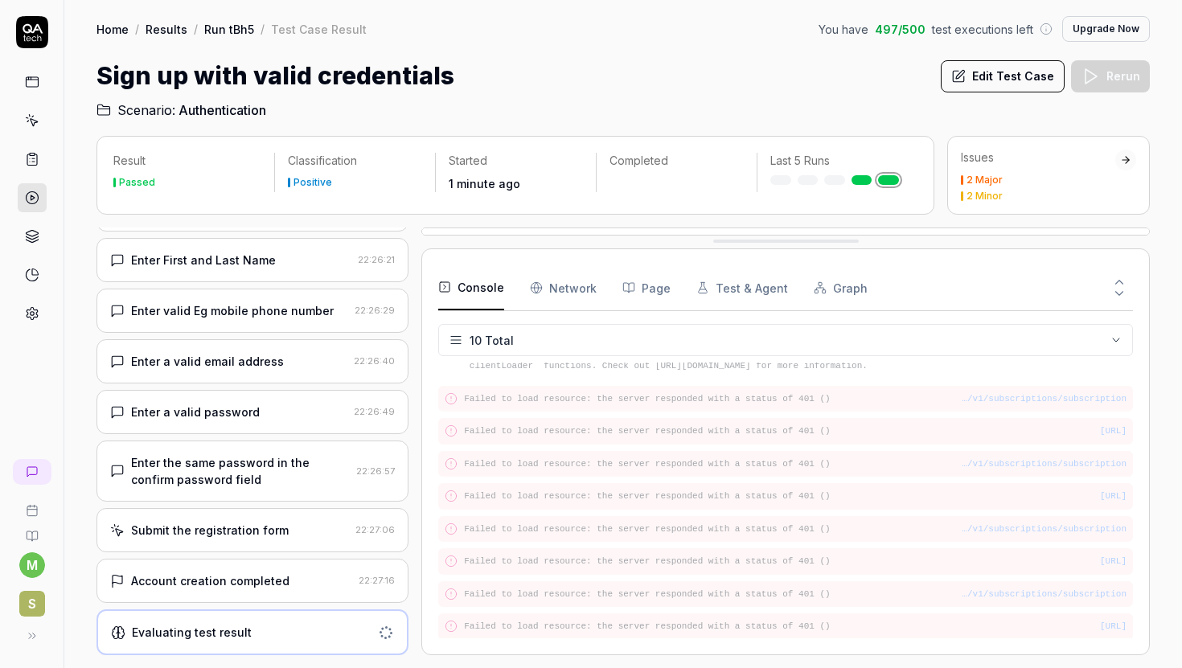
scroll to position [0, 0]
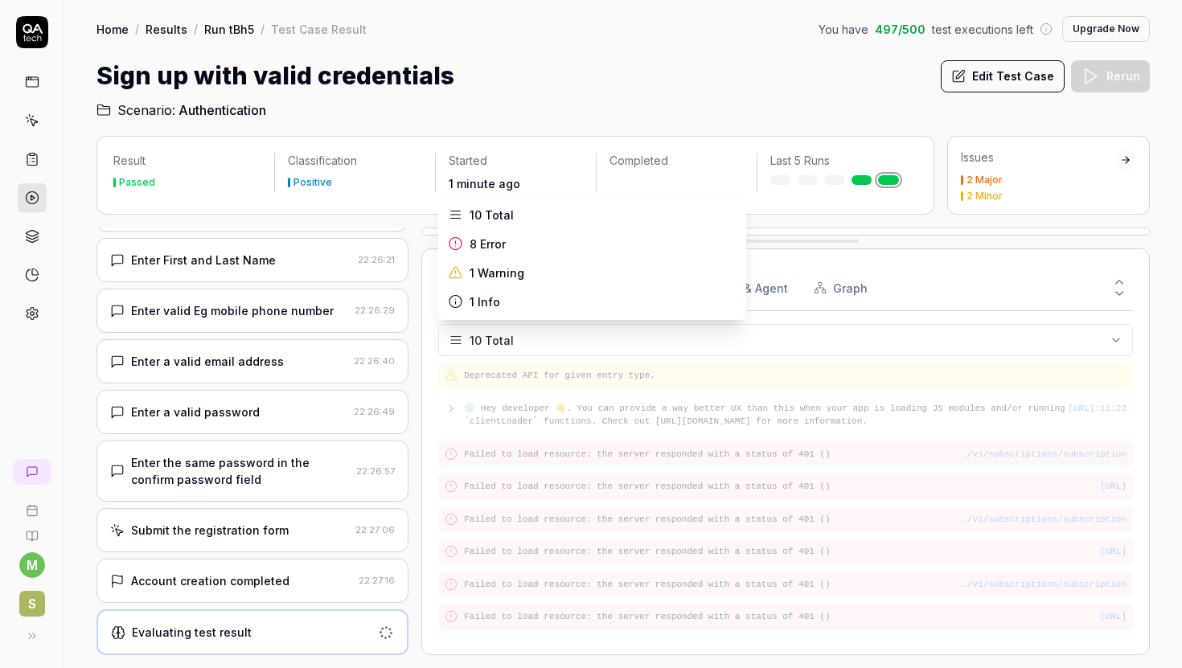
click at [542, 336] on html "m s Home / Results / Run tBh5 / Test Case Result You have 497 / 500 test execut…" at bounding box center [591, 334] width 1182 height 668
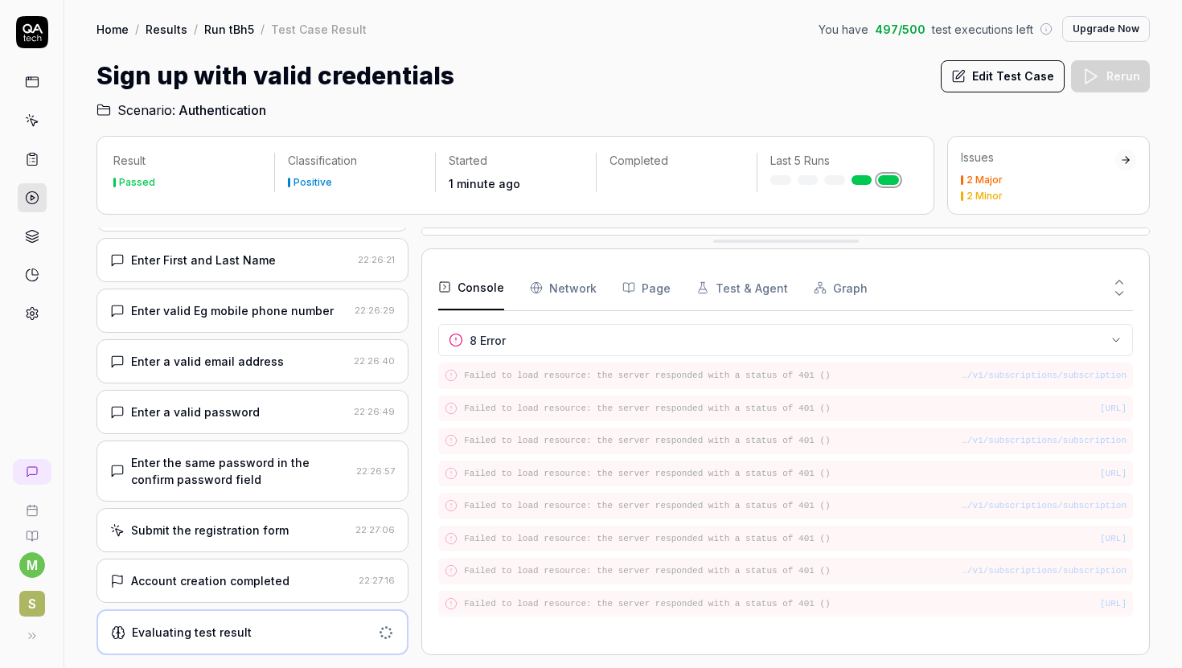
click at [569, 273] on Requests "Network" at bounding box center [563, 287] width 67 height 45
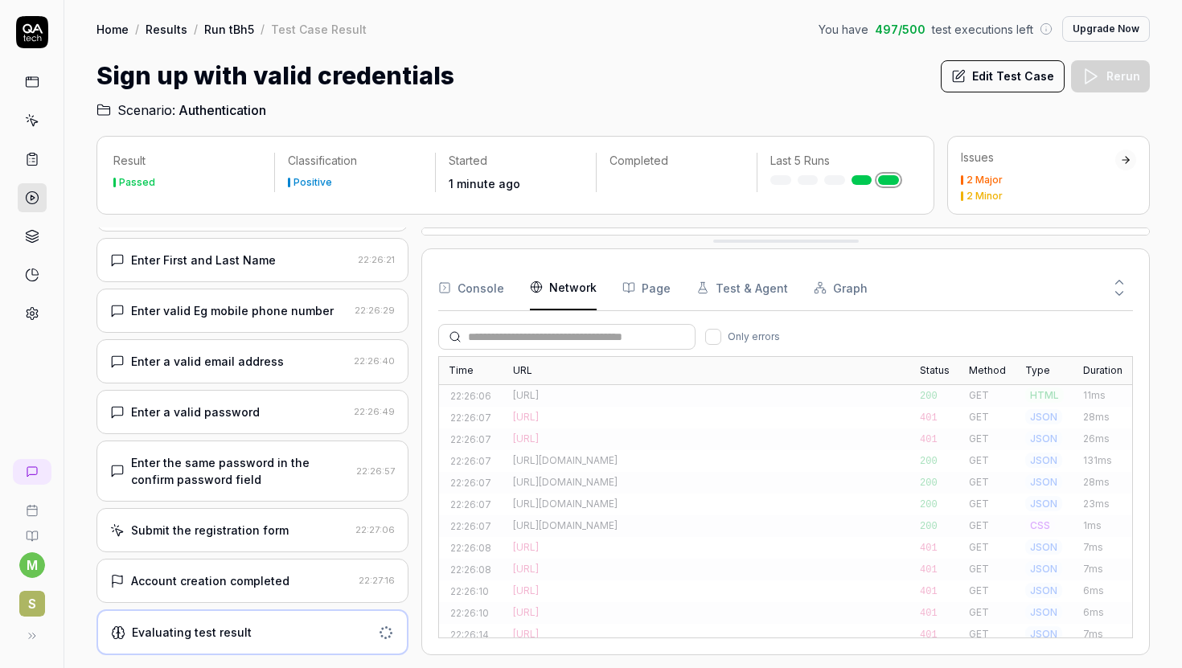
click at [657, 291] on button "Page" at bounding box center [646, 287] width 48 height 45
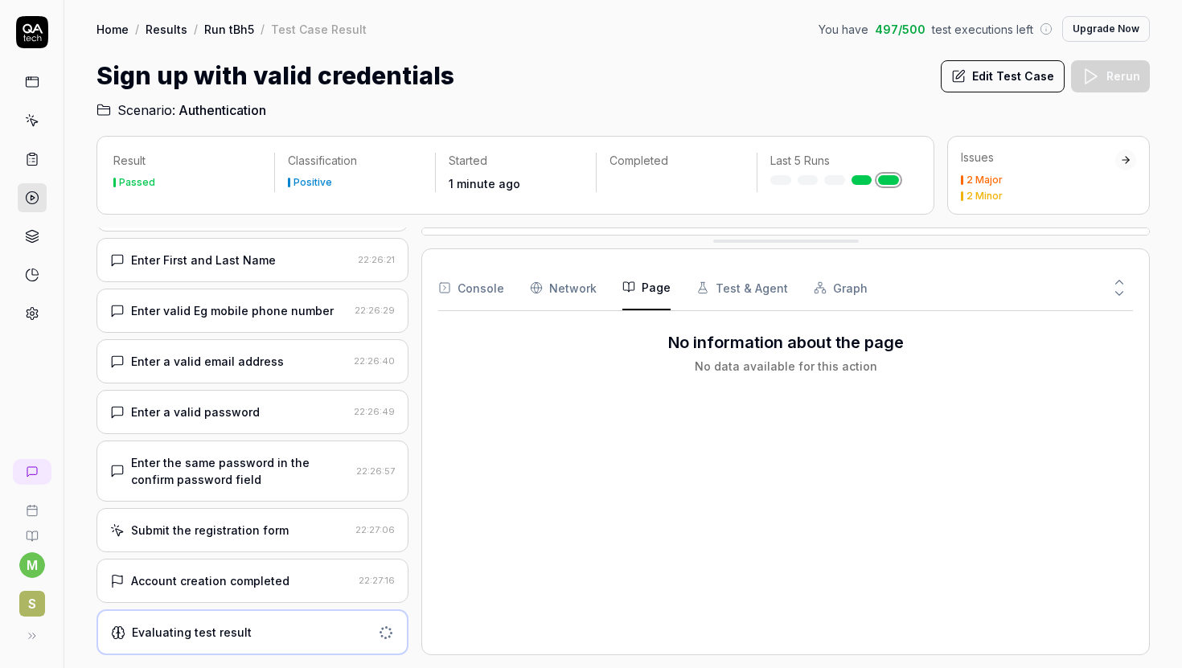
click at [739, 284] on button "Test & Agent" at bounding box center [742, 287] width 92 height 45
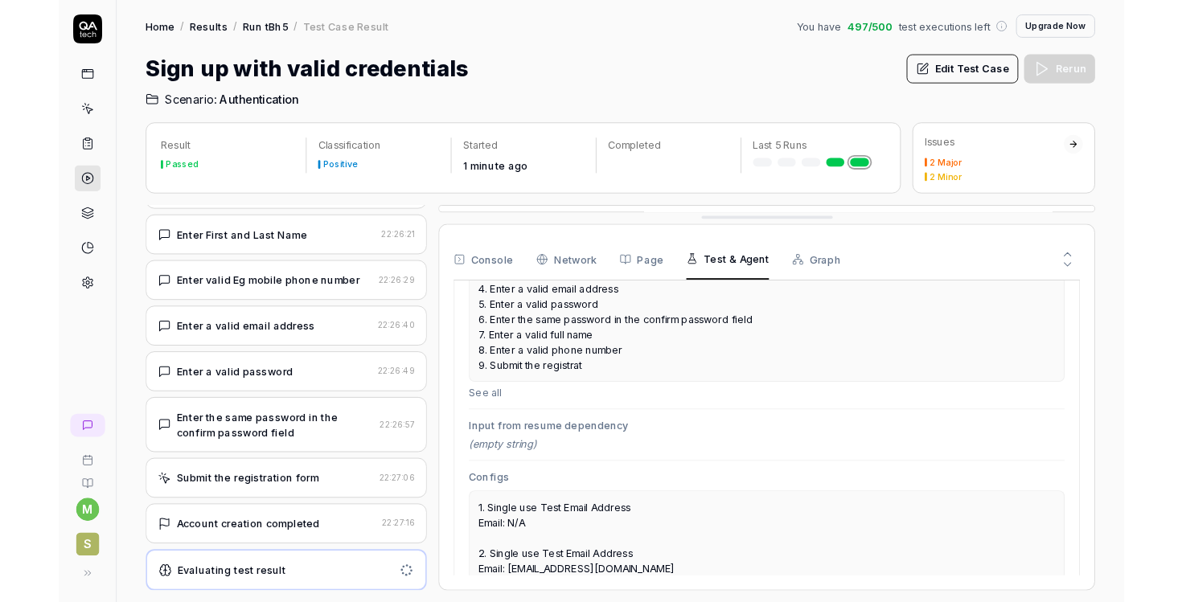
scroll to position [468, 0]
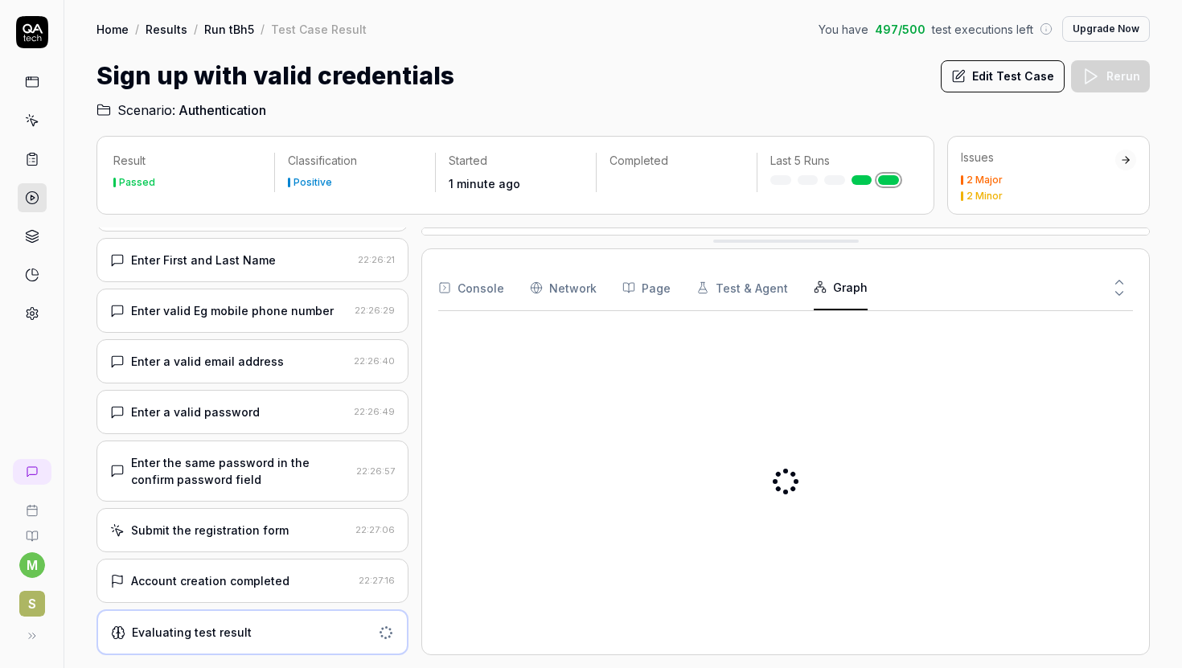
click at [834, 284] on button "Graph" at bounding box center [840, 287] width 54 height 45
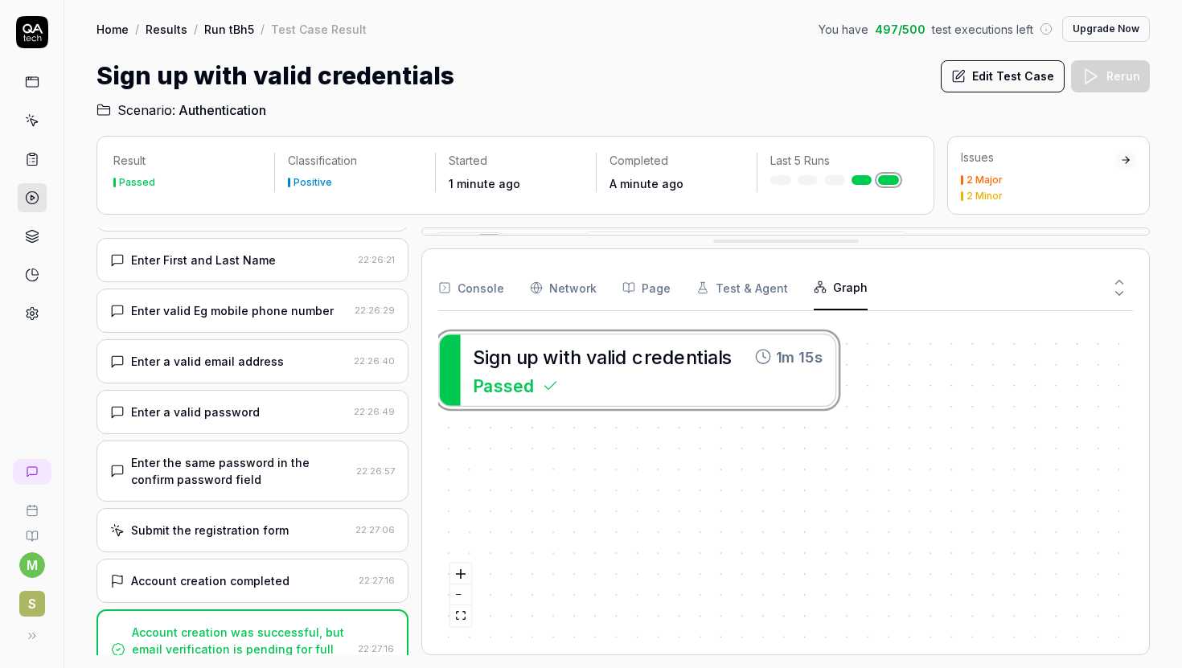
scroll to position [117, 0]
